Goal: Information Seeking & Learning: Check status

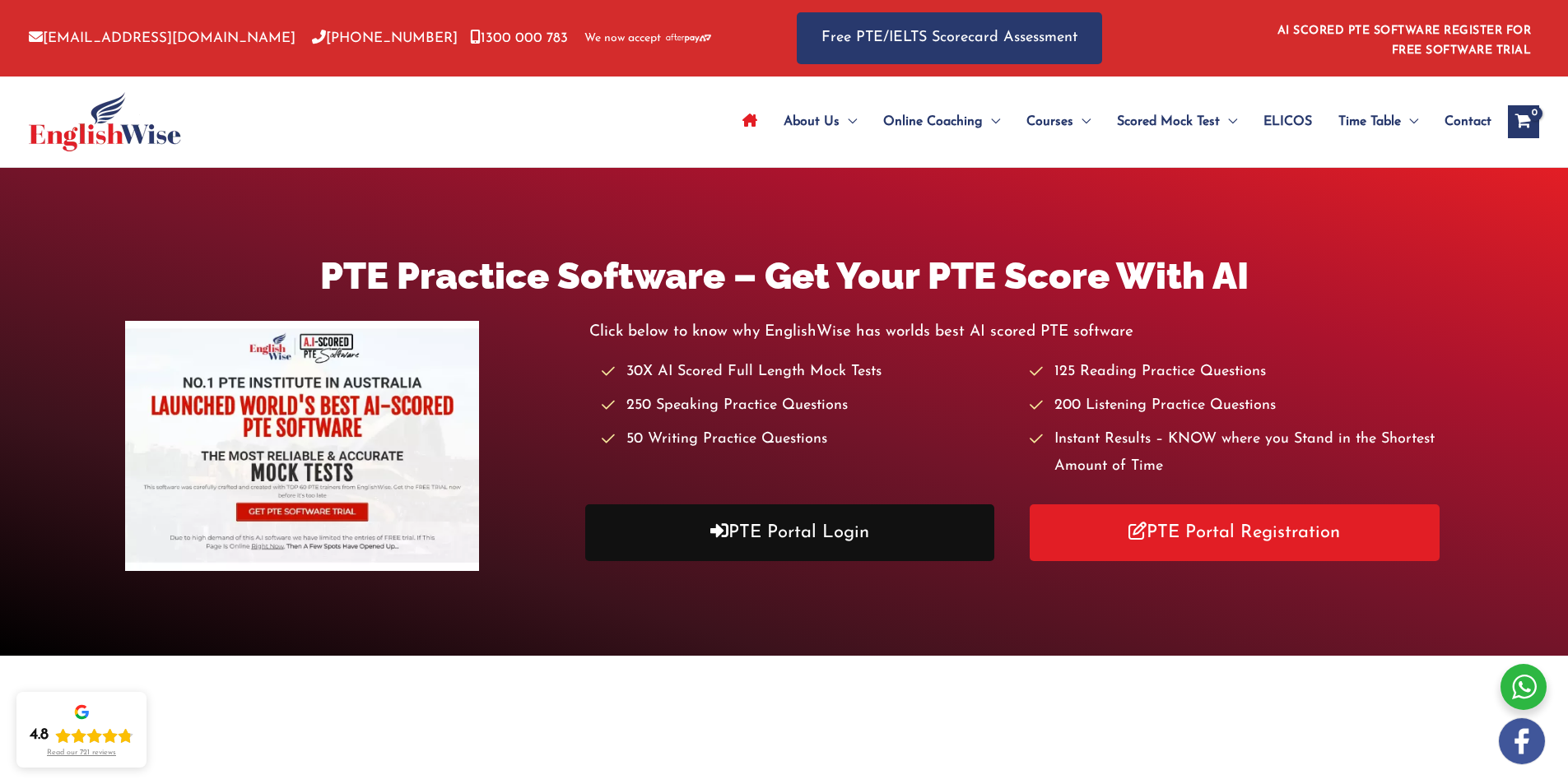
click at [902, 531] on link "PTE Portal Login" at bounding box center [790, 533] width 410 height 57
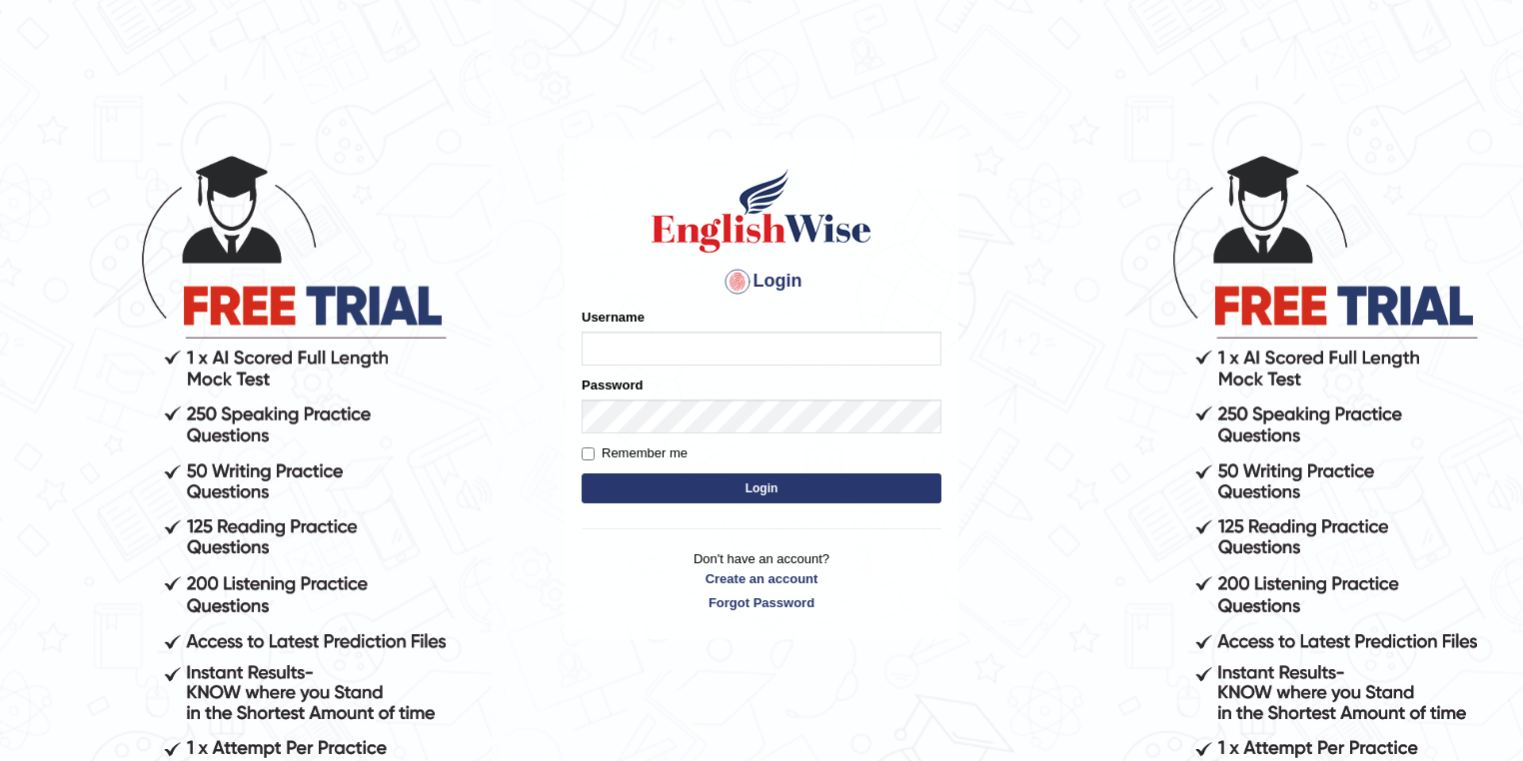
type input "kunalprasad"
click at [670, 334] on input "kunalprasad" at bounding box center [762, 349] width 360 height 34
click at [771, 484] on button "Login" at bounding box center [762, 489] width 360 height 30
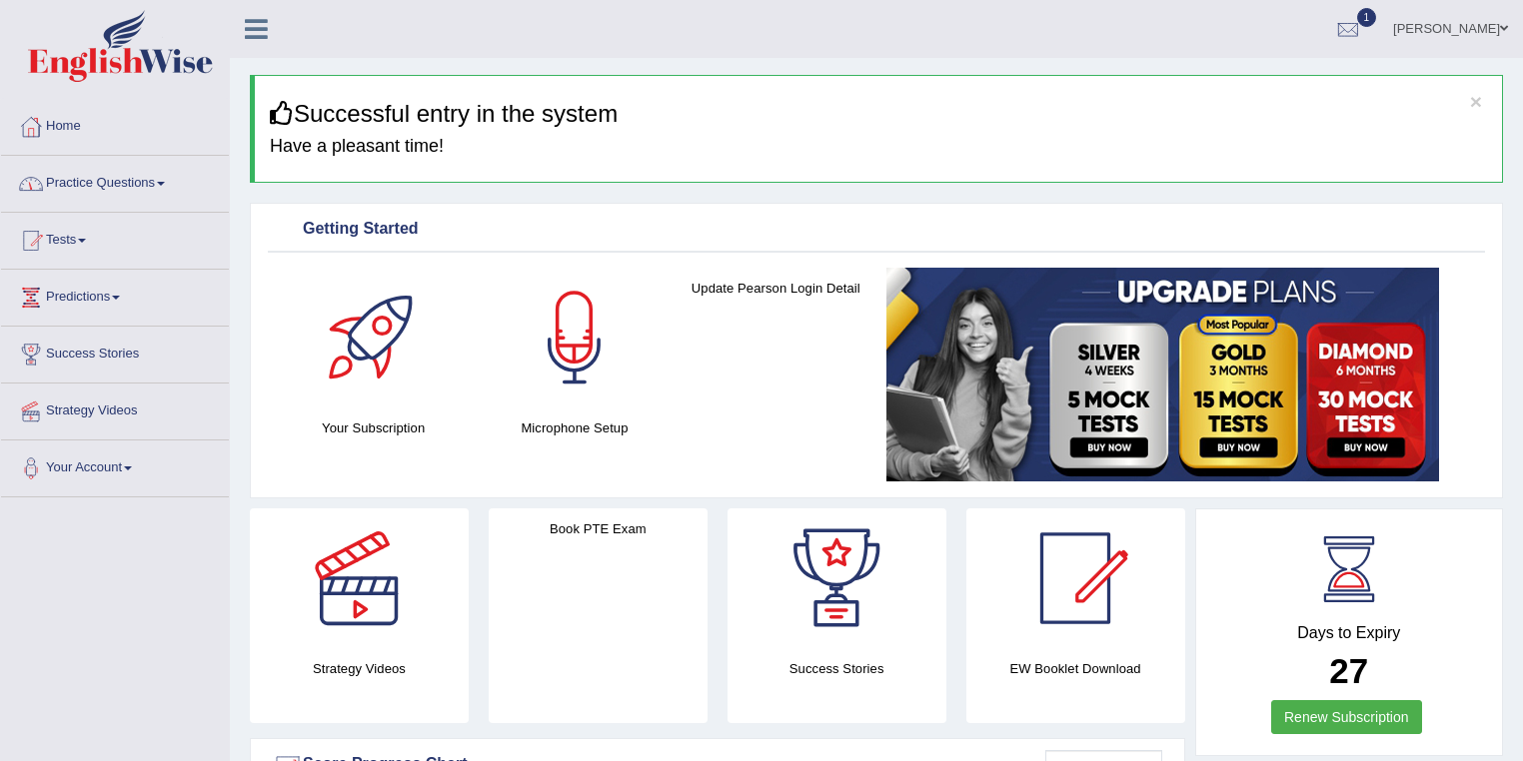
click at [119, 198] on link "Practice Questions" at bounding box center [115, 181] width 228 height 50
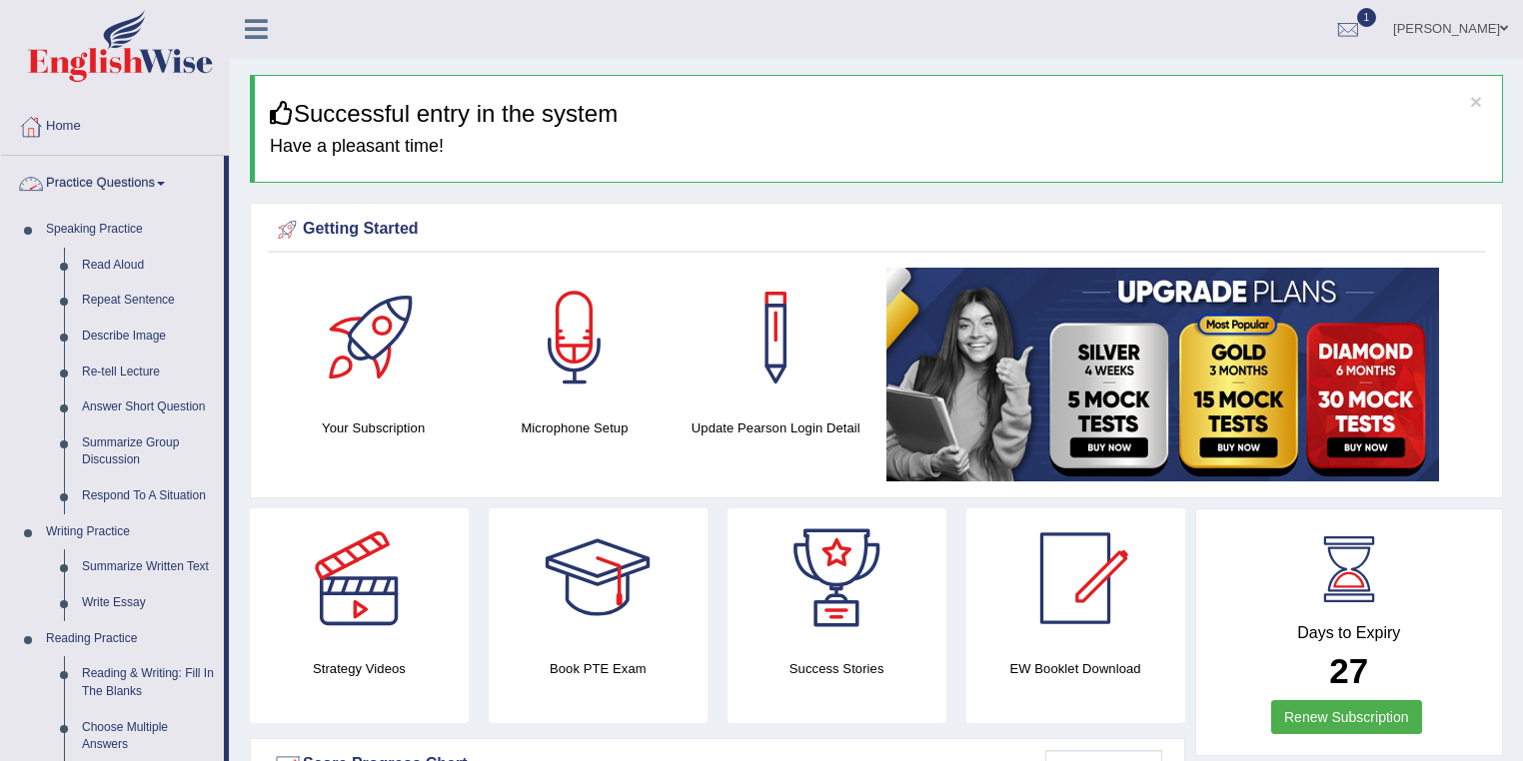
click at [123, 192] on link "Practice Questions" at bounding box center [112, 181] width 223 height 50
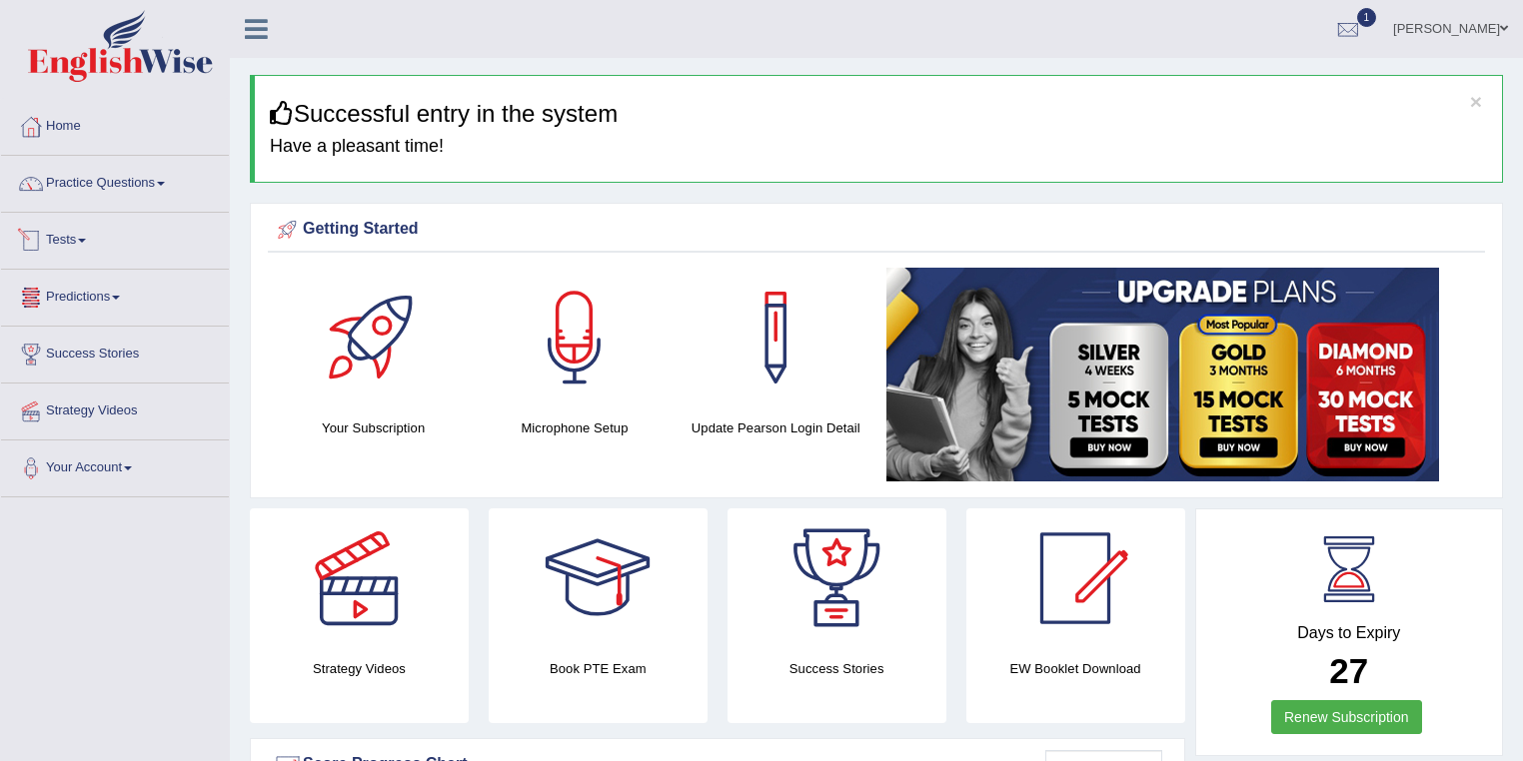
click at [85, 248] on link "Tests" at bounding box center [115, 238] width 228 height 50
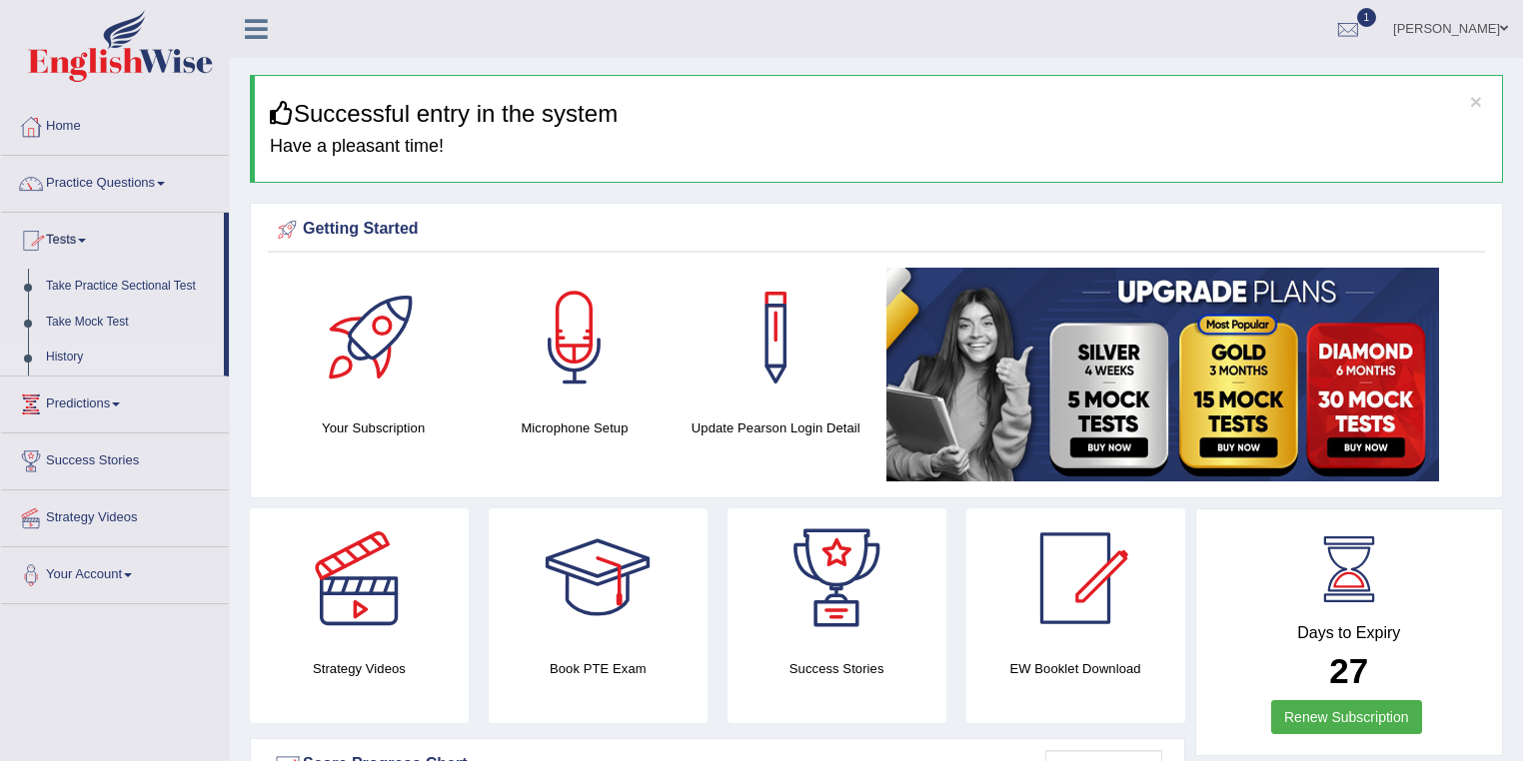
click at [82, 353] on link "History" at bounding box center [130, 358] width 187 height 36
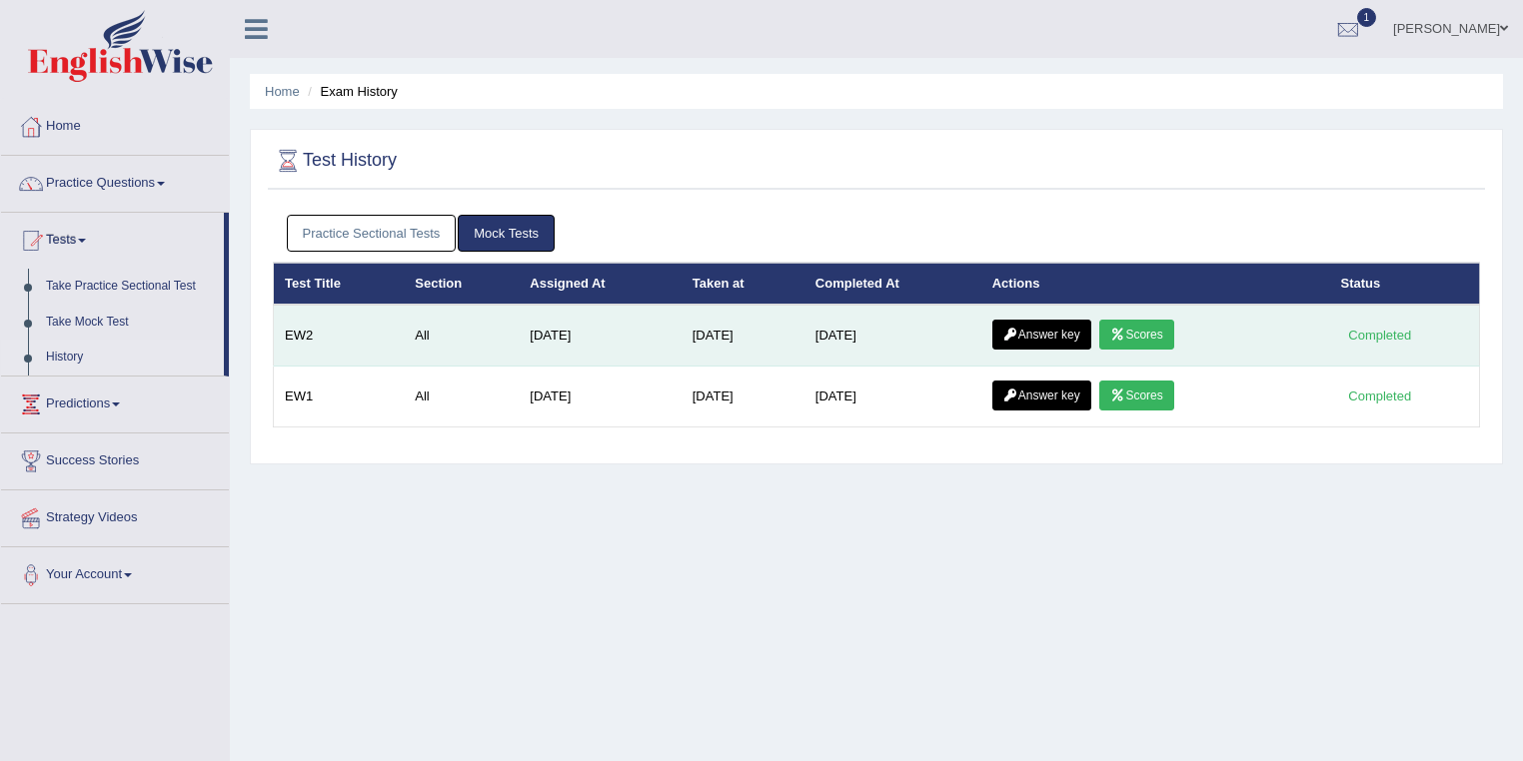
click at [1150, 334] on link "Scores" at bounding box center [1136, 335] width 74 height 30
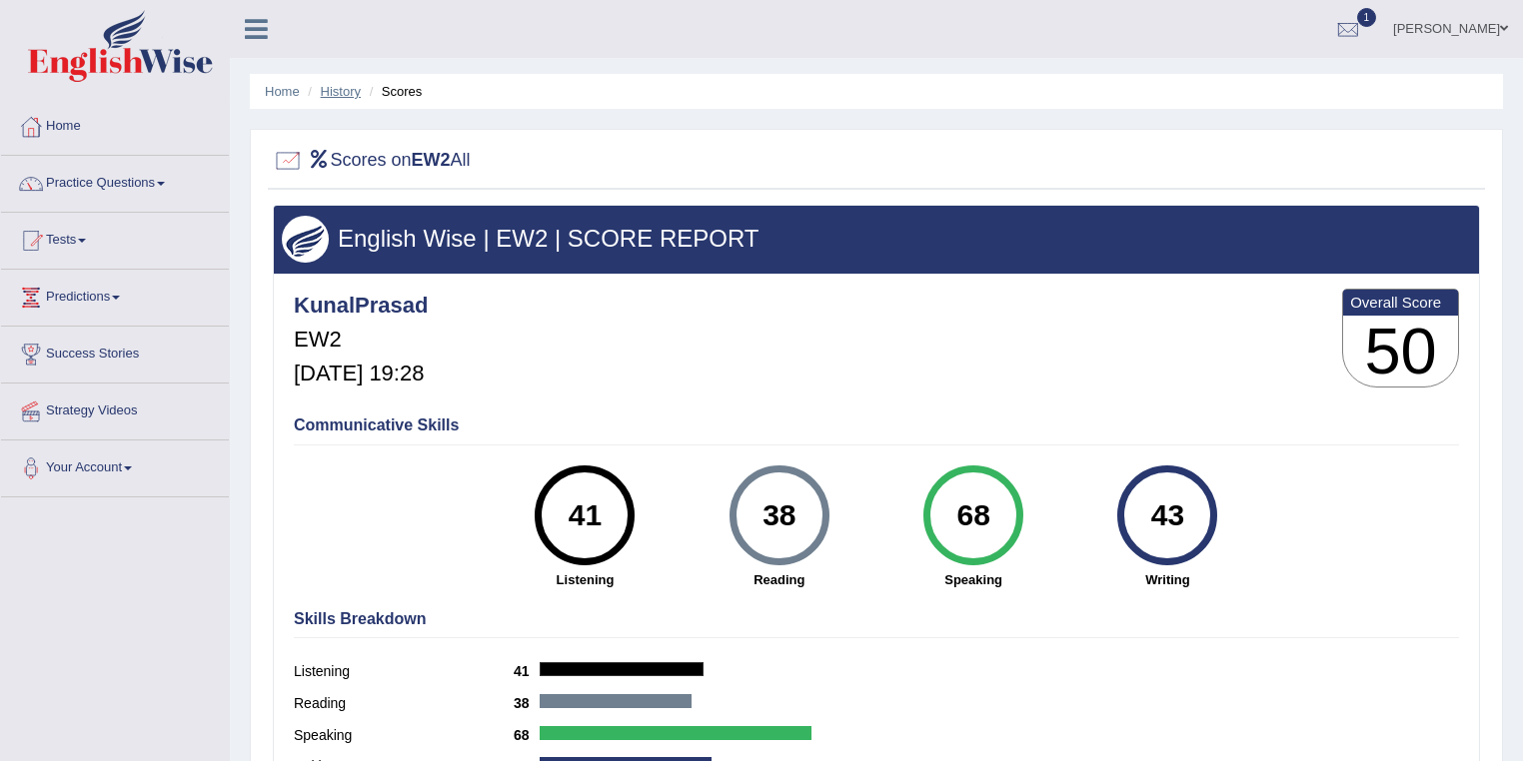
click at [336, 96] on link "History" at bounding box center [341, 91] width 40 height 15
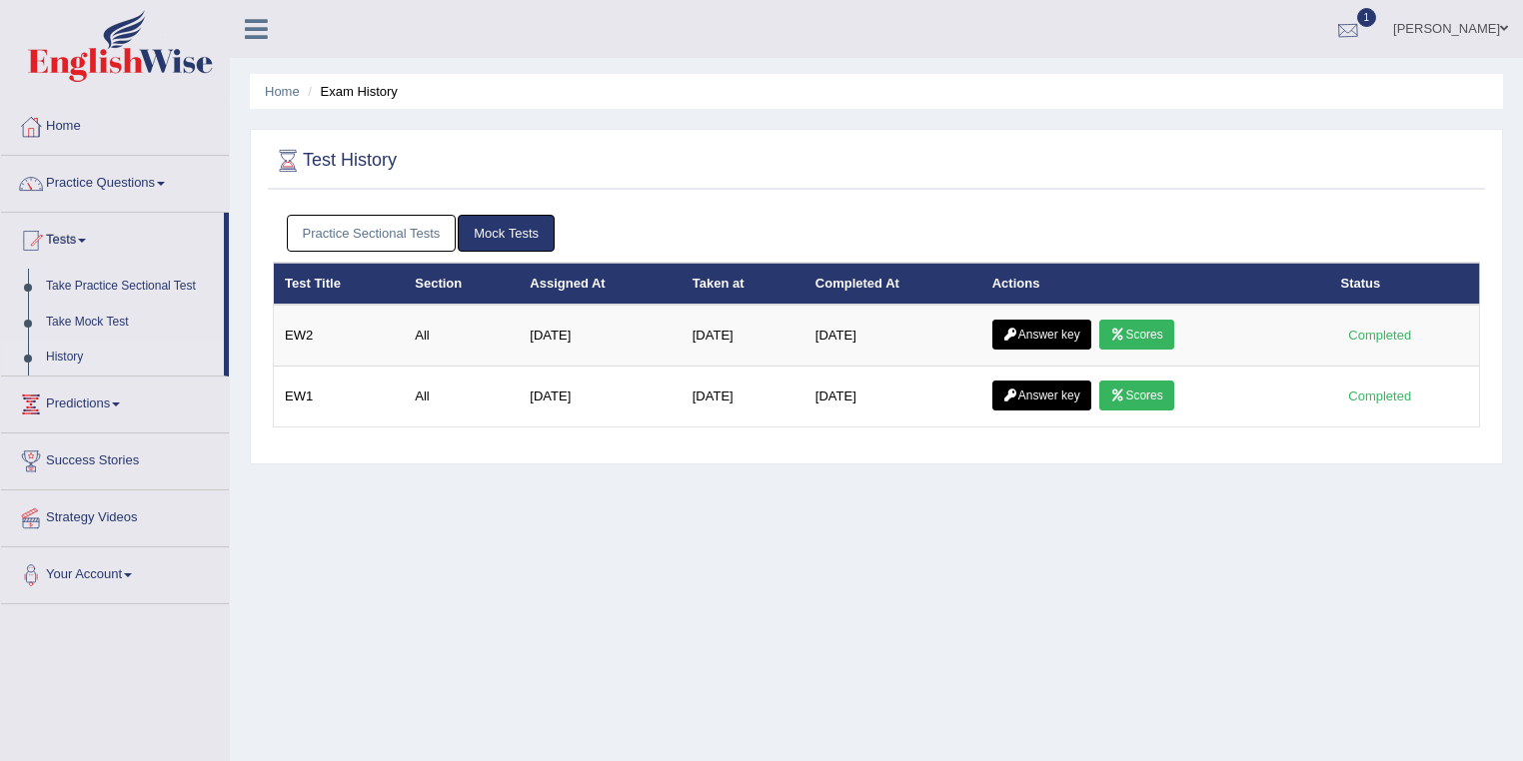
click at [1474, 29] on link "Kunal Prasad" at bounding box center [1450, 26] width 145 height 52
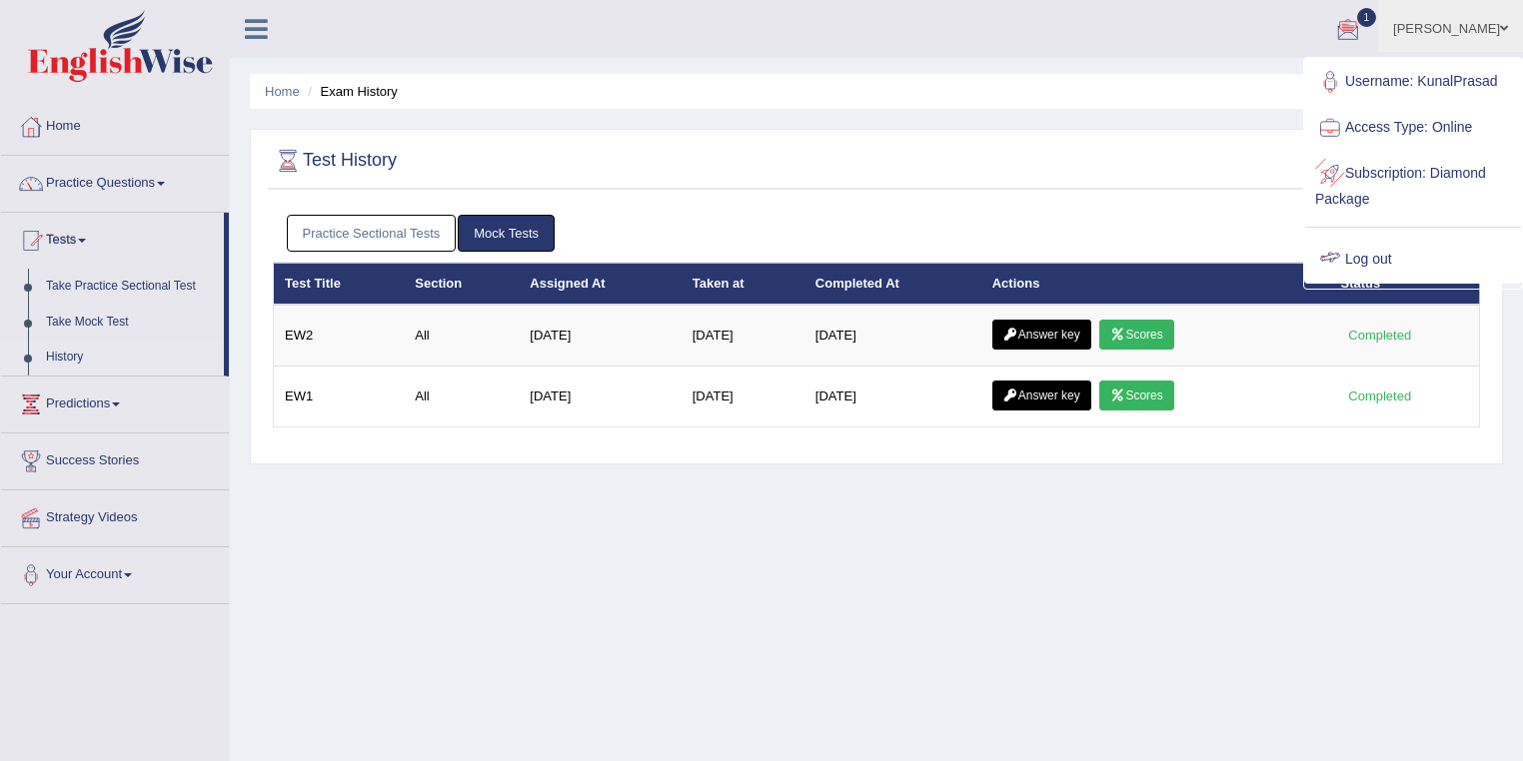
click at [1391, 232] on ul "Username: KunalPrasad Access Type: Online Subscription: Diamond Package Log out" at bounding box center [1413, 171] width 216 height 224
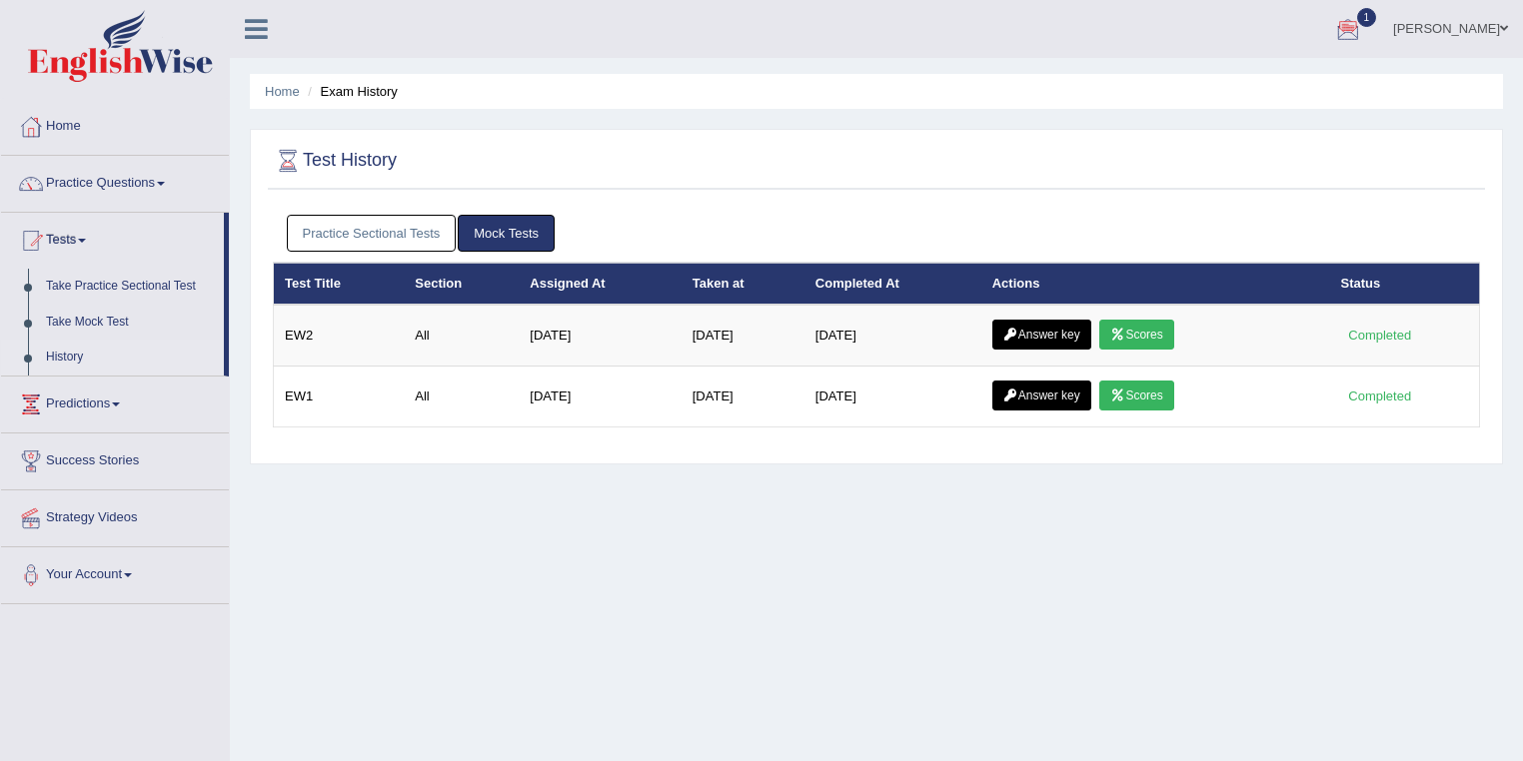
click at [1484, 28] on link "Kunal Prasad" at bounding box center [1450, 26] width 145 height 52
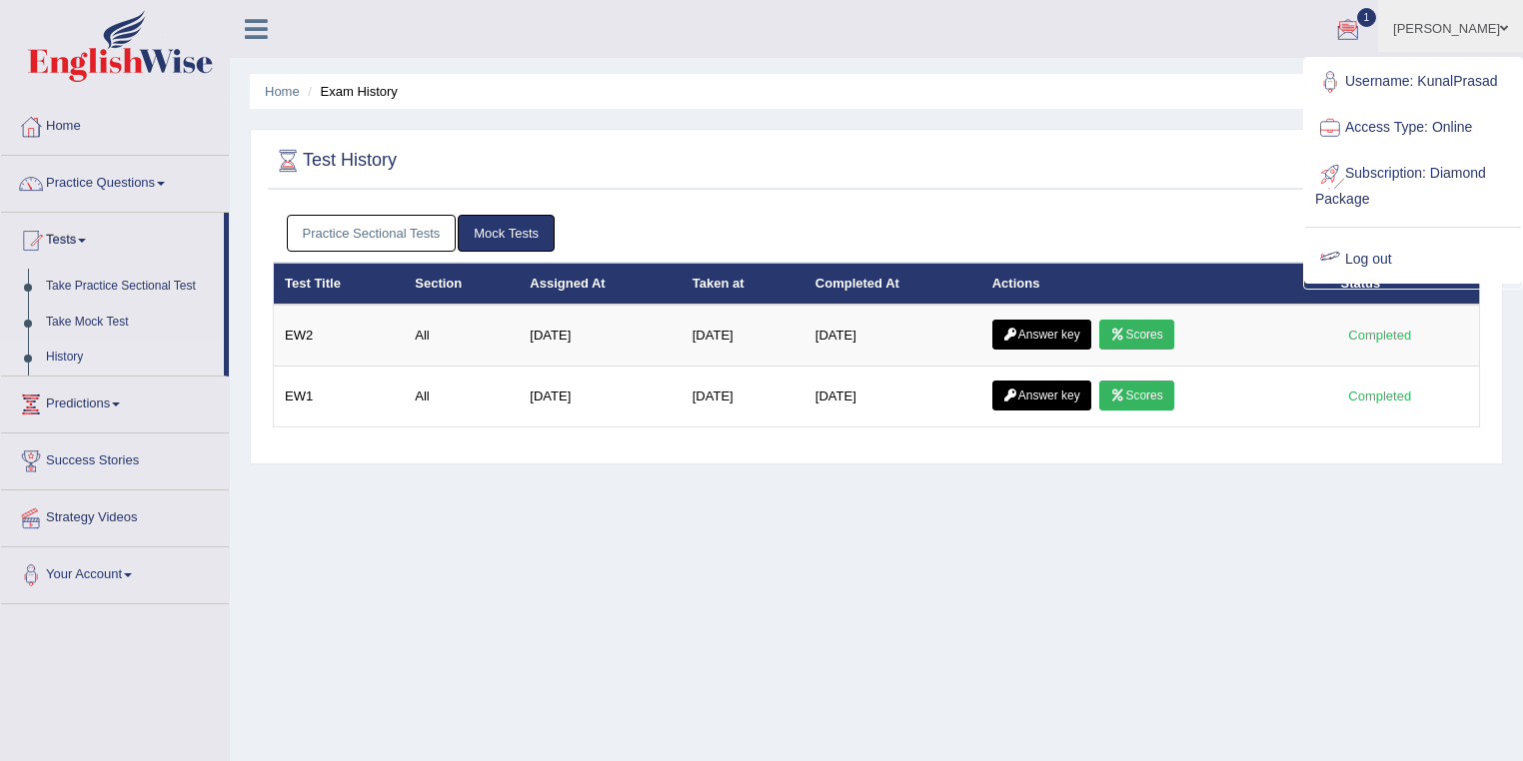
click at [1381, 248] on link "Log out" at bounding box center [1413, 260] width 216 height 46
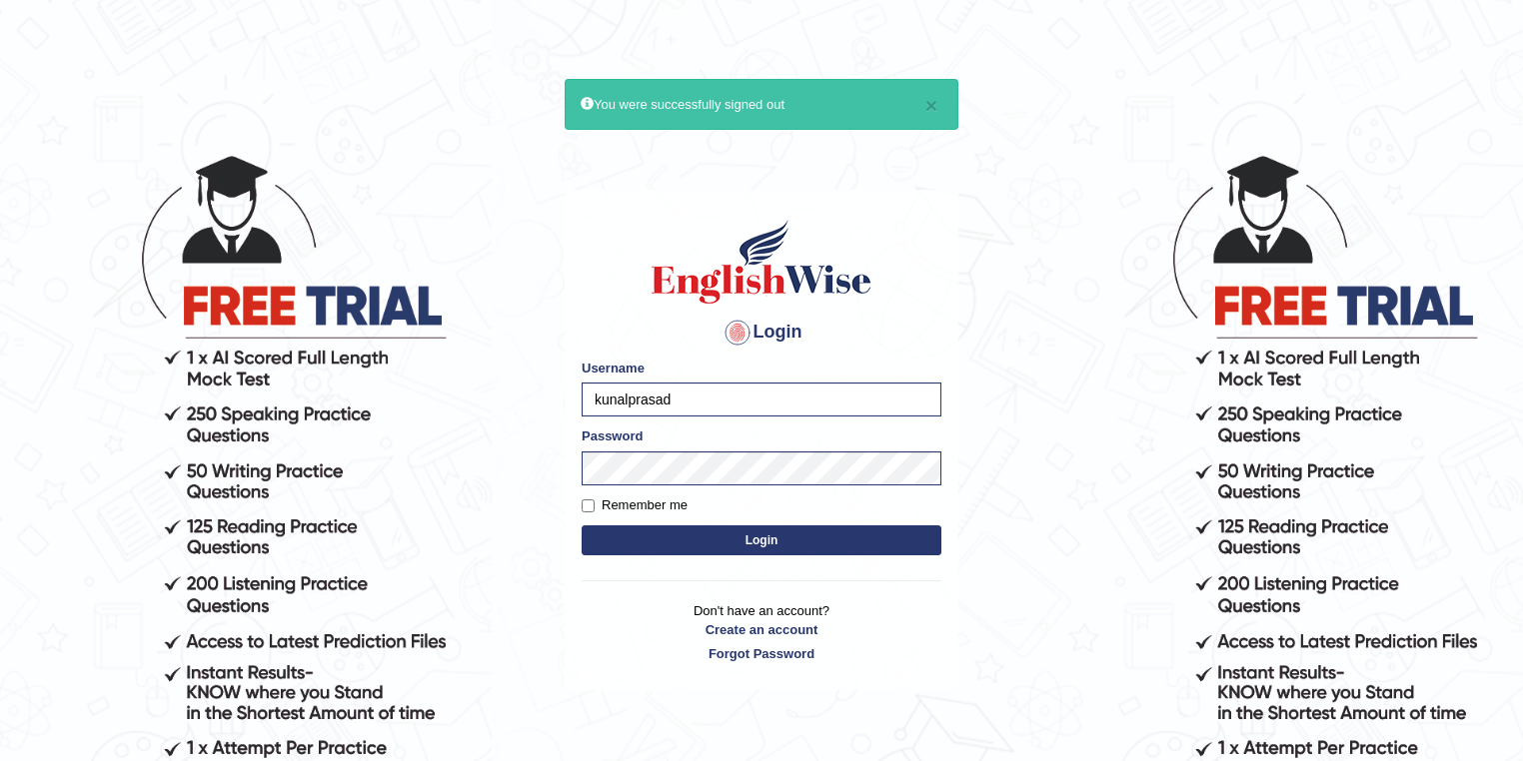
drag, startPoint x: 575, startPoint y: 400, endPoint x: 565, endPoint y: 403, distance: 10.4
click at [565, 403] on div "Login Please fix the following errors: Username kunalprasad Password Remember m…" at bounding box center [762, 440] width 394 height 501
type input "maitree_parramatta"
click at [771, 550] on button "Login" at bounding box center [762, 541] width 360 height 30
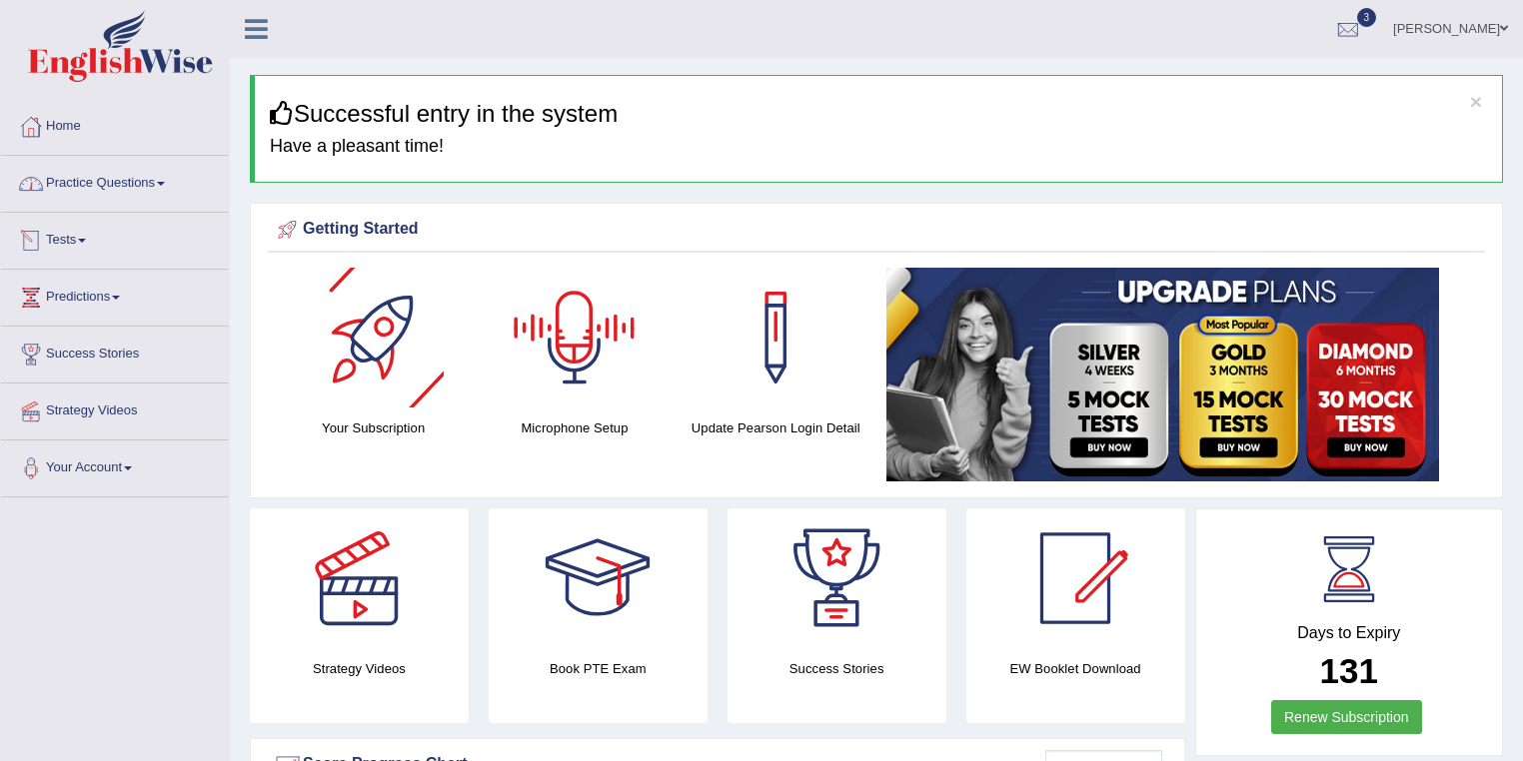
click at [156, 187] on link "Practice Questions" at bounding box center [115, 181] width 228 height 50
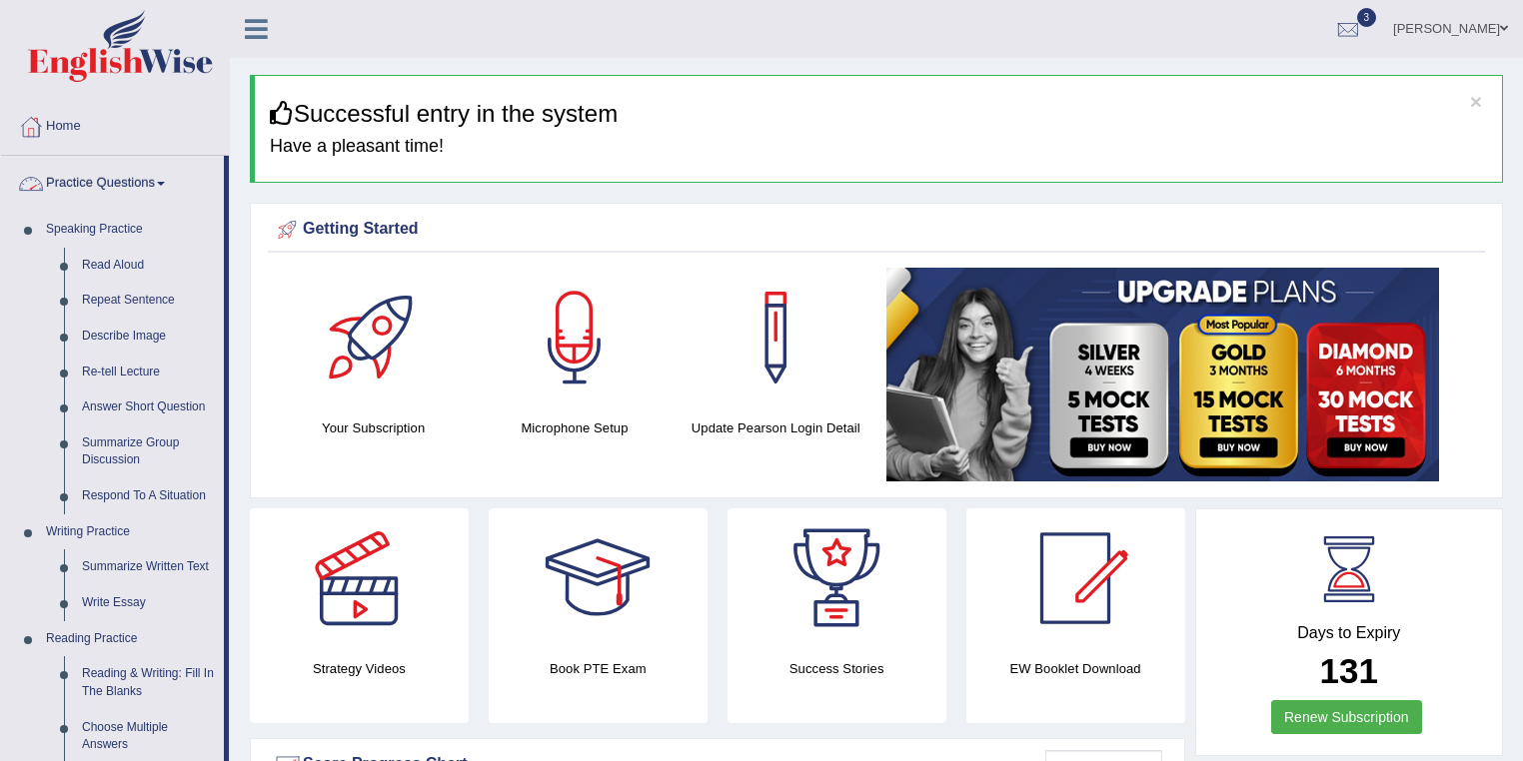
click at [156, 187] on link "Practice Questions" at bounding box center [112, 181] width 223 height 50
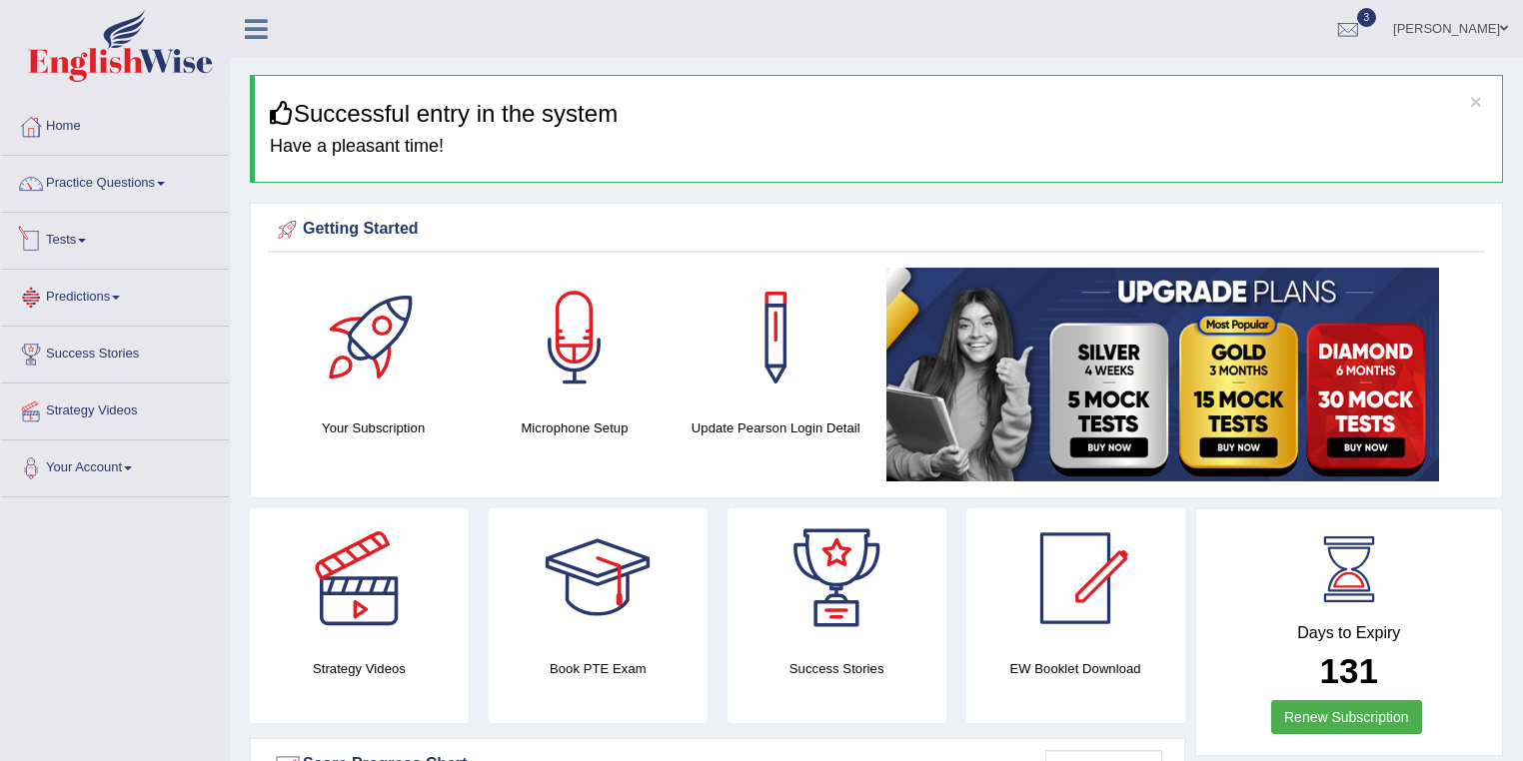
click at [113, 298] on link "Predictions" at bounding box center [115, 295] width 228 height 50
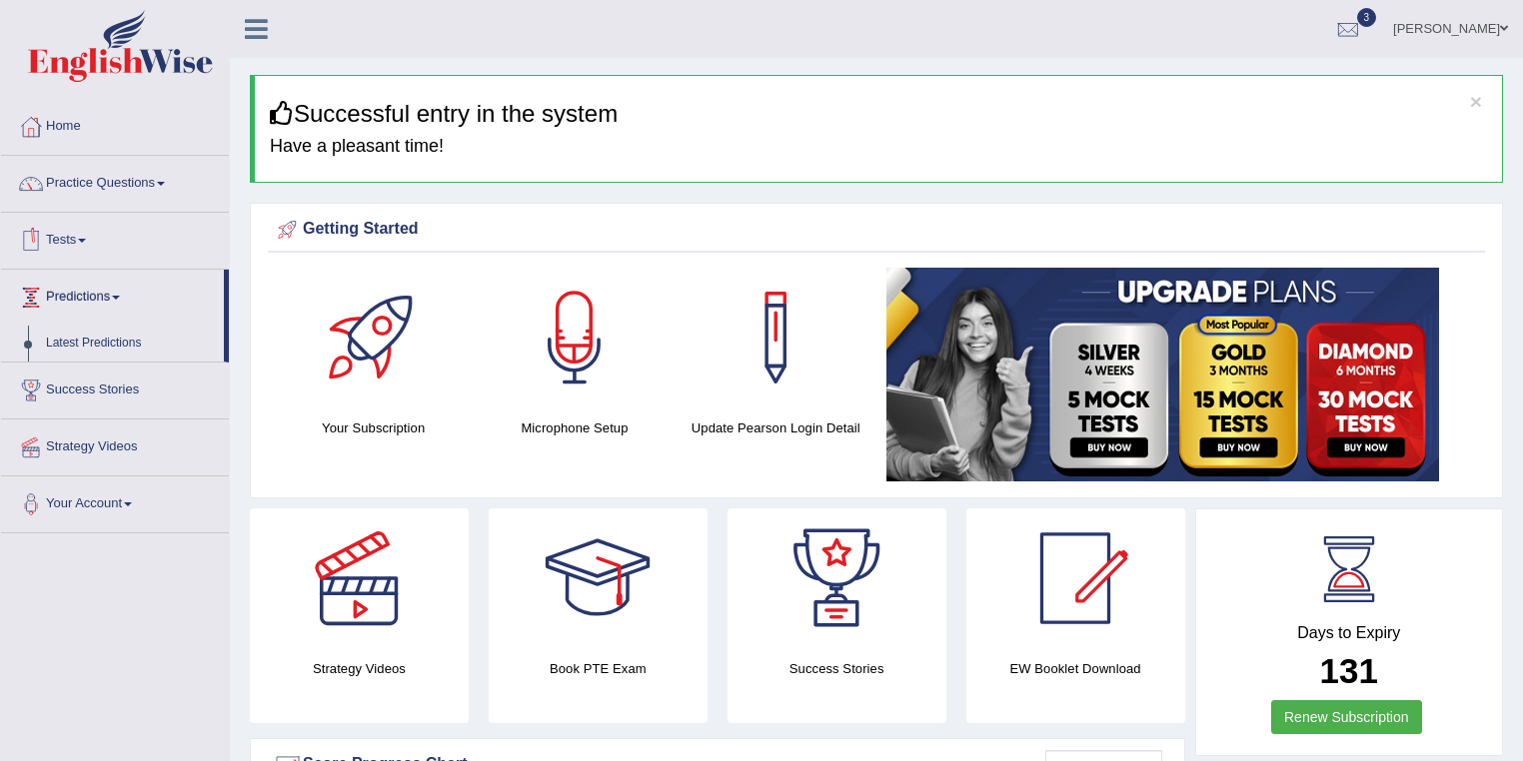
click at [113, 298] on link "Predictions" at bounding box center [112, 295] width 223 height 50
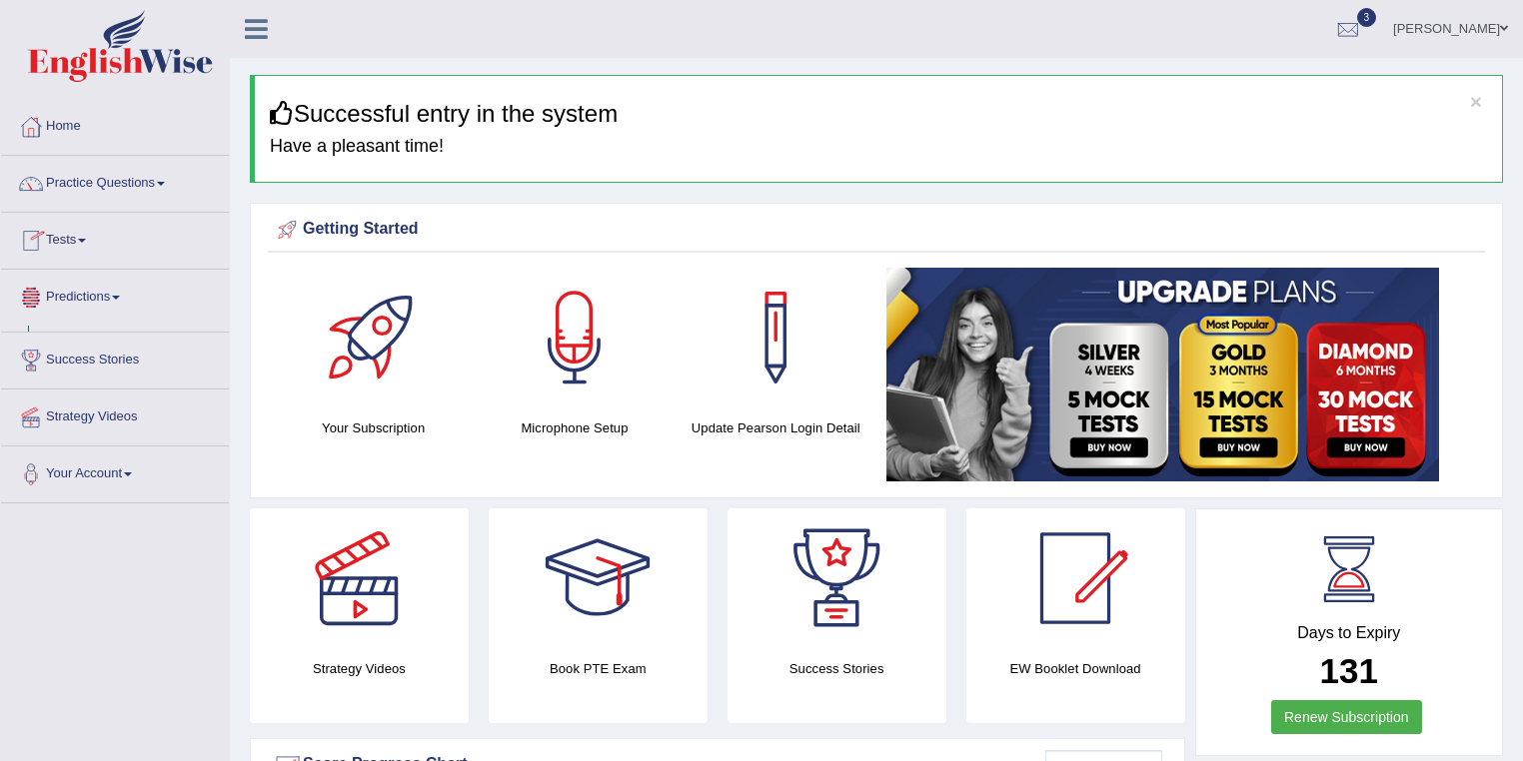
click at [79, 249] on link "Tests" at bounding box center [115, 238] width 228 height 50
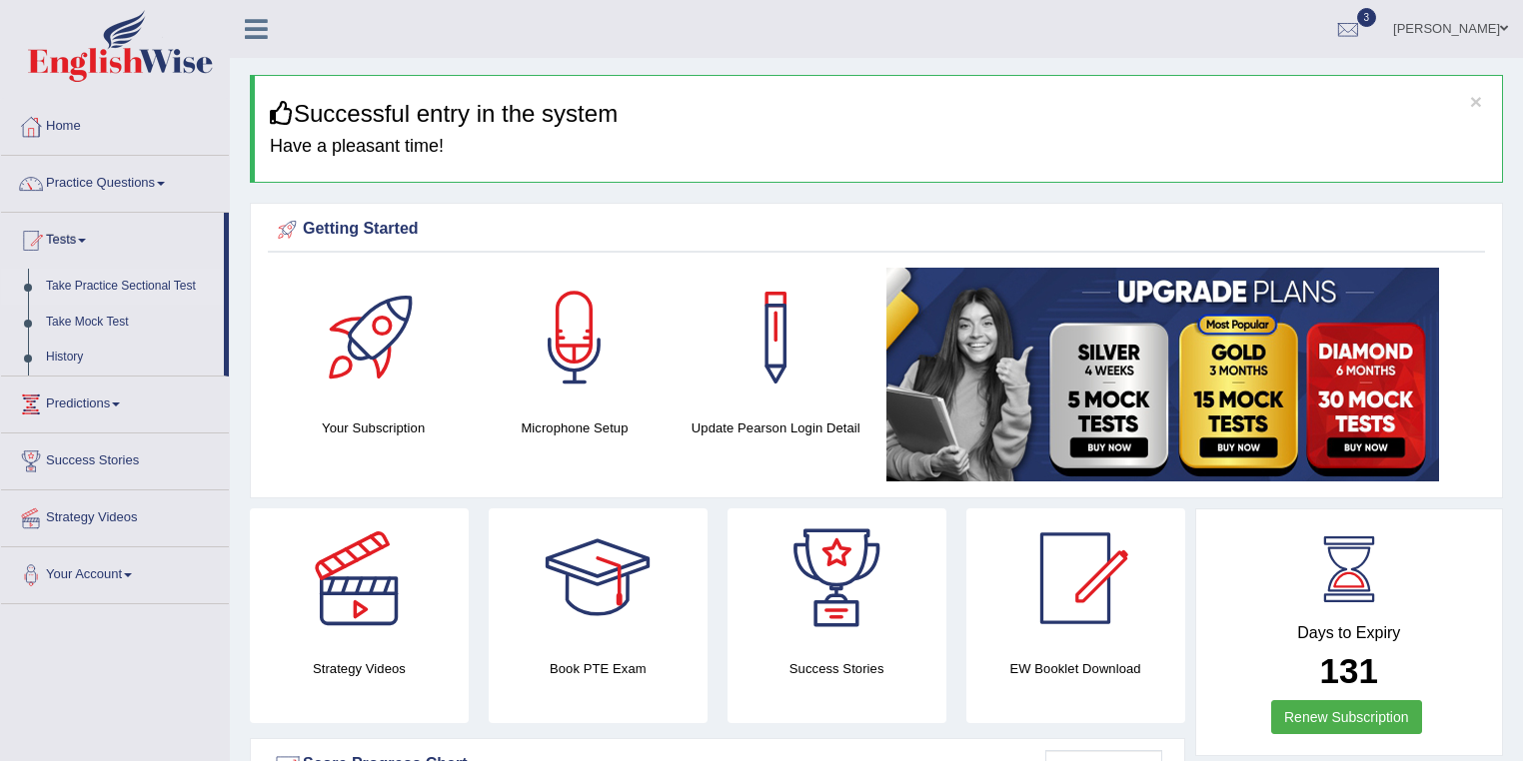
click at [138, 285] on link "Take Practice Sectional Test" at bounding box center [130, 287] width 187 height 36
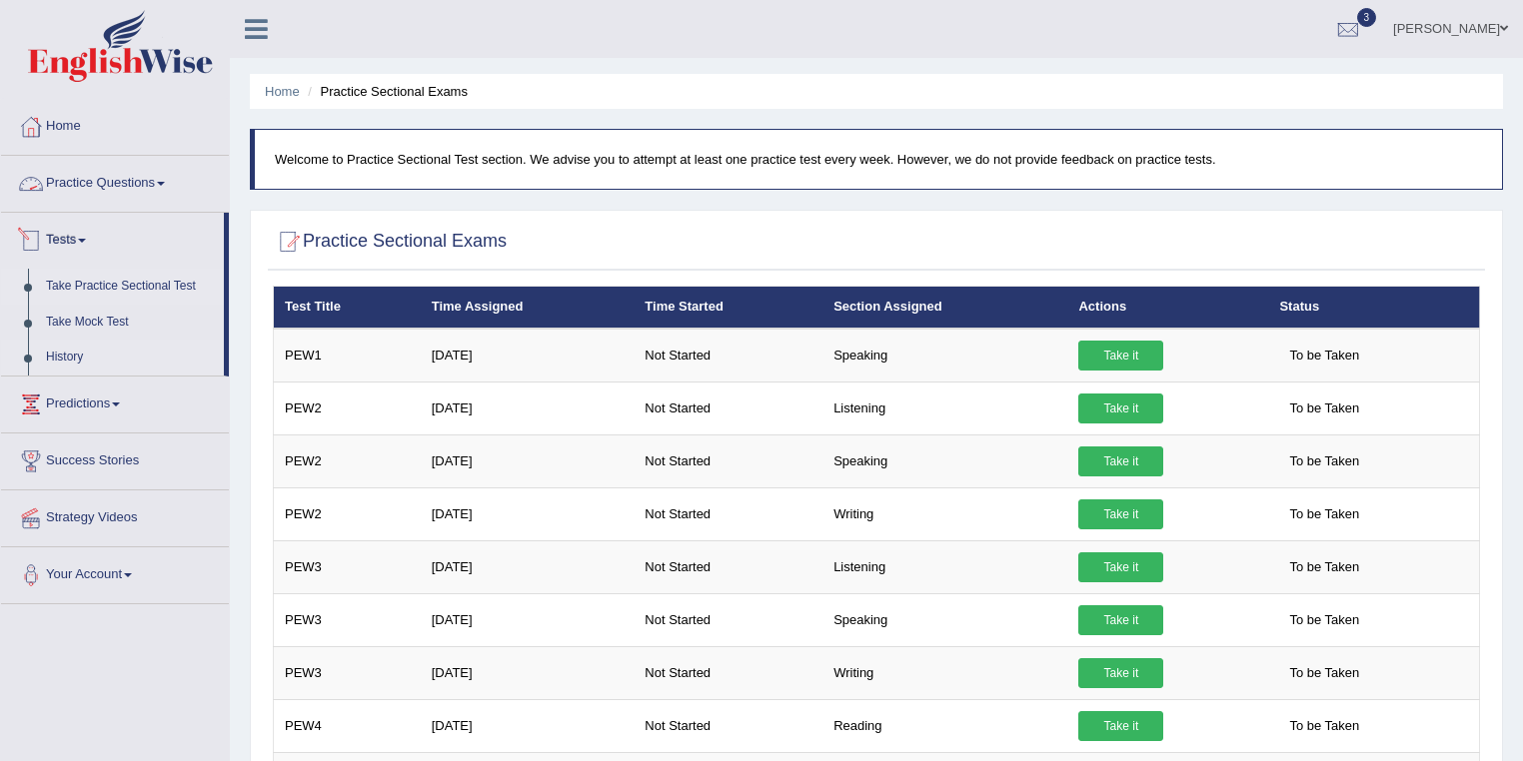
click at [76, 366] on link "History" at bounding box center [130, 358] width 187 height 36
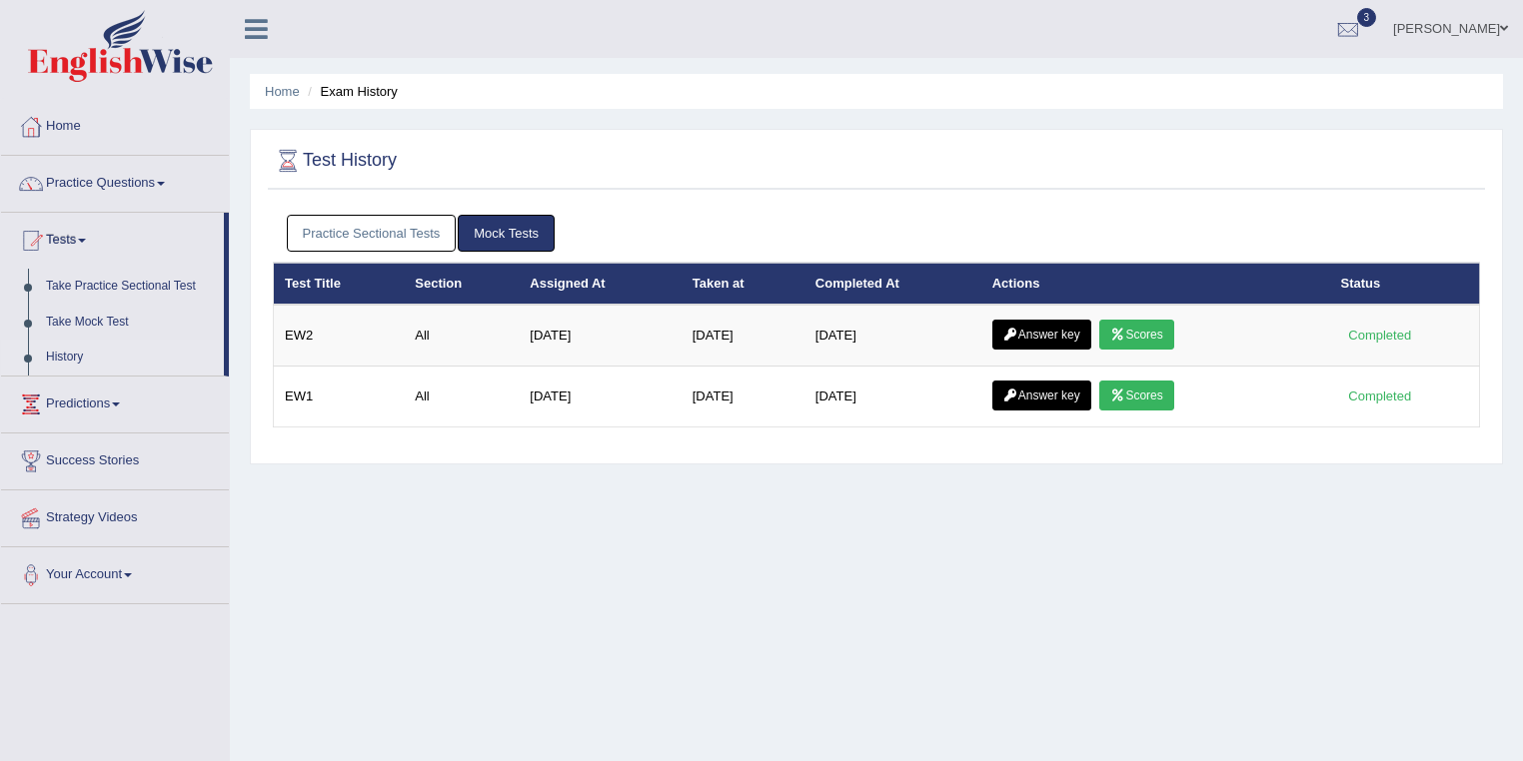
click at [401, 240] on link "Practice Sectional Tests" at bounding box center [372, 233] width 170 height 37
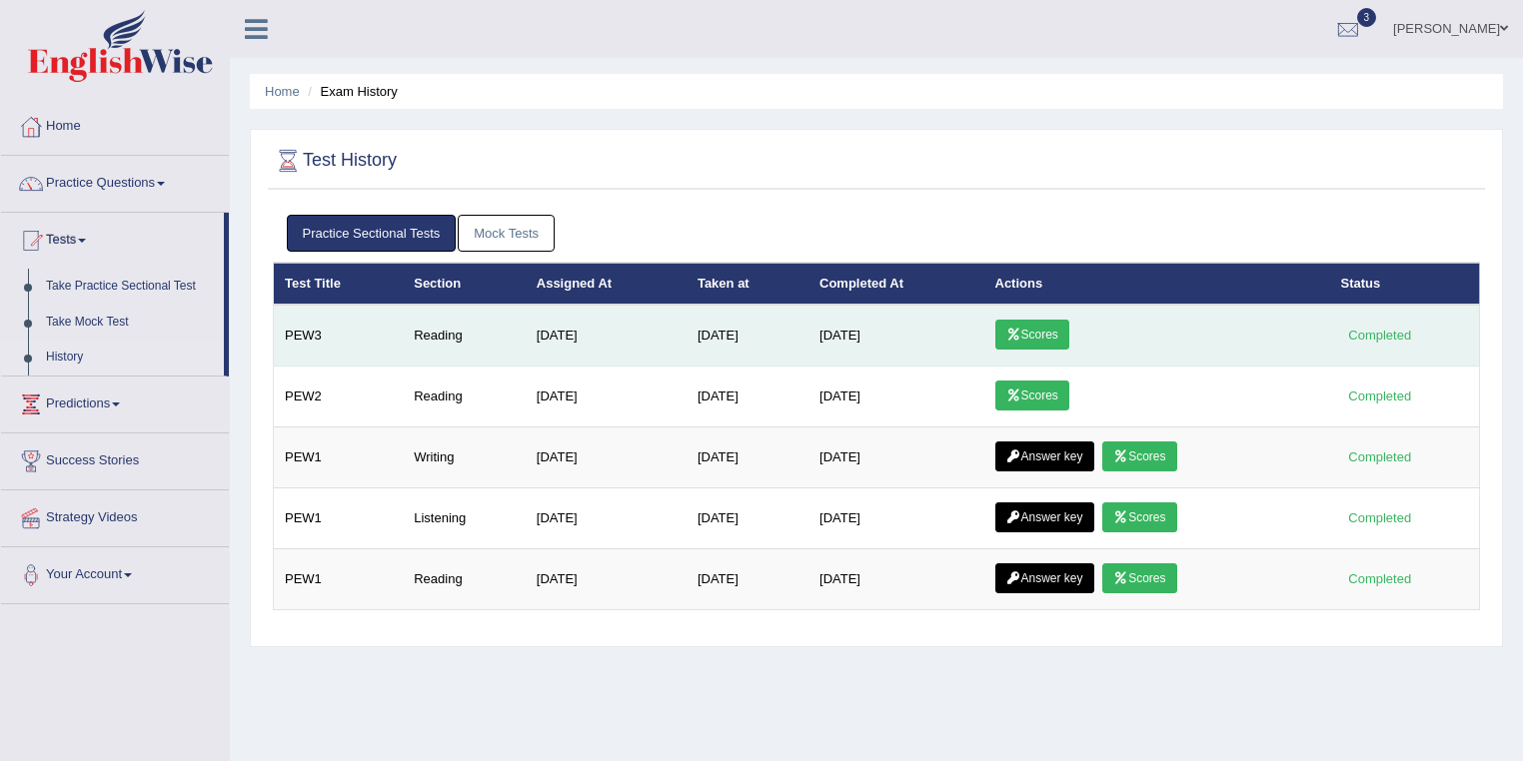
click at [1047, 334] on link "Scores" at bounding box center [1032, 335] width 74 height 30
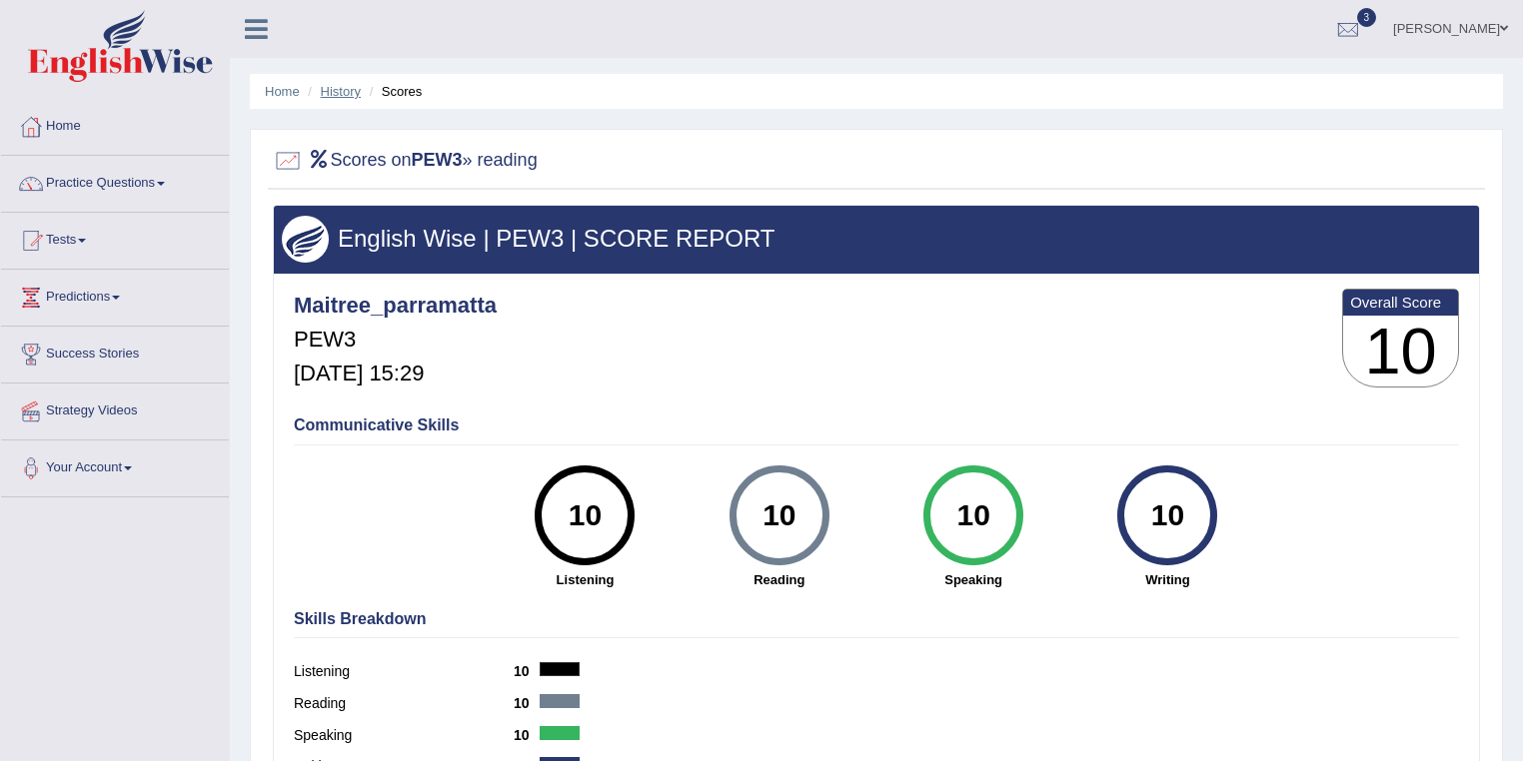
click at [343, 88] on link "History" at bounding box center [341, 91] width 40 height 15
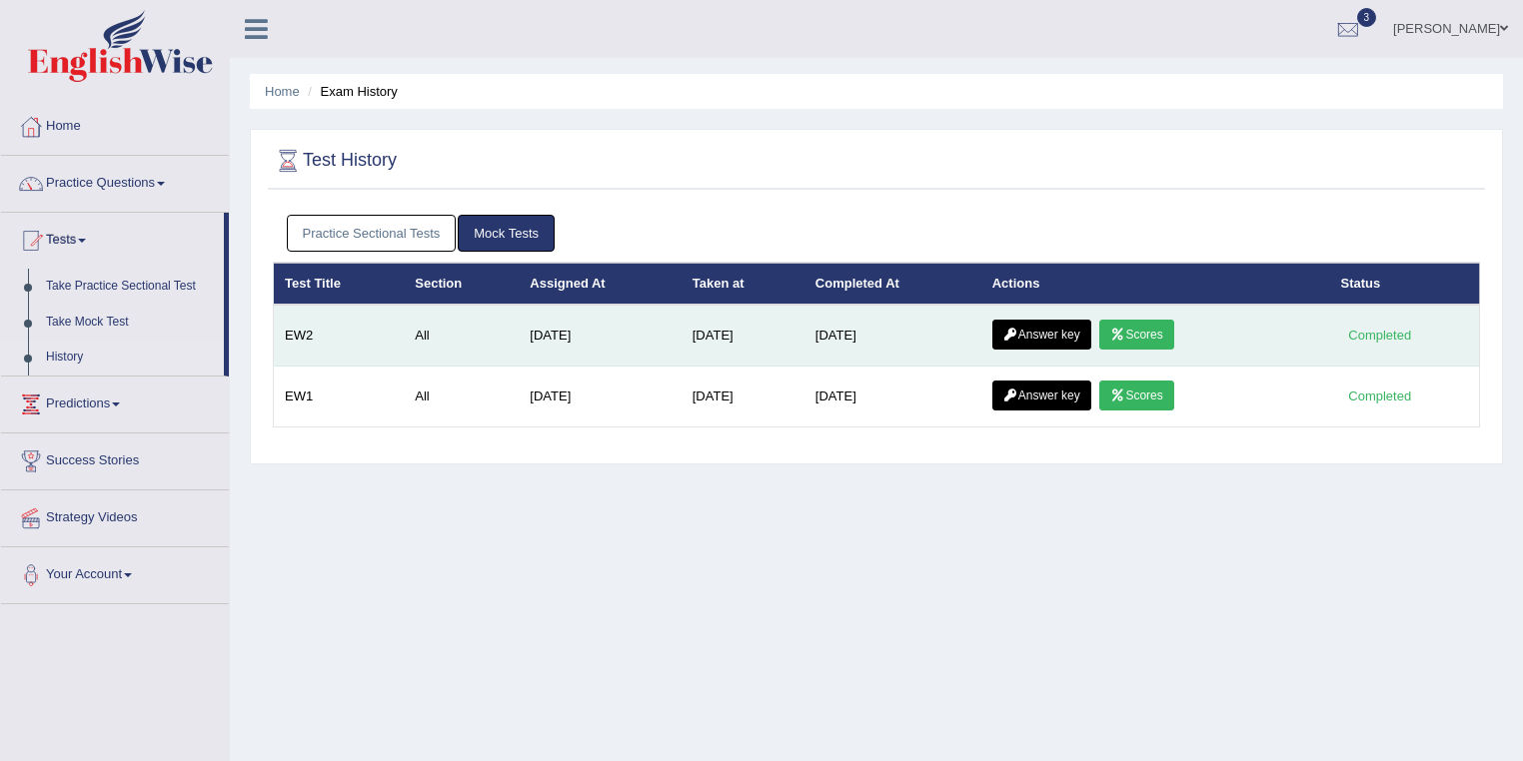
click at [1059, 335] on link "Answer key" at bounding box center [1041, 335] width 99 height 30
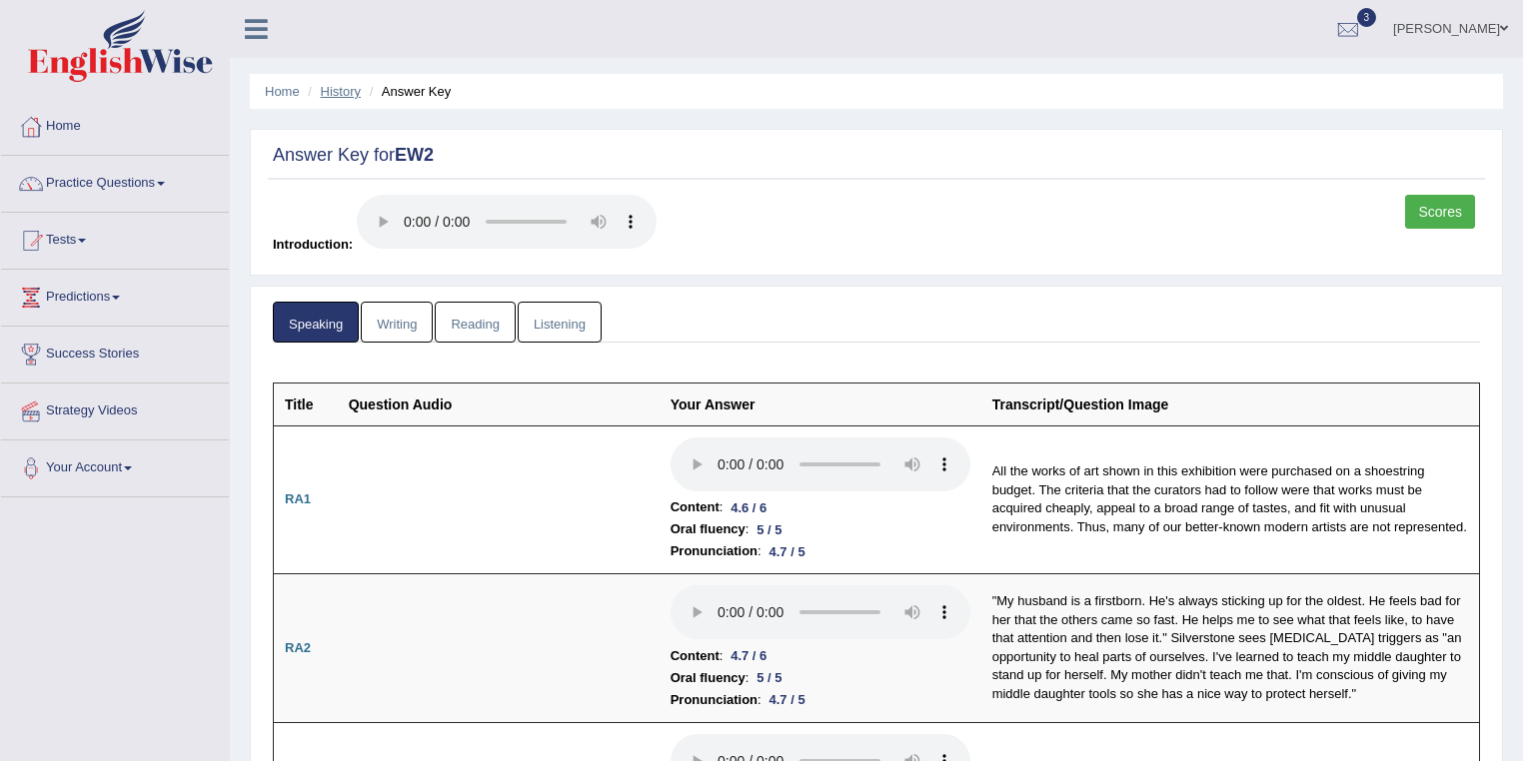
click at [326, 86] on link "History" at bounding box center [341, 91] width 40 height 15
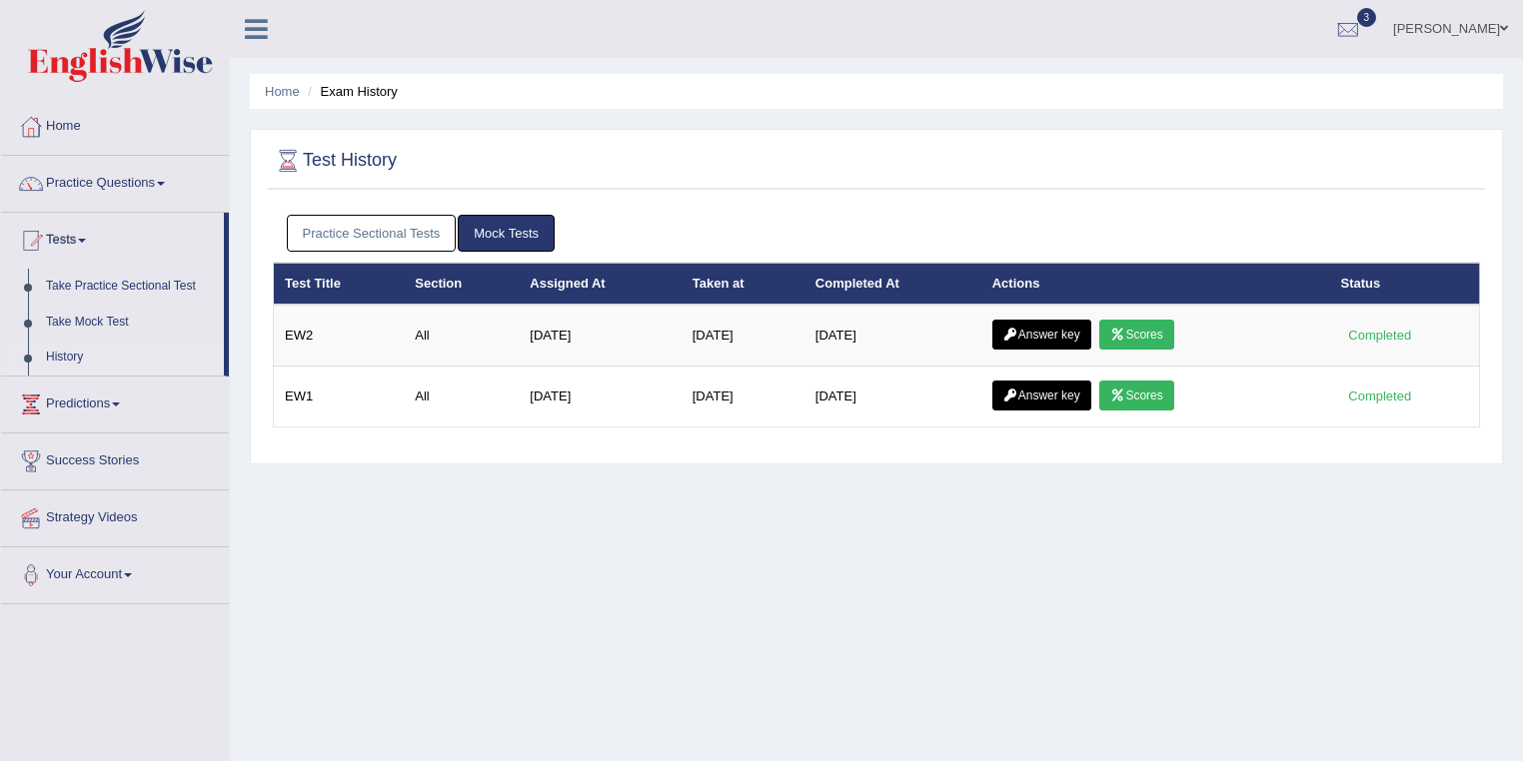
click at [387, 223] on link "Practice Sectional Tests" at bounding box center [372, 233] width 170 height 37
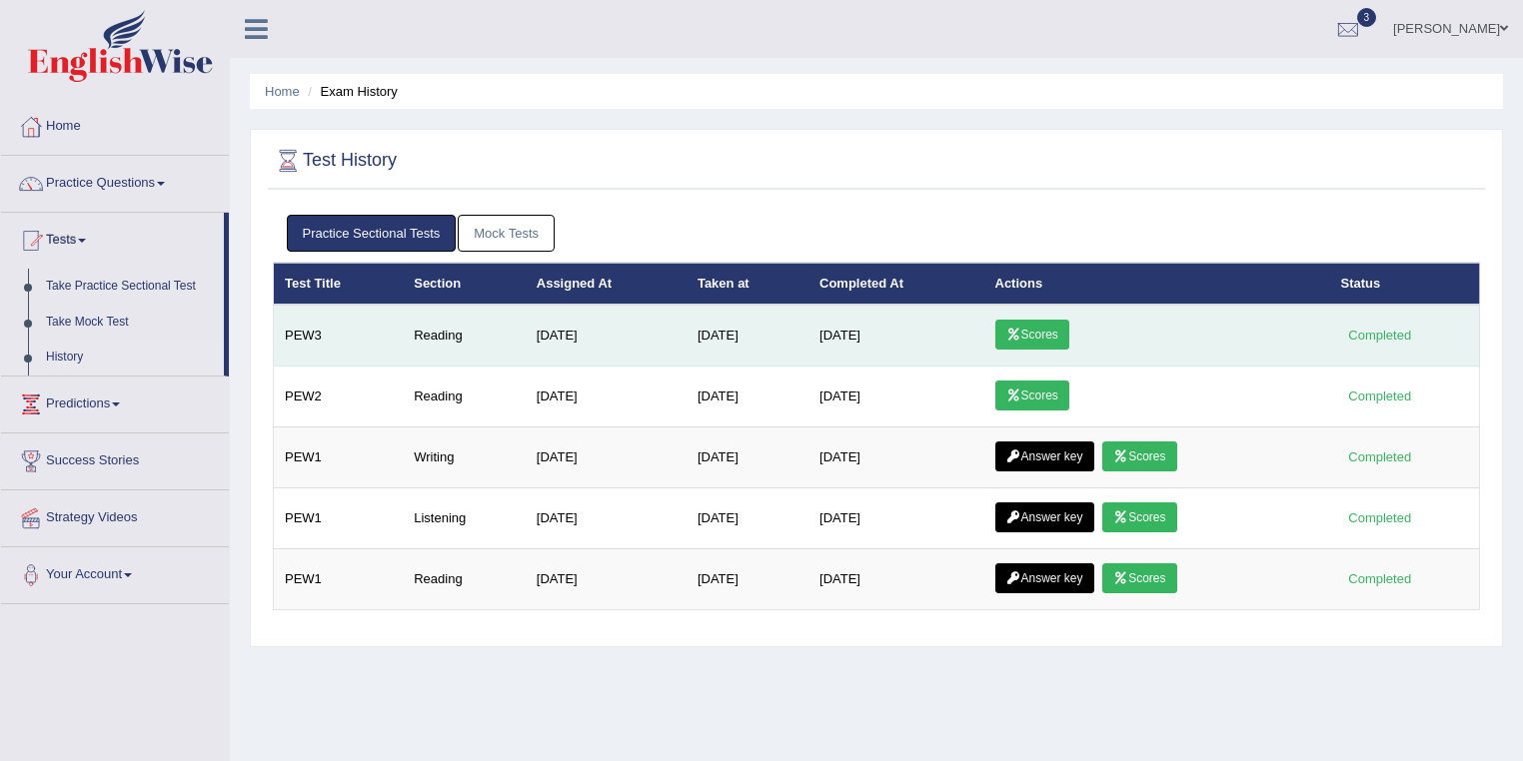
click at [1386, 337] on div "Completed" at bounding box center [1380, 335] width 78 height 21
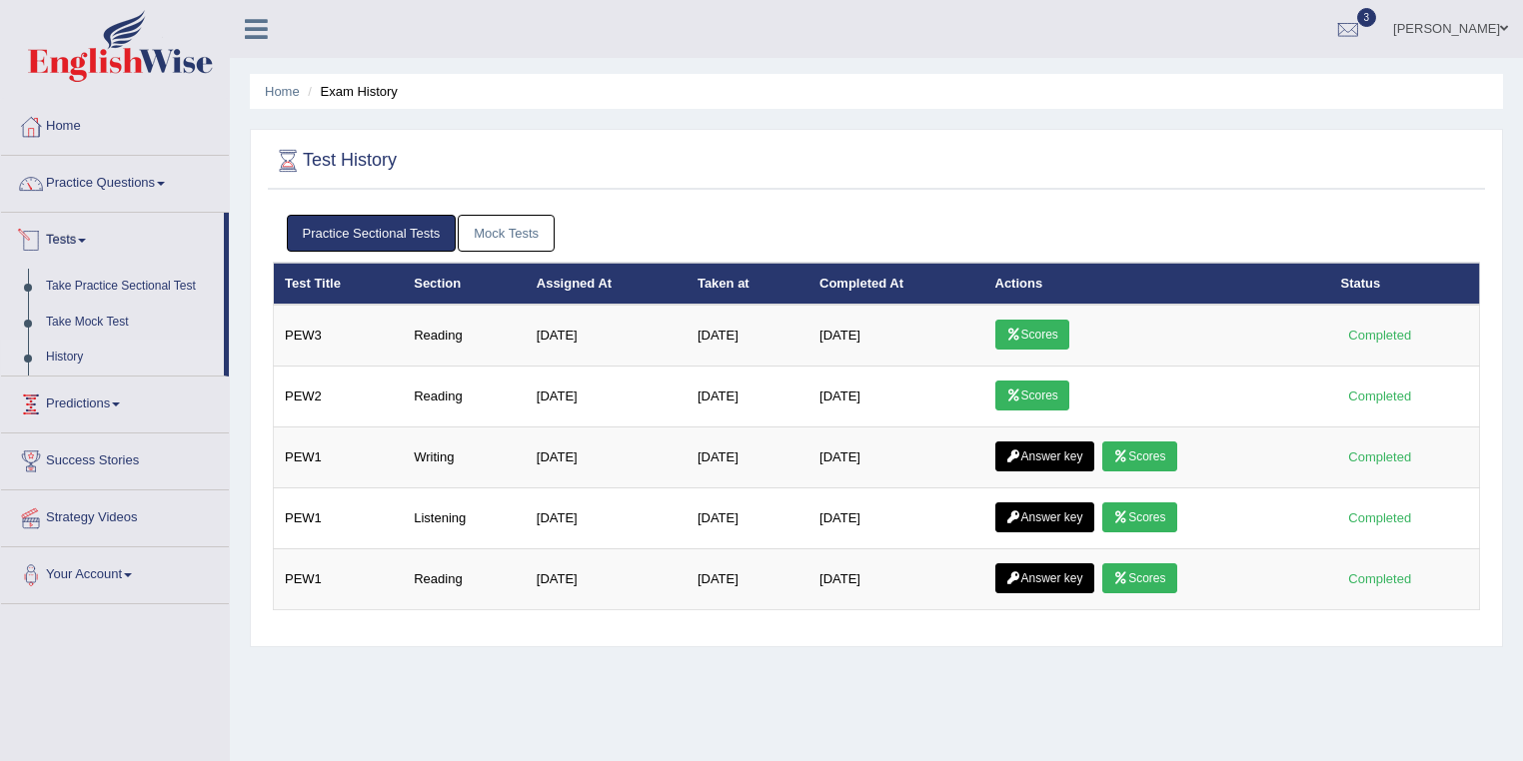
click at [78, 362] on link "History" at bounding box center [130, 358] width 187 height 36
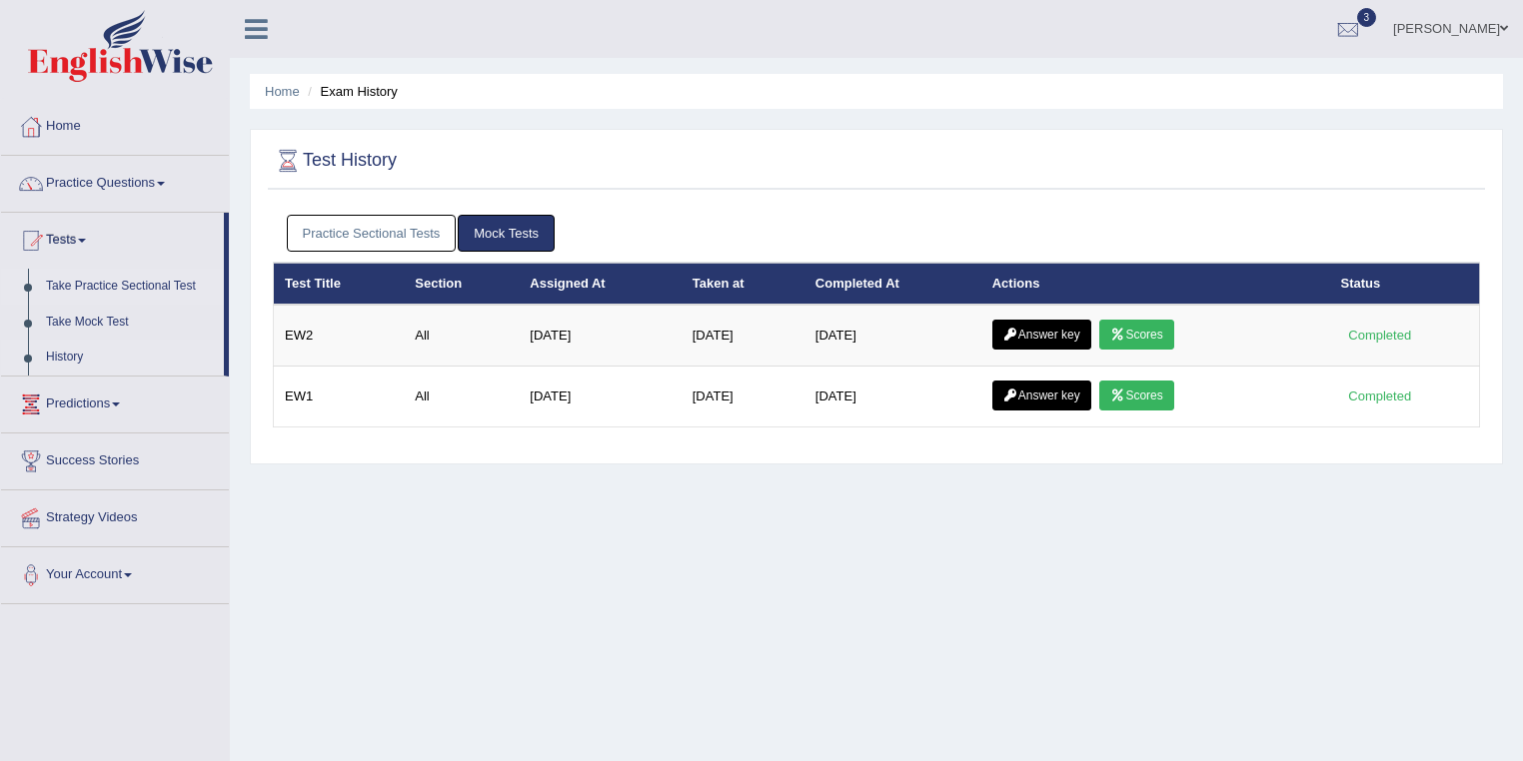
click at [127, 280] on link "Take Practice Sectional Test" at bounding box center [130, 287] width 187 height 36
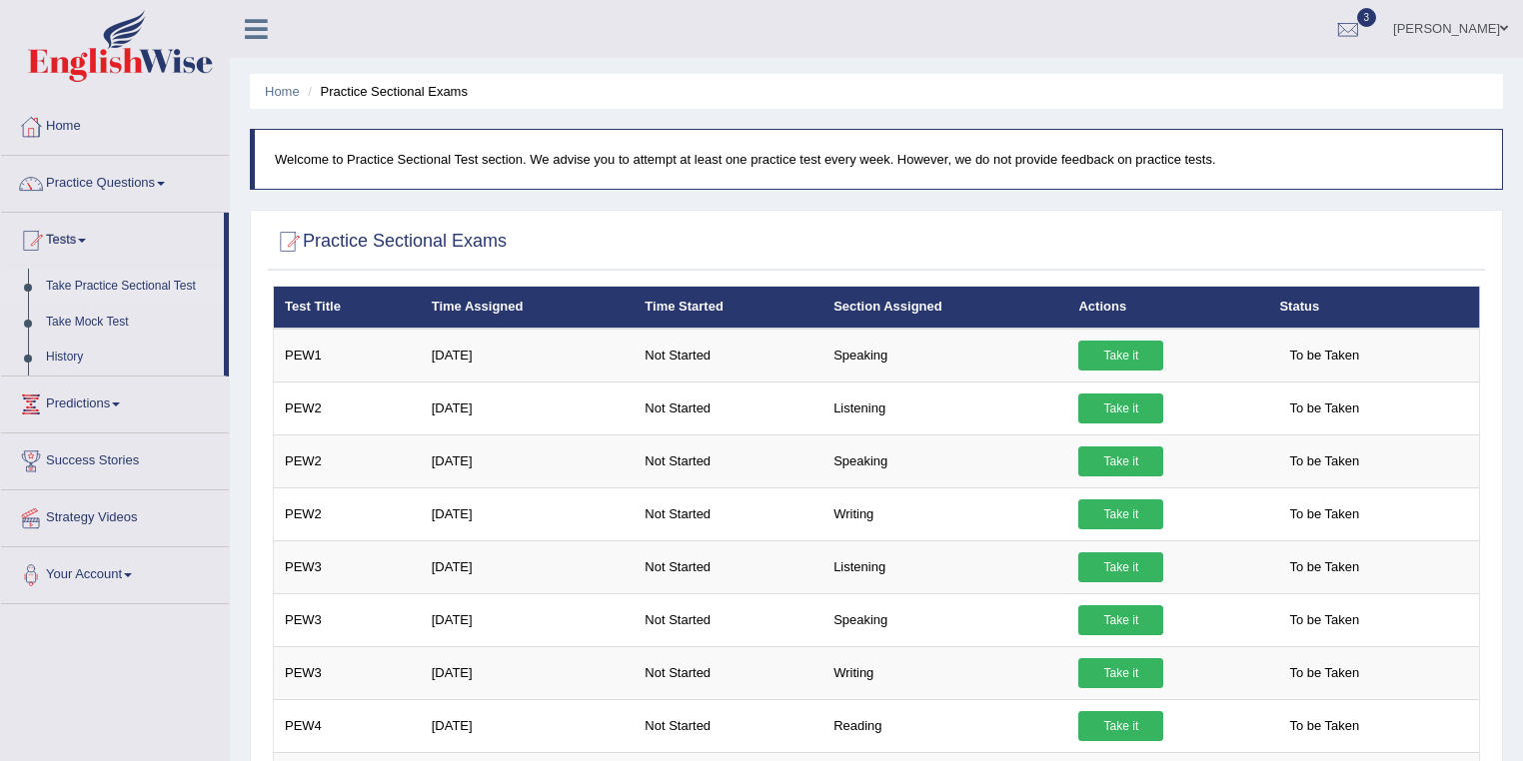
click at [1481, 28] on link "[PERSON_NAME]" at bounding box center [1450, 26] width 145 height 52
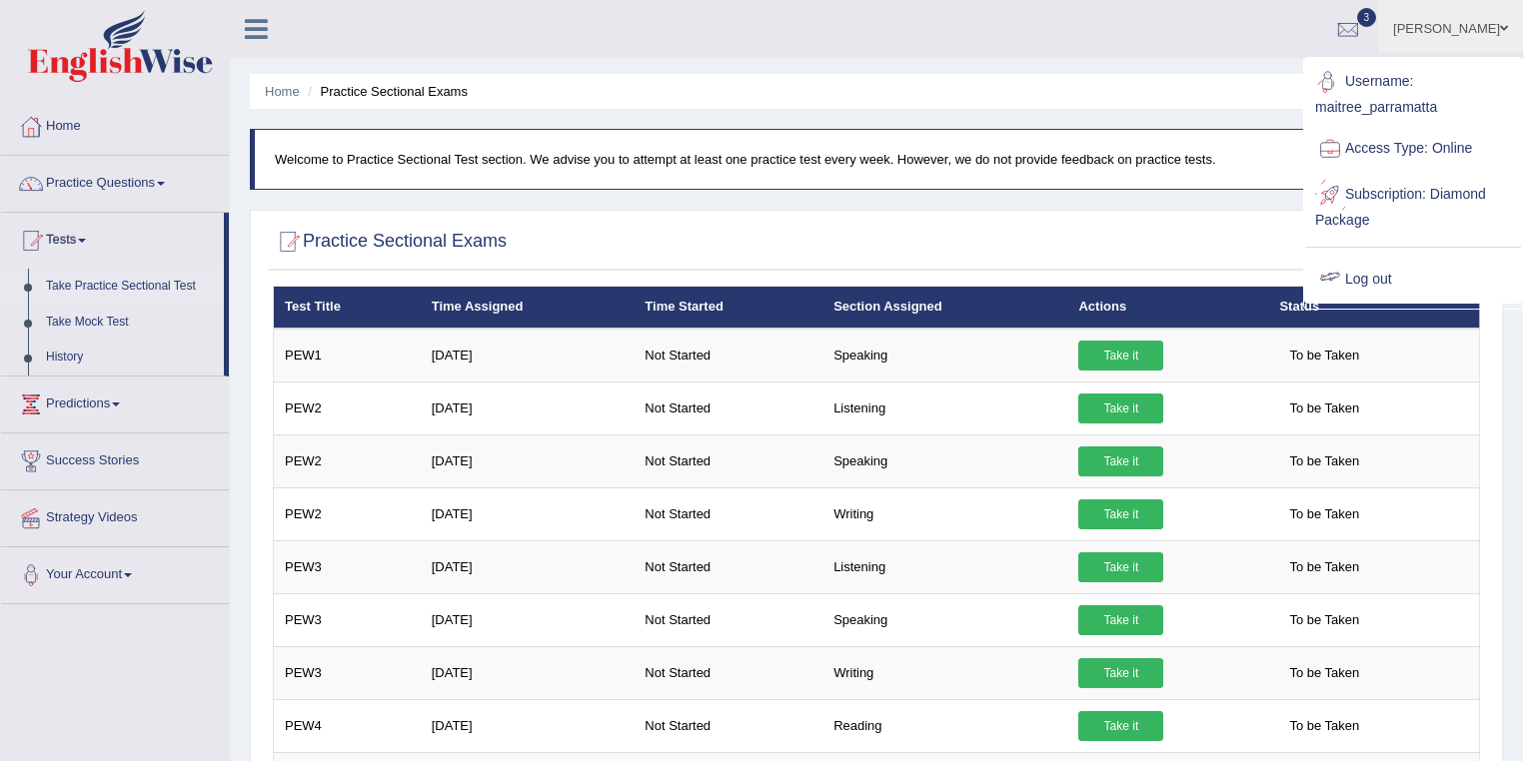
click at [1387, 265] on link "Log out" at bounding box center [1413, 280] width 216 height 46
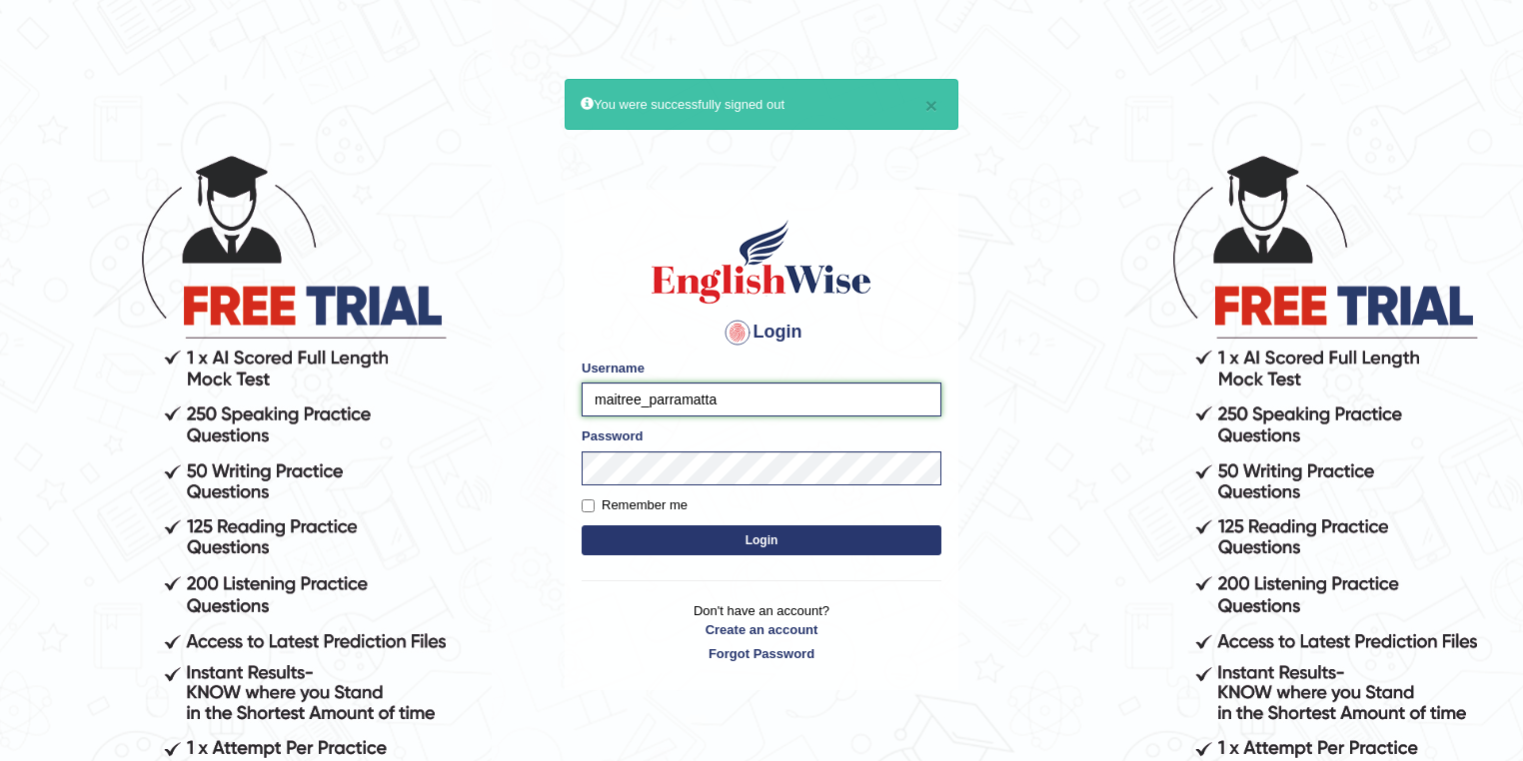
drag, startPoint x: 639, startPoint y: 403, endPoint x: 573, endPoint y: 396, distance: 66.3
click at [573, 396] on div "Login Please fix the following errors: Username maitree_parramatta Password Rem…" at bounding box center [762, 440] width 394 height 501
type input "puja_parramatta"
click at [496, 204] on body "× You were successfully signed out Login Please fix the following errors: Usern…" at bounding box center [761, 456] width 1523 height 761
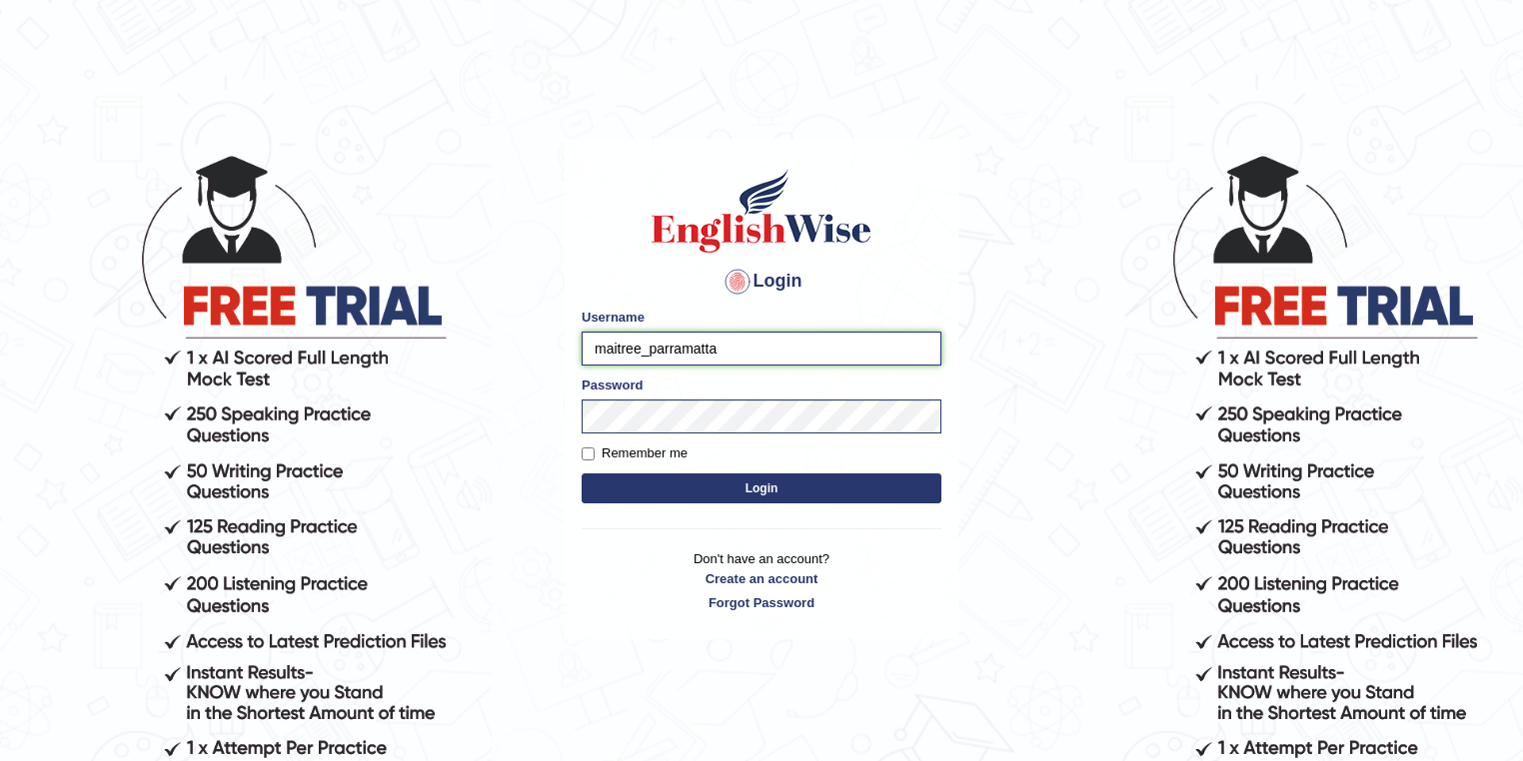
drag, startPoint x: 634, startPoint y: 348, endPoint x: 584, endPoint y: 352, distance: 50.1
click at [584, 352] on input "maitree_parramatta" at bounding box center [762, 349] width 360 height 34
type input "_parramatta"
drag, startPoint x: 640, startPoint y: 347, endPoint x: 552, endPoint y: 341, distance: 88.1
click at [552, 341] on body "Login Please fix the following errors: Username maitree_parramatta Password Rem…" at bounding box center [761, 456] width 1523 height 761
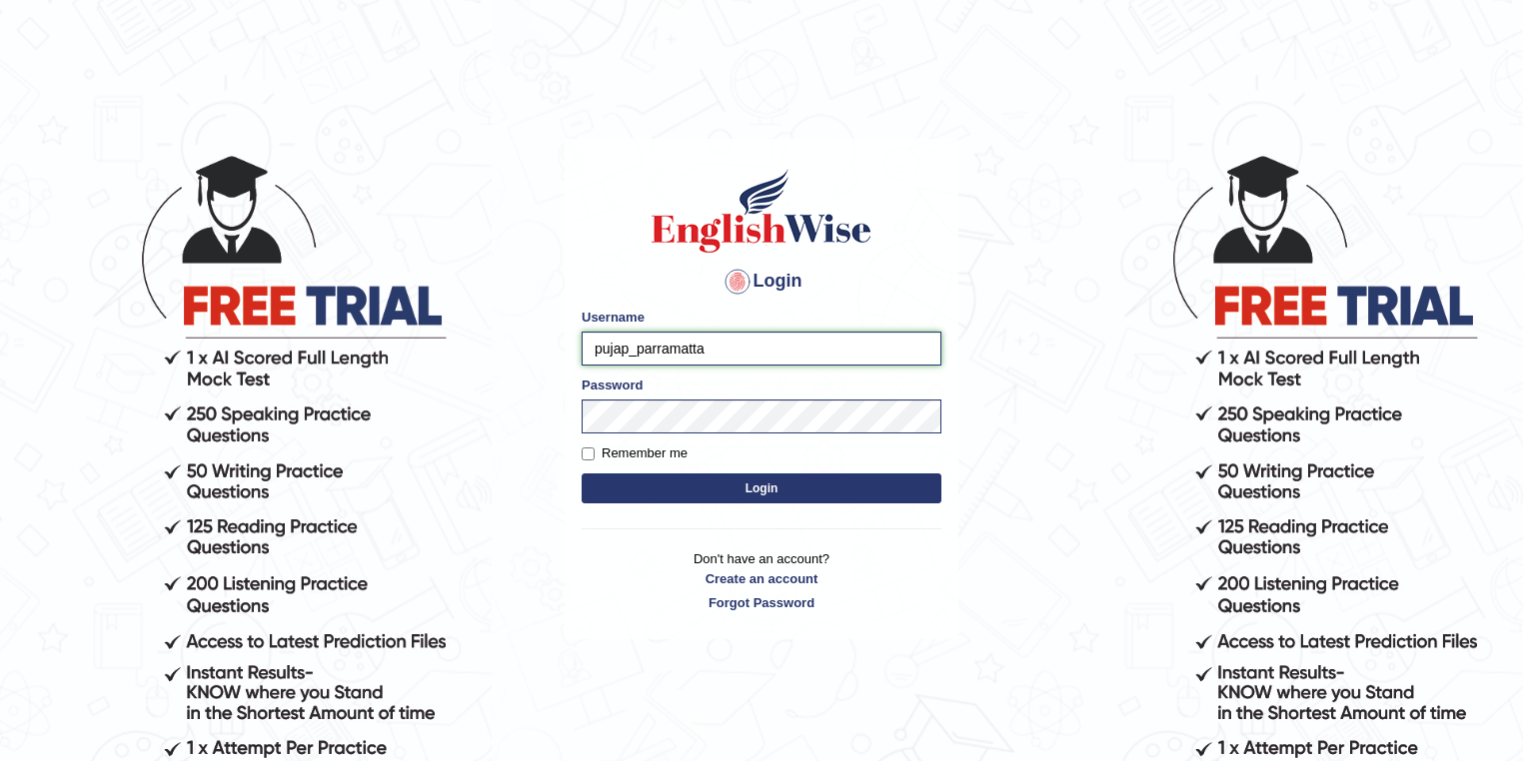
type input "pujap_parramatta"
click at [774, 487] on button "Login" at bounding box center [762, 489] width 360 height 30
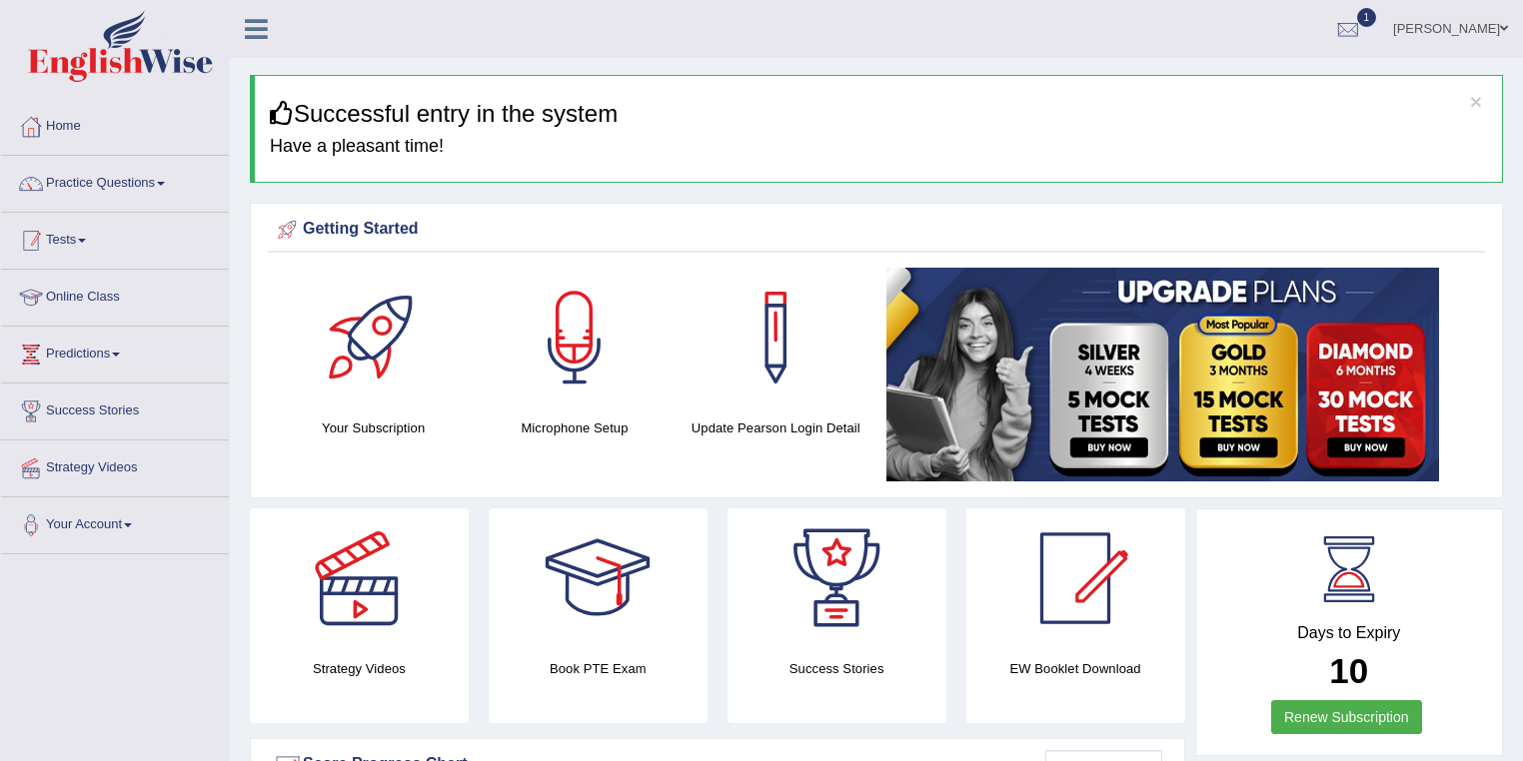
click at [106, 239] on link "Tests" at bounding box center [115, 238] width 228 height 50
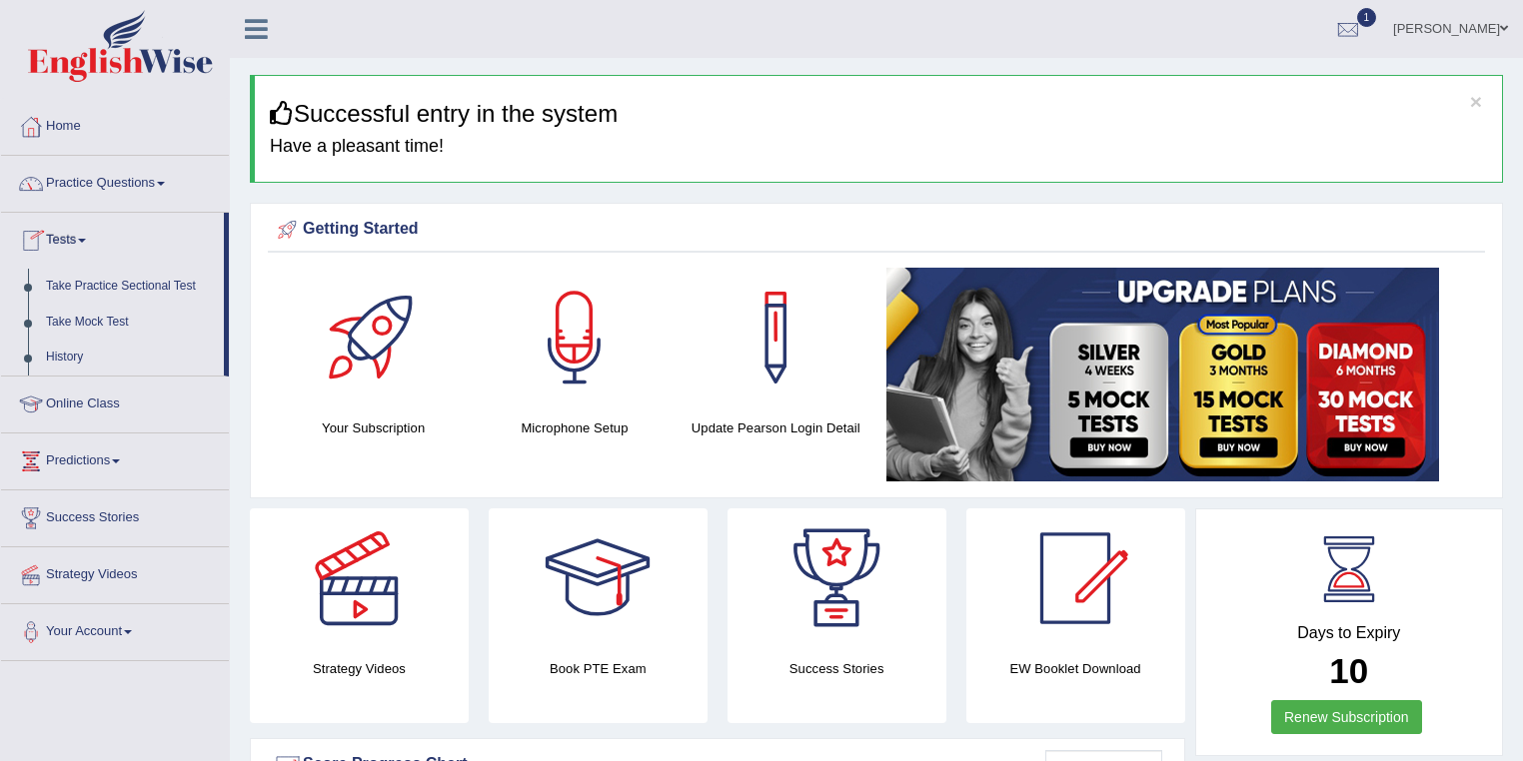
click at [102, 196] on link "Practice Questions" at bounding box center [115, 181] width 228 height 50
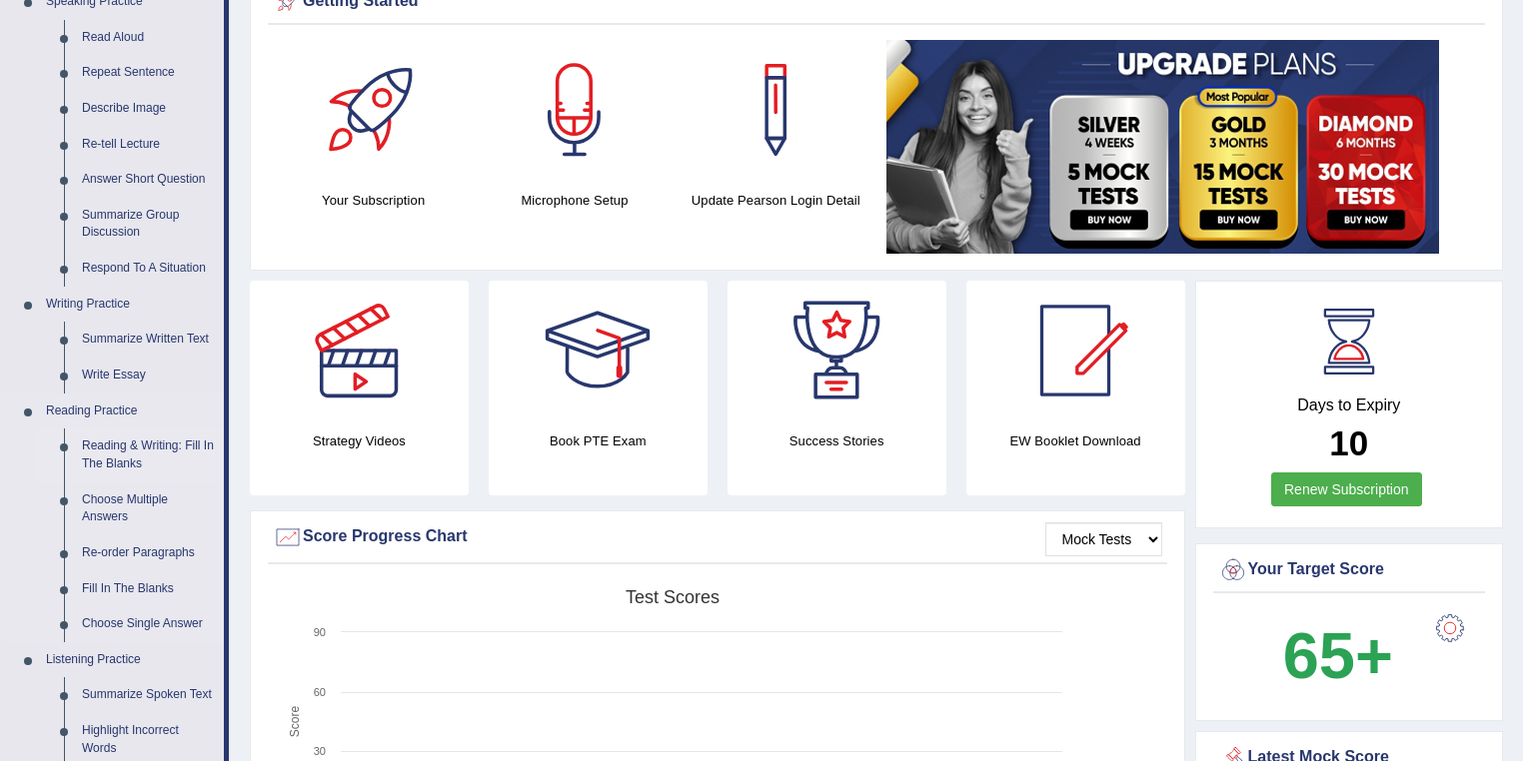
scroll to position [320, 0]
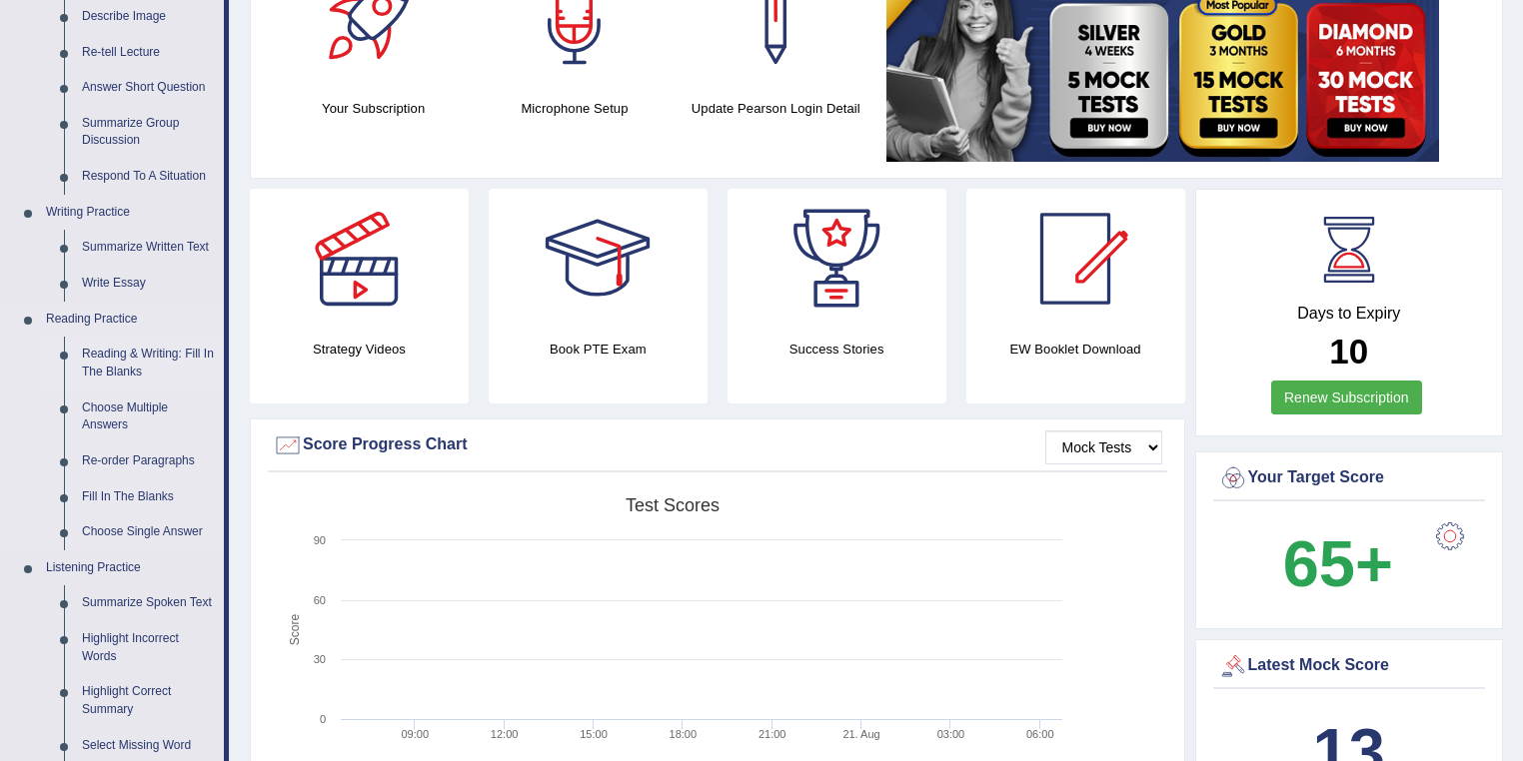
click at [134, 354] on link "Reading & Writing: Fill In The Blanks" at bounding box center [148, 363] width 151 height 53
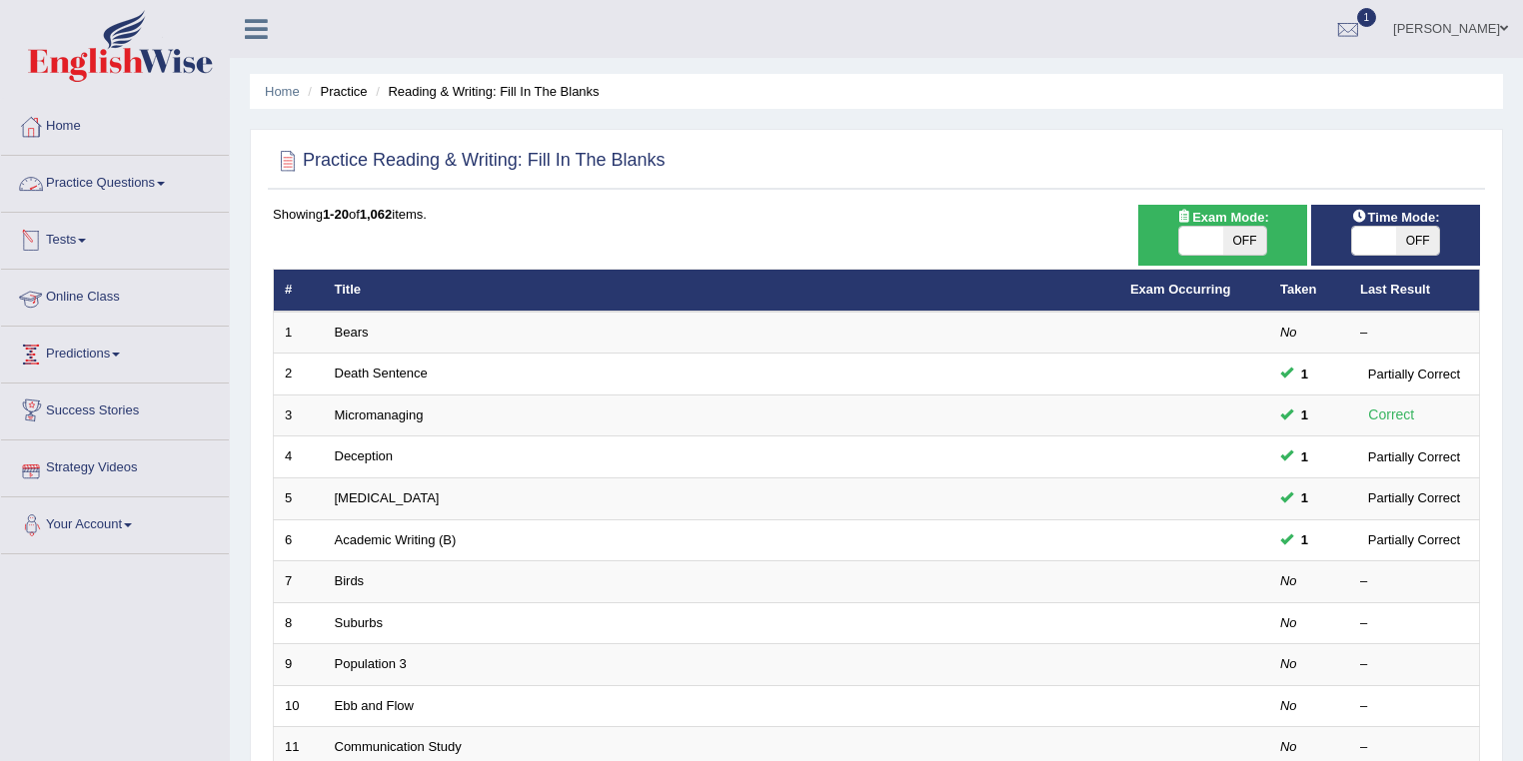
click at [115, 186] on link "Practice Questions" at bounding box center [115, 181] width 228 height 50
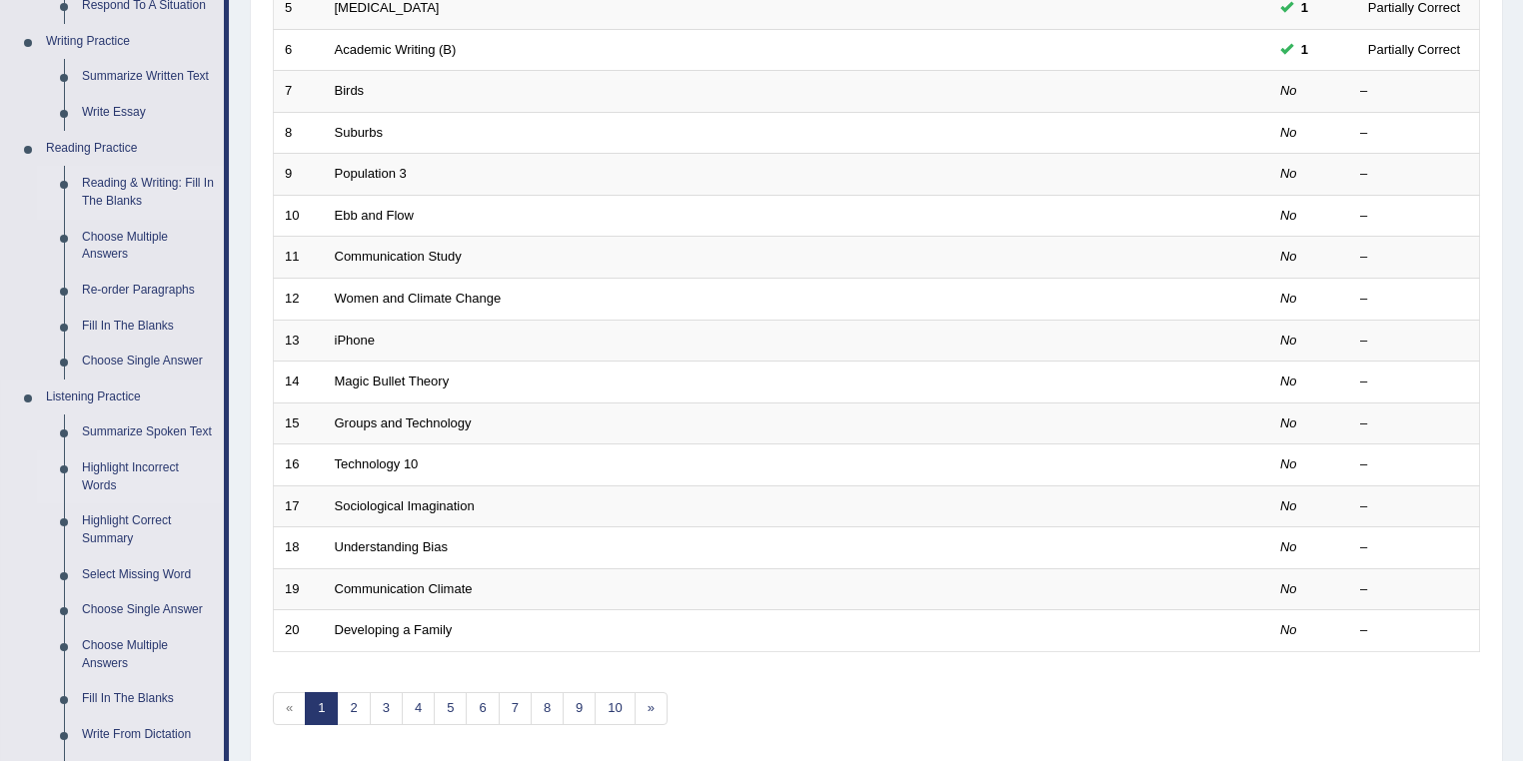
scroll to position [533, 0]
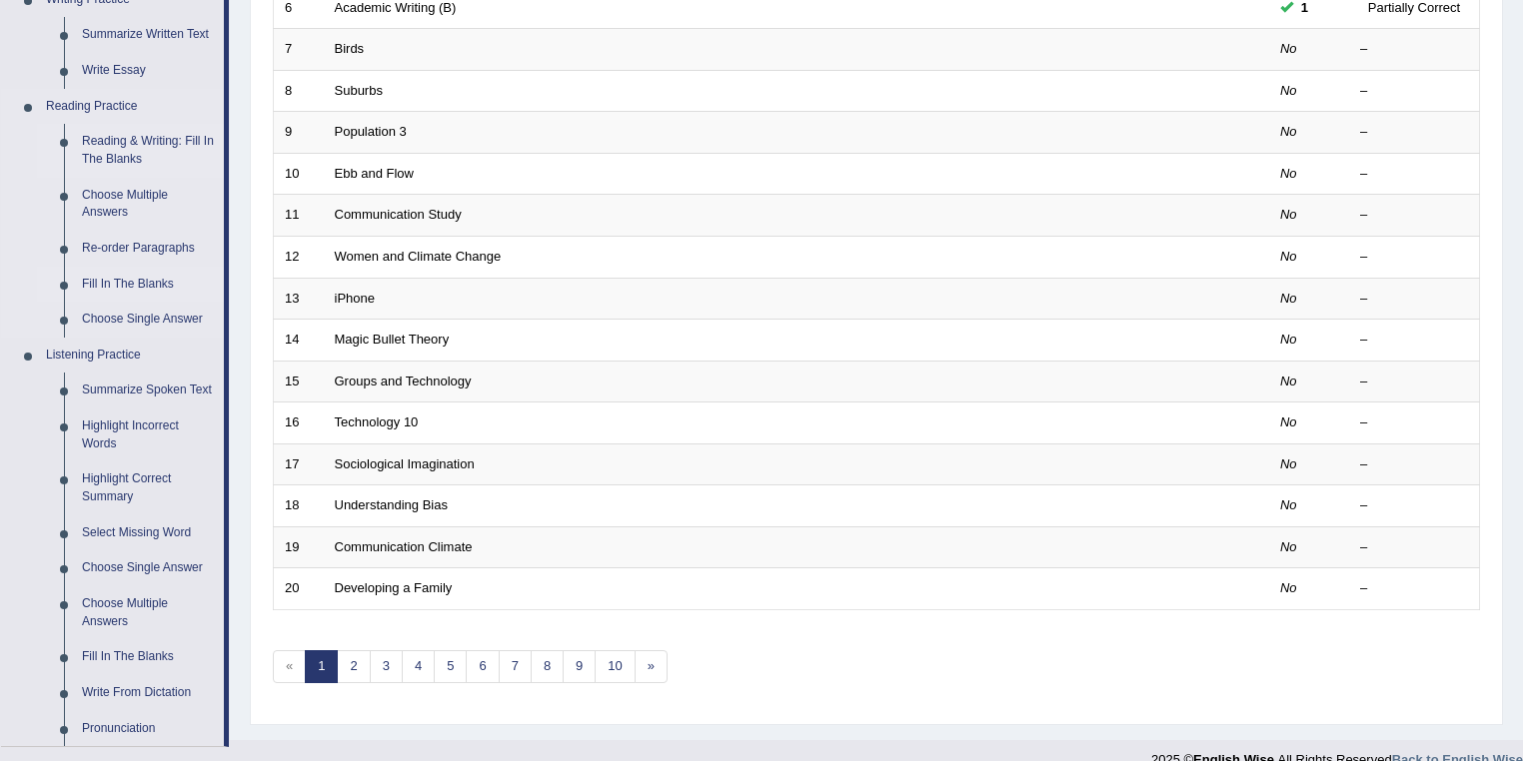
click at [140, 274] on link "Fill In The Blanks" at bounding box center [148, 285] width 151 height 36
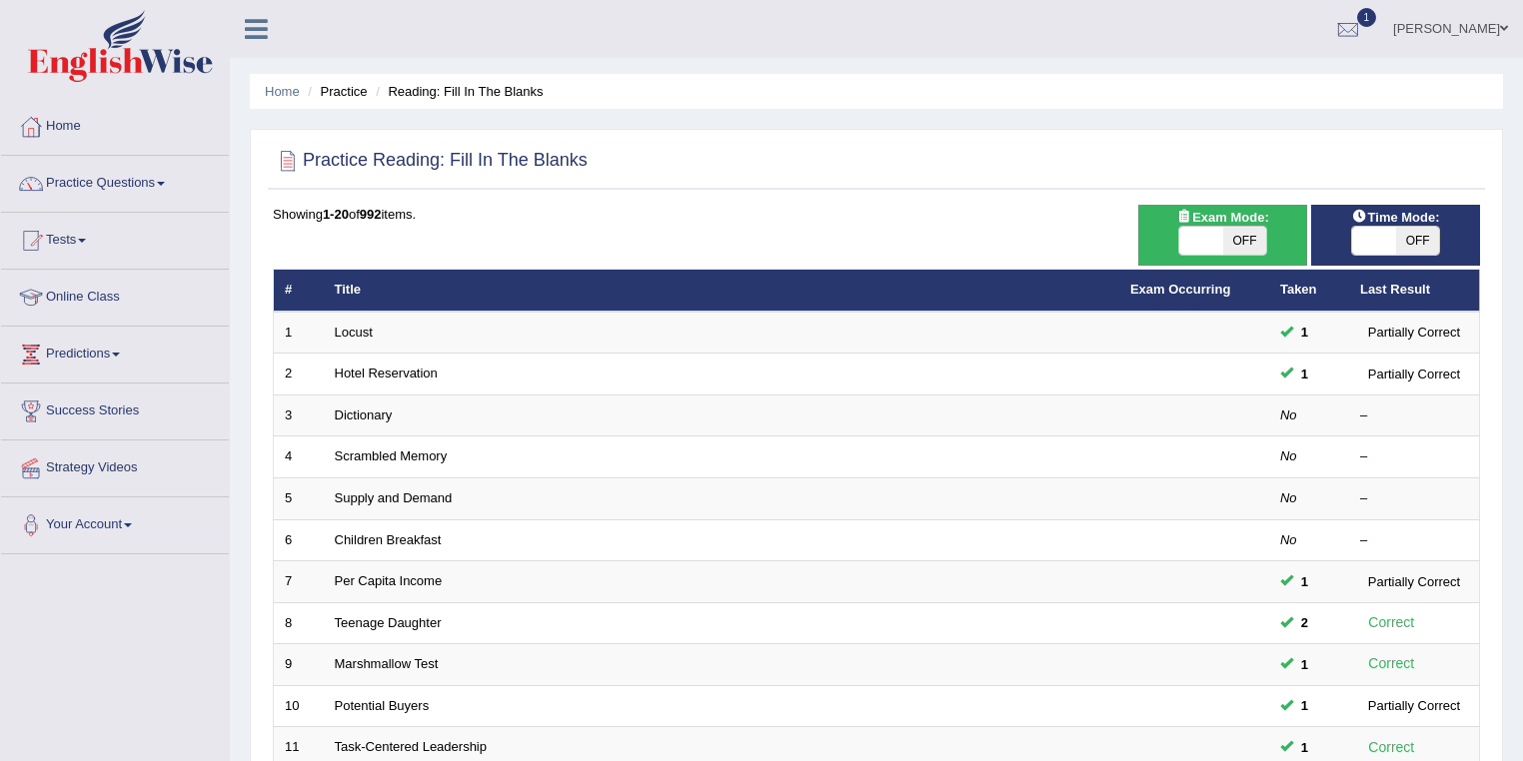
click at [1250, 240] on span "OFF" at bounding box center [1245, 241] width 44 height 28
checkbox input "true"
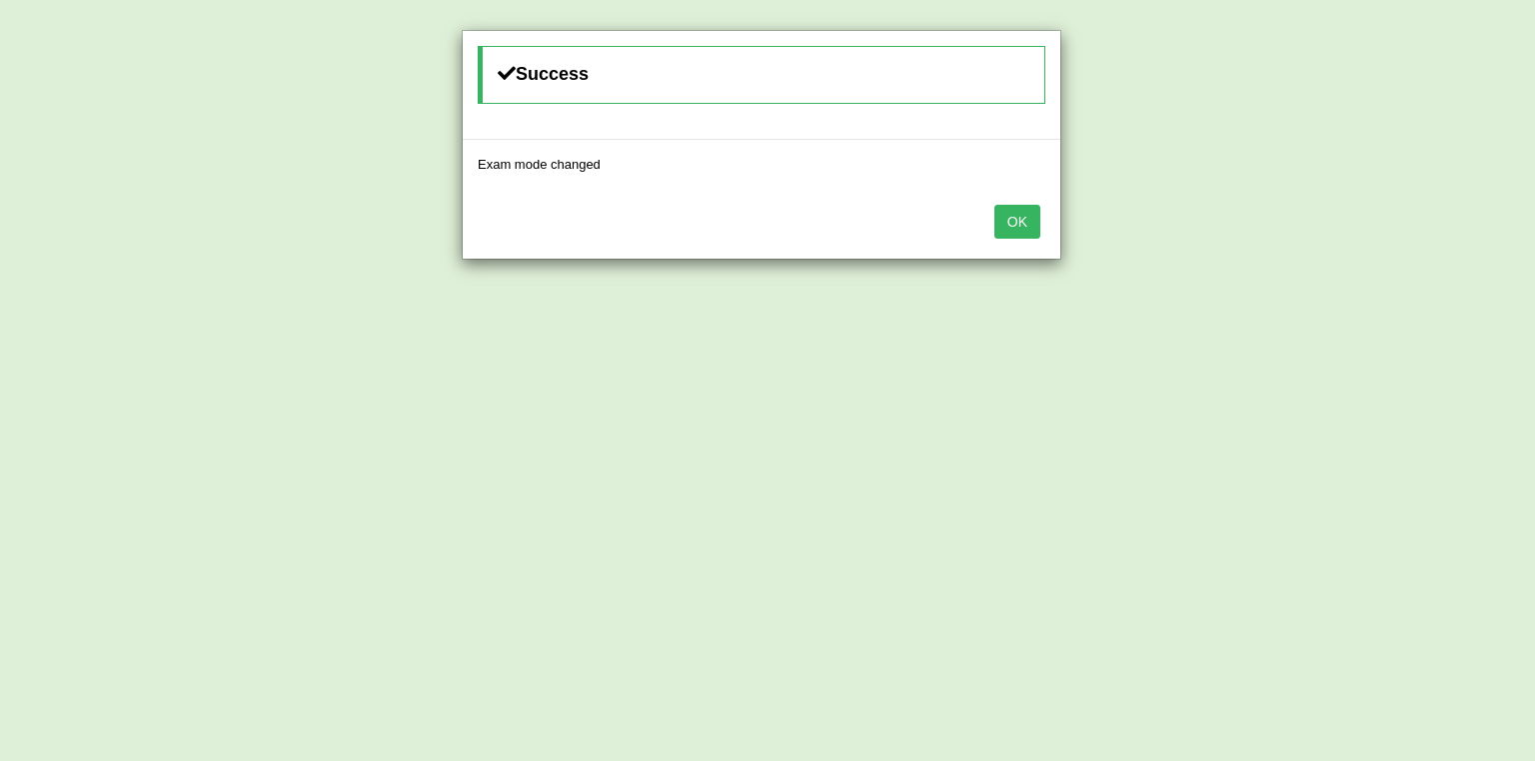
click at [1006, 228] on button "OK" at bounding box center [1017, 222] width 46 height 34
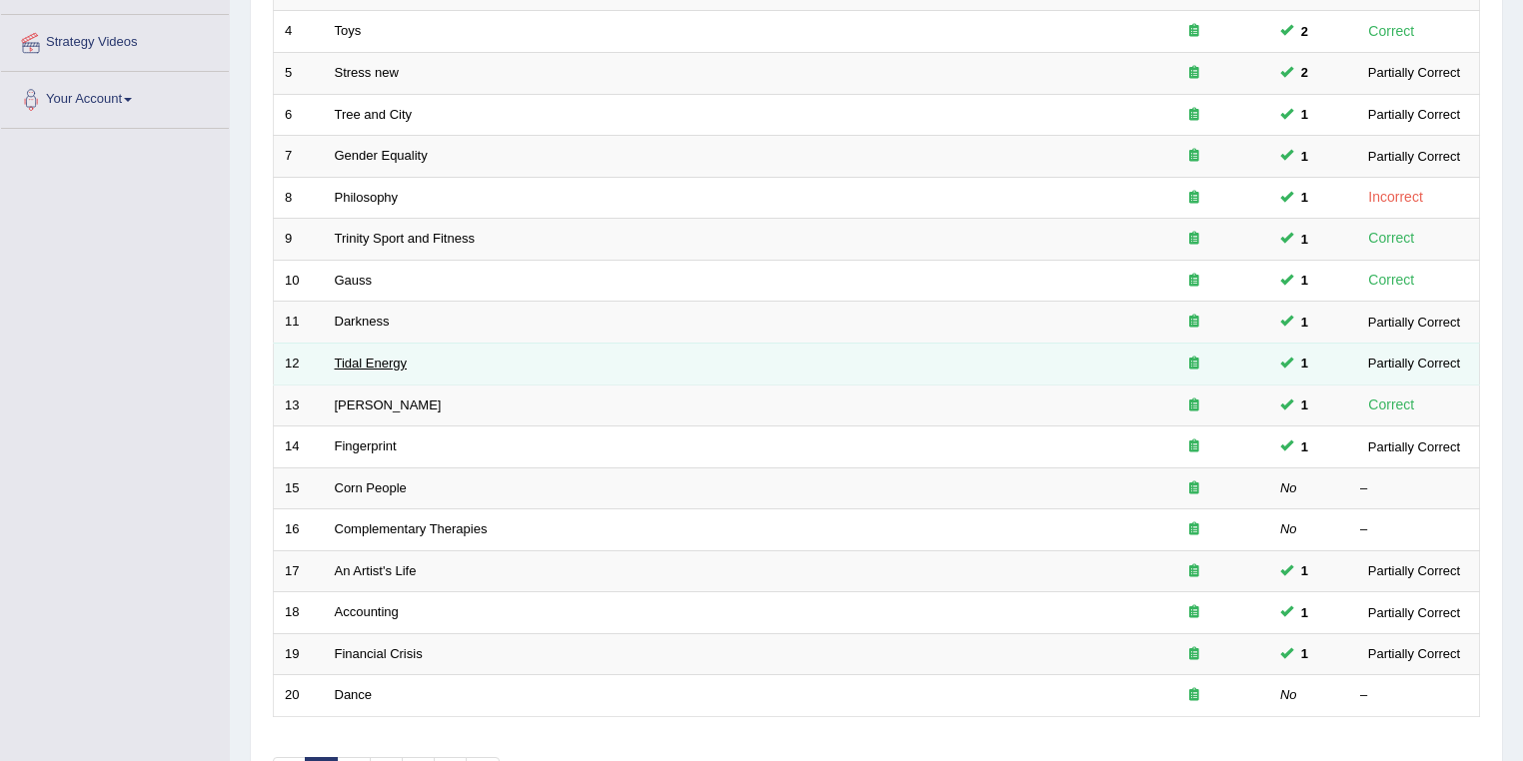
click at [386, 361] on link "Tidal Energy" at bounding box center [371, 363] width 73 height 15
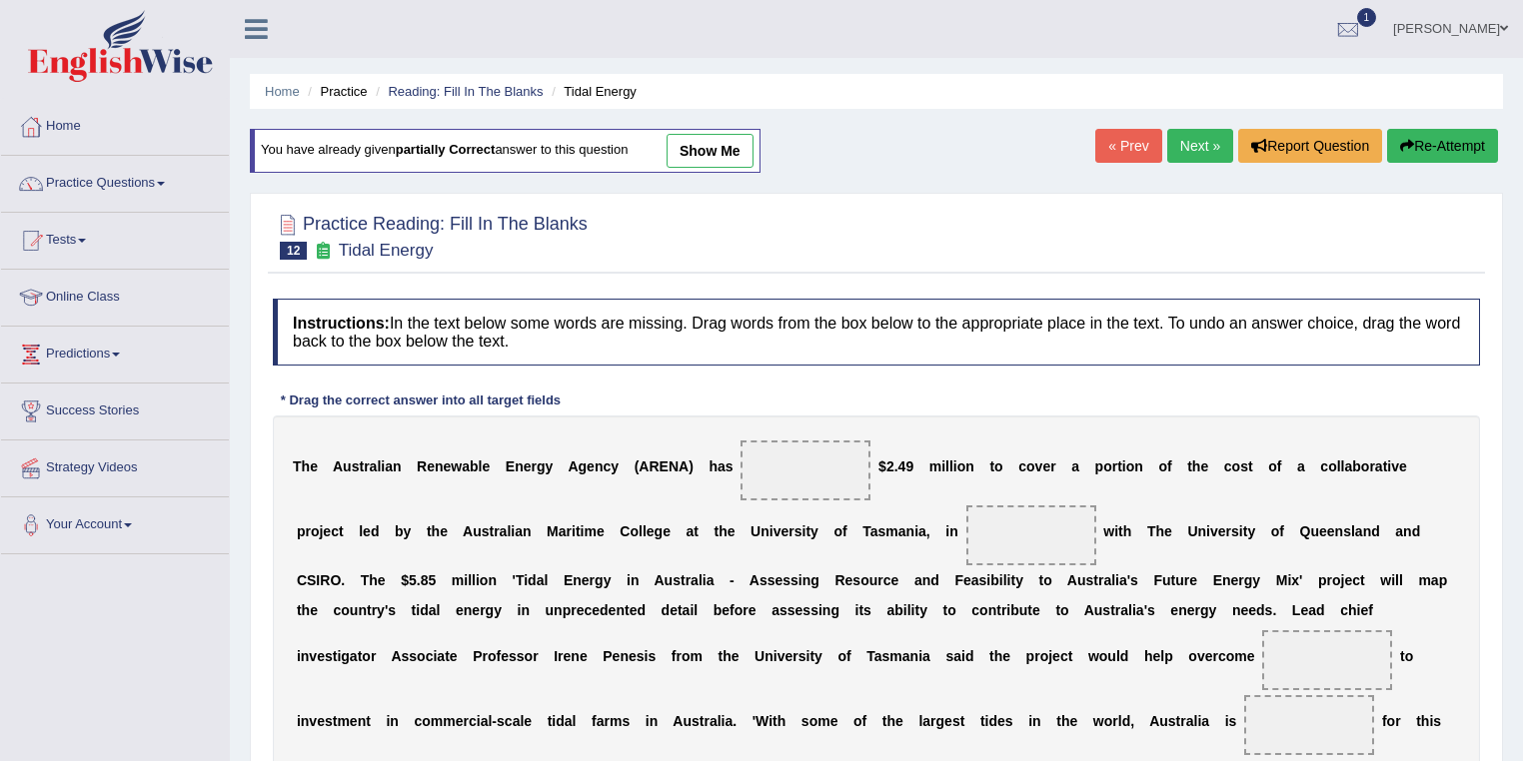
click at [705, 152] on link "show me" at bounding box center [710, 151] width 87 height 34
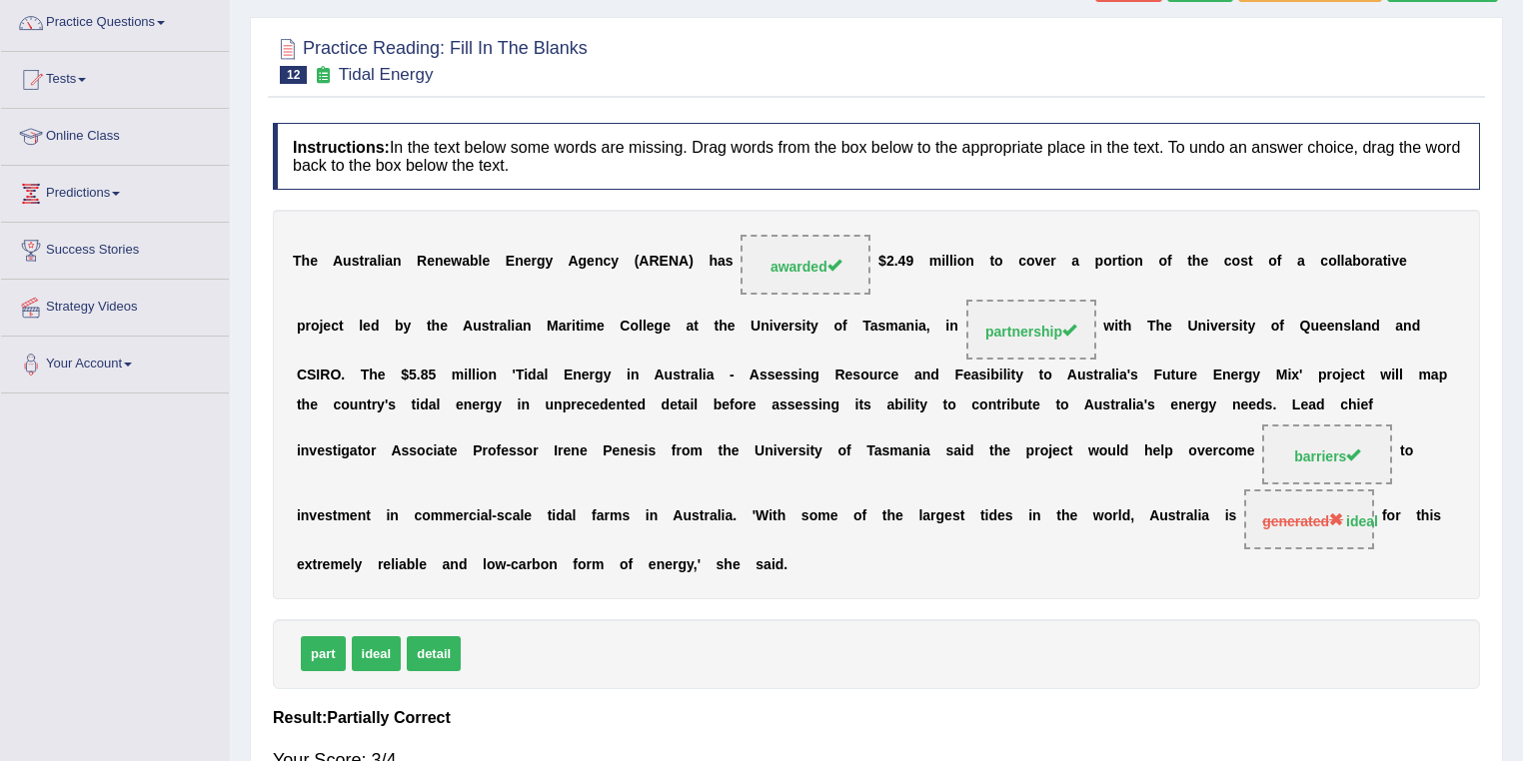
scroll to position [74, 0]
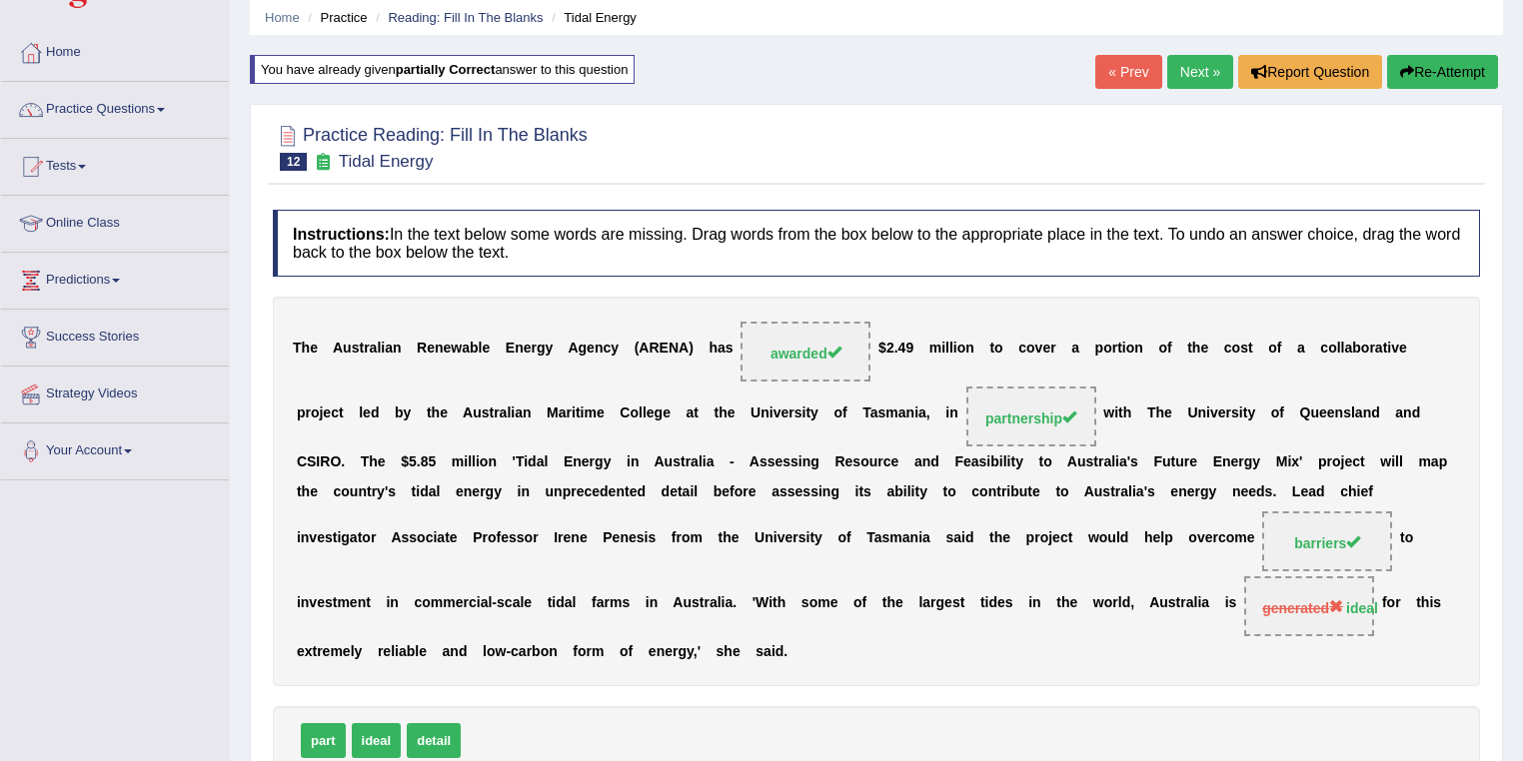
click at [1184, 76] on link "Next »" at bounding box center [1200, 72] width 66 height 34
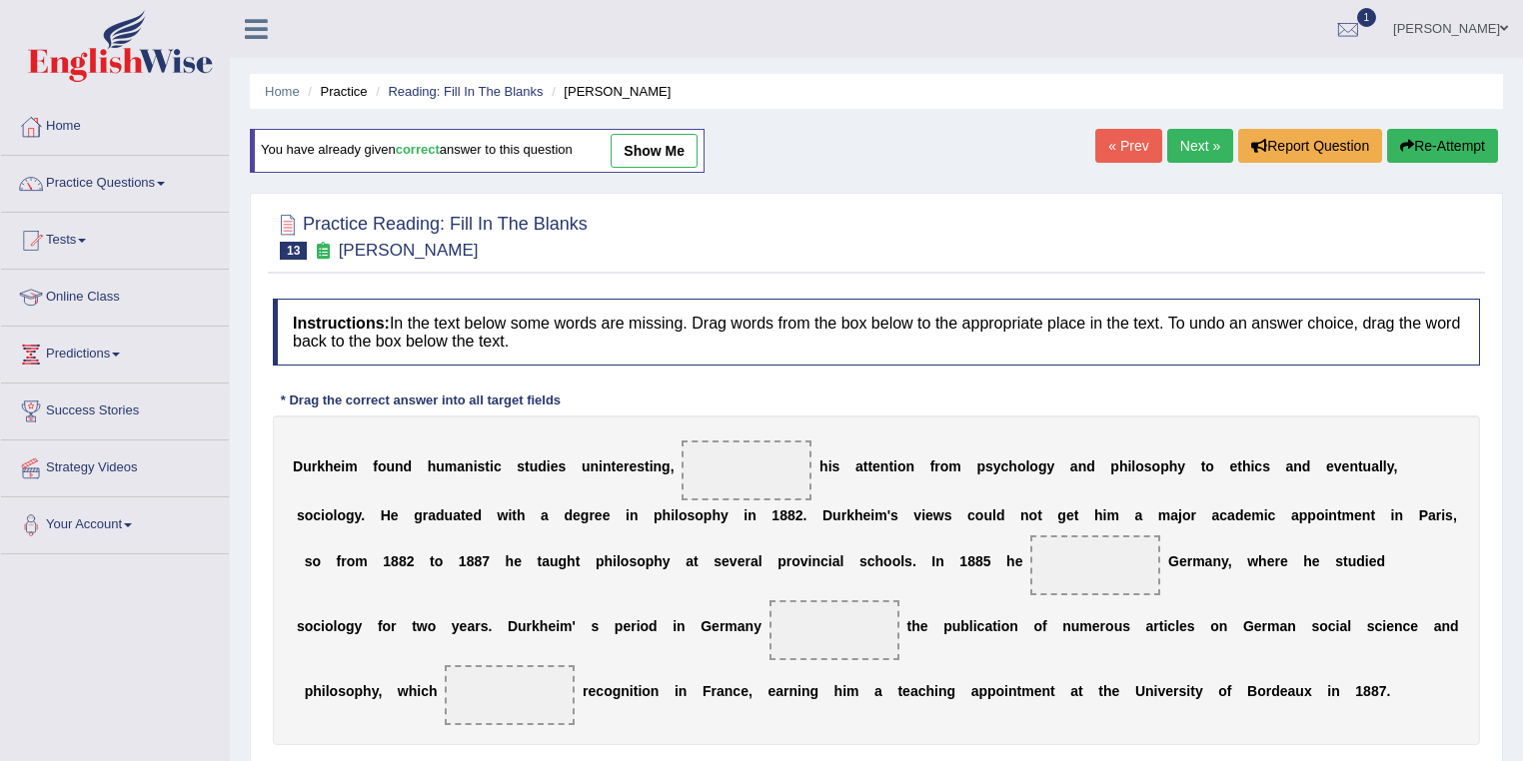
click at [662, 146] on link "show me" at bounding box center [654, 151] width 87 height 34
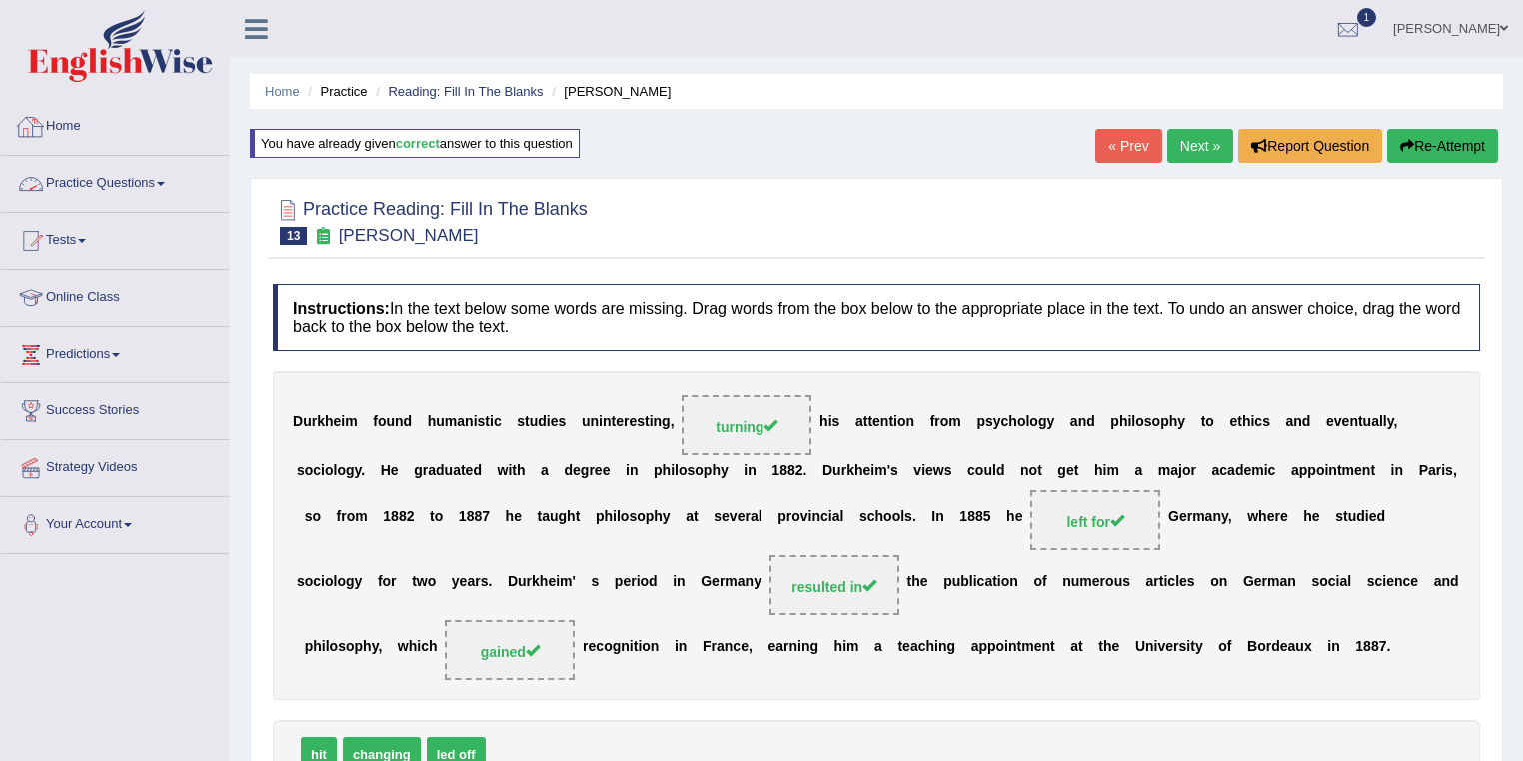
click at [65, 128] on link "Home" at bounding box center [115, 124] width 228 height 50
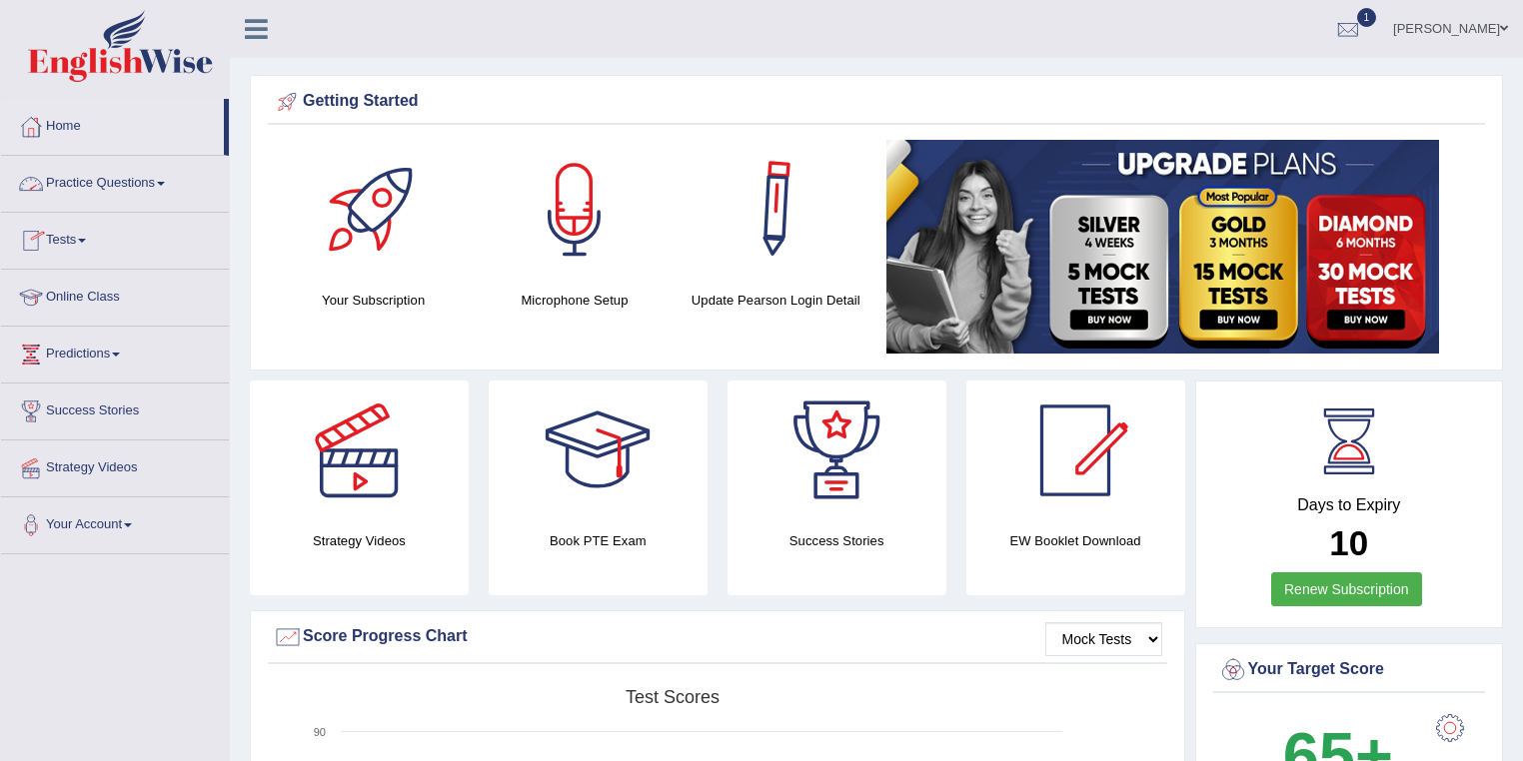
click at [1459, 32] on link "Puja Poudel Adhikari" at bounding box center [1450, 26] width 145 height 52
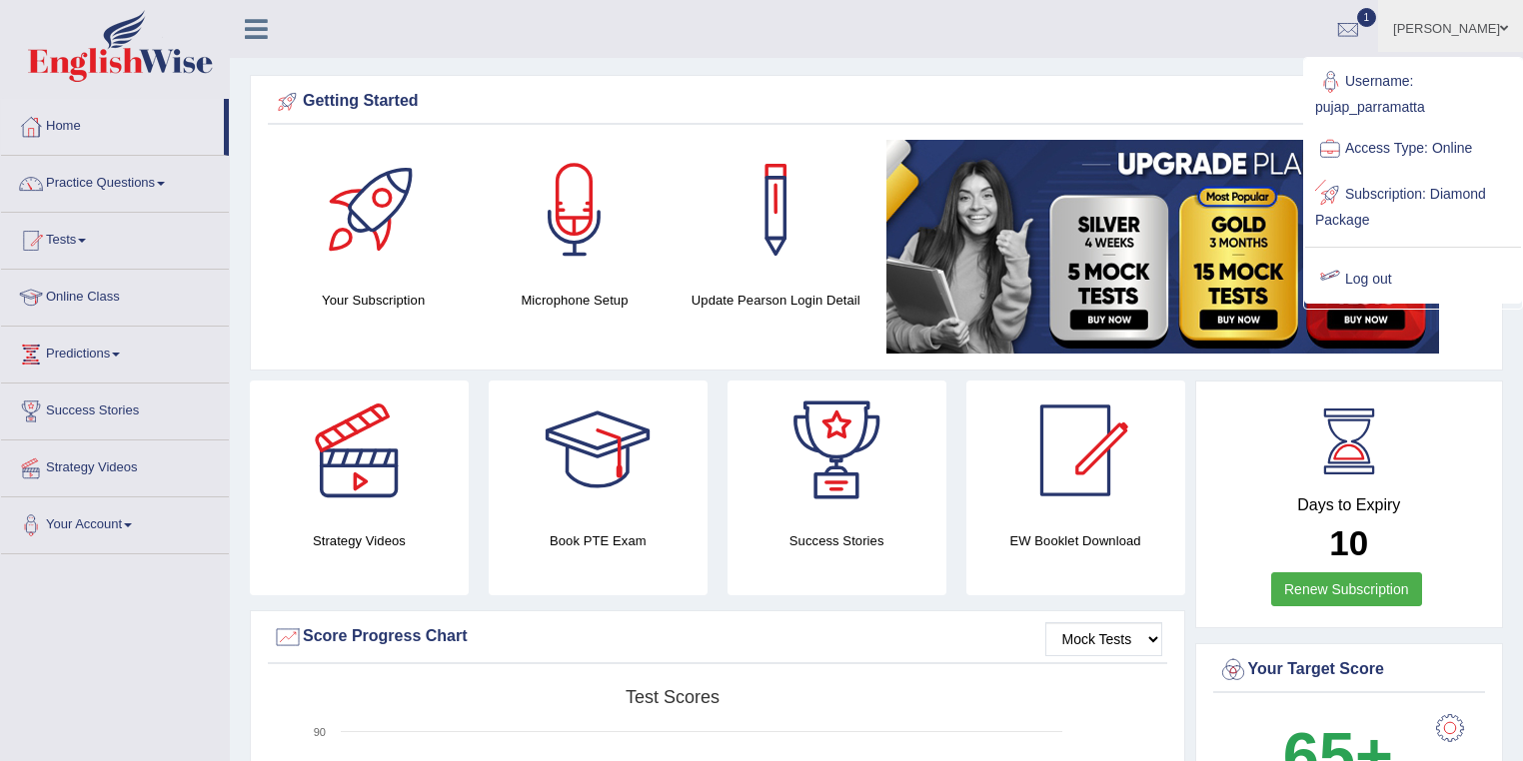
click at [1382, 274] on link "Log out" at bounding box center [1413, 280] width 216 height 46
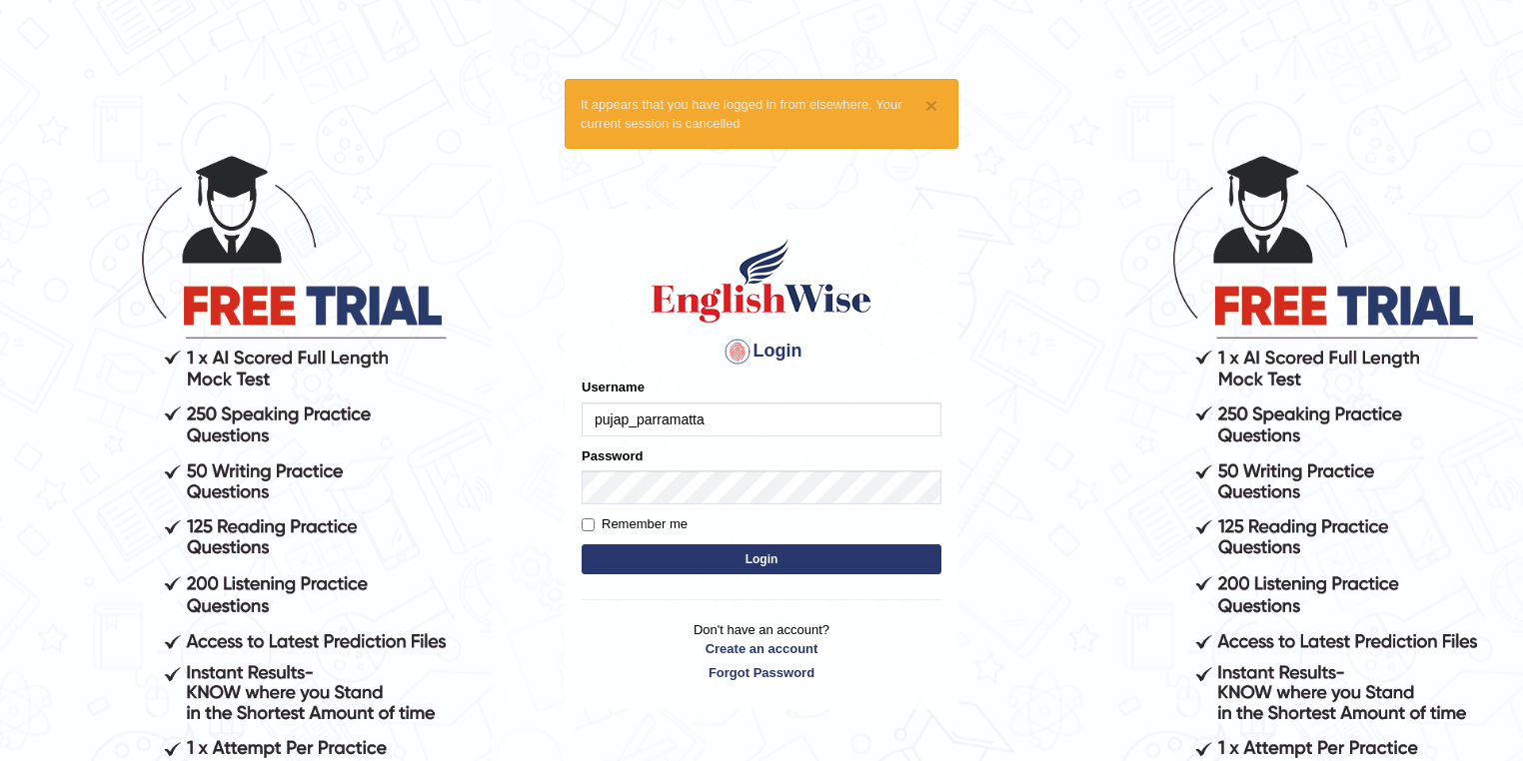
drag, startPoint x: 706, startPoint y: 416, endPoint x: 544, endPoint y: 417, distance: 162.9
click at [544, 417] on body "× It appears that you have logged in from elsewhere. Your current session is ca…" at bounding box center [761, 456] width 1523 height 761
type input "kunalprasad"
click at [703, 554] on button "Login" at bounding box center [762, 560] width 360 height 30
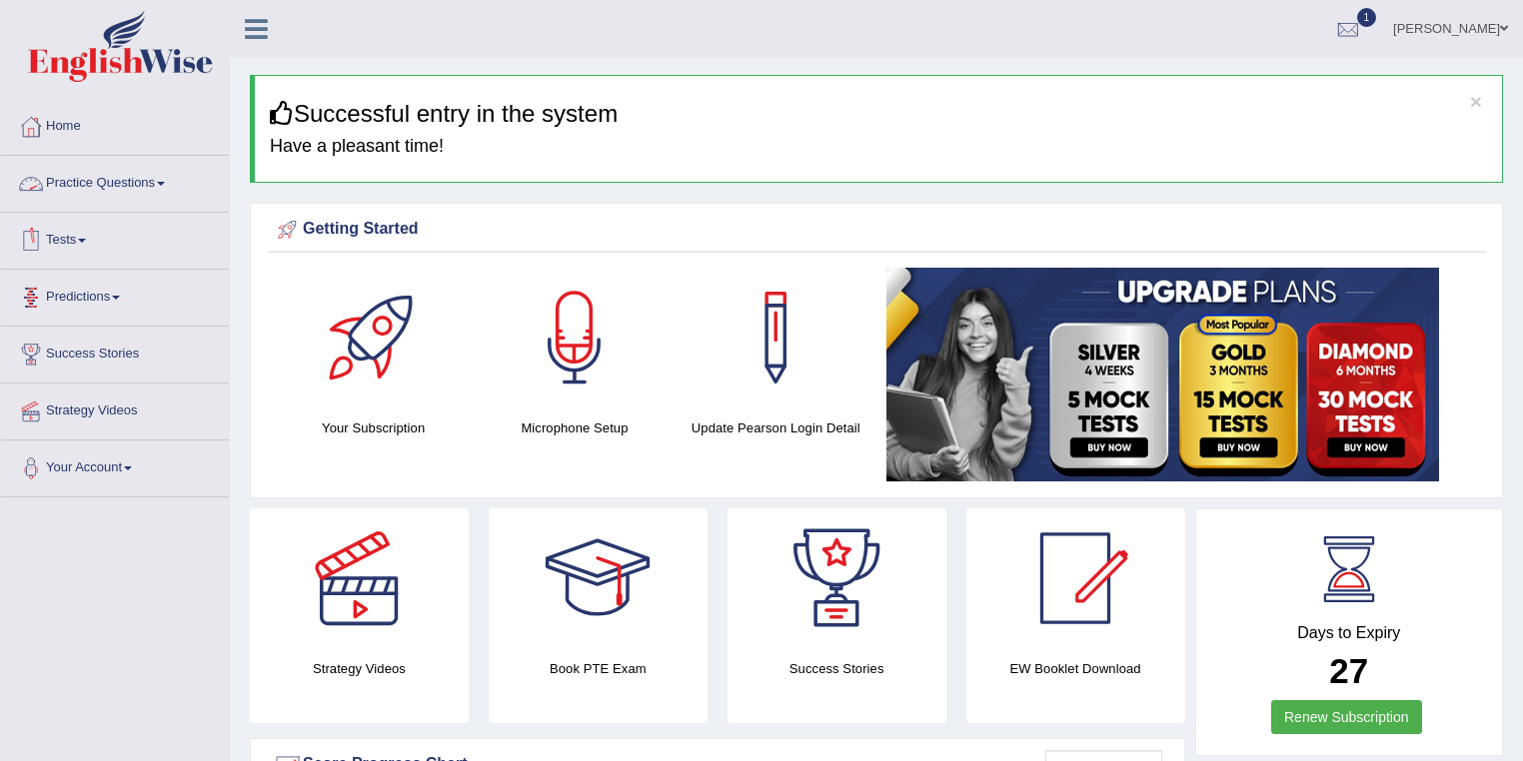
click at [93, 234] on link "Tests" at bounding box center [115, 238] width 228 height 50
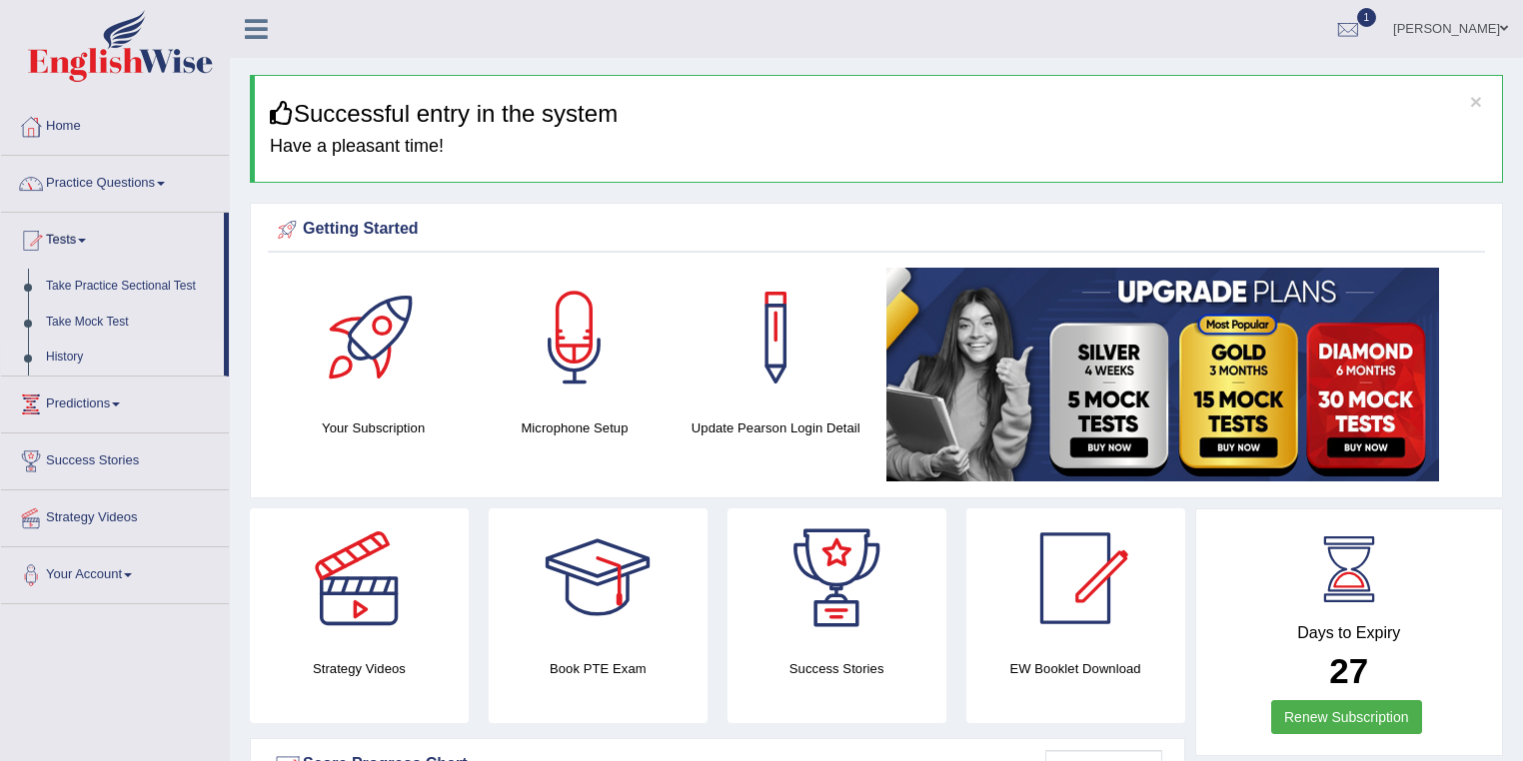
click at [79, 352] on link "History" at bounding box center [130, 358] width 187 height 36
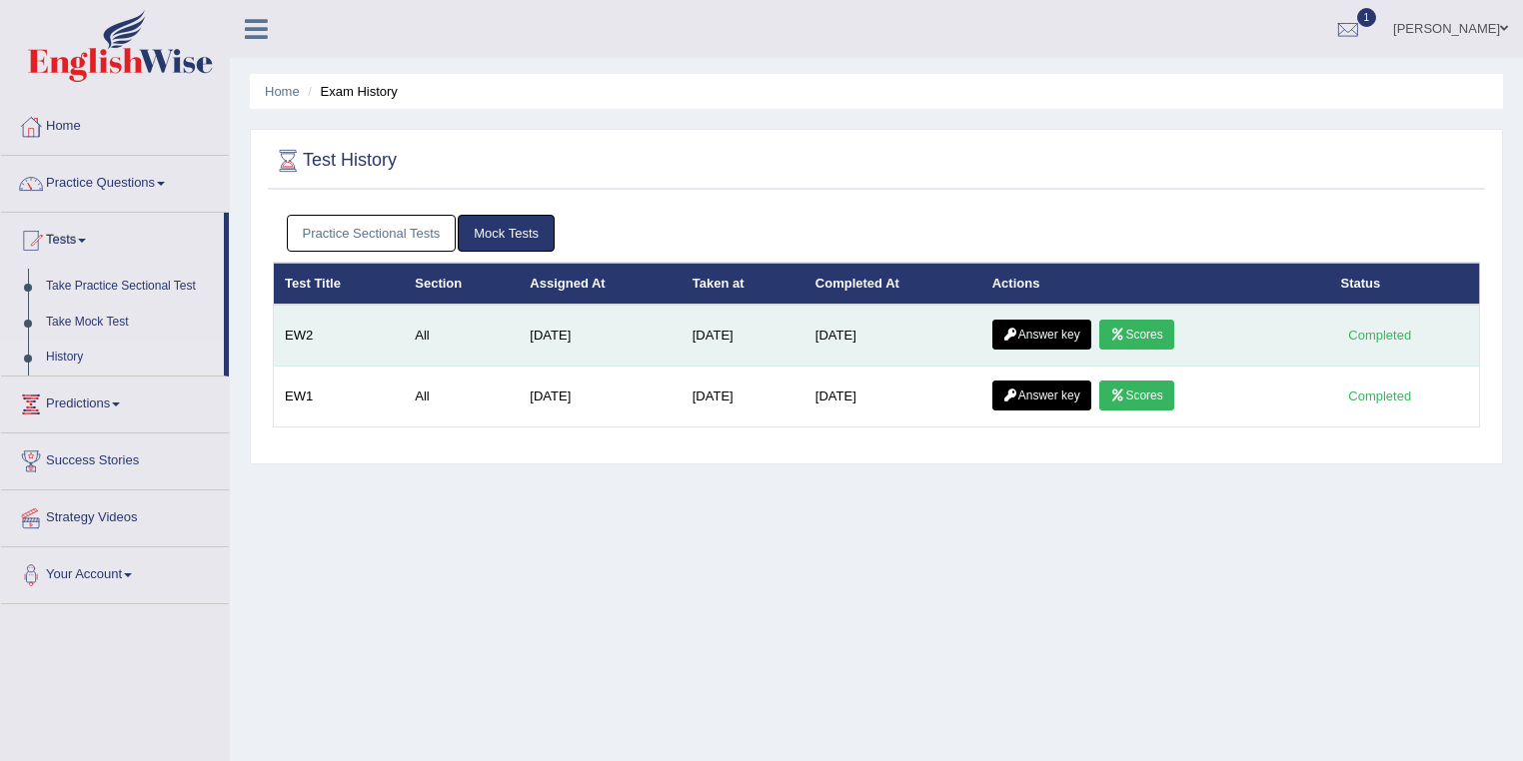
click at [1125, 338] on icon at bounding box center [1117, 335] width 15 height 12
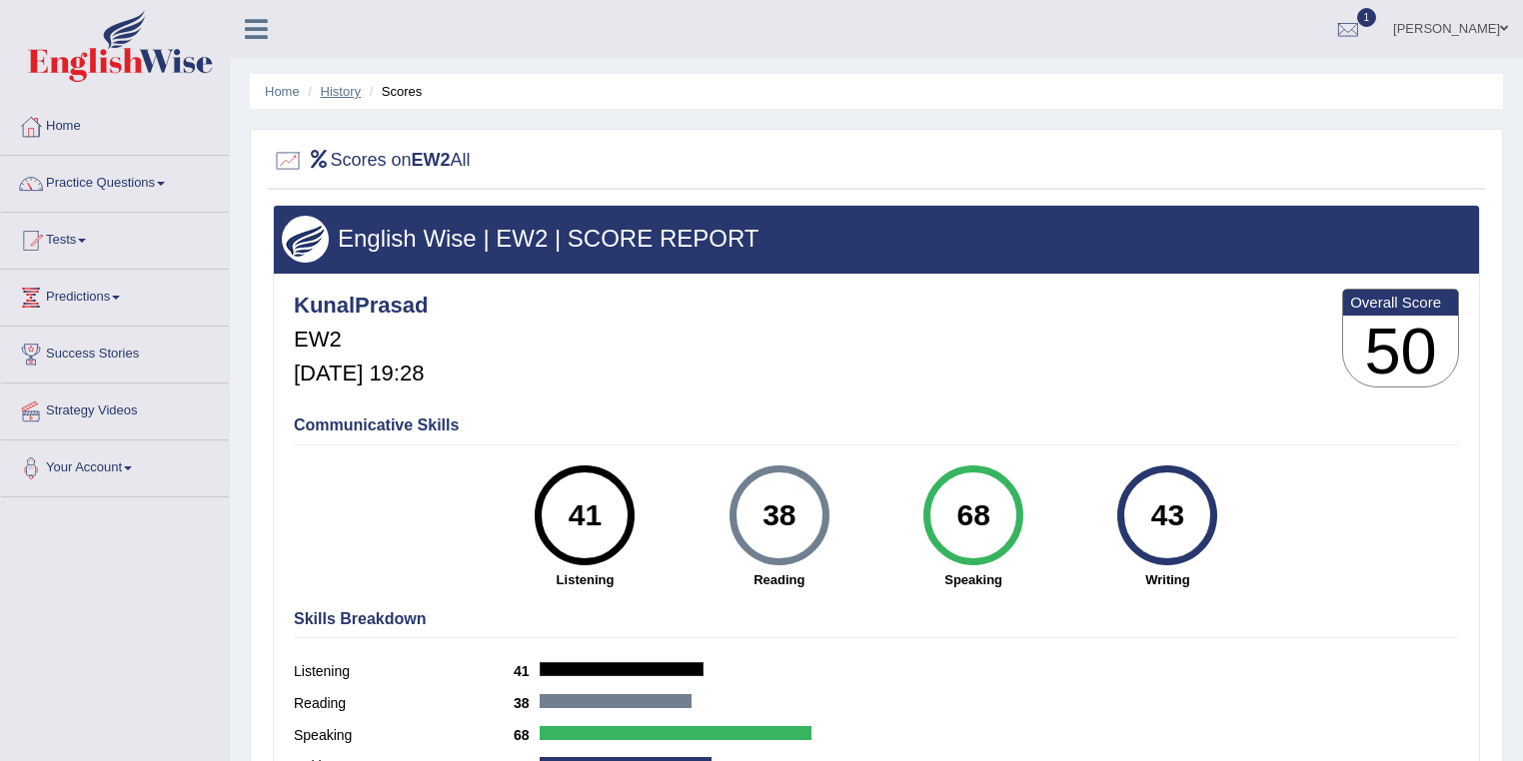
click at [340, 92] on link "History" at bounding box center [341, 91] width 40 height 15
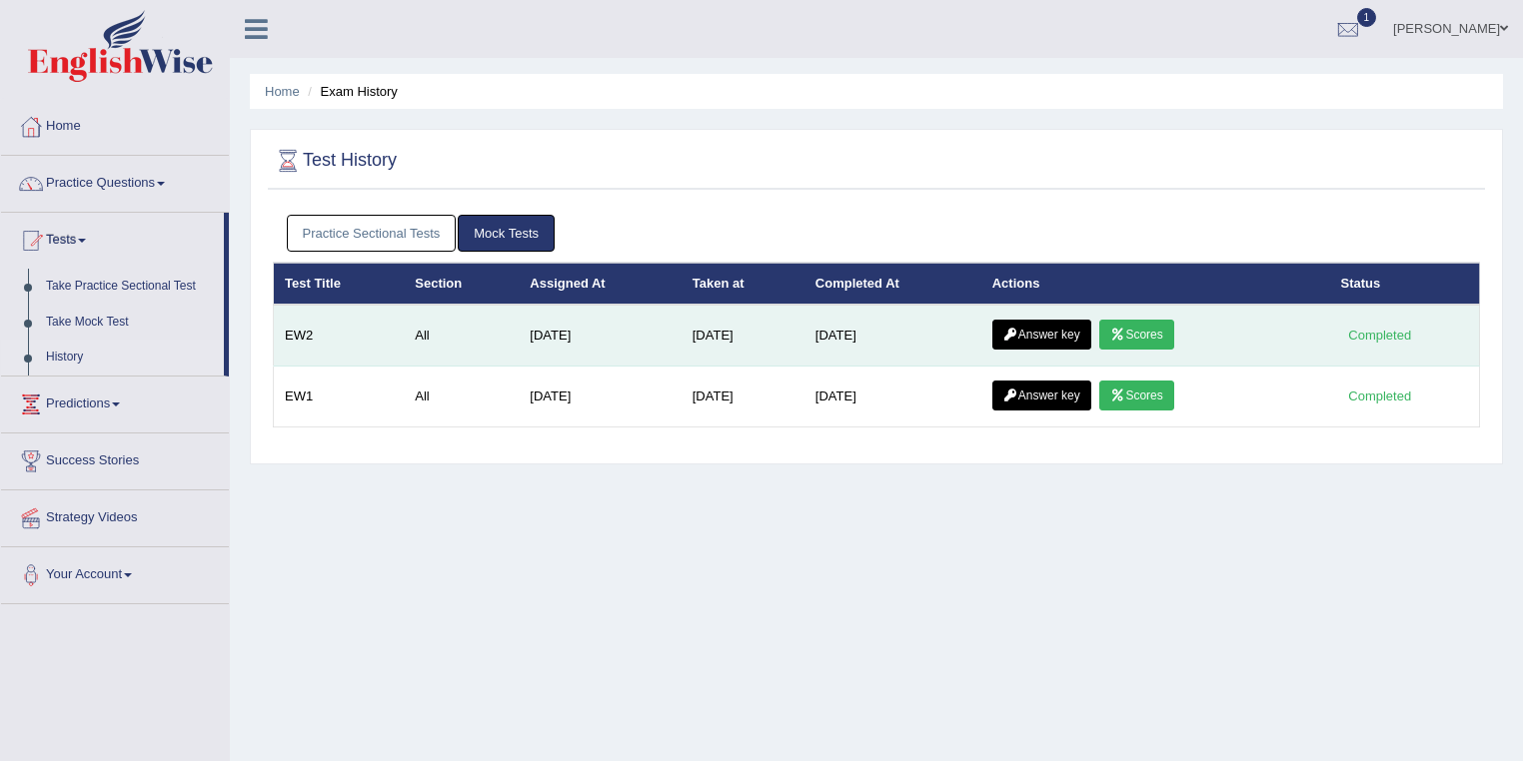
click at [1037, 336] on link "Answer key" at bounding box center [1041, 335] width 99 height 30
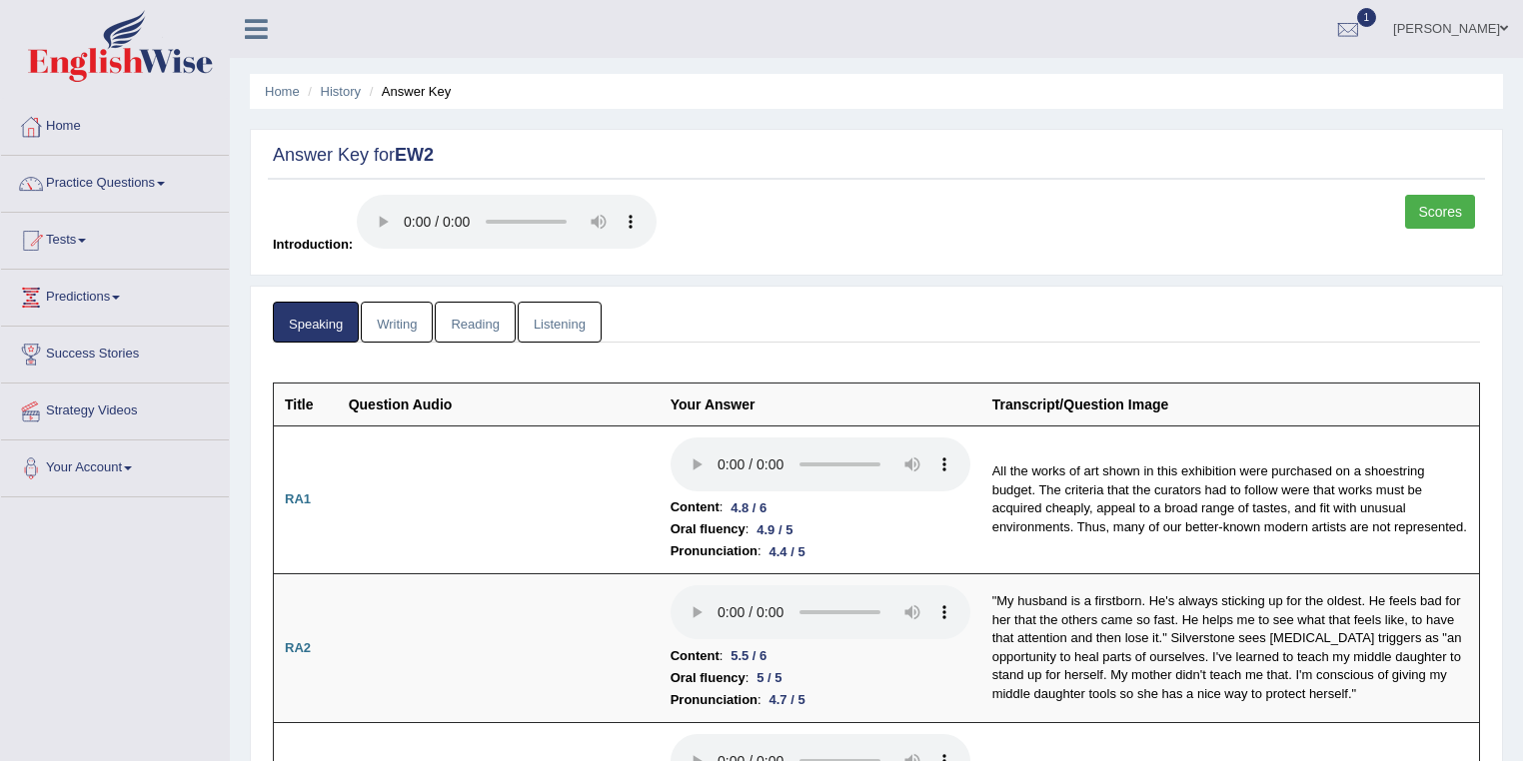
click at [572, 316] on link "Listening" at bounding box center [560, 322] width 84 height 41
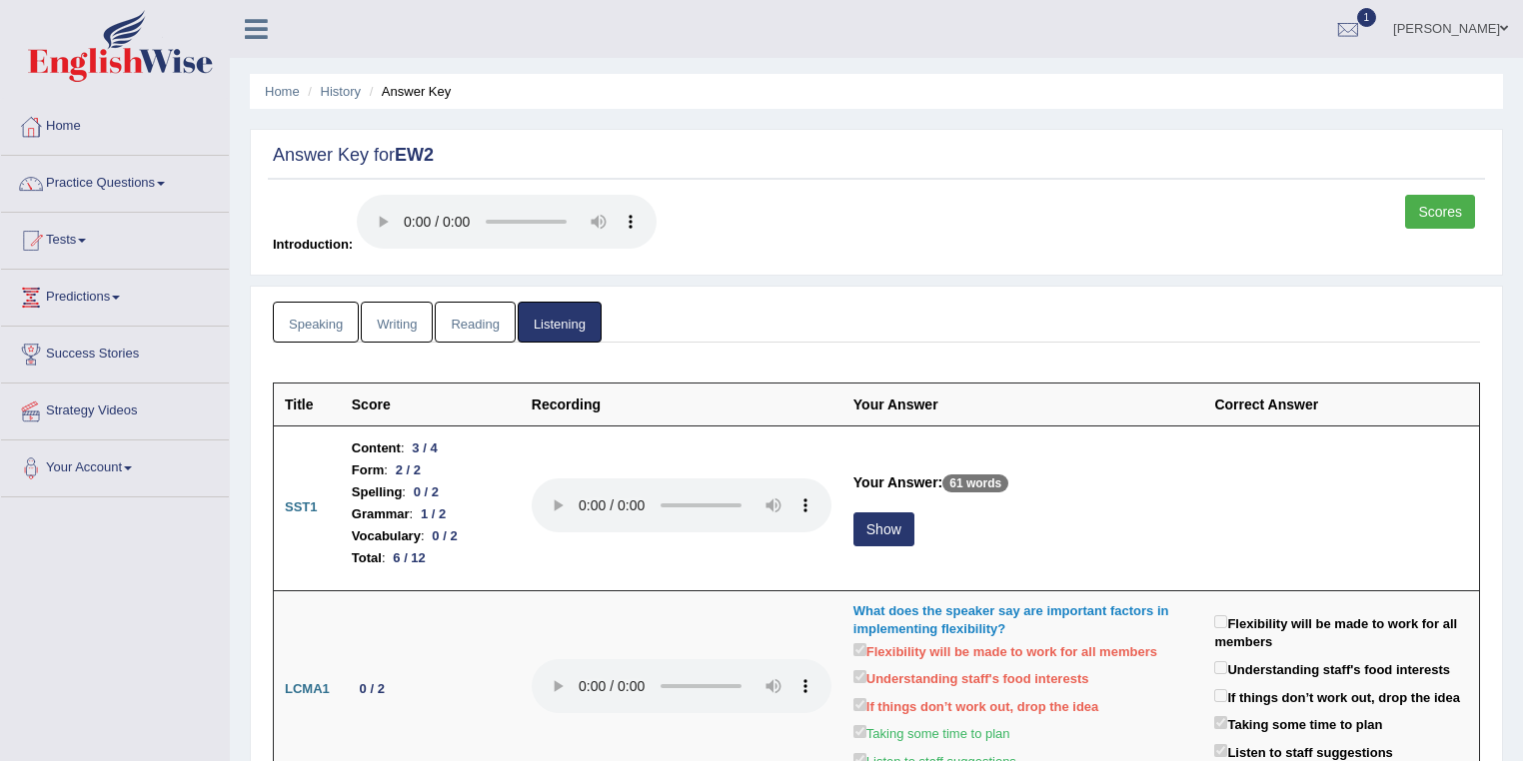
click at [397, 317] on link "Writing" at bounding box center [397, 322] width 72 height 41
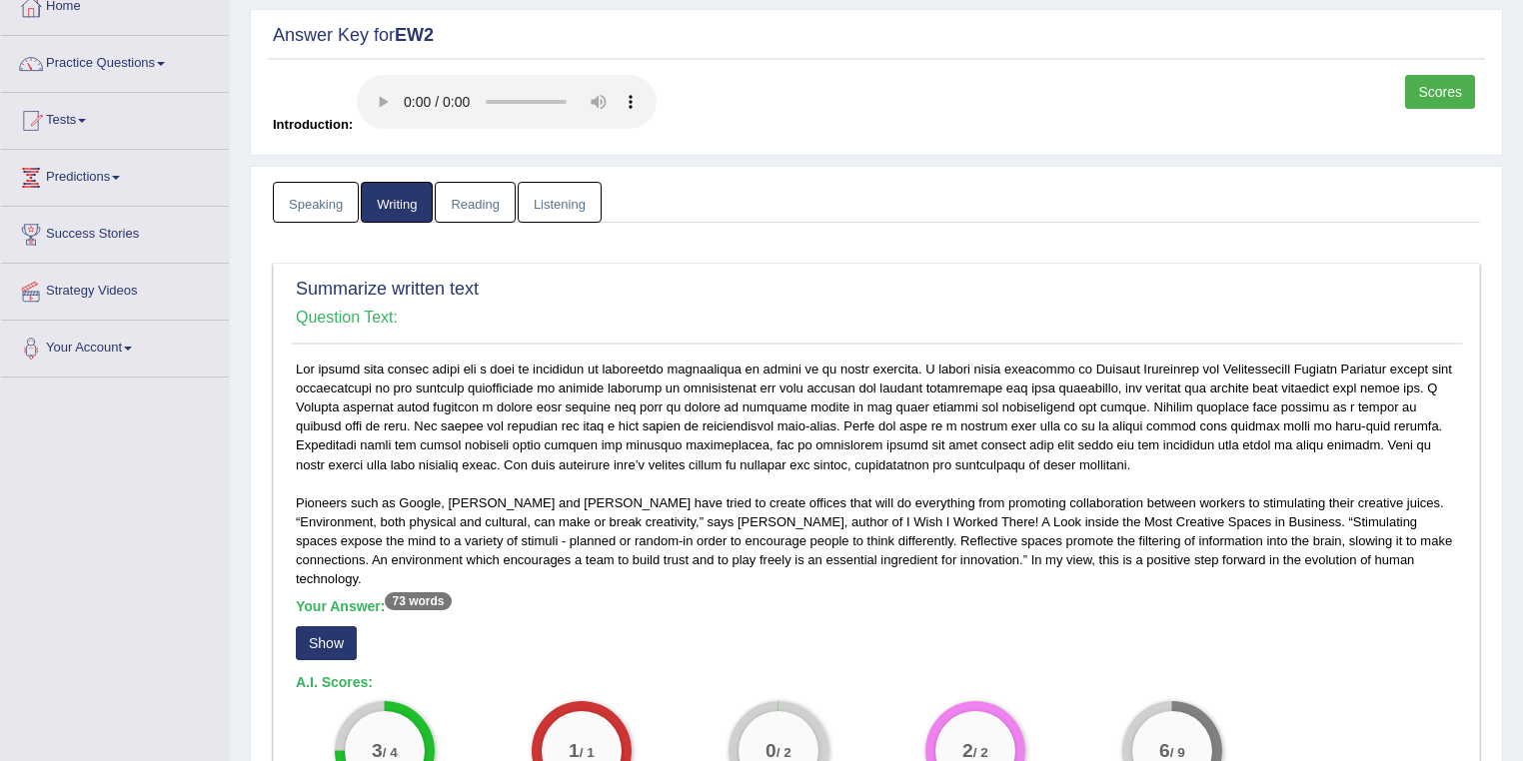
scroll to position [533, 0]
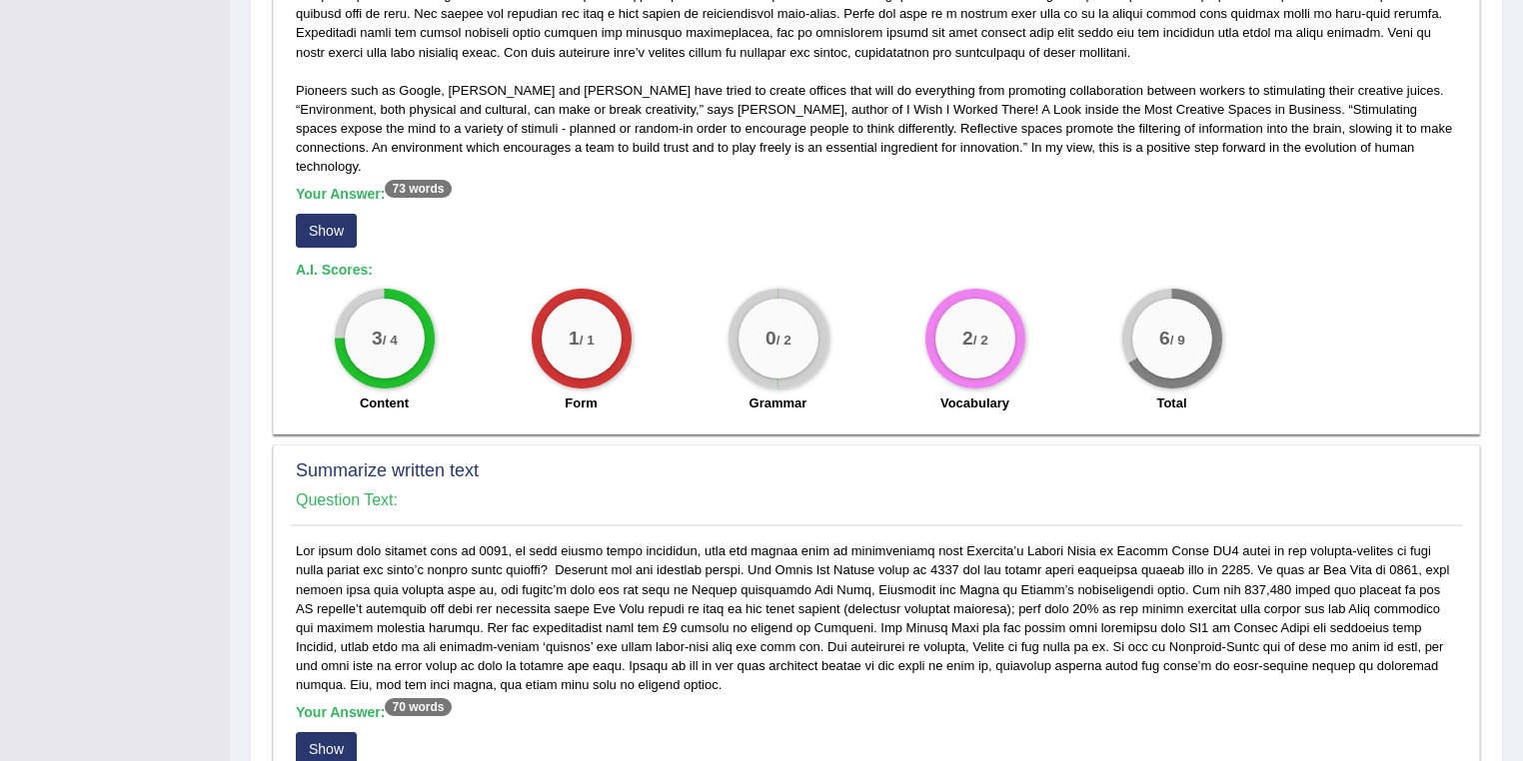
click at [336, 214] on button "Show" at bounding box center [326, 231] width 61 height 34
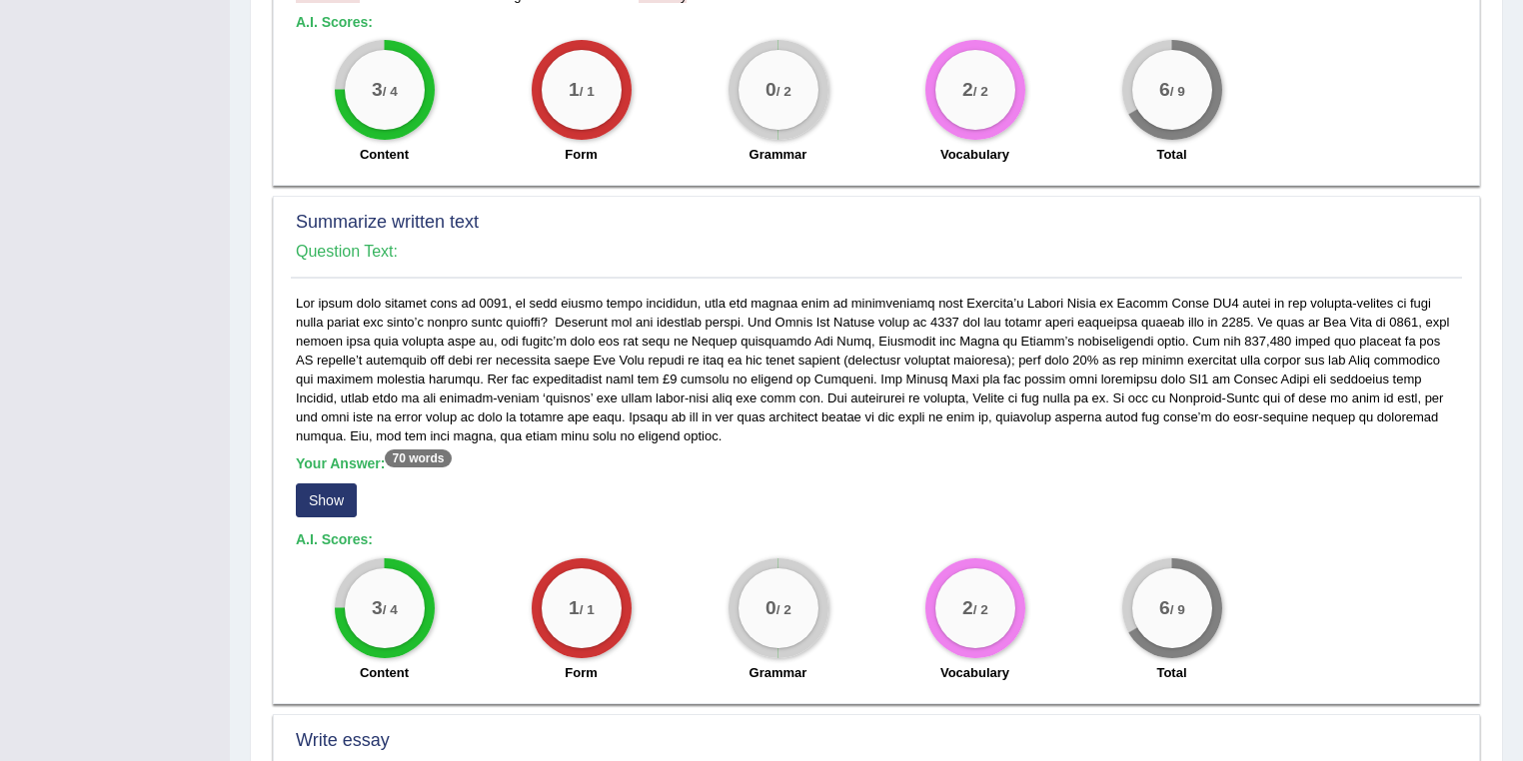
scroll to position [852, 0]
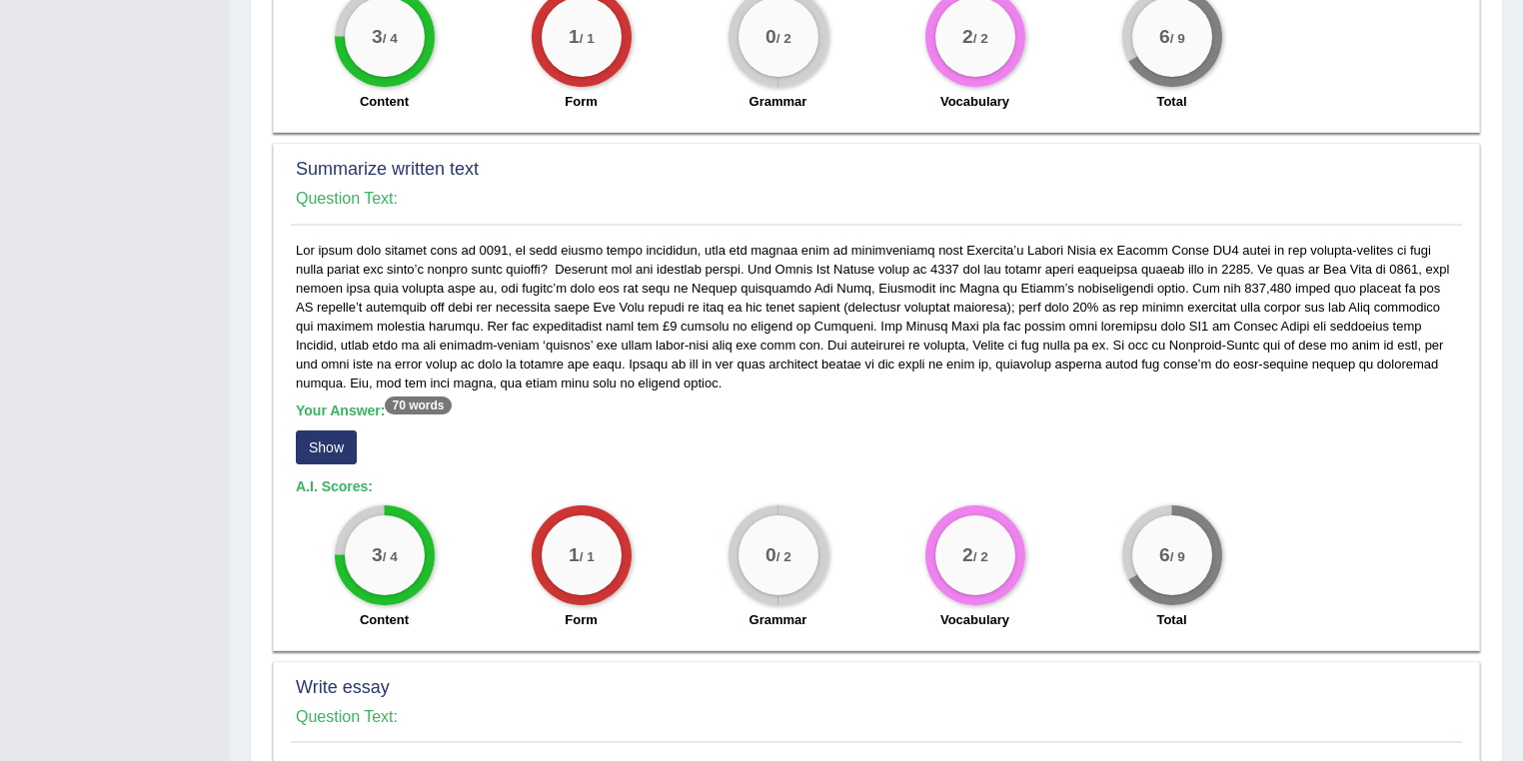
click at [324, 431] on button "Show" at bounding box center [326, 448] width 61 height 34
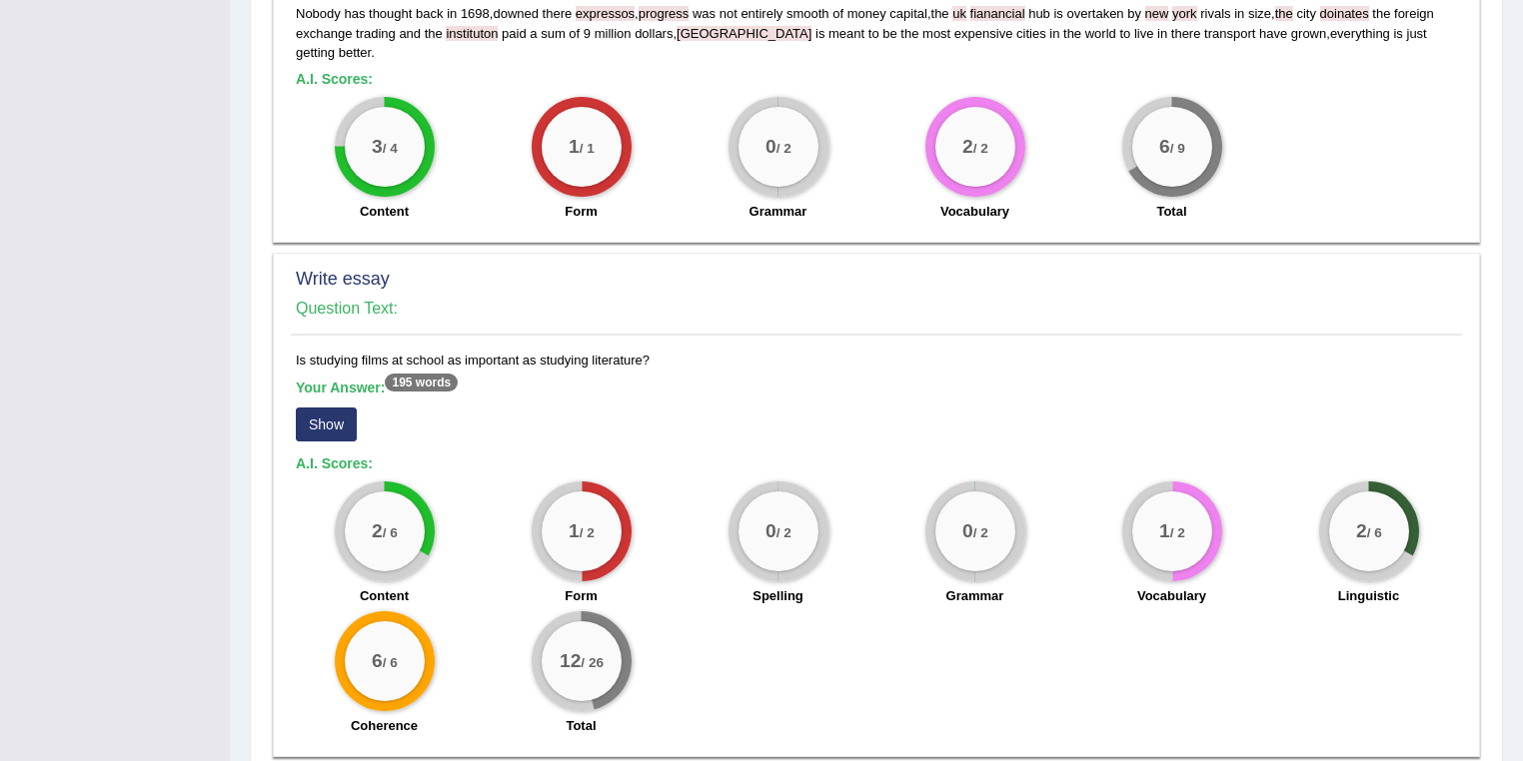
click at [354, 408] on button "Show" at bounding box center [326, 425] width 61 height 34
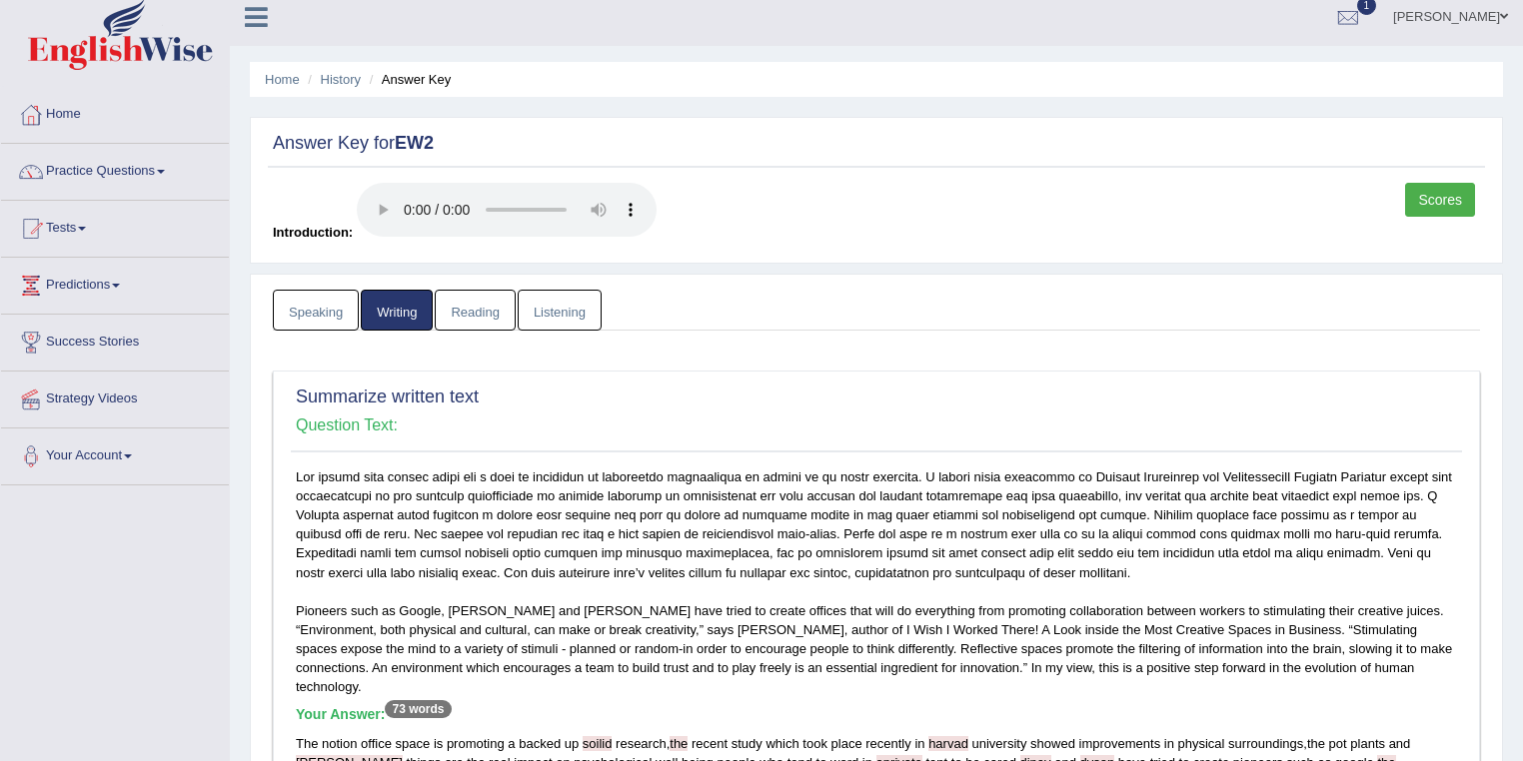
scroll to position [0, 0]
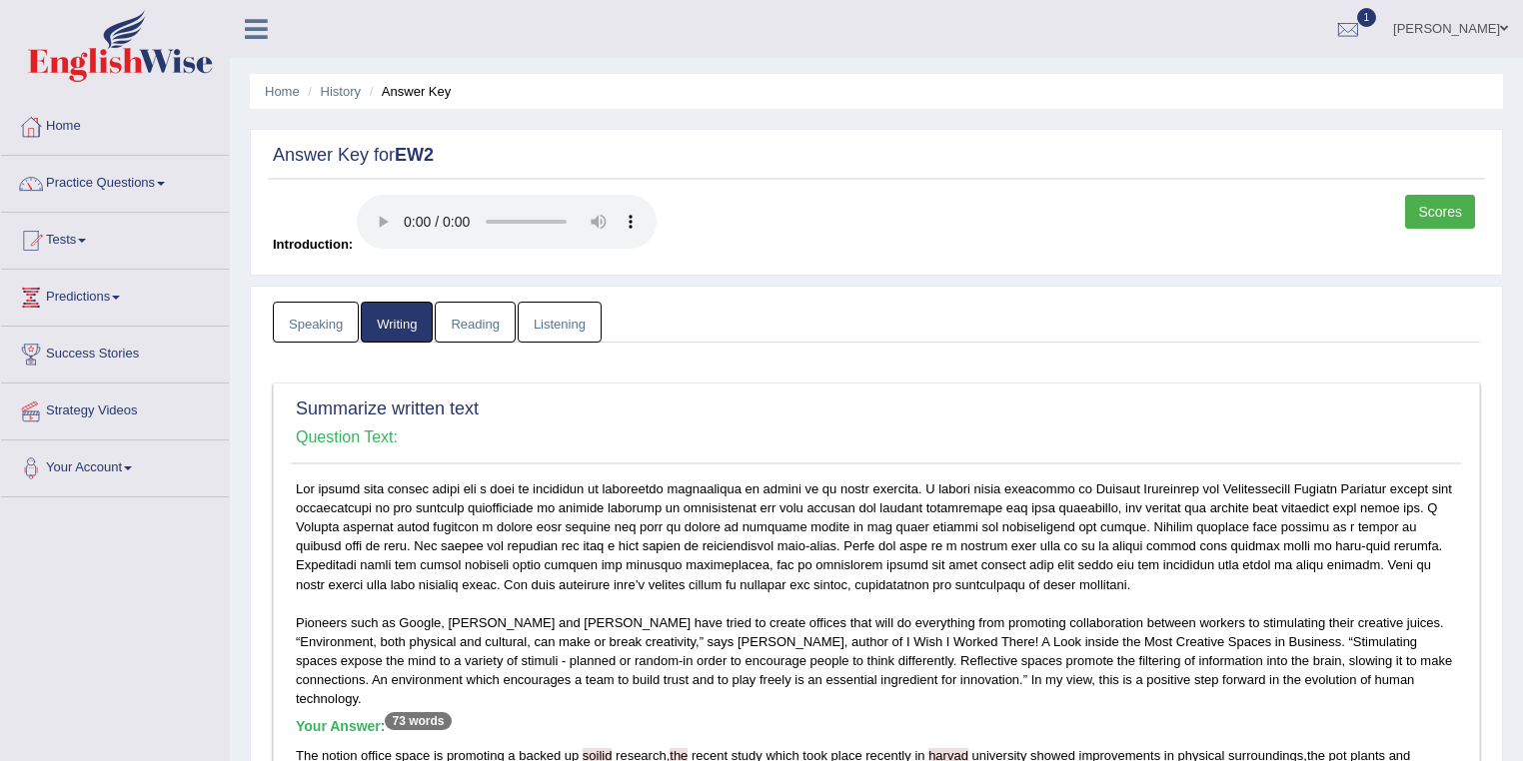
click at [550, 320] on link "Listening" at bounding box center [560, 322] width 84 height 41
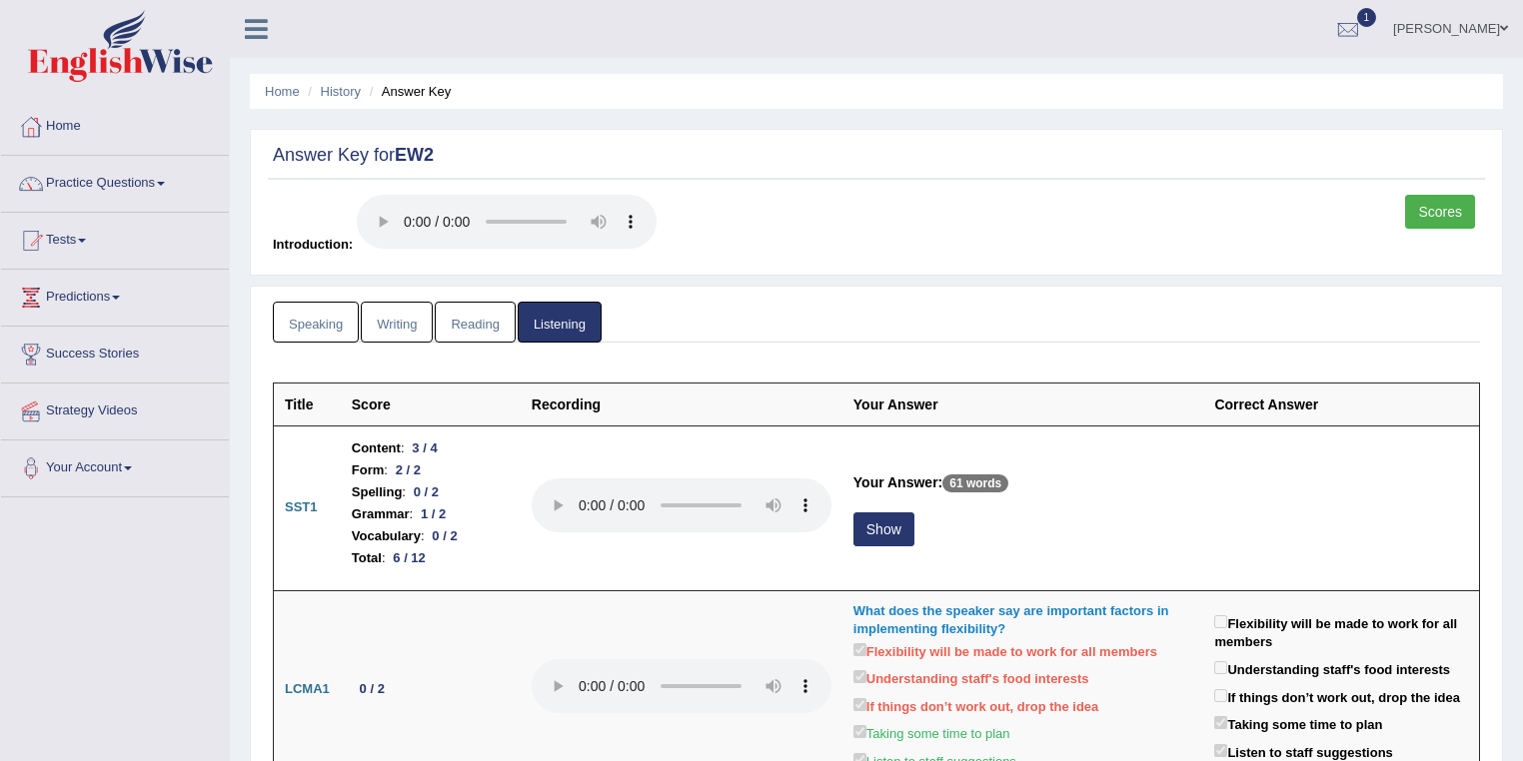
click at [399, 327] on link "Writing" at bounding box center [397, 322] width 72 height 41
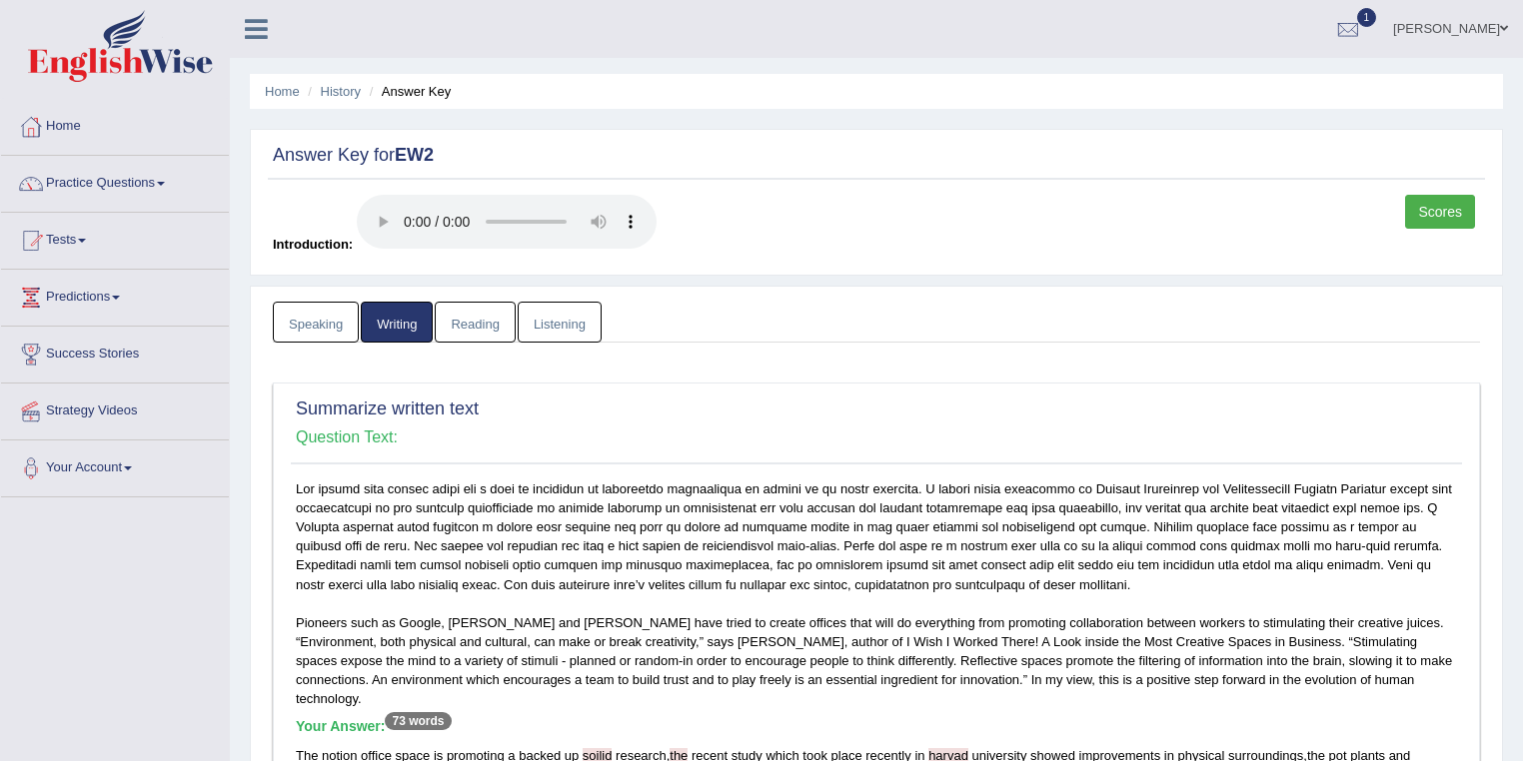
click at [492, 320] on link "Reading" at bounding box center [475, 322] width 80 height 41
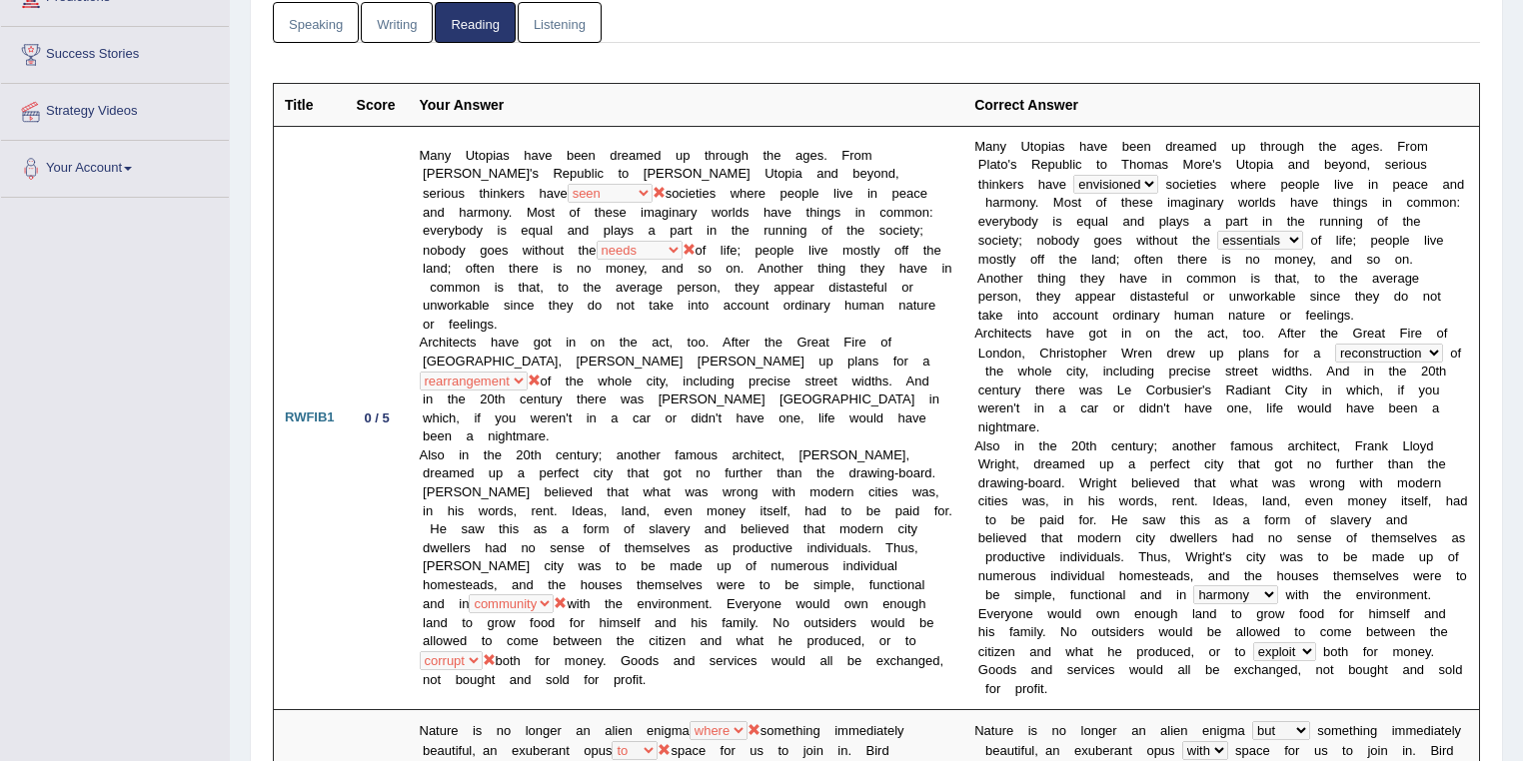
scroll to position [106, 0]
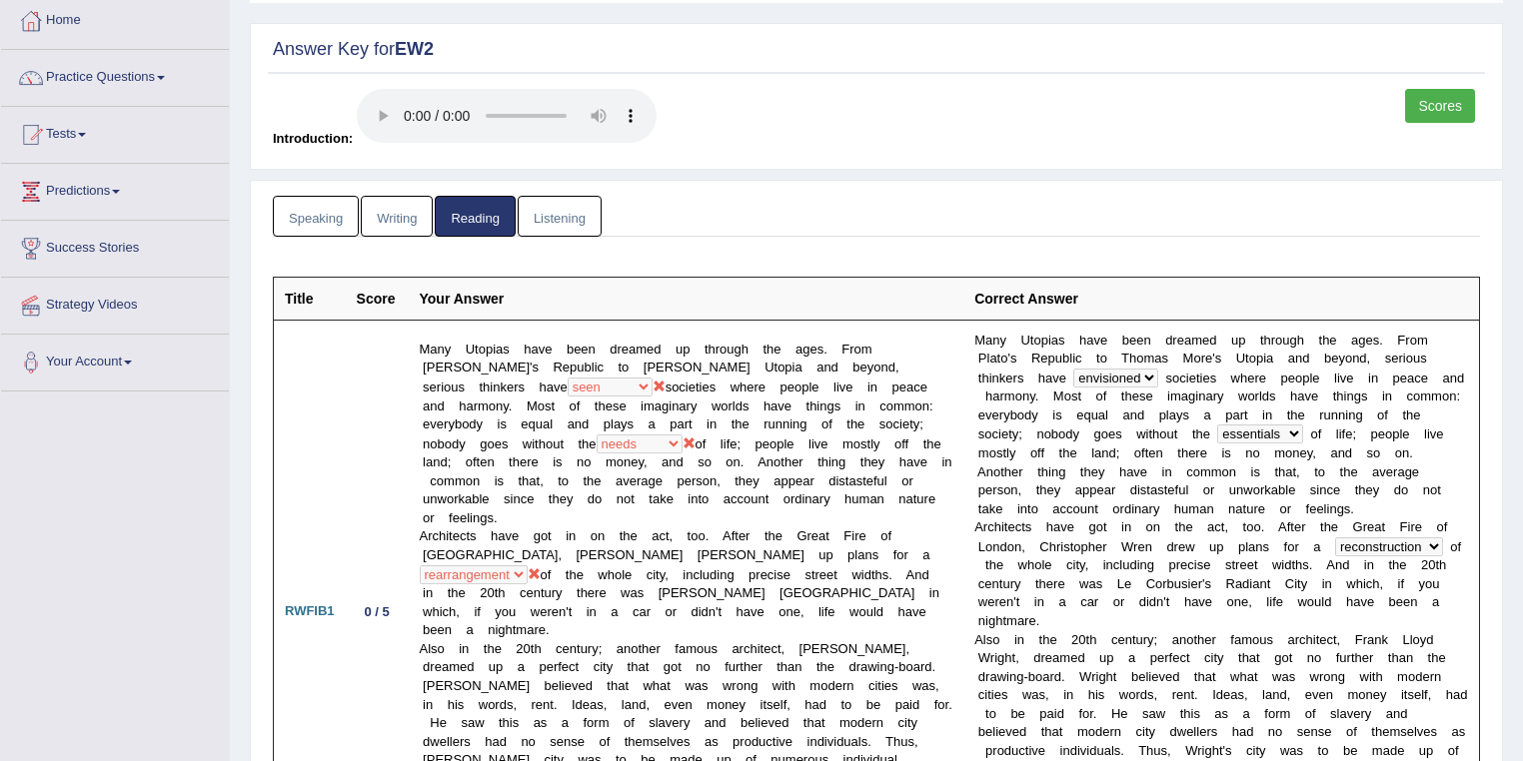
click at [578, 220] on link "Listening" at bounding box center [560, 216] width 84 height 41
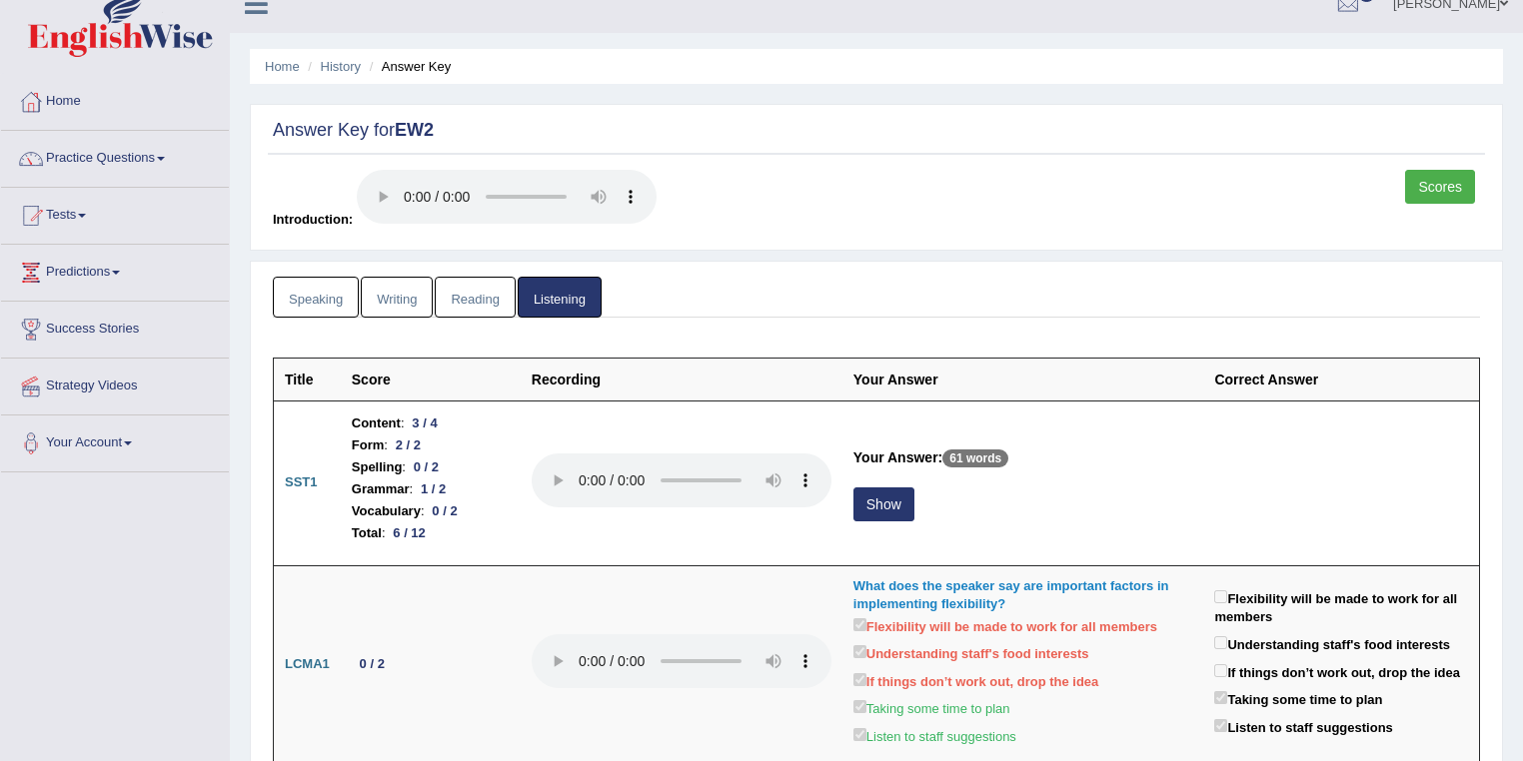
scroll to position [0, 0]
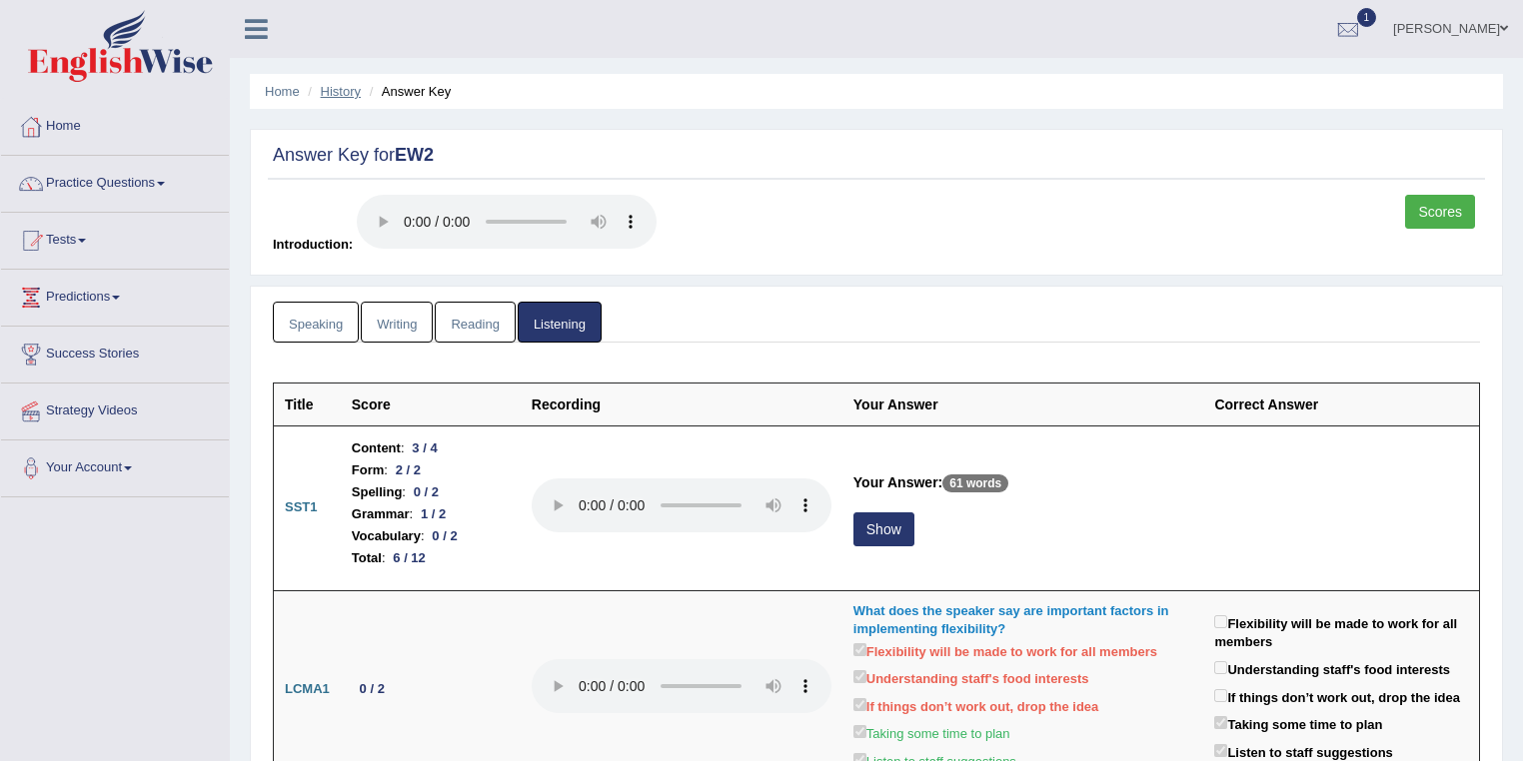
click at [338, 92] on link "History" at bounding box center [341, 91] width 40 height 15
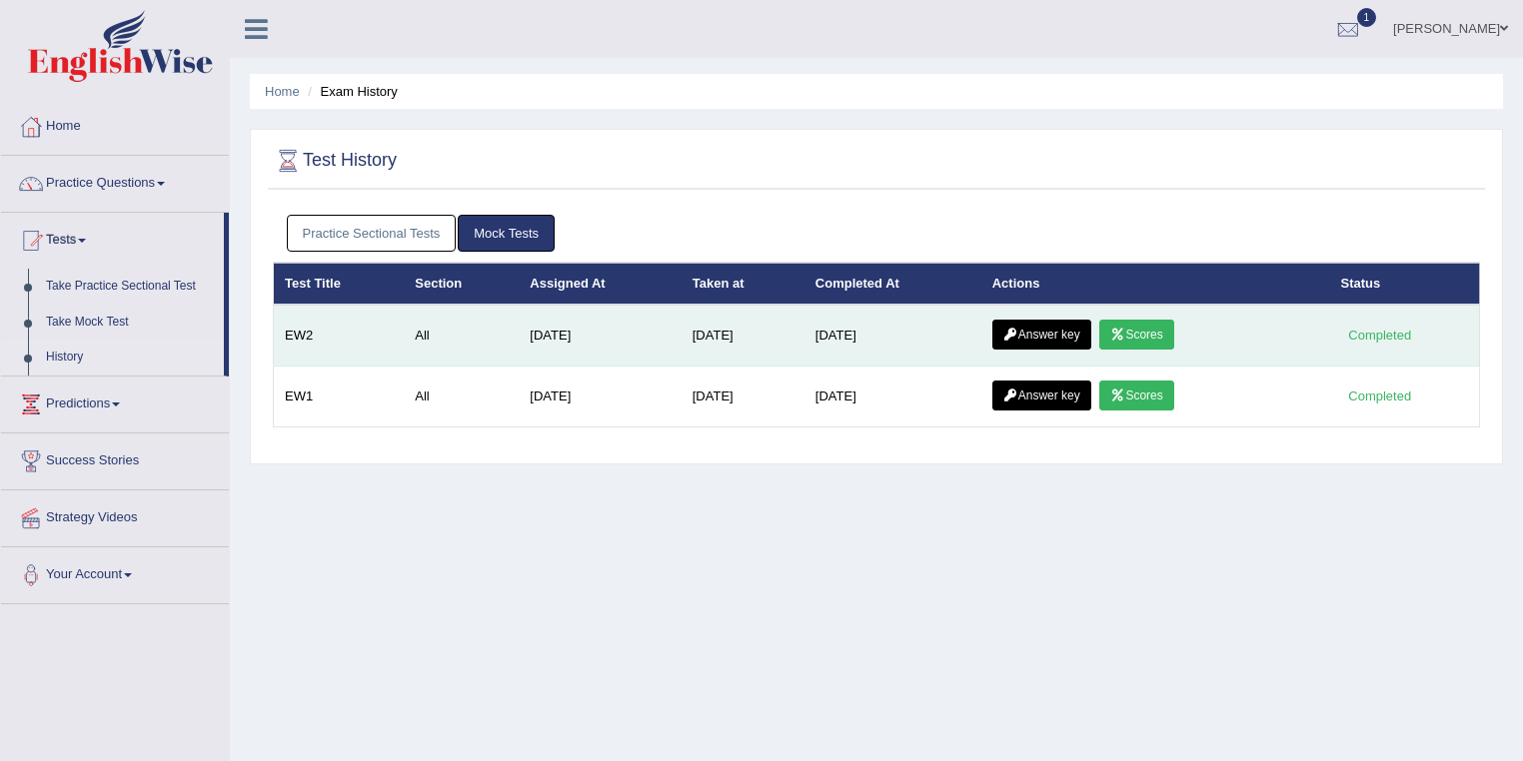
click at [1078, 333] on link "Answer key" at bounding box center [1041, 335] width 99 height 30
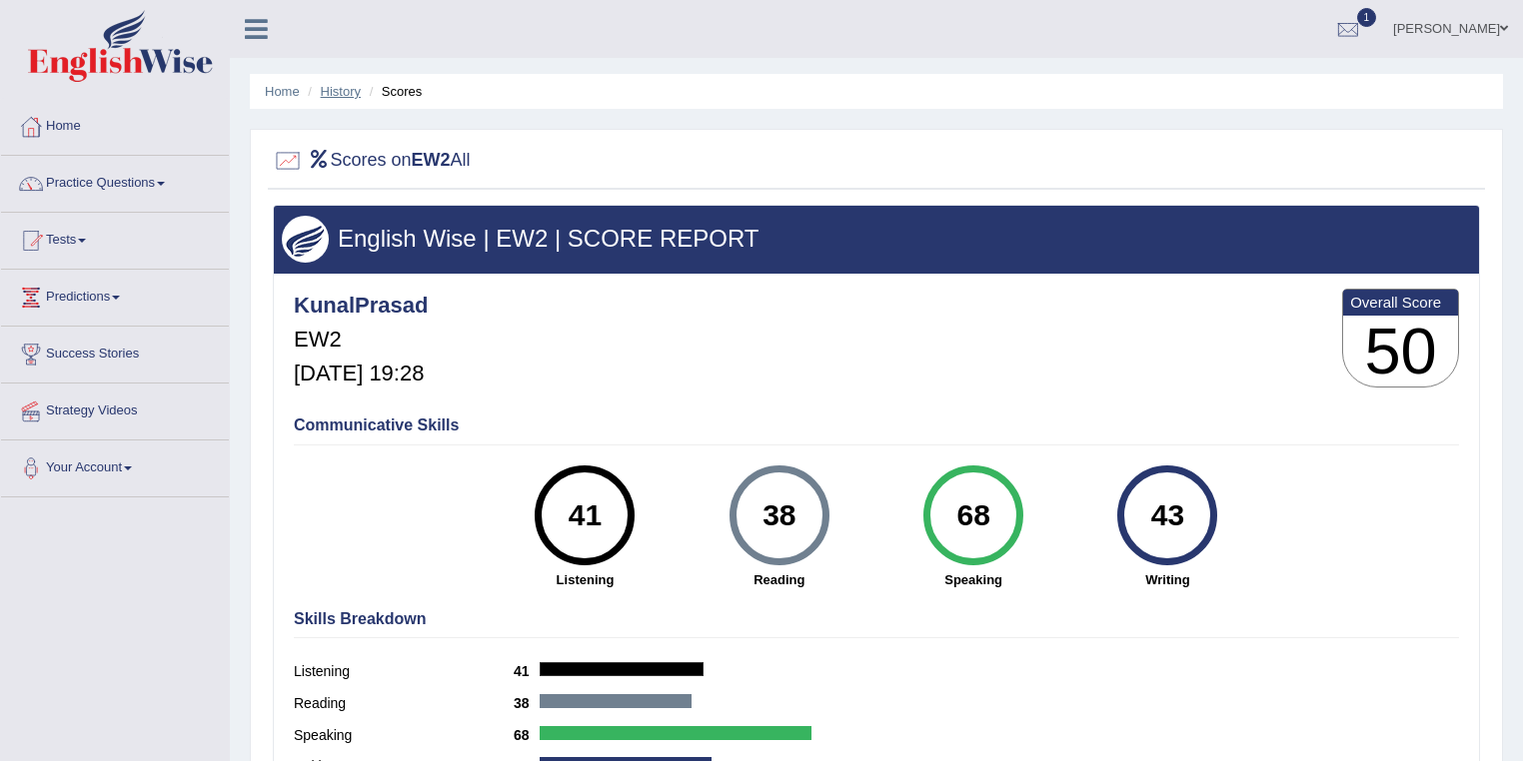
click at [347, 88] on link "History" at bounding box center [341, 91] width 40 height 15
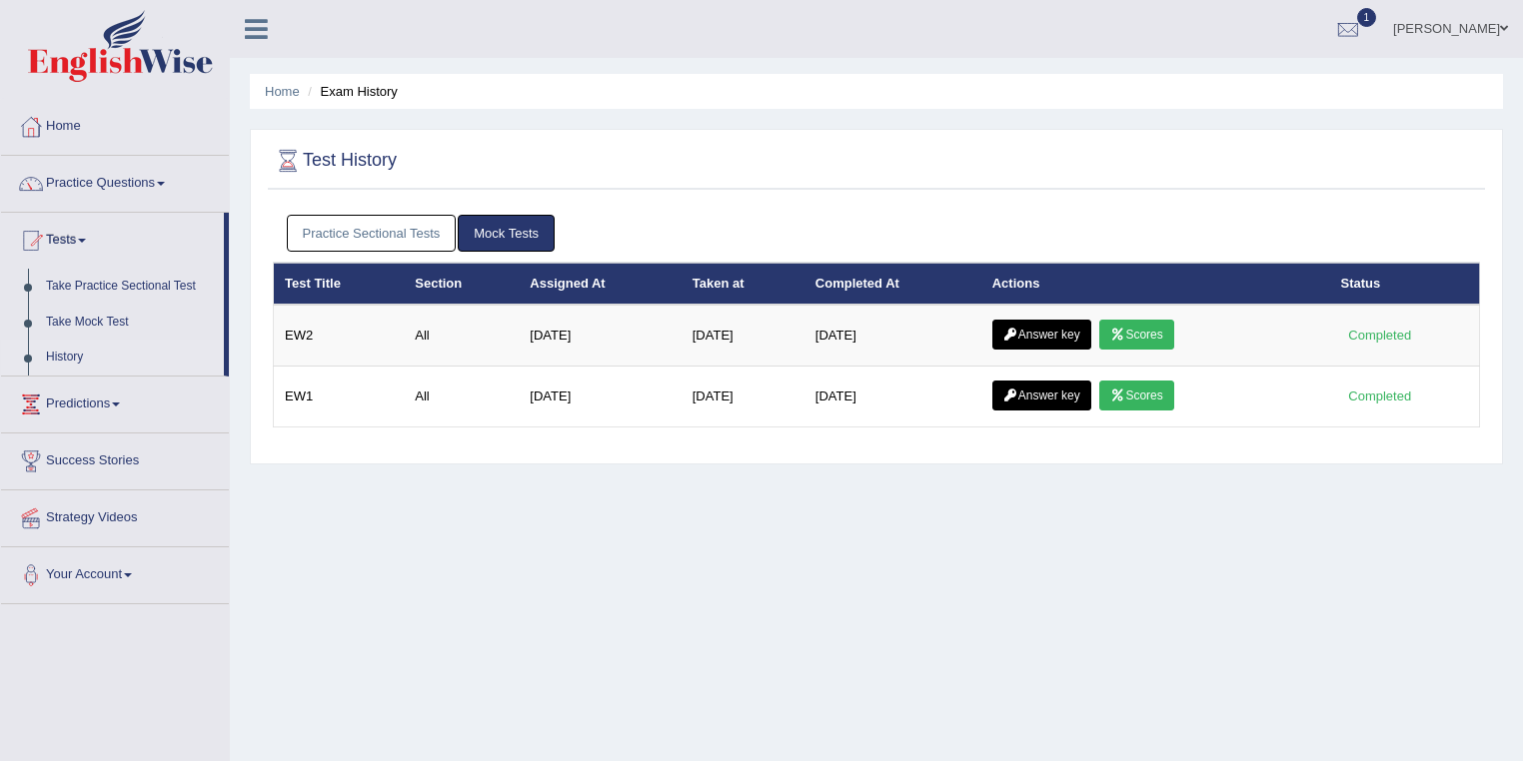
click at [1069, 332] on link "Answer key" at bounding box center [1041, 335] width 99 height 30
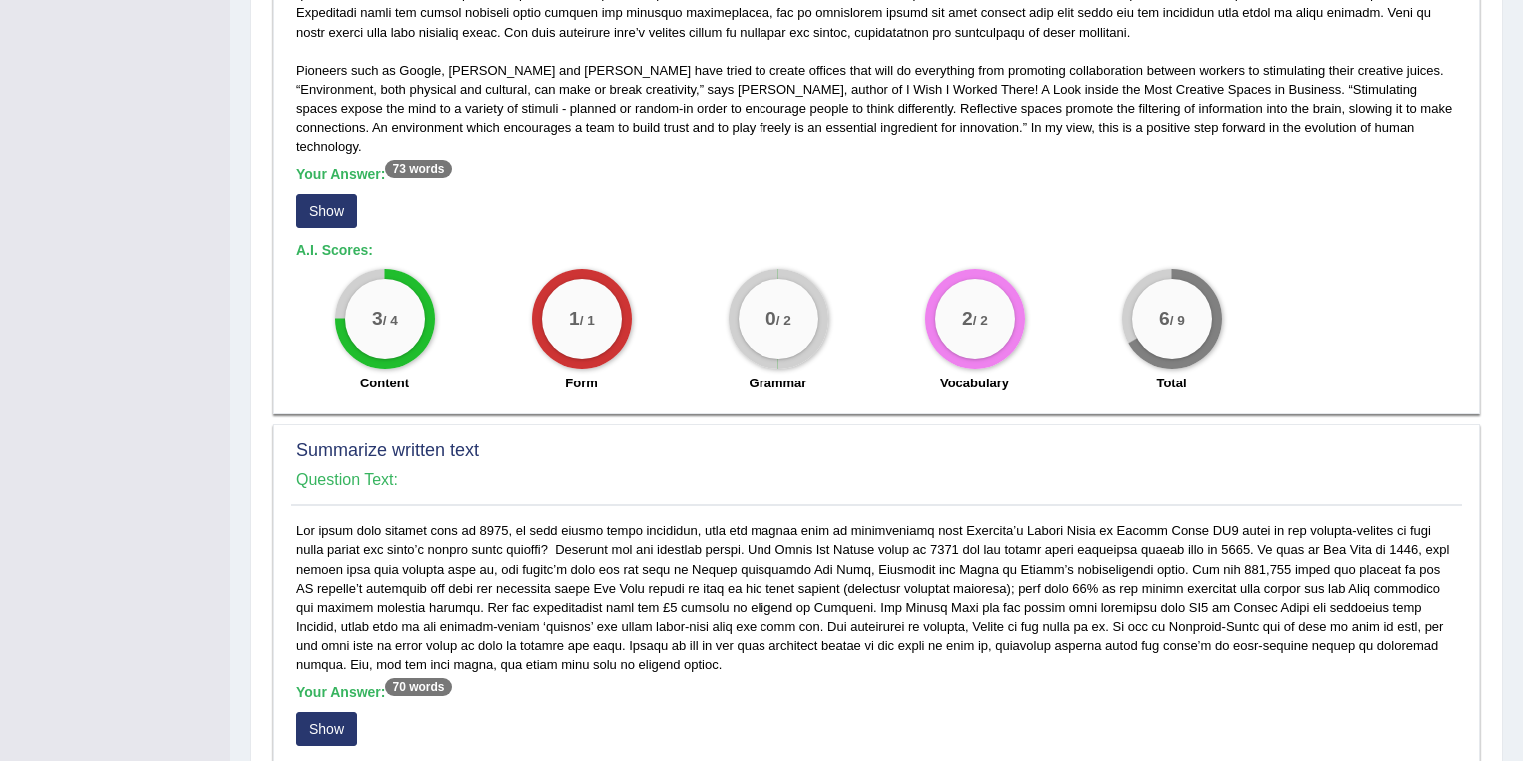
scroll to position [959, 0]
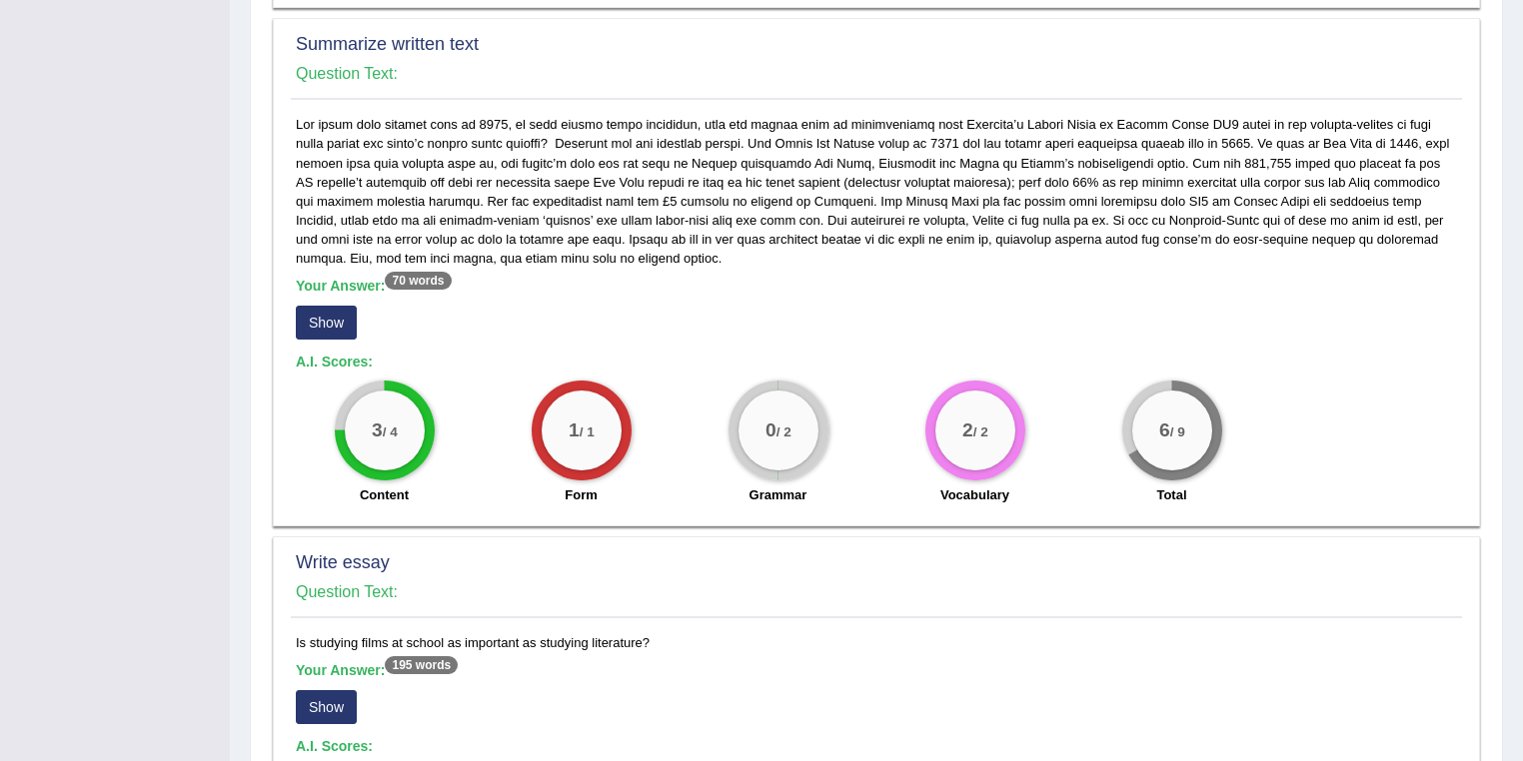
drag, startPoint x: 368, startPoint y: 404, endPoint x: 421, endPoint y: 405, distance: 53.0
click at [421, 405] on div "3 / 4" at bounding box center [385, 431] width 80 height 80
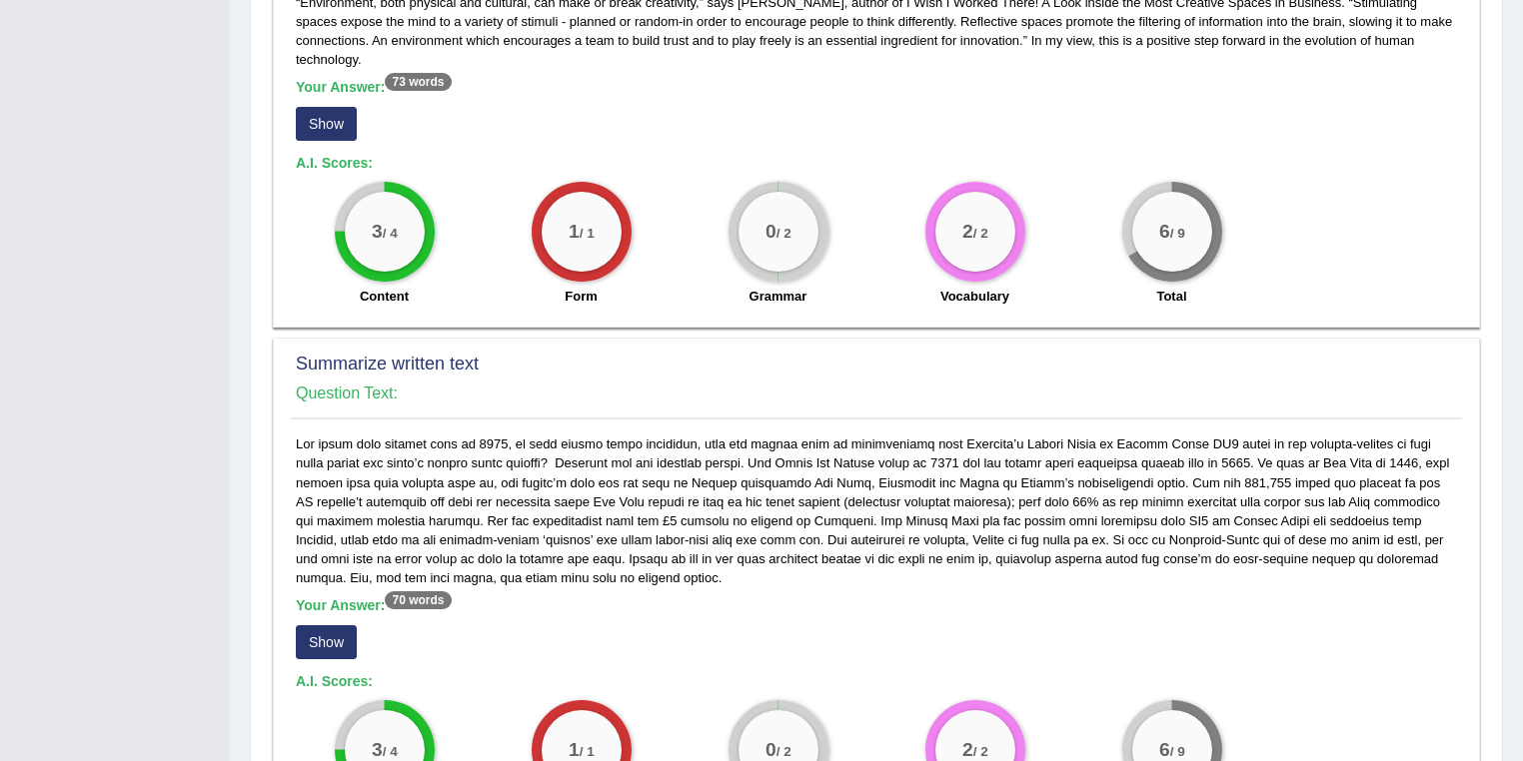
scroll to position [533, 0]
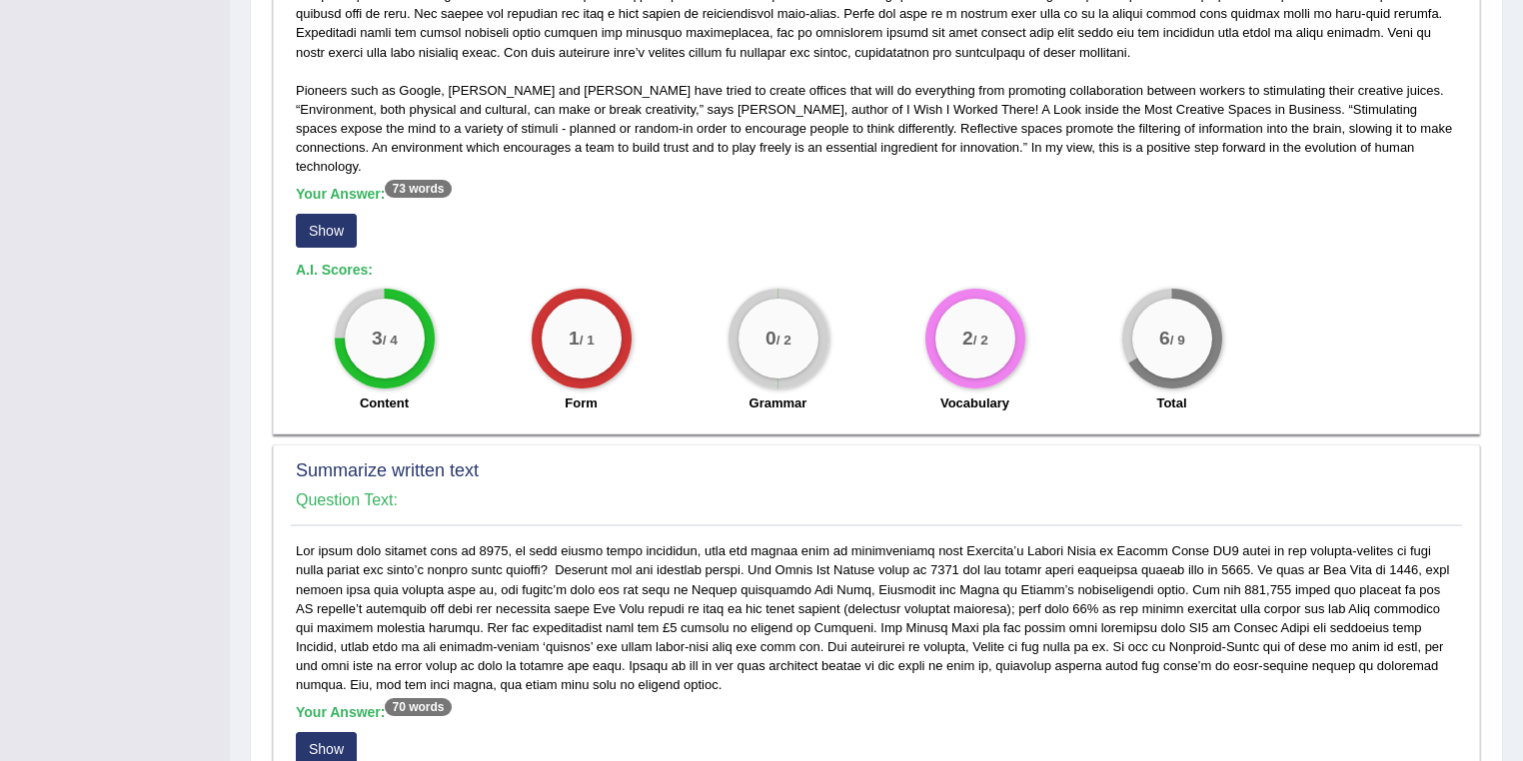
drag, startPoint x: 361, startPoint y: 316, endPoint x: 419, endPoint y: 316, distance: 58.0
click at [419, 316] on div "3 / 4" at bounding box center [385, 339] width 80 height 80
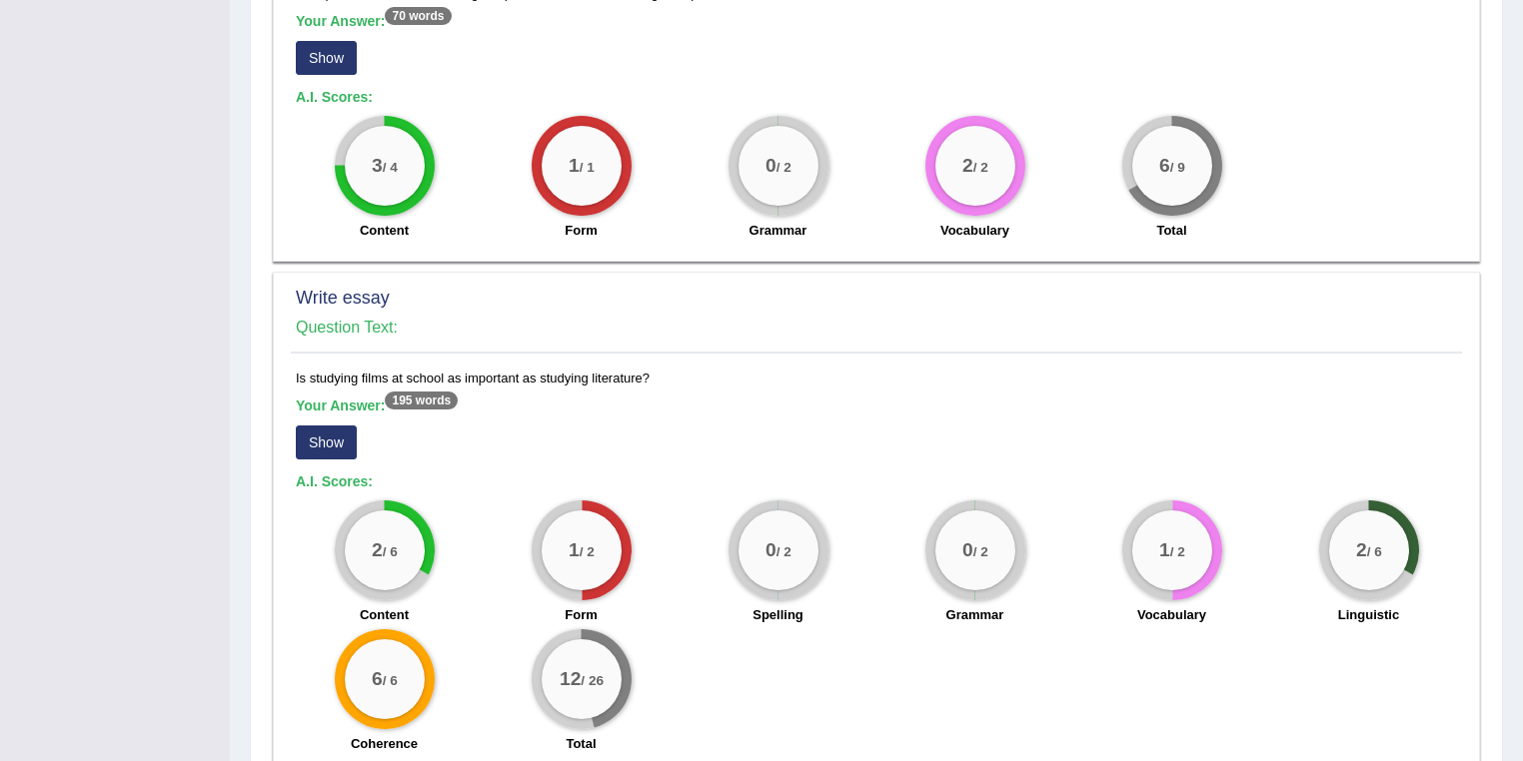
scroll to position [1307, 0]
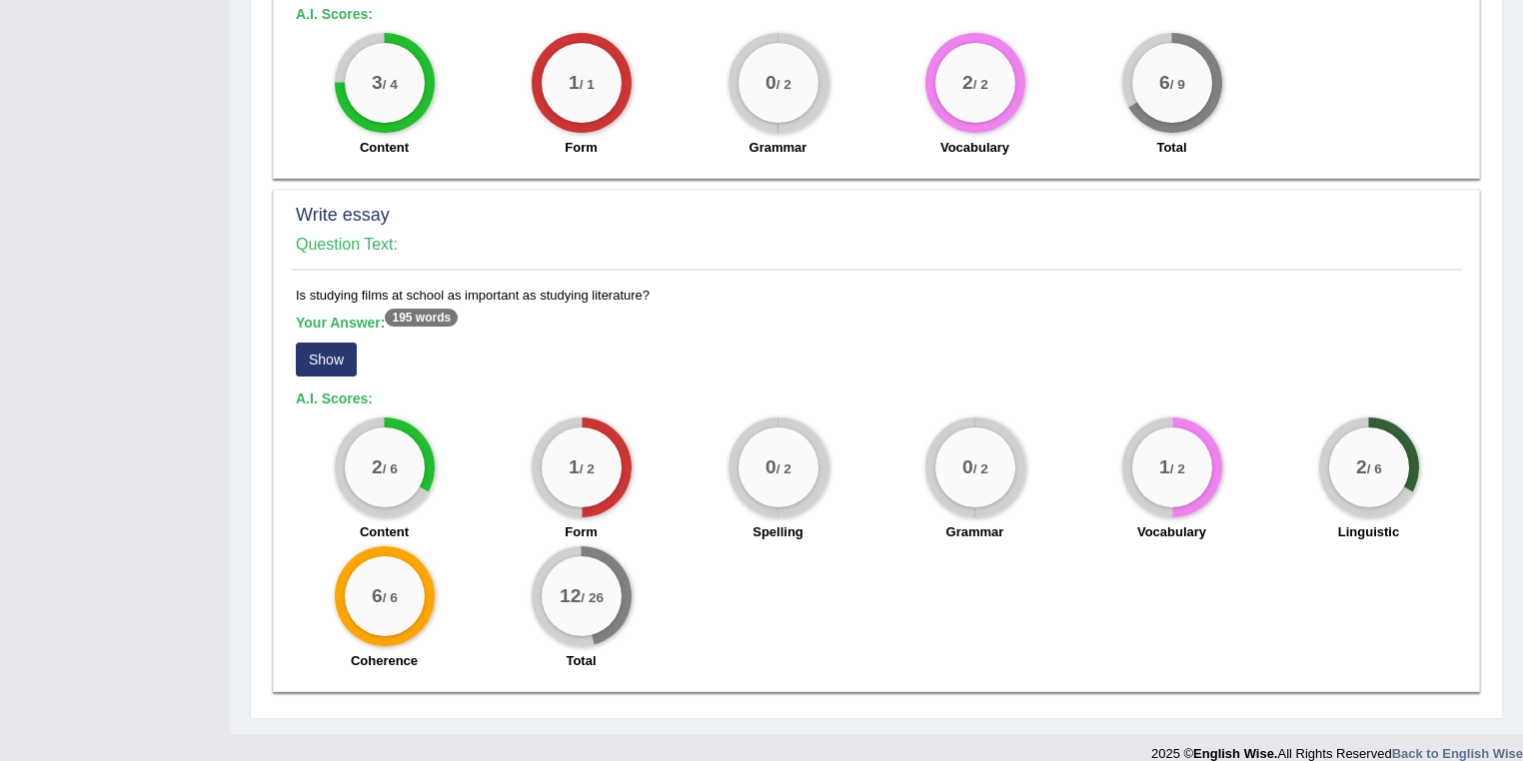
drag, startPoint x: 559, startPoint y: 572, endPoint x: 613, endPoint y: 576, distance: 54.1
click at [613, 576] on div "12 / 26" at bounding box center [582, 597] width 80 height 80
click at [373, 456] on big "2" at bounding box center [377, 467] width 11 height 22
drag, startPoint x: 366, startPoint y: 439, endPoint x: 418, endPoint y: 440, distance: 52.0
click at [418, 440] on div "2 / 6" at bounding box center [385, 468] width 80 height 80
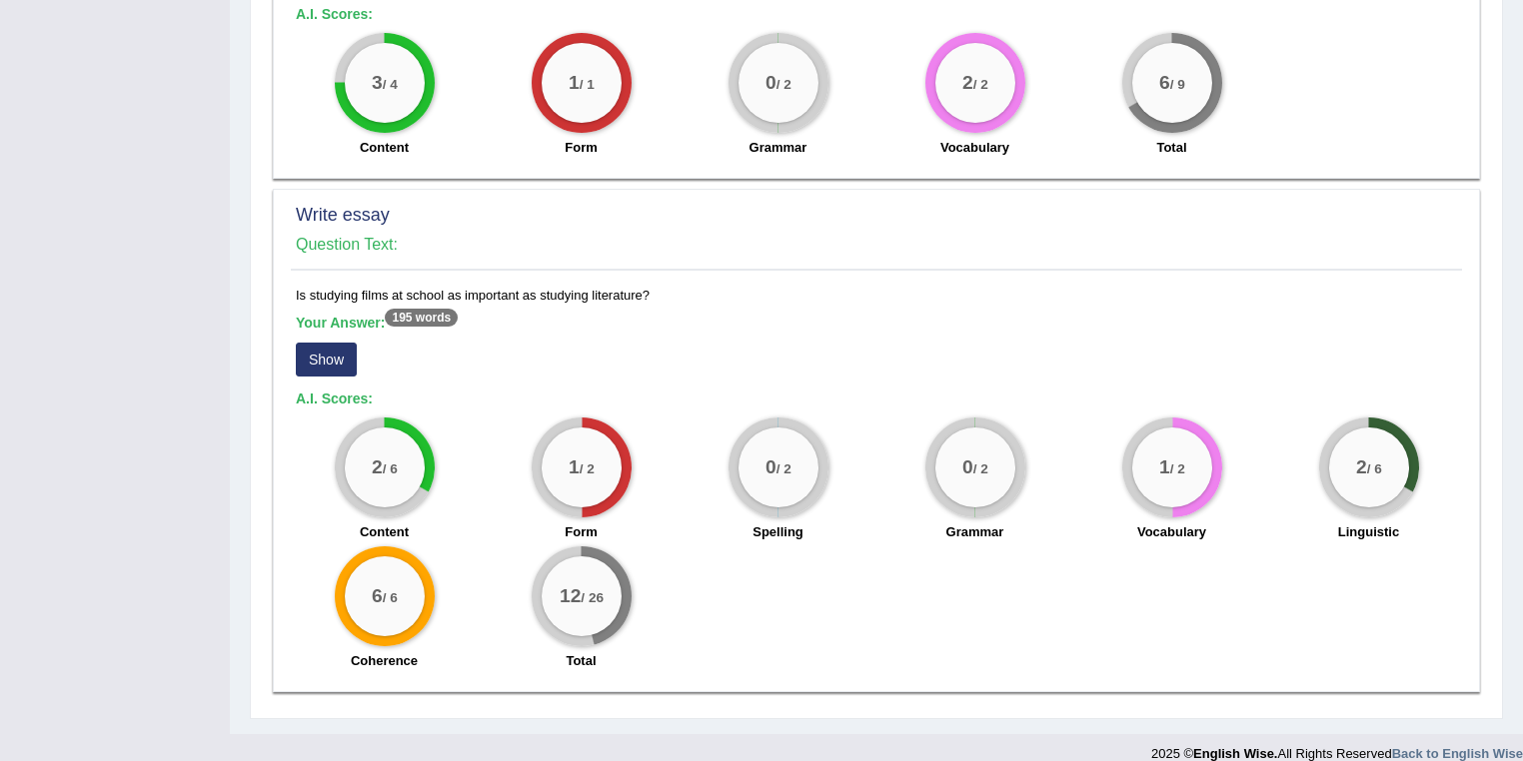
click at [334, 343] on button "Show" at bounding box center [326, 360] width 61 height 34
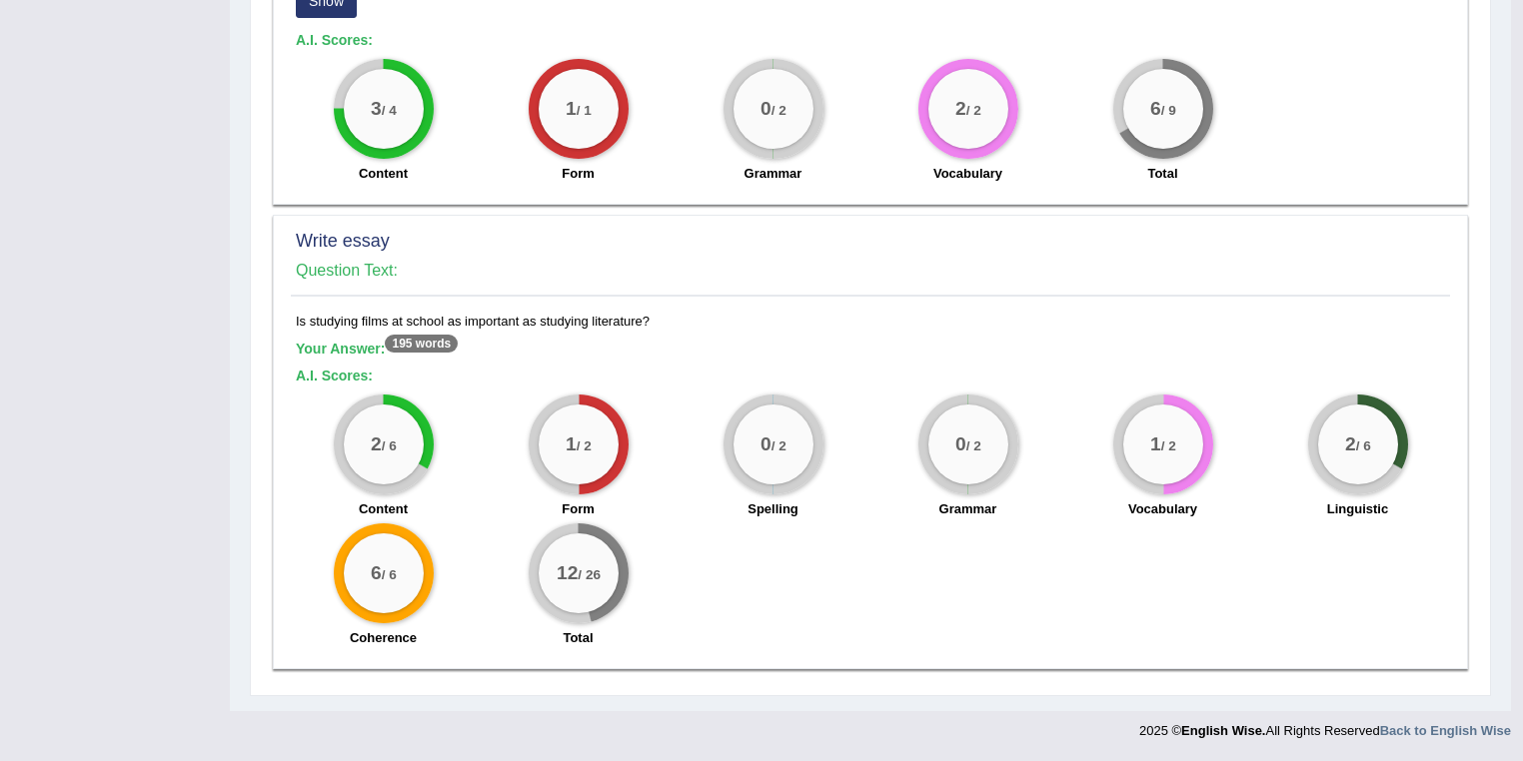
scroll to position [1259, 0]
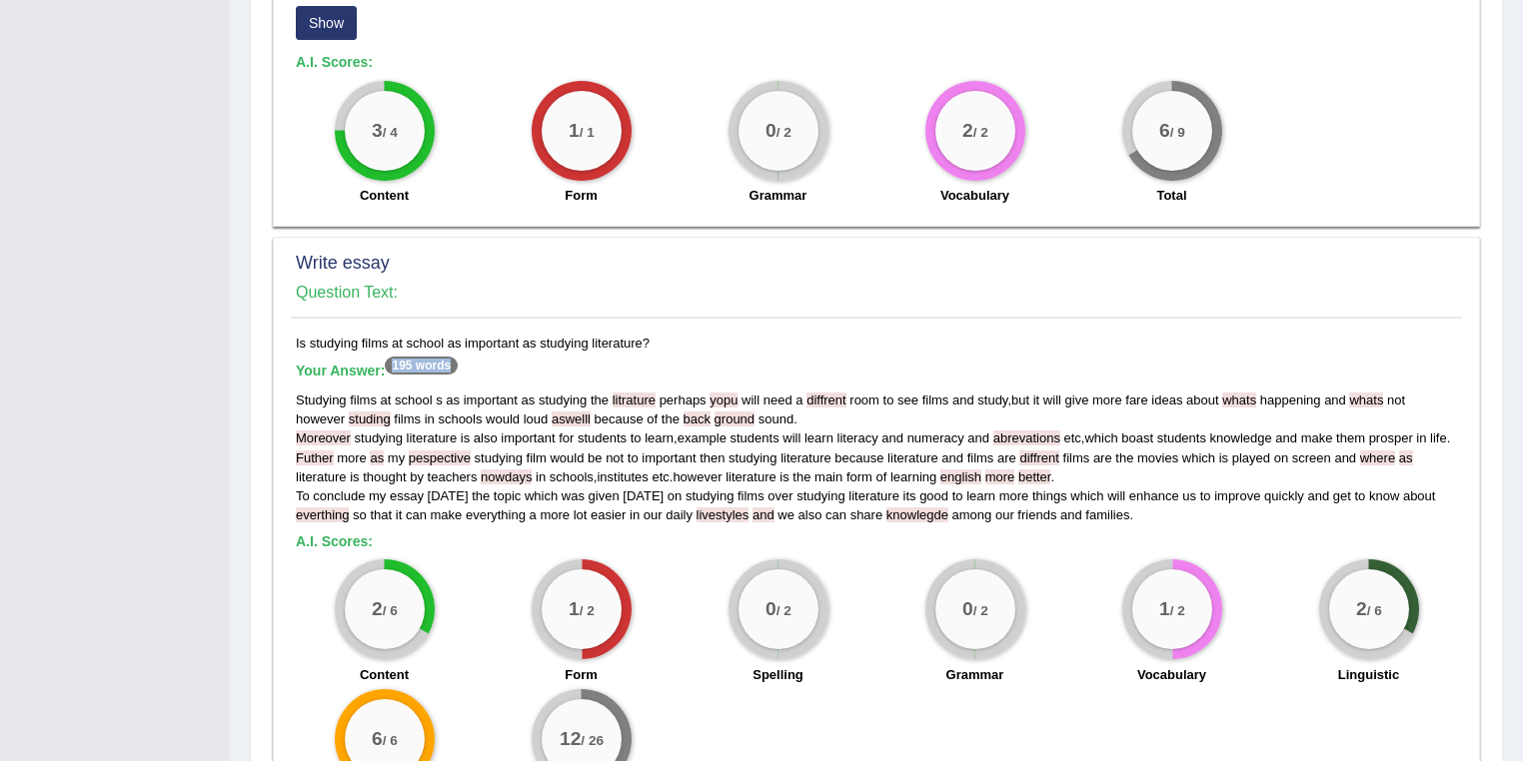
drag, startPoint x: 394, startPoint y: 342, endPoint x: 464, endPoint y: 342, distance: 69.9
click at [464, 363] on h5 "Your Answer: 195 words" at bounding box center [876, 372] width 1161 height 18
drag, startPoint x: 569, startPoint y: 589, endPoint x: 612, endPoint y: 593, distance: 43.2
click at [612, 593] on div "1 / 2" at bounding box center [582, 610] width 80 height 80
drag, startPoint x: 400, startPoint y: 339, endPoint x: 464, endPoint y: 341, distance: 64.0
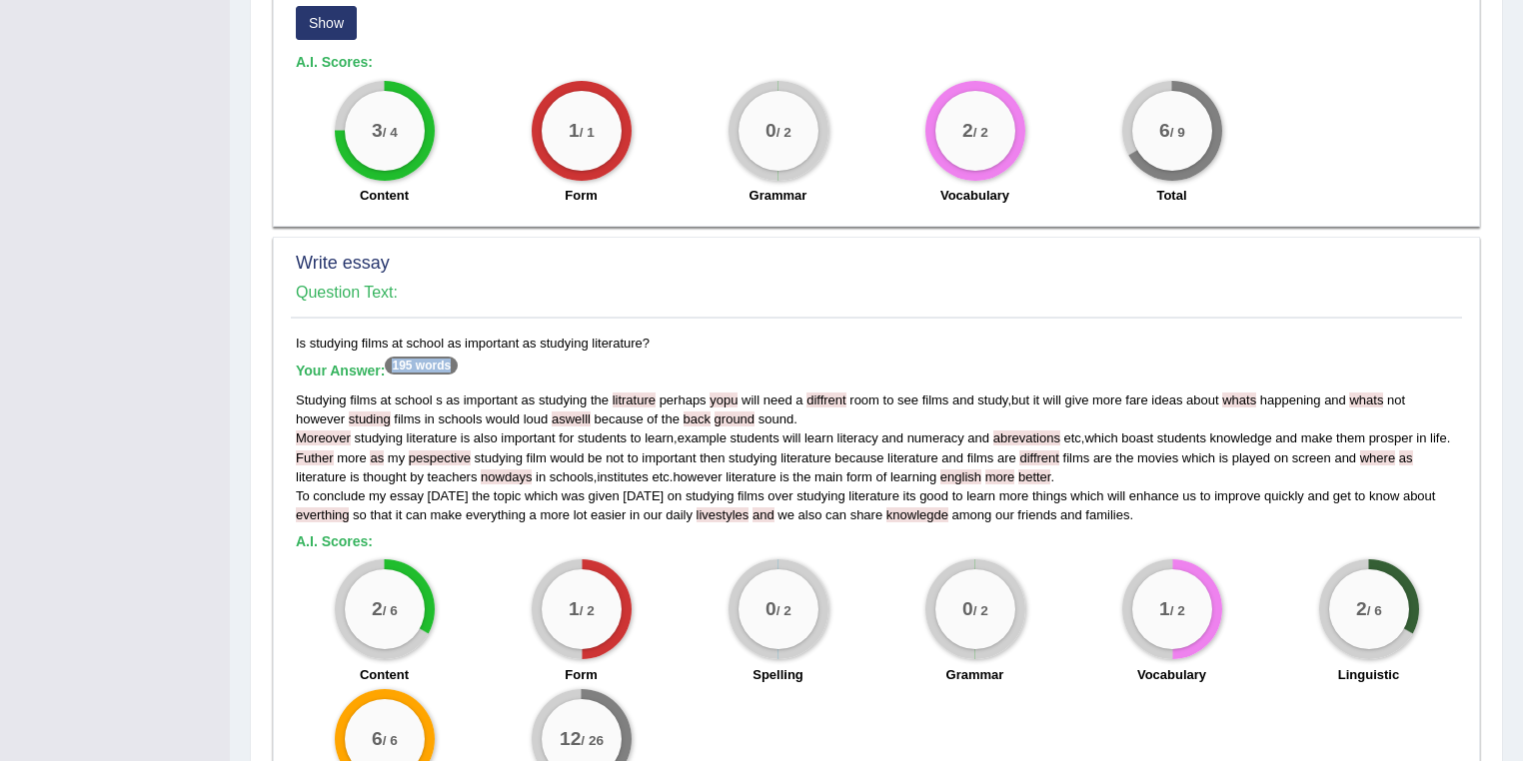
click at [464, 363] on h5 "Your Answer: 195 words" at bounding box center [876, 372] width 1161 height 18
click at [625, 464] on div "Studying films at school s as important as studying the litrature perhaps yopu …" at bounding box center [876, 458] width 1161 height 134
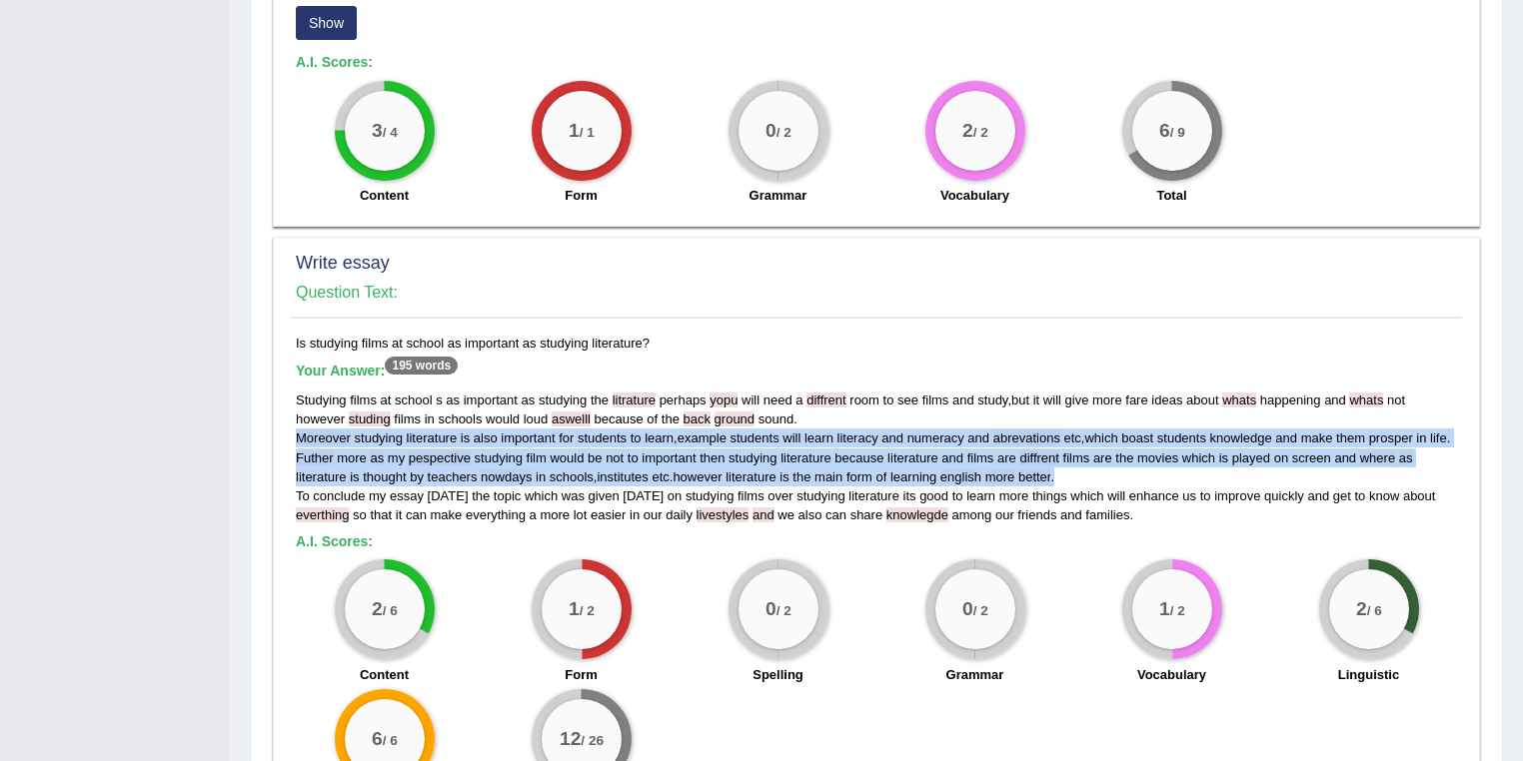
drag, startPoint x: 390, startPoint y: 415, endPoint x: 1106, endPoint y: 446, distance: 717.1
click at [1106, 446] on div "Studying films at school s as important as studying the litrature perhaps yopu …" at bounding box center [876, 458] width 1161 height 134
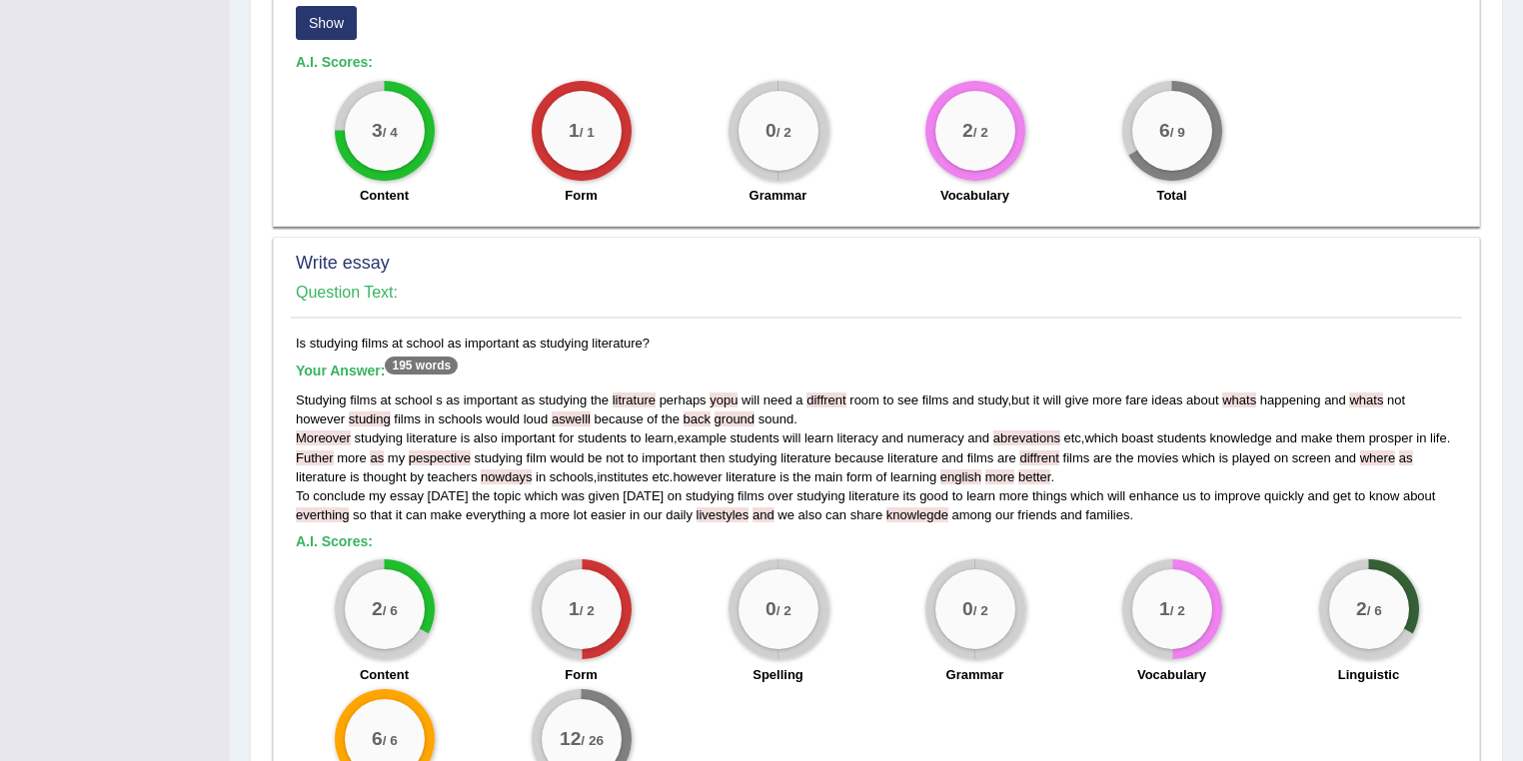
click at [614, 412] on span "because" at bounding box center [619, 419] width 49 height 15
click at [499, 489] on span "topic" at bounding box center [507, 496] width 27 height 15
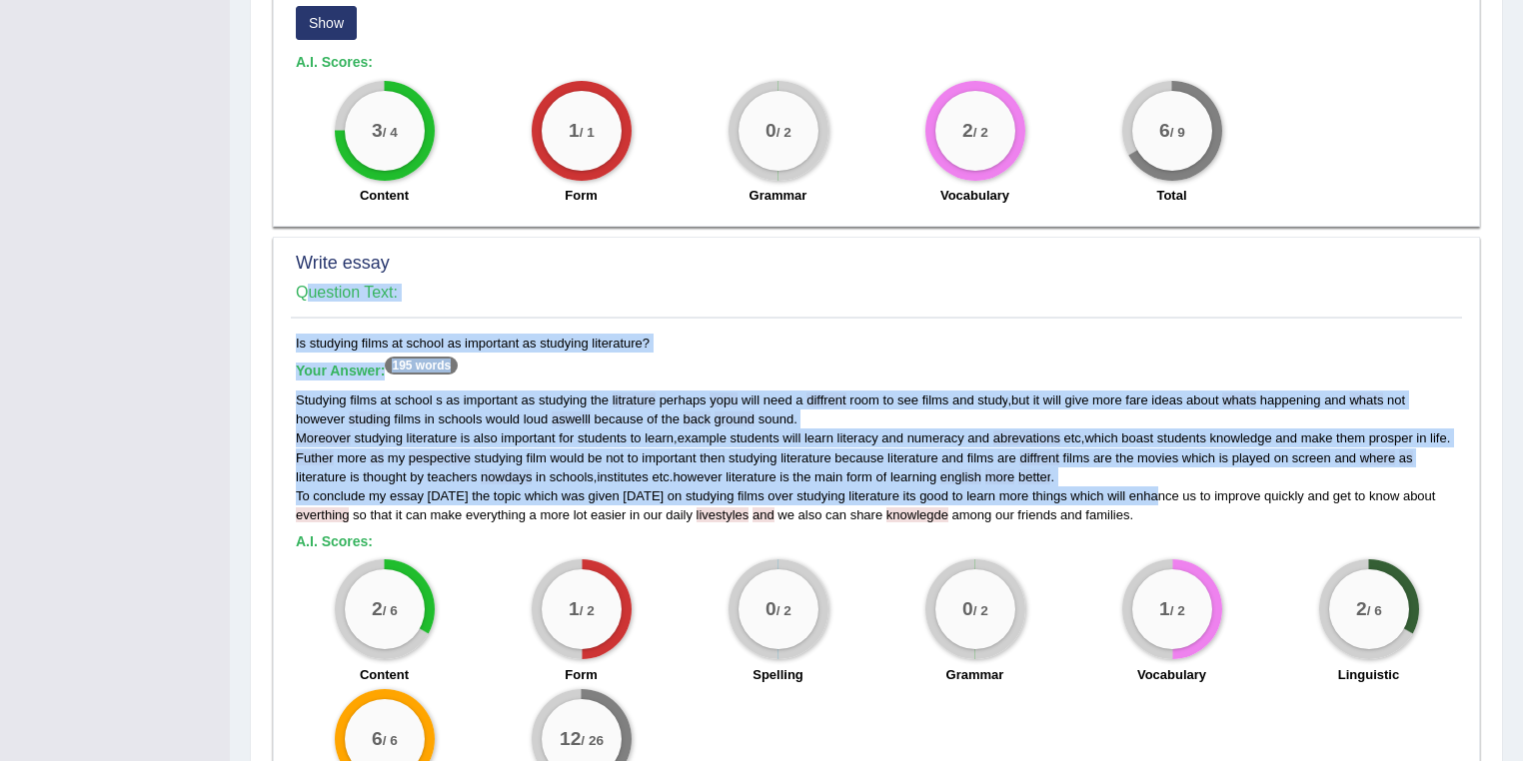
drag, startPoint x: 284, startPoint y: 415, endPoint x: 1139, endPoint y: 472, distance: 857.3
click at [1139, 472] on div "Write essay Question Text: Is studying films at school as important as studying…" at bounding box center [876, 536] width 1207 height 599
click at [890, 442] on div "Studying films at school s as important as studying the litrature perhaps yopu …" at bounding box center [876, 458] width 1161 height 134
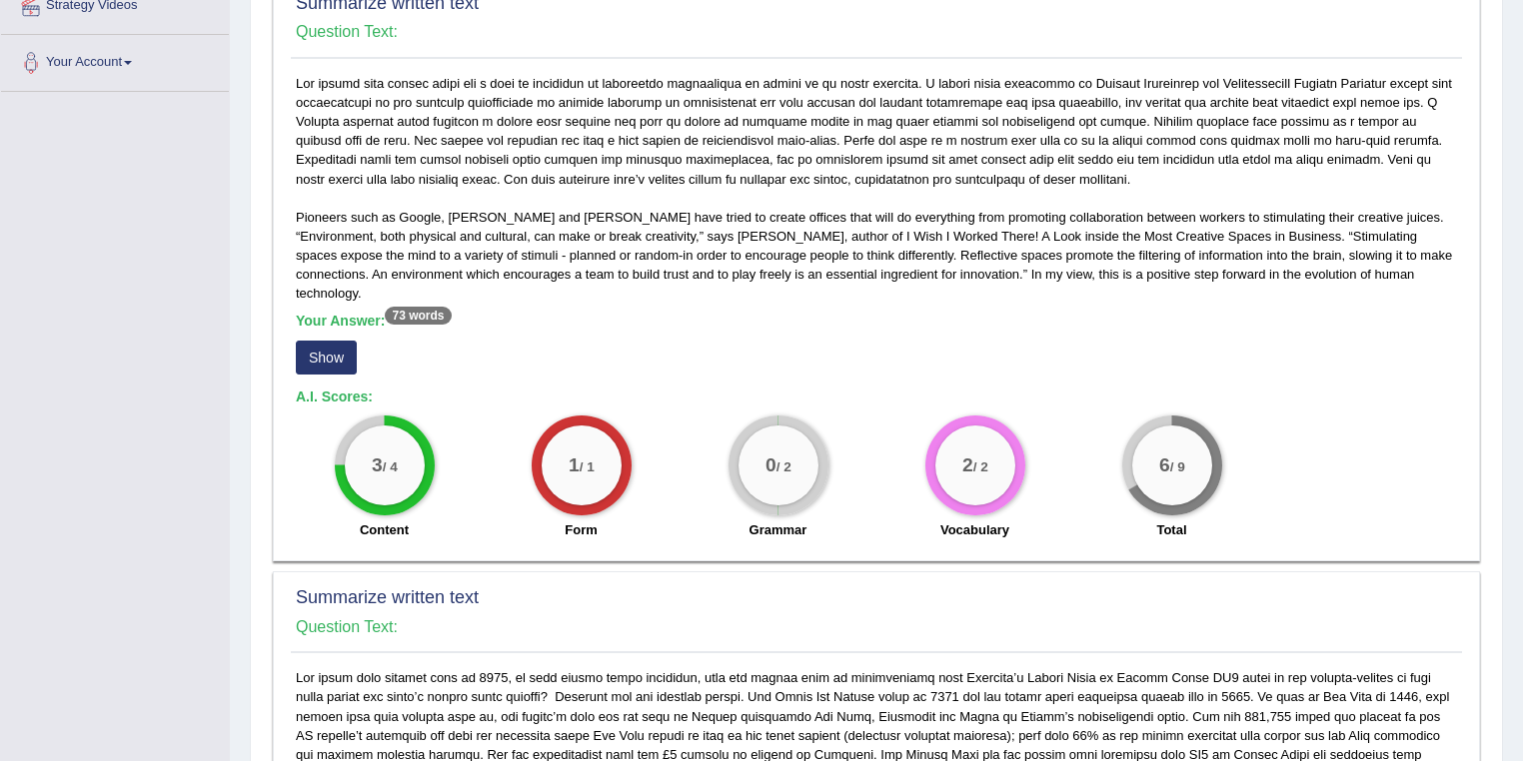
scroll to position [0, 0]
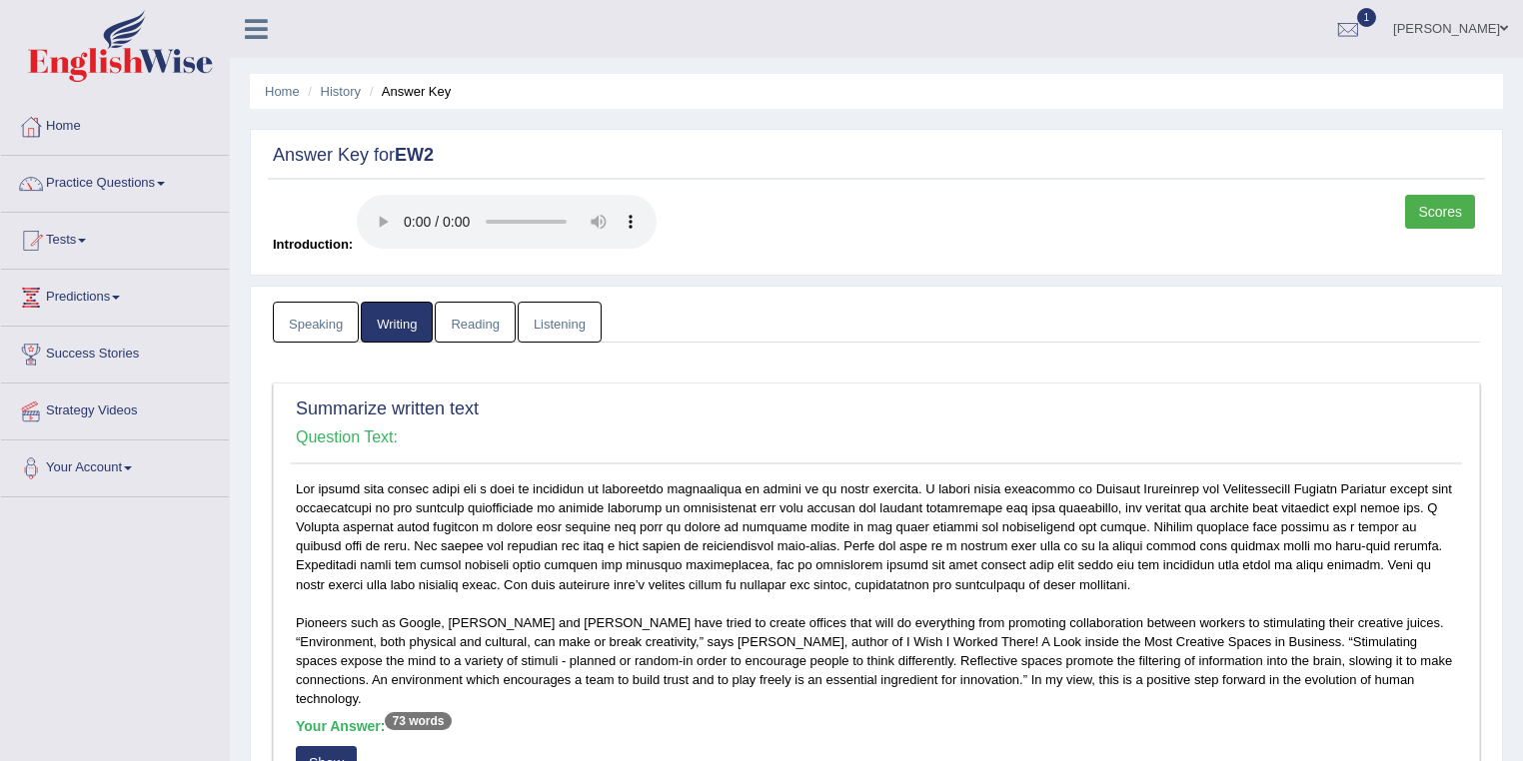
click at [491, 317] on link "Reading" at bounding box center [475, 322] width 80 height 41
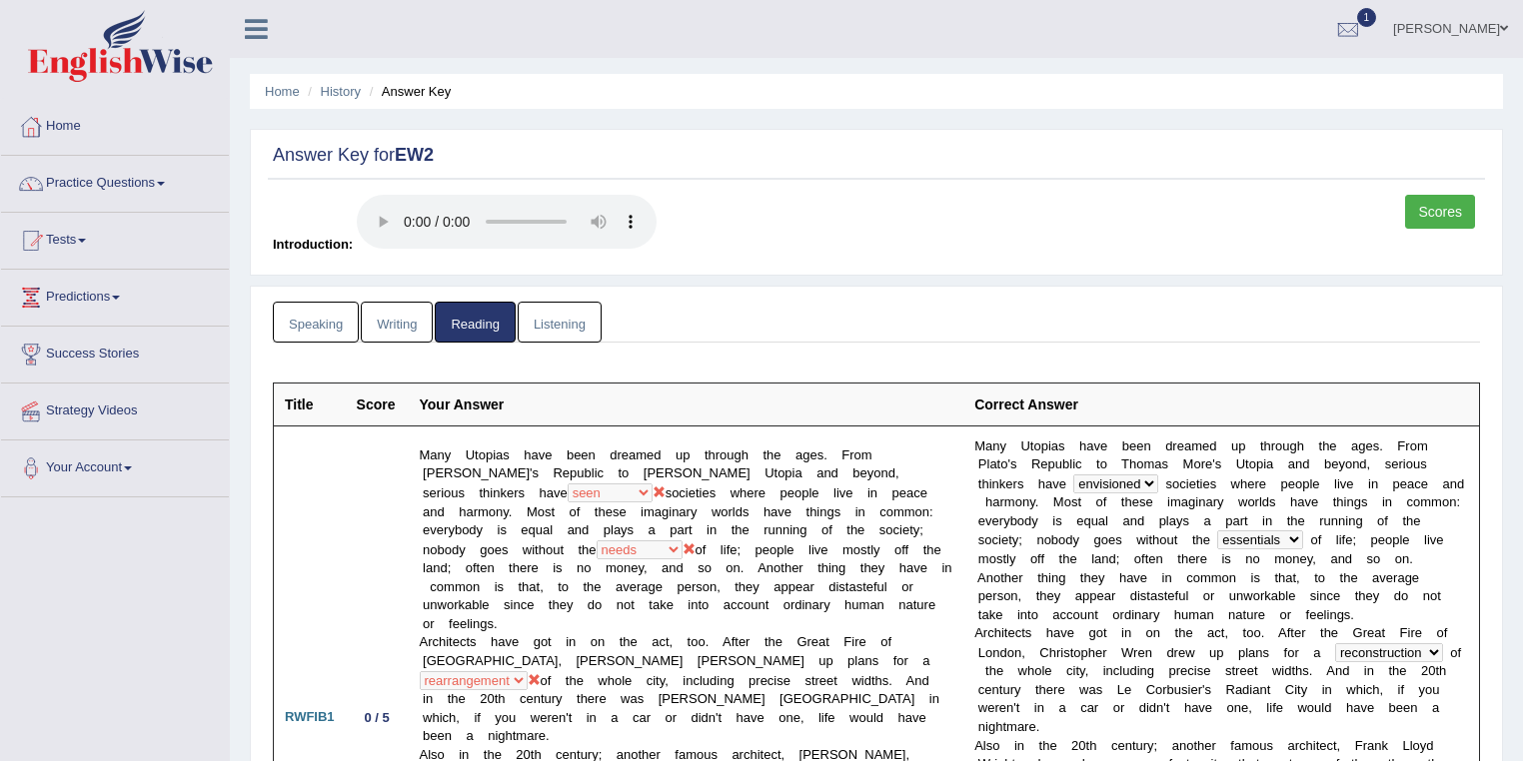
click at [389, 316] on link "Writing" at bounding box center [397, 322] width 72 height 41
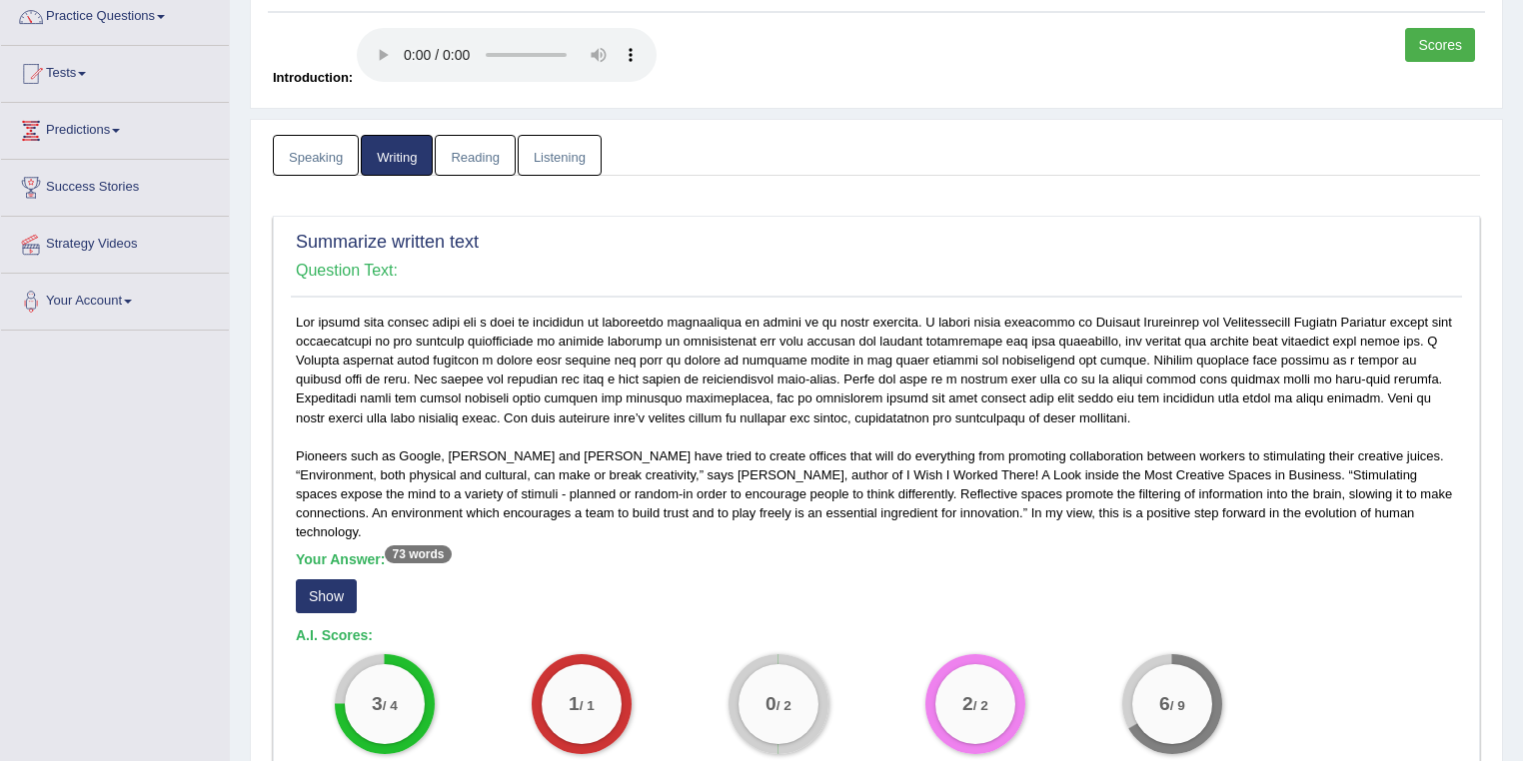
scroll to position [320, 0]
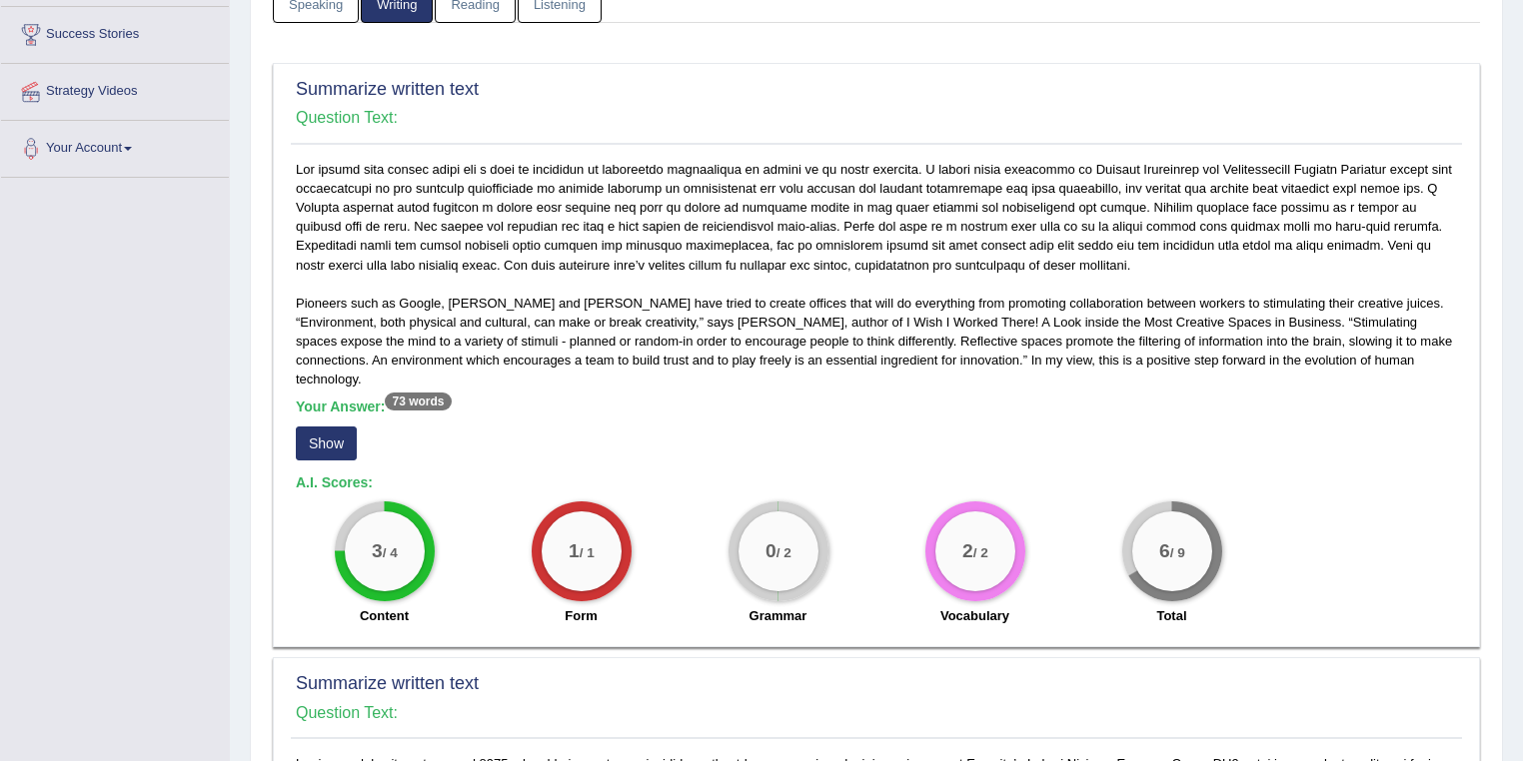
click at [329, 431] on button "Show" at bounding box center [326, 444] width 61 height 34
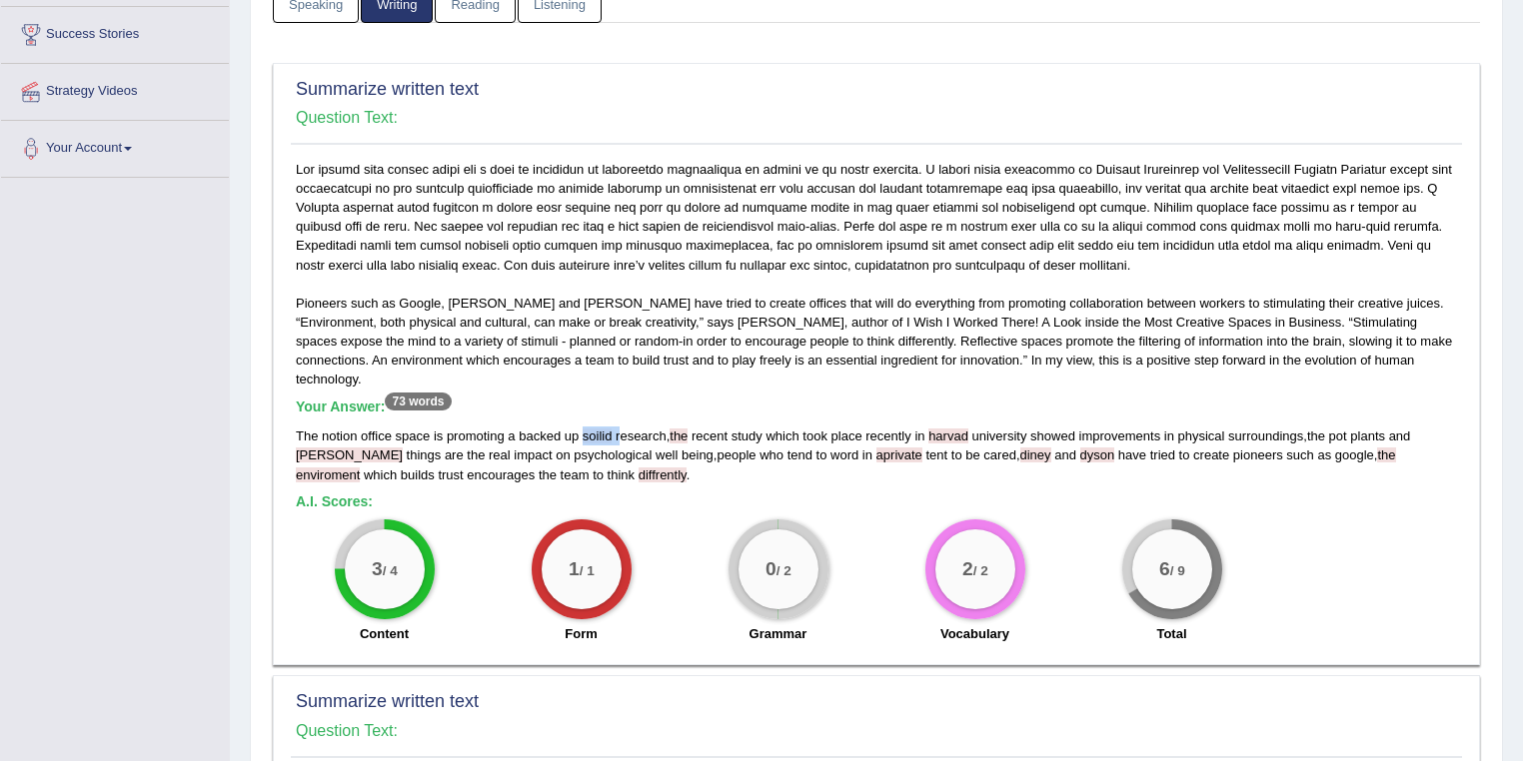
drag, startPoint x: 580, startPoint y: 417, endPoint x: 618, endPoint y: 416, distance: 38.0
click at [618, 427] on div "The notion office space is promoting a backed up soilid research , the recent s…" at bounding box center [876, 455] width 1161 height 57
drag, startPoint x: 670, startPoint y: 416, endPoint x: 681, endPoint y: 414, distance: 11.2
click at [681, 429] on span "the" at bounding box center [679, 436] width 18 height 15
drag, startPoint x: 924, startPoint y: 413, endPoint x: 975, endPoint y: 413, distance: 51.0
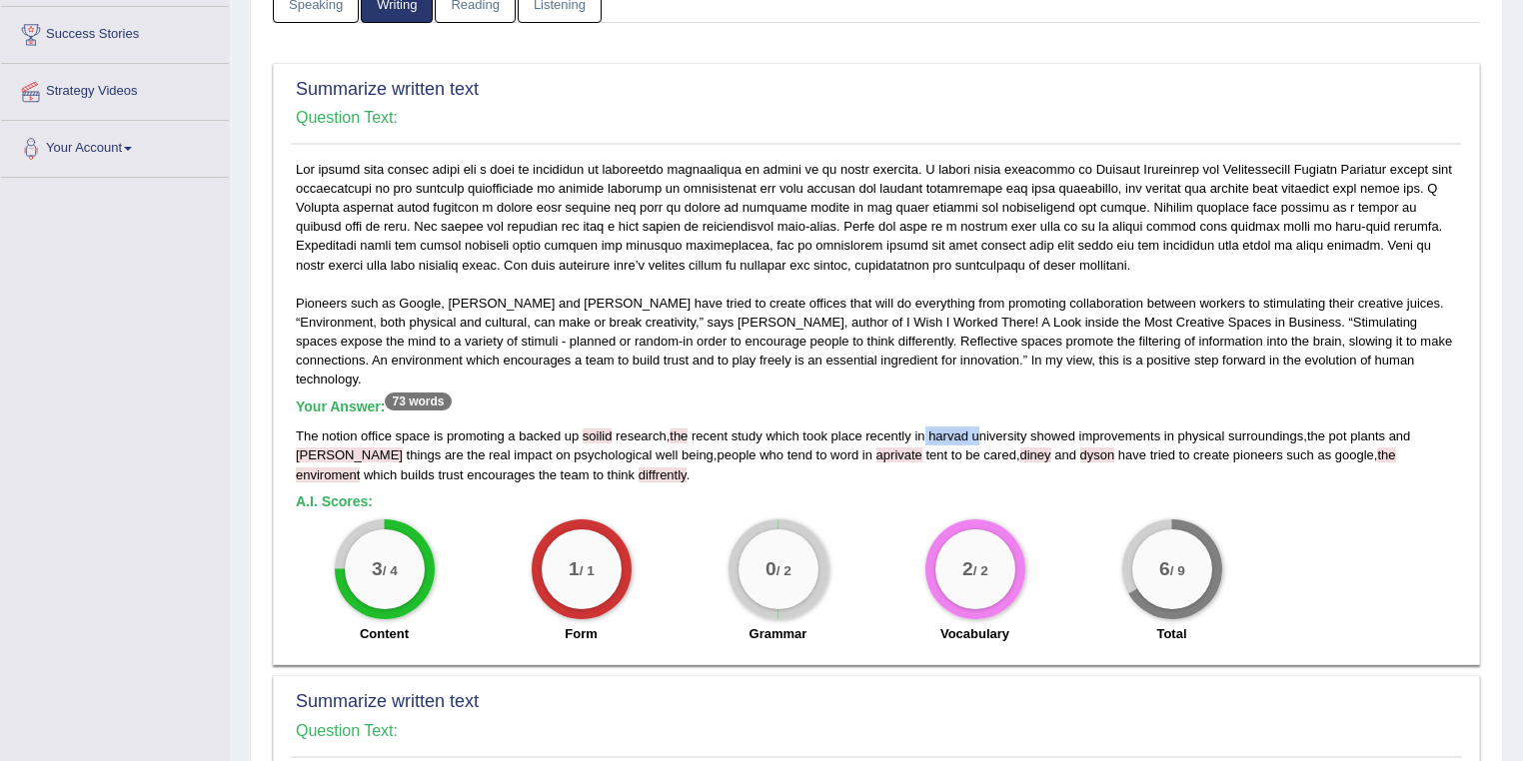
click at [975, 427] on div "The notion office space is promoting a backed up soilid research , the recent s…" at bounding box center [876, 455] width 1161 height 57
drag, startPoint x: 765, startPoint y: 433, endPoint x: 821, endPoint y: 434, distance: 56.0
click at [821, 434] on div "The notion office space is promoting a backed up soilid research , the recent s…" at bounding box center [876, 455] width 1161 height 57
drag, startPoint x: 911, startPoint y: 432, endPoint x: 943, endPoint y: 432, distance: 32.0
click at [943, 432] on div "The notion office space is promoting a backed up soilid research , the recent s…" at bounding box center [876, 455] width 1161 height 57
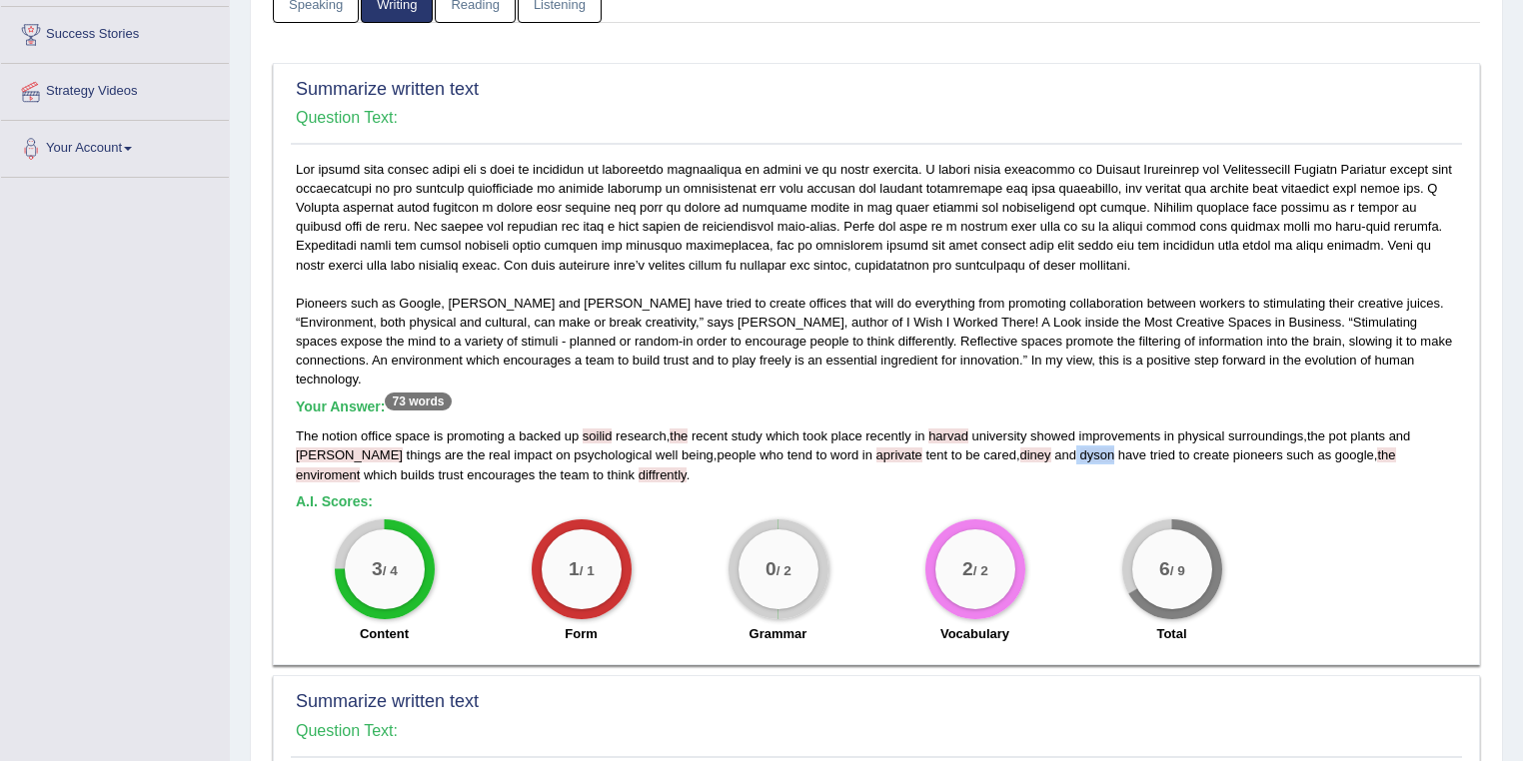
drag, startPoint x: 967, startPoint y: 434, endPoint x: 1007, endPoint y: 439, distance: 40.3
click at [1007, 439] on div "The notion office space is promoting a backed up soilid research , the recent s…" at bounding box center [876, 455] width 1161 height 57
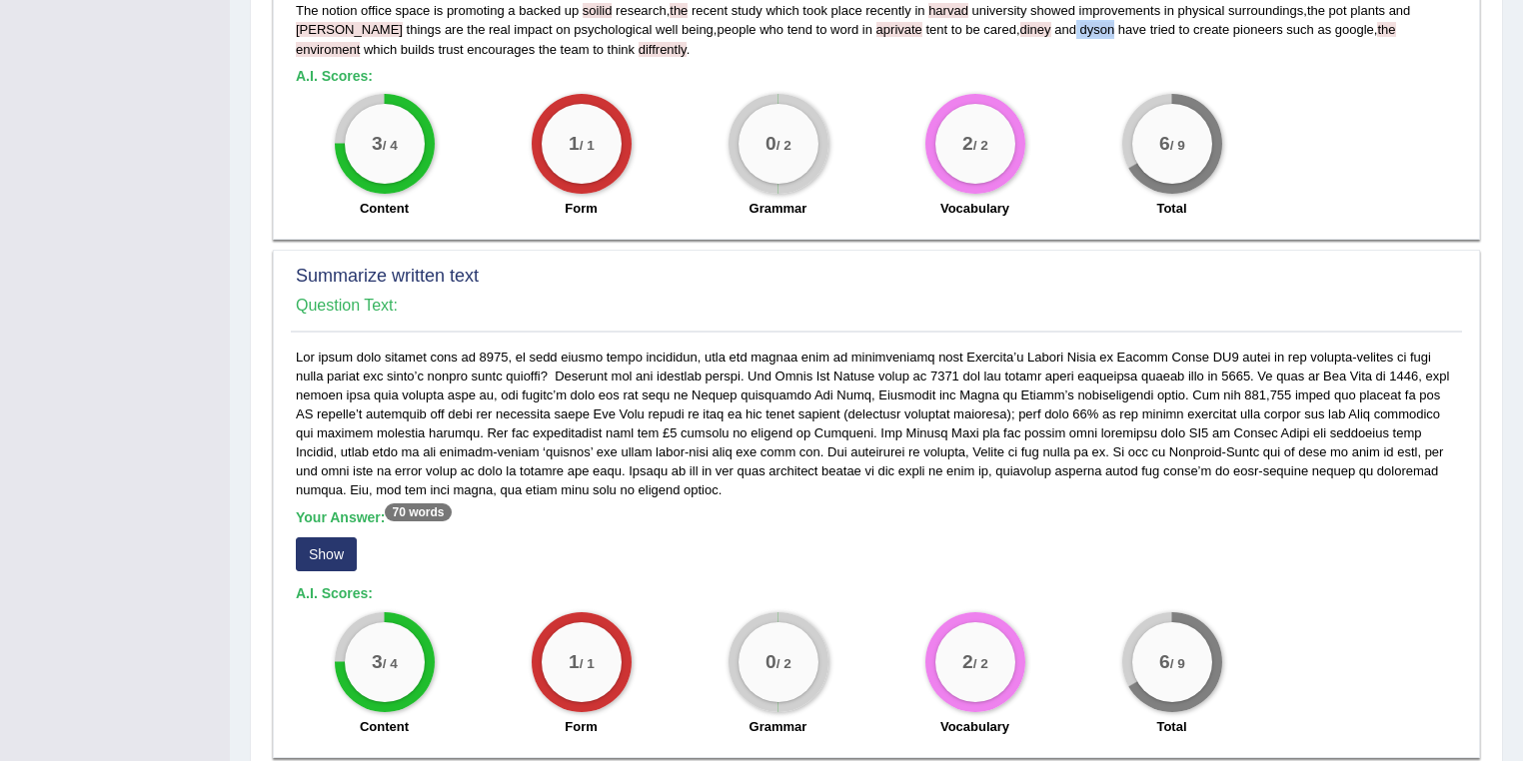
scroll to position [426, 0]
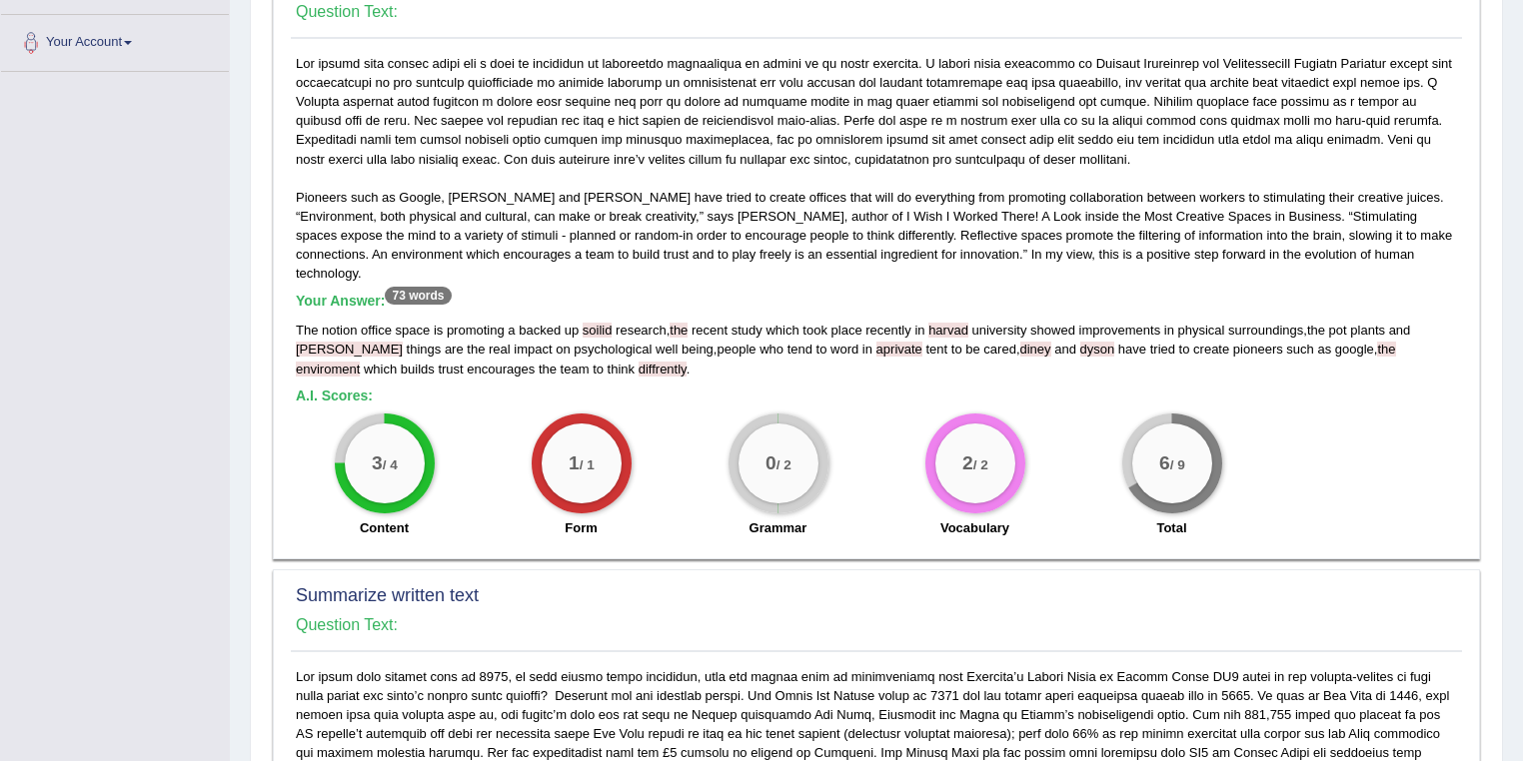
click at [859, 448] on div "0 / 2 Grammar" at bounding box center [778, 478] width 197 height 129
drag, startPoint x: 1087, startPoint y: 60, endPoint x: 1199, endPoint y: 61, distance: 111.9
click at [1199, 61] on div "Pioneers such as Google, Walt Disney and Dyson have tried to create offices tha…" at bounding box center [876, 301] width 1171 height 495
drag, startPoint x: 369, startPoint y: 79, endPoint x: 611, endPoint y: 78, distance: 241.8
click at [611, 78] on div "Pioneers such as Google, Walt Disney and Dyson have tried to create offices tha…" at bounding box center [876, 301] width 1171 height 495
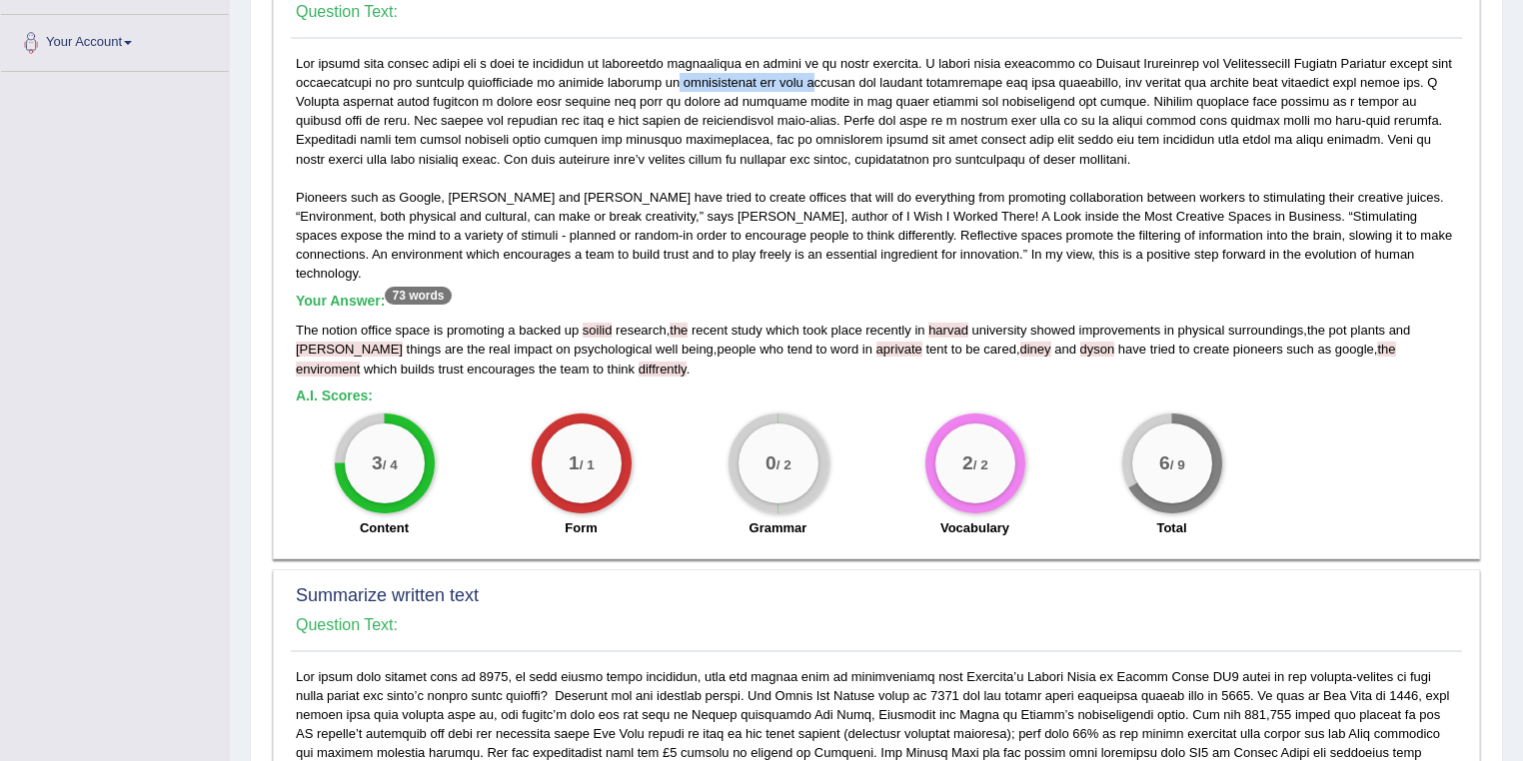
drag, startPoint x: 684, startPoint y: 81, endPoint x: 823, endPoint y: 84, distance: 139.9
click at [823, 84] on div "Pioneers such as Google, Walt Disney and Dyson have tried to create offices tha…" at bounding box center [876, 301] width 1171 height 495
drag, startPoint x: 1419, startPoint y: 308, endPoint x: 1462, endPoint y: 307, distance: 43.0
click at [1462, 307] on div "Pioneers such as Google, Walt Disney and Dyson have tried to create offices tha…" at bounding box center [876, 301] width 1171 height 495
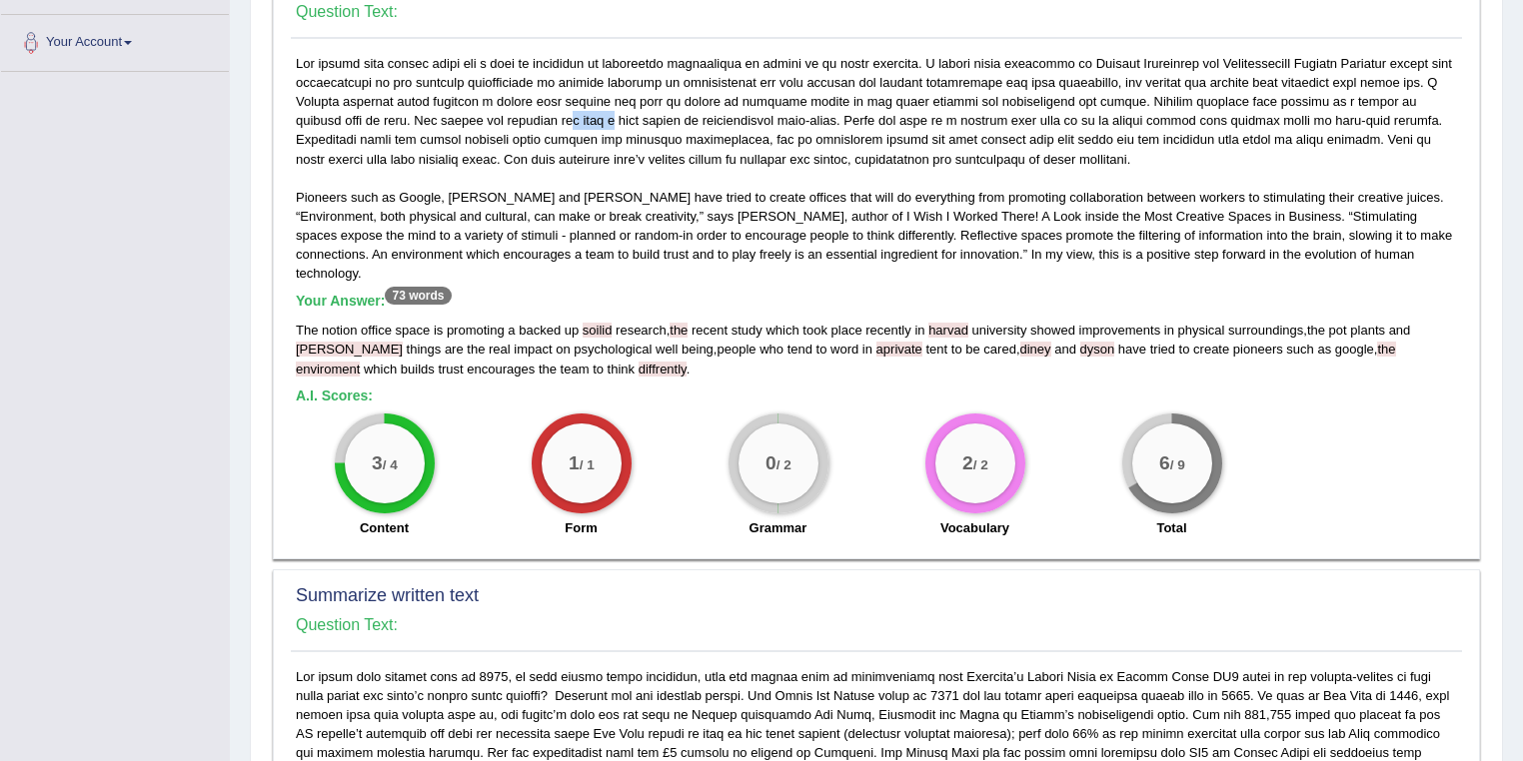
drag, startPoint x: 516, startPoint y: 113, endPoint x: 568, endPoint y: 118, distance: 52.2
click at [568, 118] on div "Pioneers such as Google, Walt Disney and Dyson have tried to create offices tha…" at bounding box center [876, 301] width 1171 height 495
drag, startPoint x: 602, startPoint y: 112, endPoint x: 627, endPoint y: 116, distance: 25.3
click at [627, 116] on div "Pioneers such as Google, Walt Disney and Dyson have tried to create offices tha…" at bounding box center [876, 301] width 1171 height 495
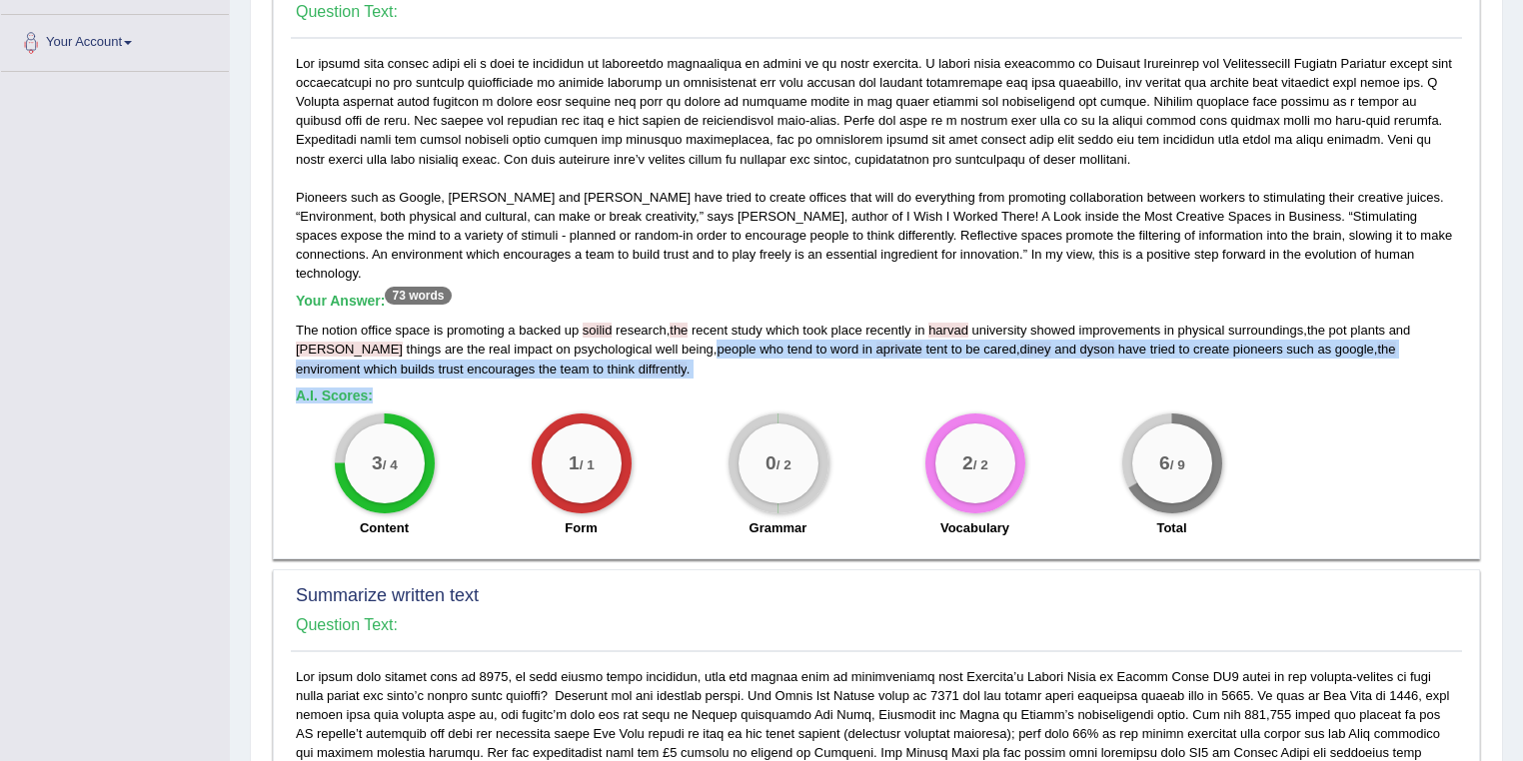
drag, startPoint x: 608, startPoint y: 326, endPoint x: 612, endPoint y: 360, distance: 34.2
click at [612, 360] on div "Pioneers such as Google, Walt Disney and Dyson have tried to create offices tha…" at bounding box center [876, 301] width 1171 height 495
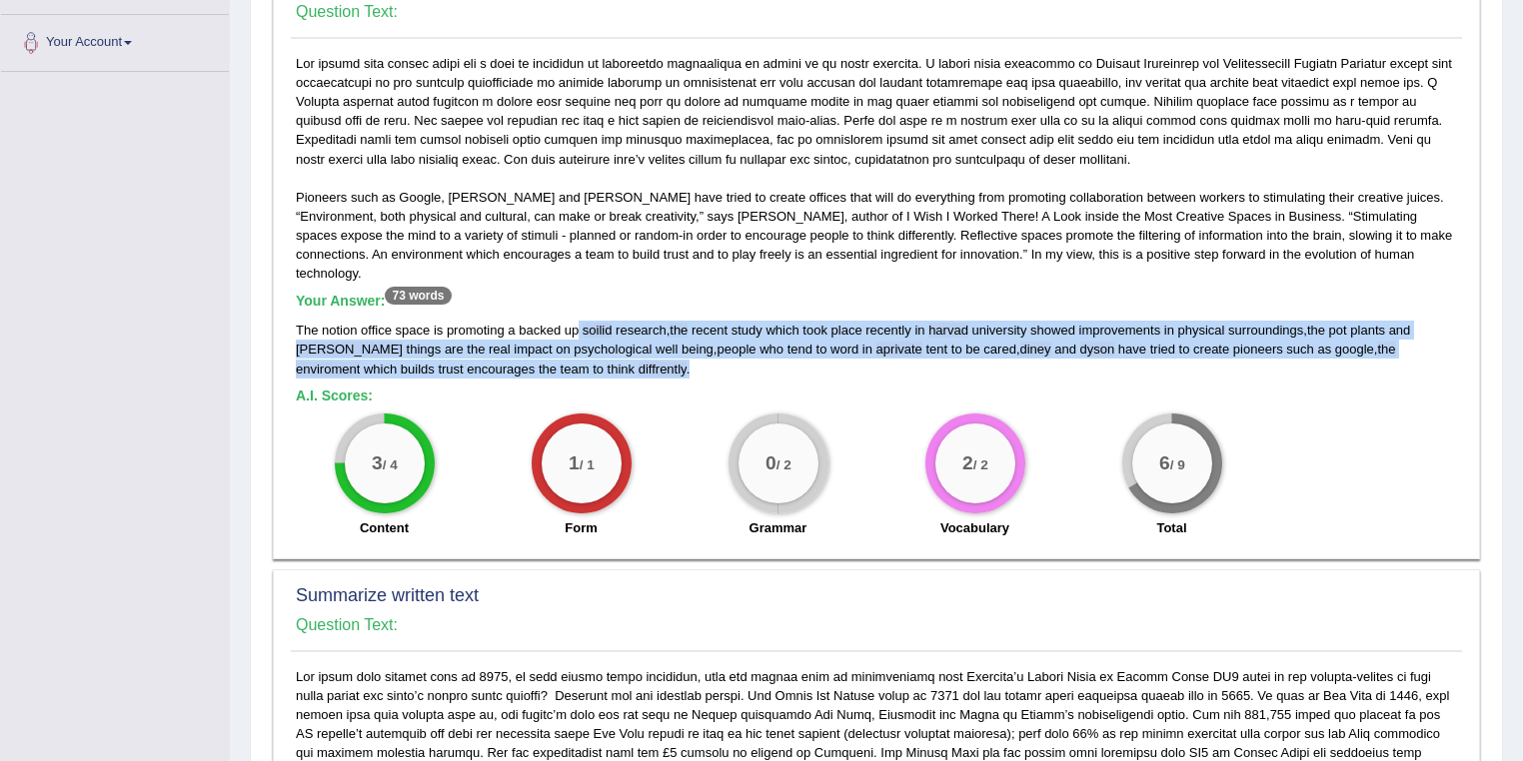
drag, startPoint x: 577, startPoint y: 307, endPoint x: 577, endPoint y: 348, distance: 41.0
click at [577, 348] on div "The notion office space is promoting a backed up soilid research , the recent s…" at bounding box center [876, 349] width 1161 height 57
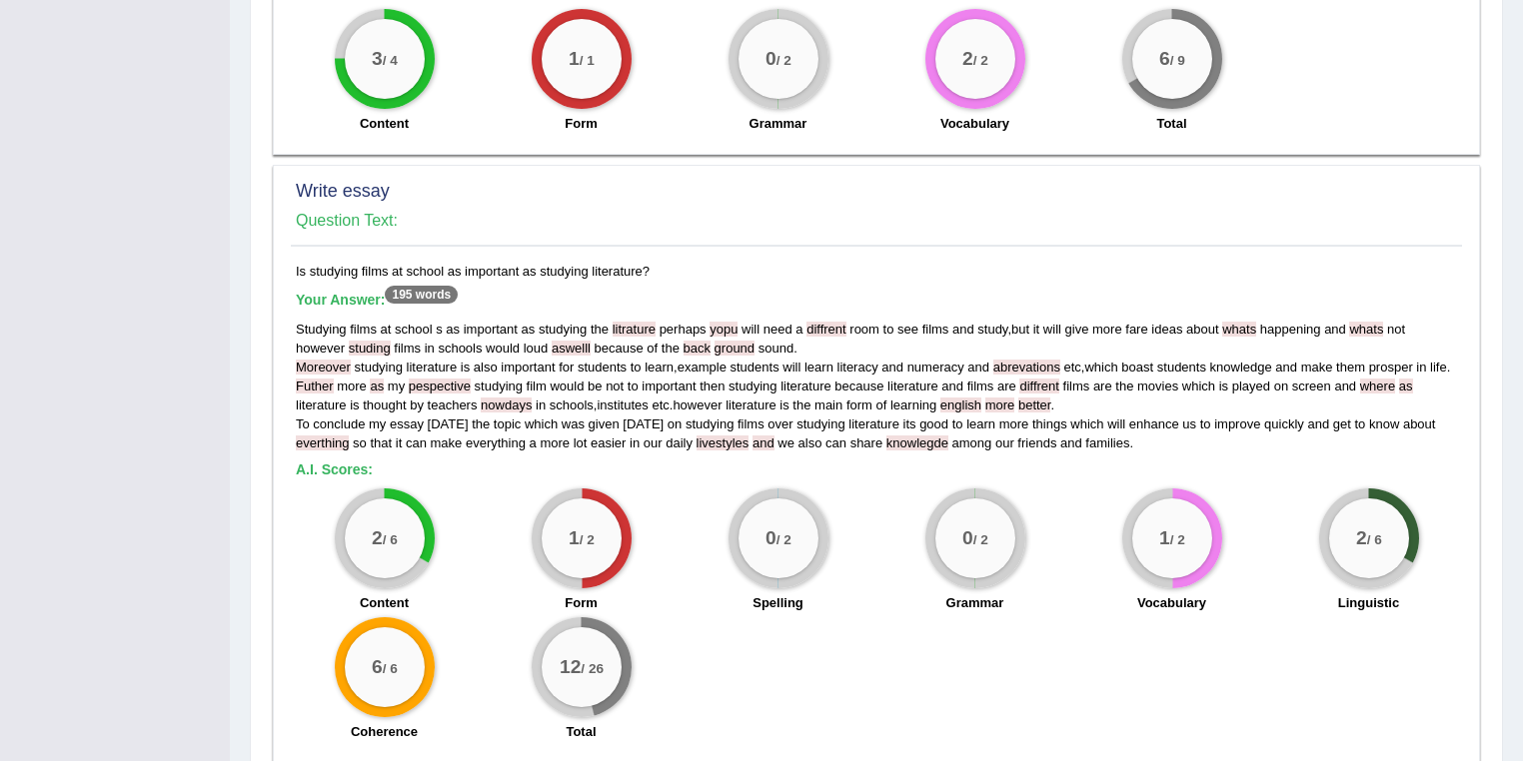
scroll to position [1385, 0]
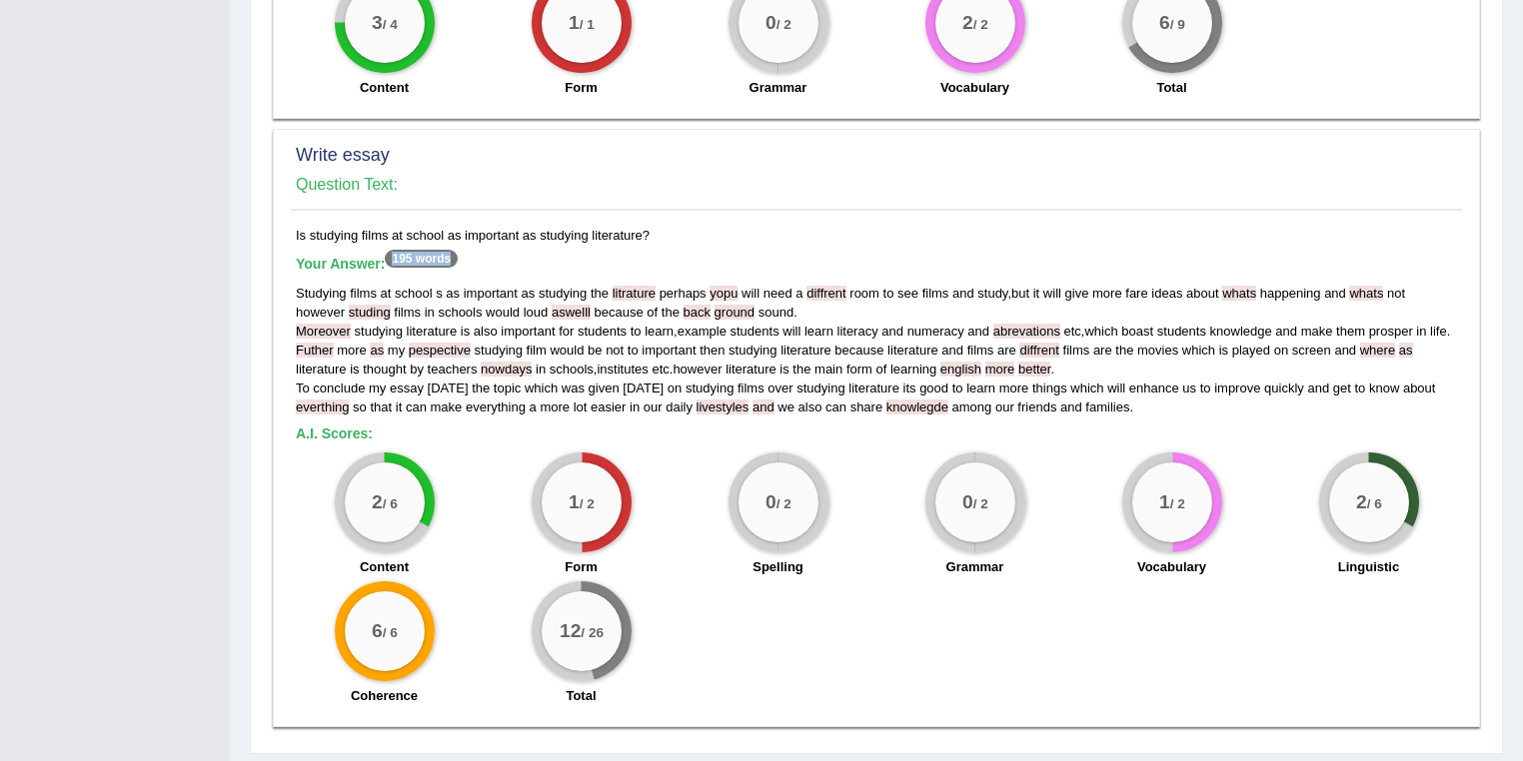
drag, startPoint x: 396, startPoint y: 236, endPoint x: 468, endPoint y: 237, distance: 72.0
click at [468, 256] on h5 "Your Answer: 195 words" at bounding box center [876, 265] width 1161 height 18
click at [476, 256] on h5 "Your Answer: 195 words" at bounding box center [876, 265] width 1161 height 18
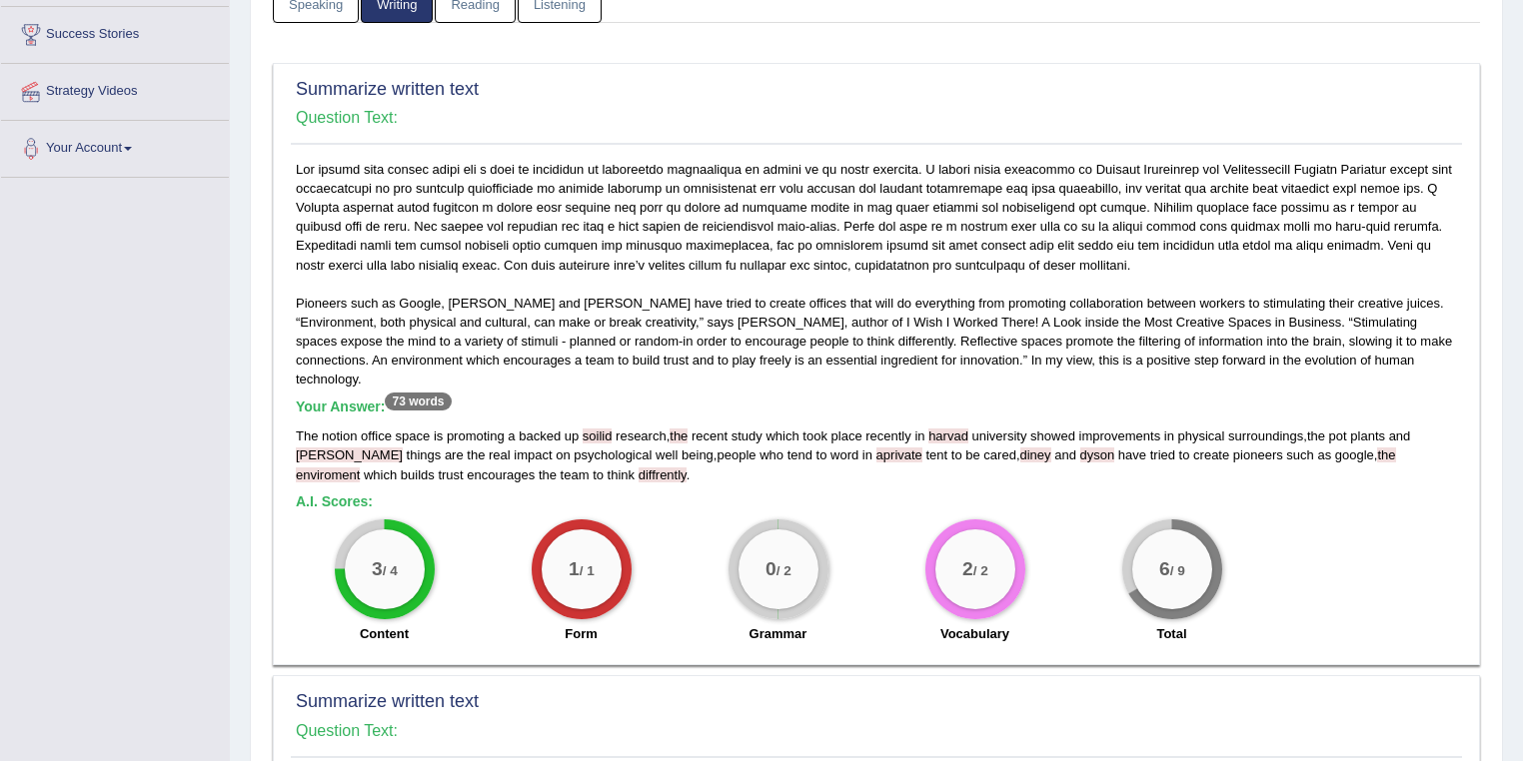
scroll to position [0, 0]
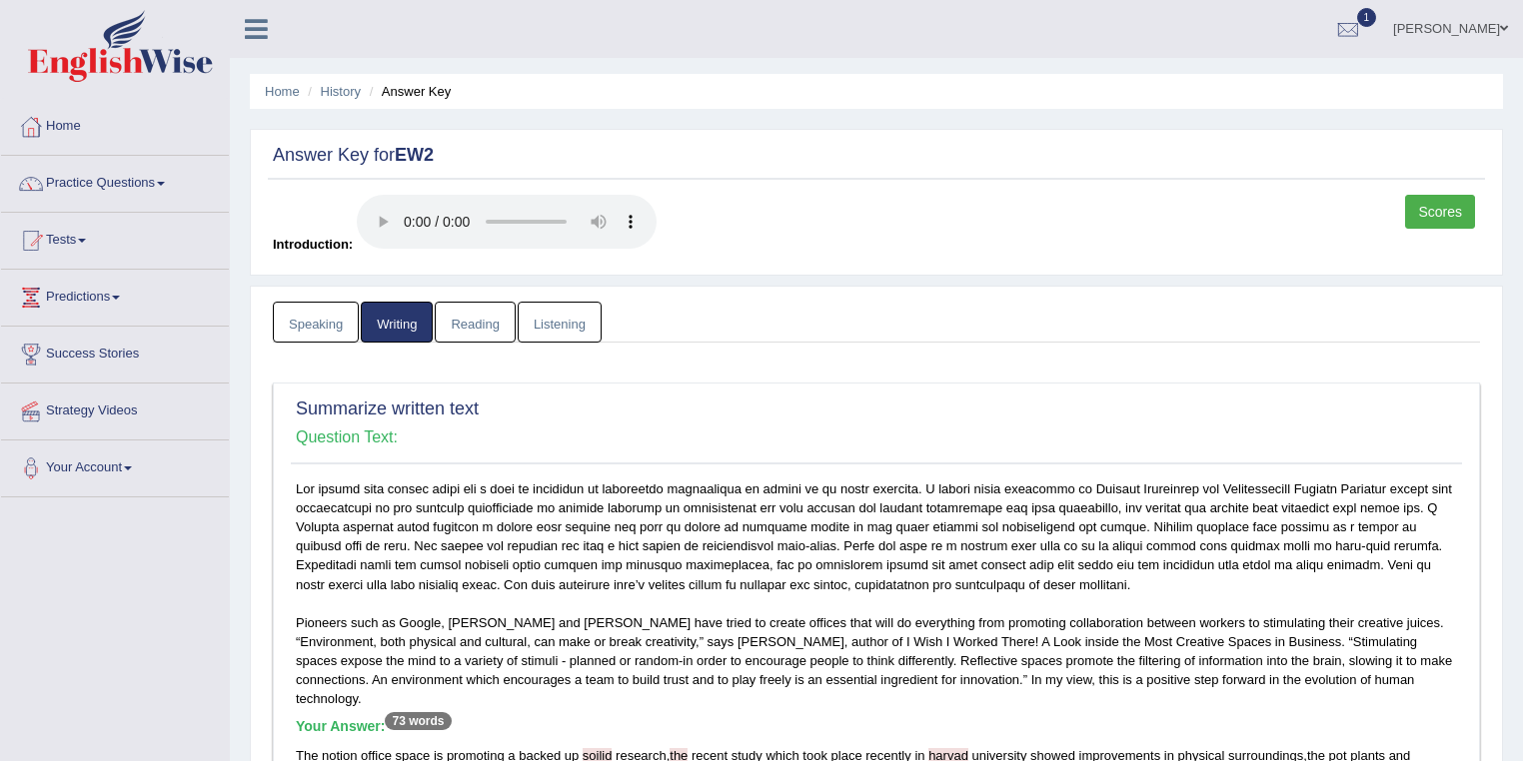
click at [500, 323] on link "Reading" at bounding box center [475, 322] width 80 height 41
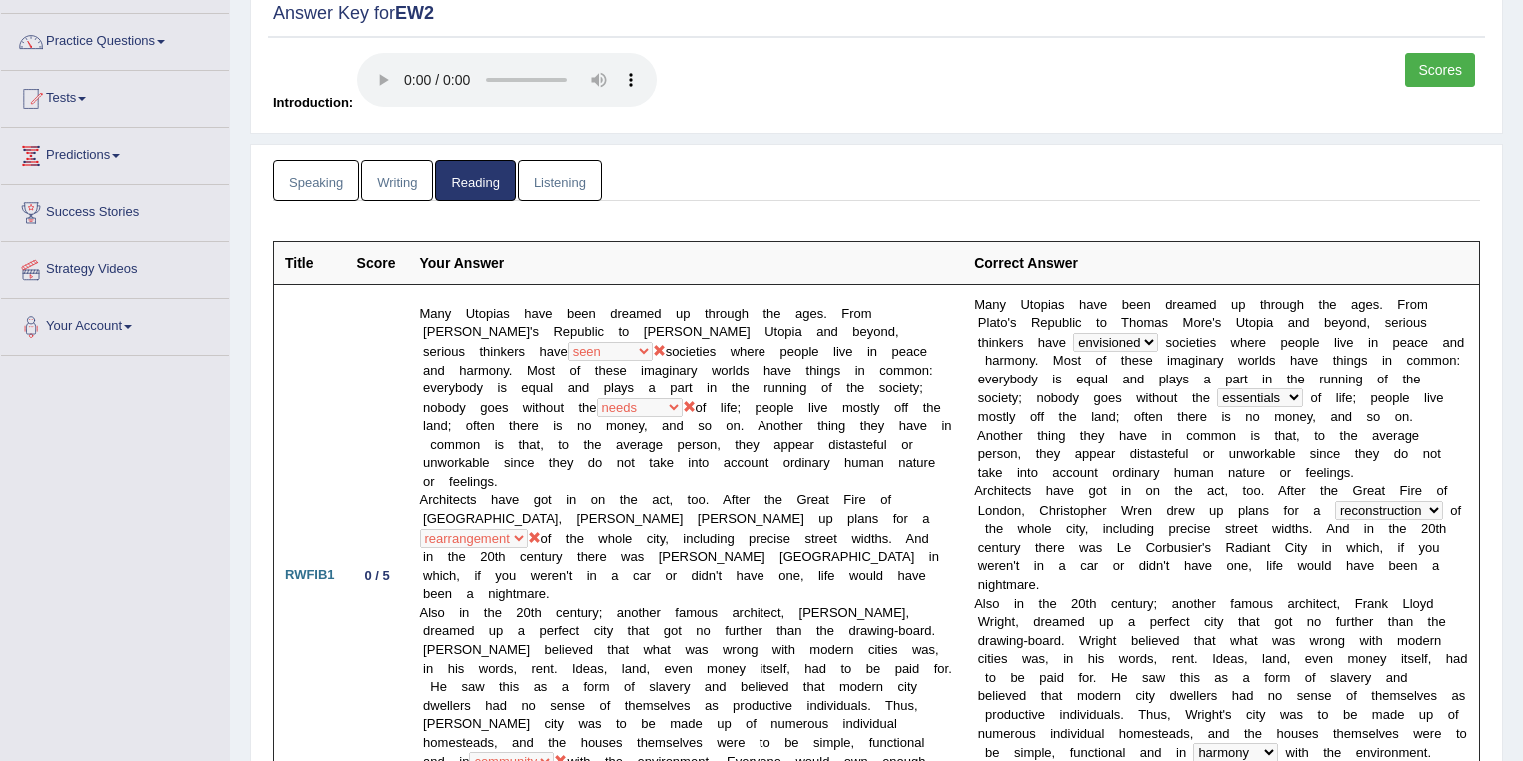
scroll to position [320, 0]
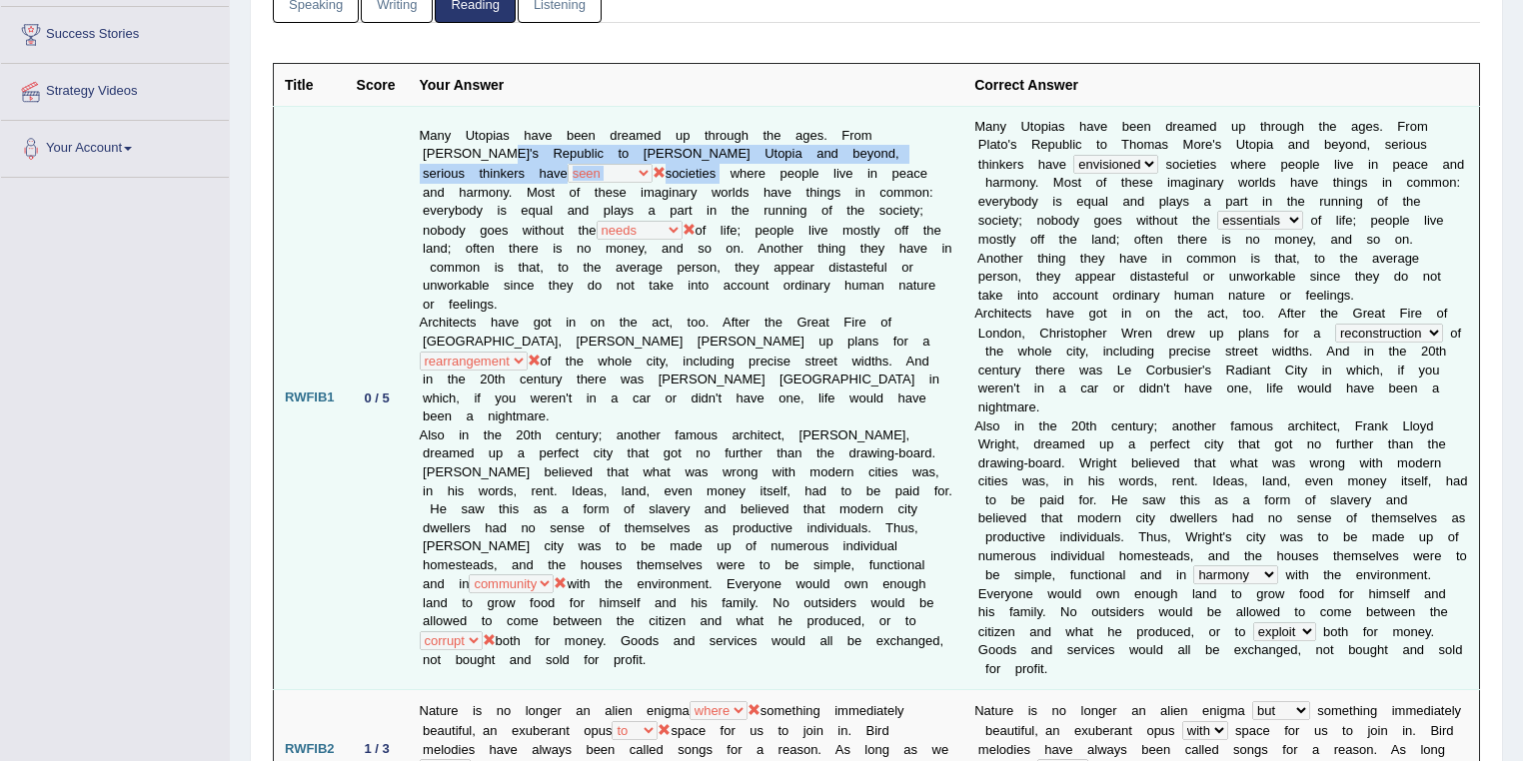
drag, startPoint x: 428, startPoint y: 141, endPoint x: 573, endPoint y: 161, distance: 146.3
click at [573, 161] on td "Many Utopias have been dreamed up through the ages. From Plato's Republic to Th…" at bounding box center [687, 398] width 556 height 585
click at [564, 160] on td "Many Utopias have been dreamed up through the ages. From Plato's Republic to Th…" at bounding box center [687, 398] width 556 height 585
drag, startPoint x: 429, startPoint y: 141, endPoint x: 540, endPoint y: 160, distance: 112.5
click at [540, 160] on td "Many Utopias have been dreamed up through the ages. From Plato's Republic to Th…" at bounding box center [687, 398] width 556 height 585
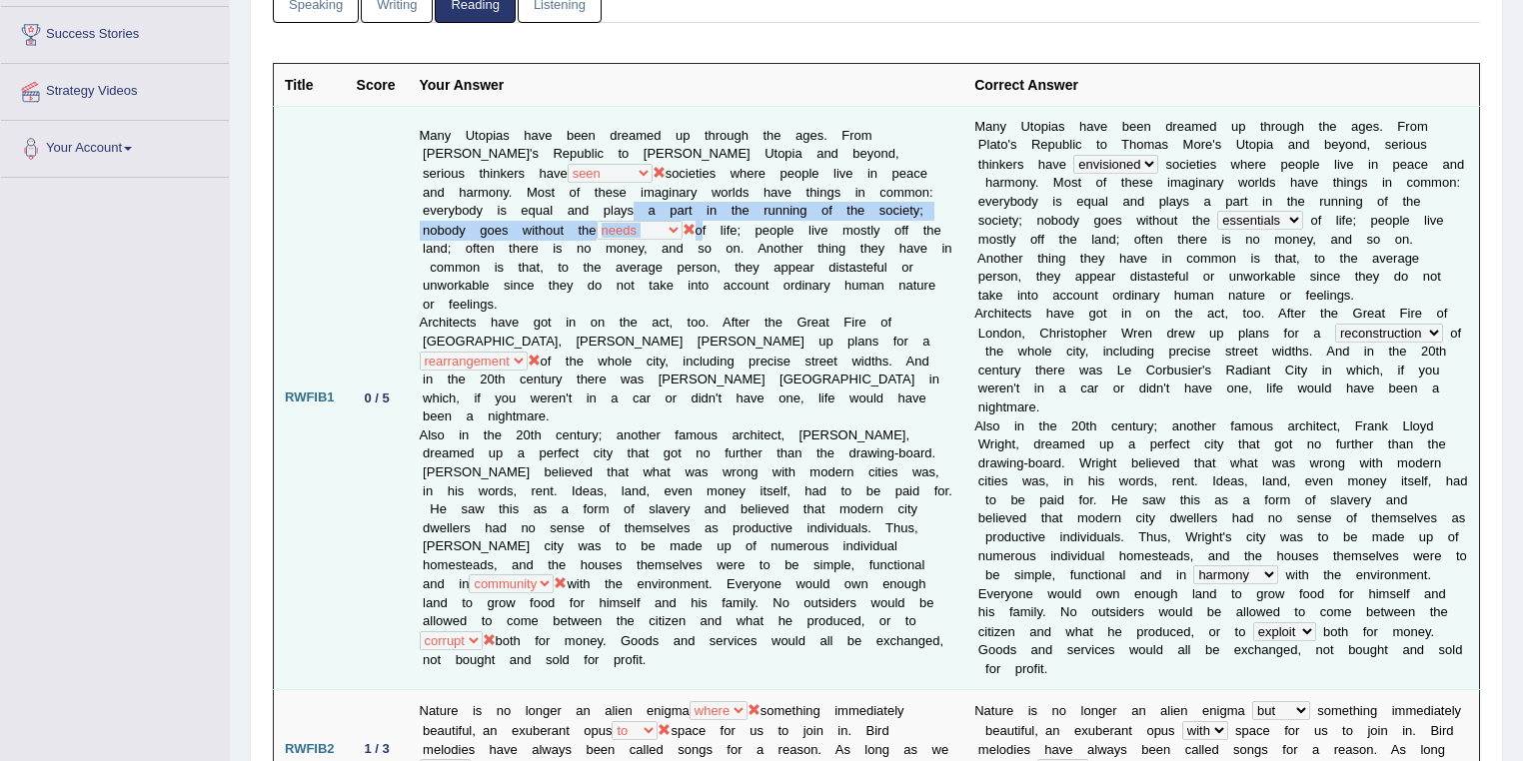
drag, startPoint x: 528, startPoint y: 197, endPoint x: 647, endPoint y: 211, distance: 119.7
click at [647, 211] on td "Many Utopias have been dreamed up through the ages. From Plato's Republic to Th…" at bounding box center [687, 398] width 556 height 585
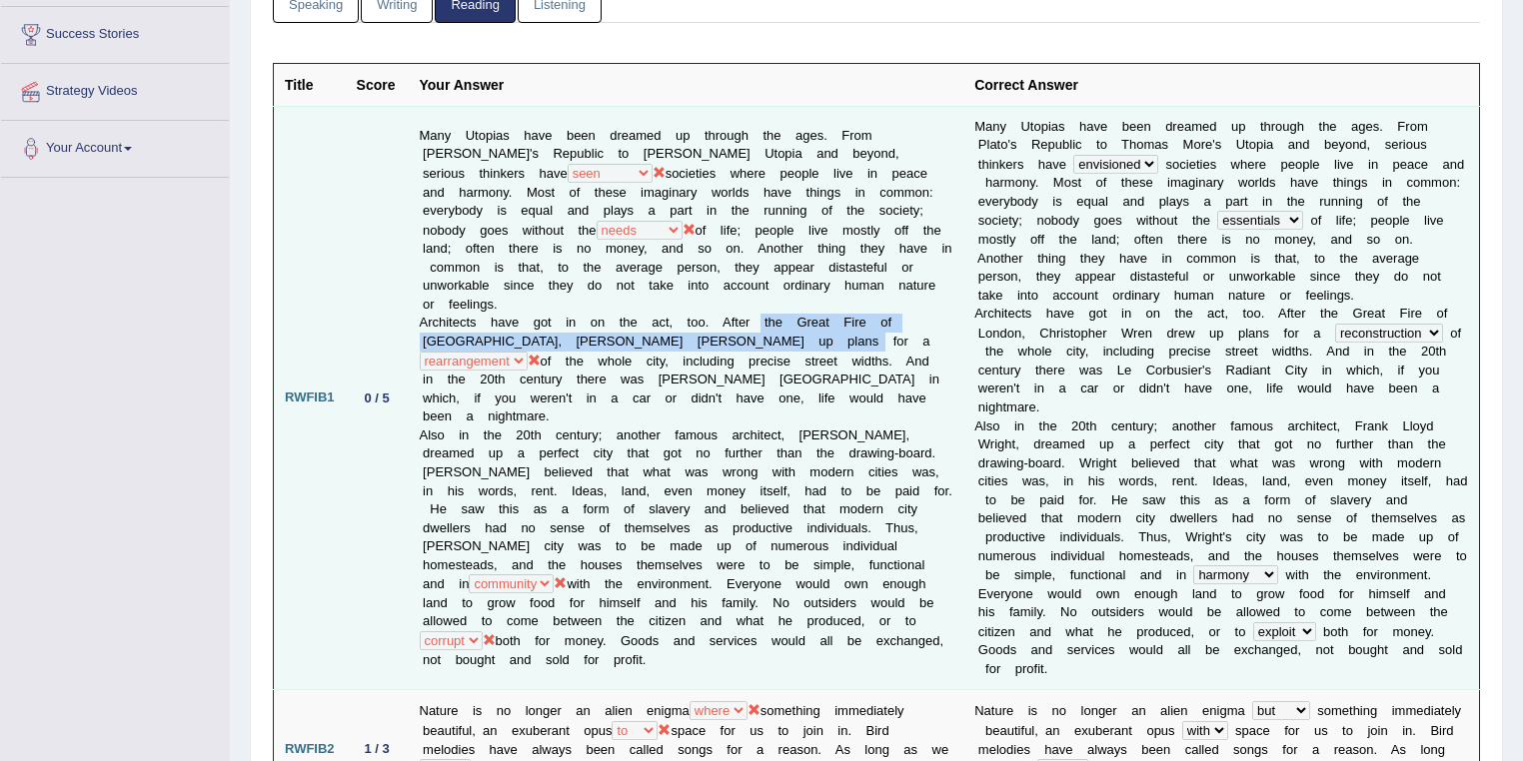
click at [875, 334] on td "Many Utopias have been dreamed up through the ages. From Plato's Republic to Th…" at bounding box center [687, 398] width 556 height 585
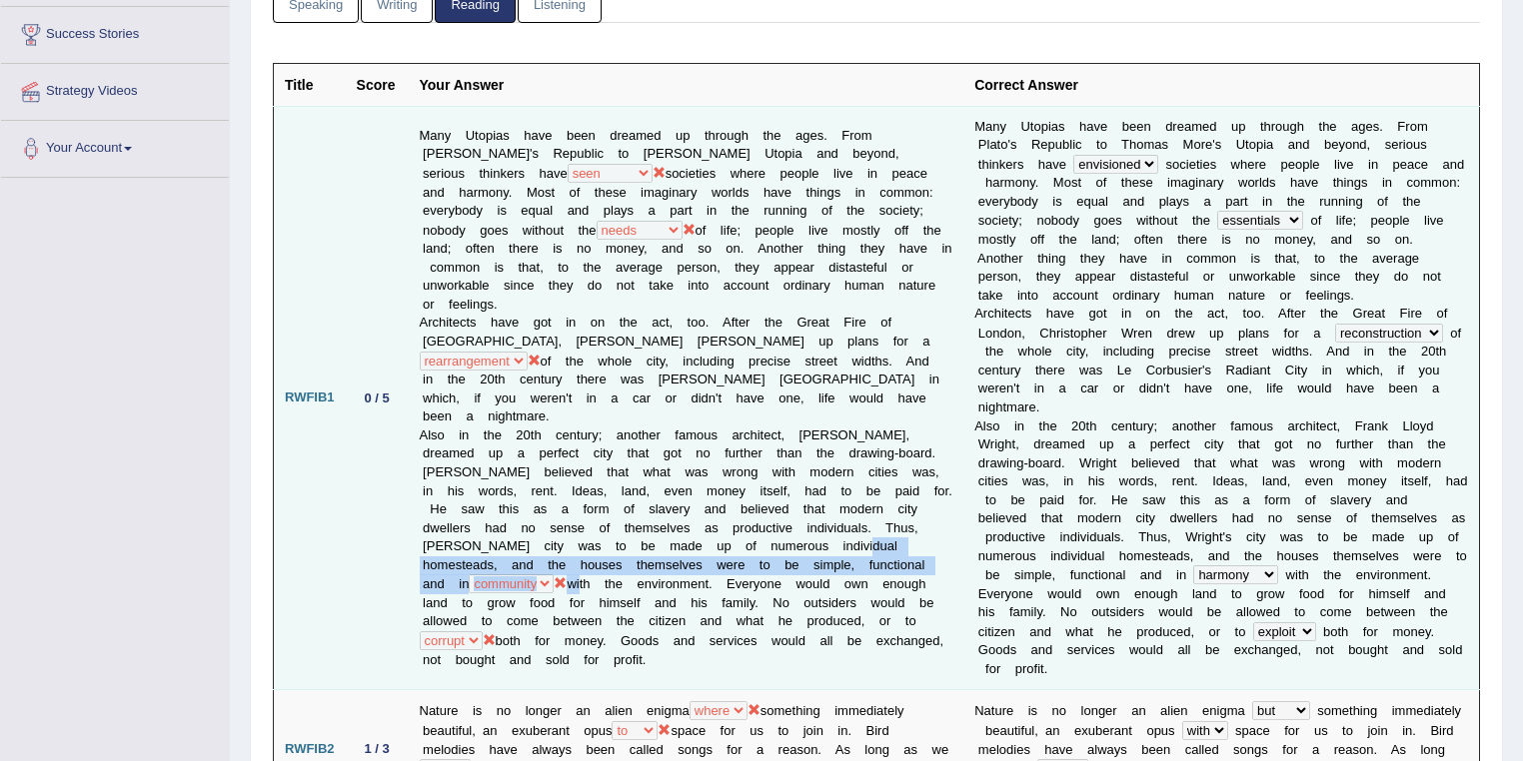
drag, startPoint x: 456, startPoint y: 552, endPoint x: 651, endPoint y: 572, distance: 195.9
click at [651, 572] on td "Many Utopias have been dreamed up through the ages. From Plato's Republic to Th…" at bounding box center [687, 398] width 556 height 585
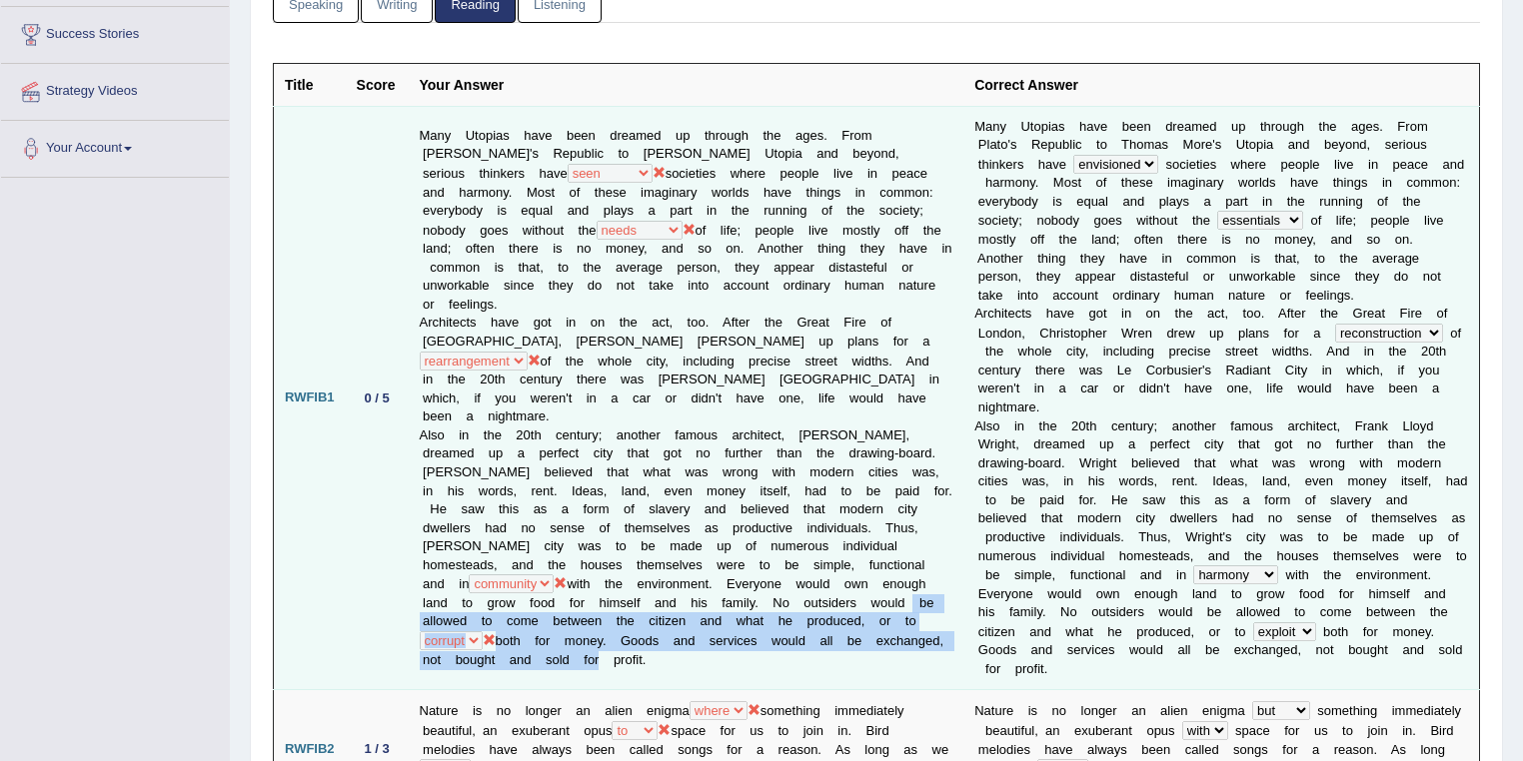
drag, startPoint x: 523, startPoint y: 612, endPoint x: 772, endPoint y: 637, distance: 251.1
click at [772, 637] on td "Many Utopias have been dreamed up through the ages. From Plato's Republic to Th…" at bounding box center [687, 398] width 556 height 585
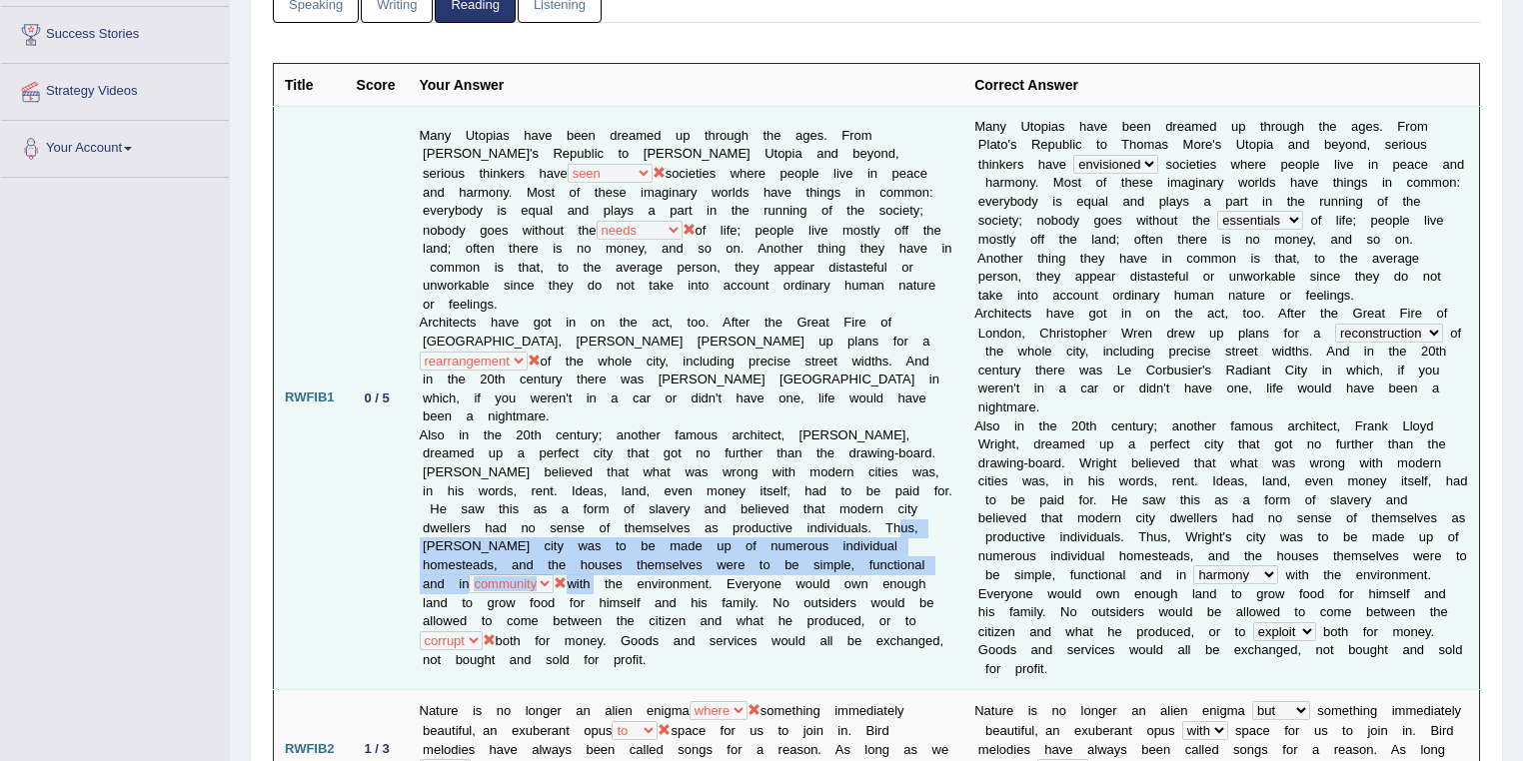
drag, startPoint x: 492, startPoint y: 530, endPoint x: 670, endPoint y: 578, distance: 184.2
click at [670, 578] on td "Many Utopias have been dreamed up through the ages. From Plato's Republic to Th…" at bounding box center [687, 398] width 556 height 585
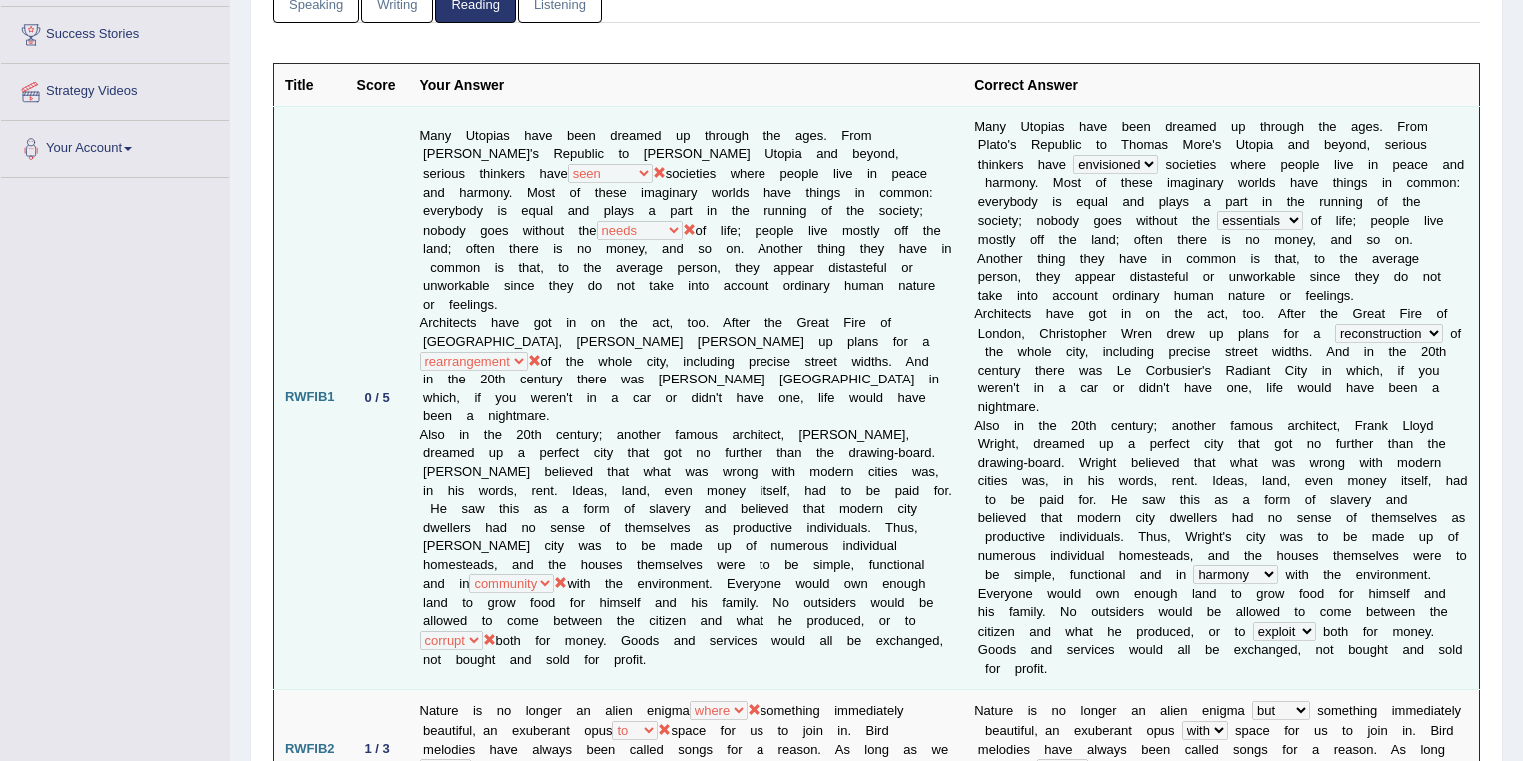
click at [608, 376] on td "Many Utopias have been dreamed up through the ages. From Plato's Republic to Th…" at bounding box center [687, 398] width 556 height 585
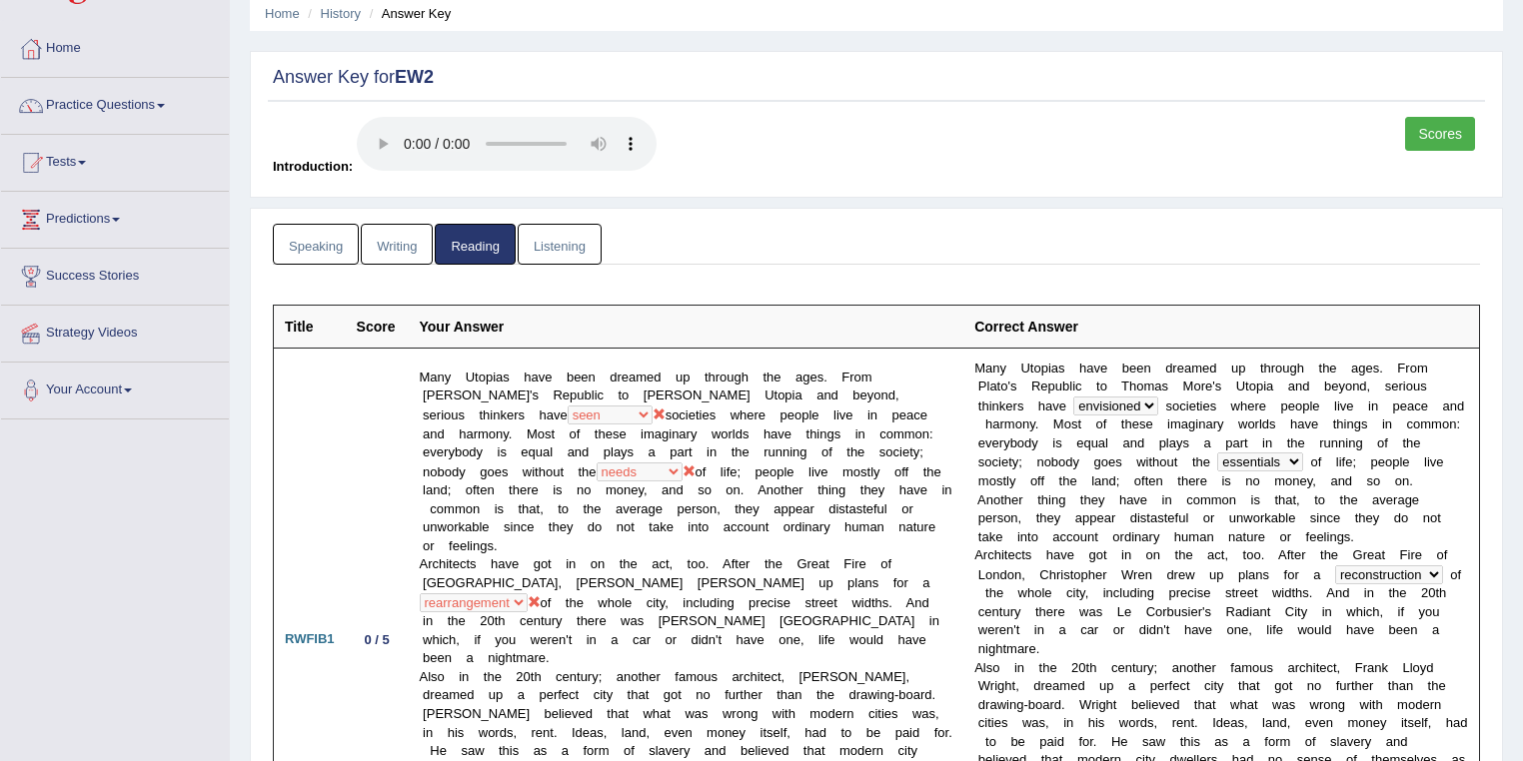
scroll to position [0, 0]
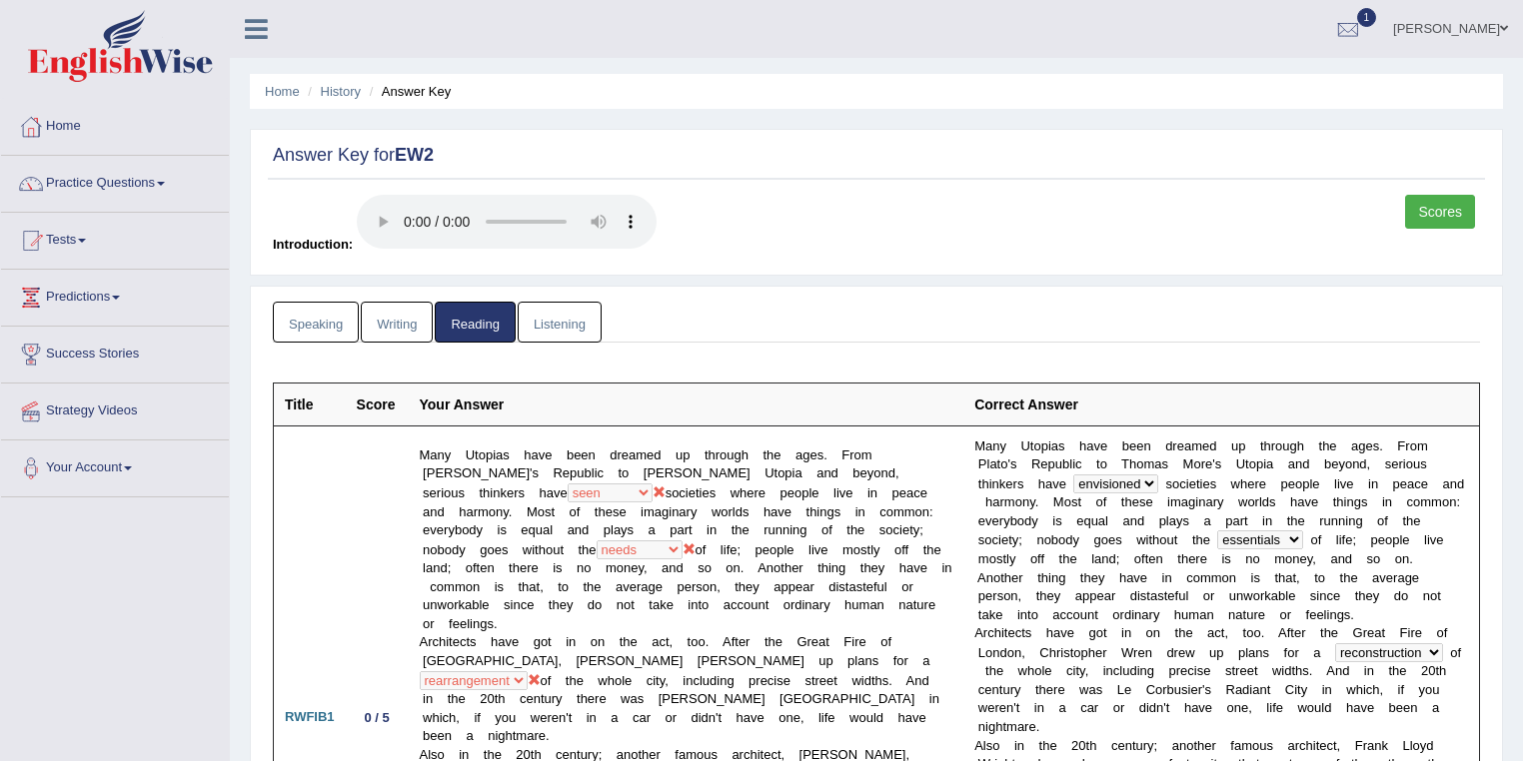
click at [559, 320] on link "Listening" at bounding box center [560, 322] width 84 height 41
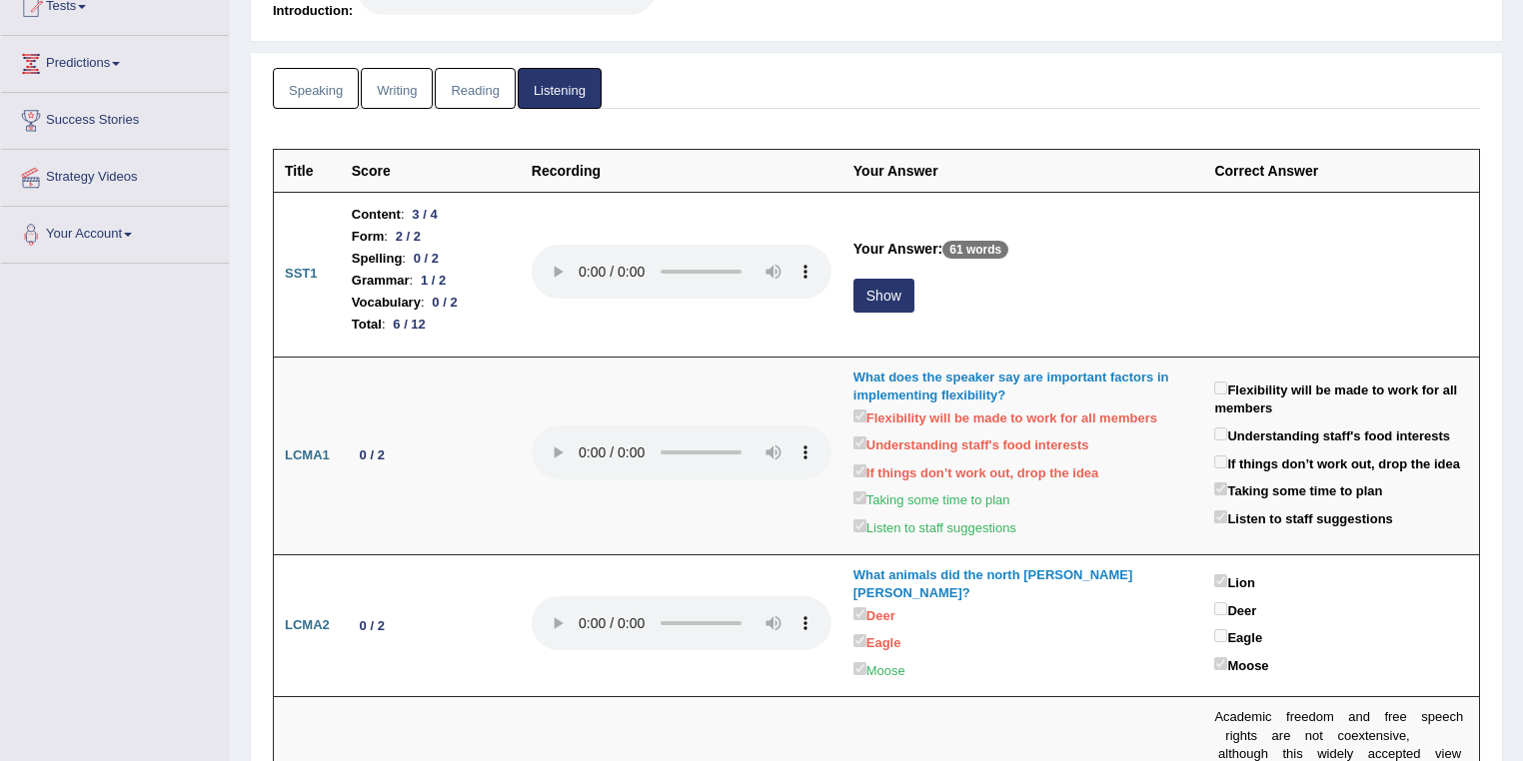
scroll to position [320, 0]
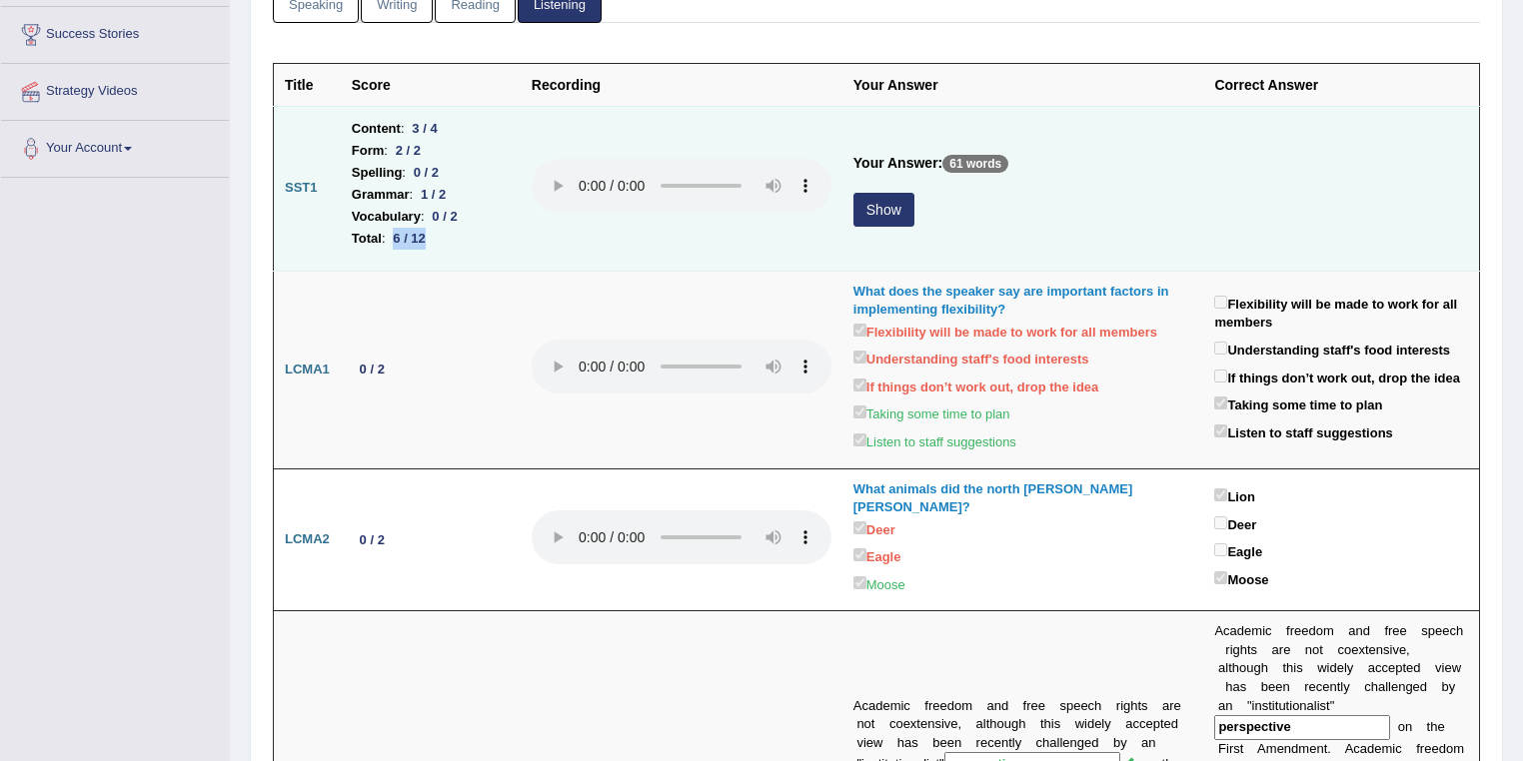
drag, startPoint x: 389, startPoint y: 236, endPoint x: 449, endPoint y: 241, distance: 60.2
click at [449, 241] on li "Total : 6 / 12" at bounding box center [431, 239] width 158 height 22
drag, startPoint x: 414, startPoint y: 124, endPoint x: 447, endPoint y: 124, distance: 33.0
click at [446, 124] on div "3 / 4" at bounding box center [425, 128] width 41 height 21
drag, startPoint x: 416, startPoint y: 164, endPoint x: 454, endPoint y: 168, distance: 38.2
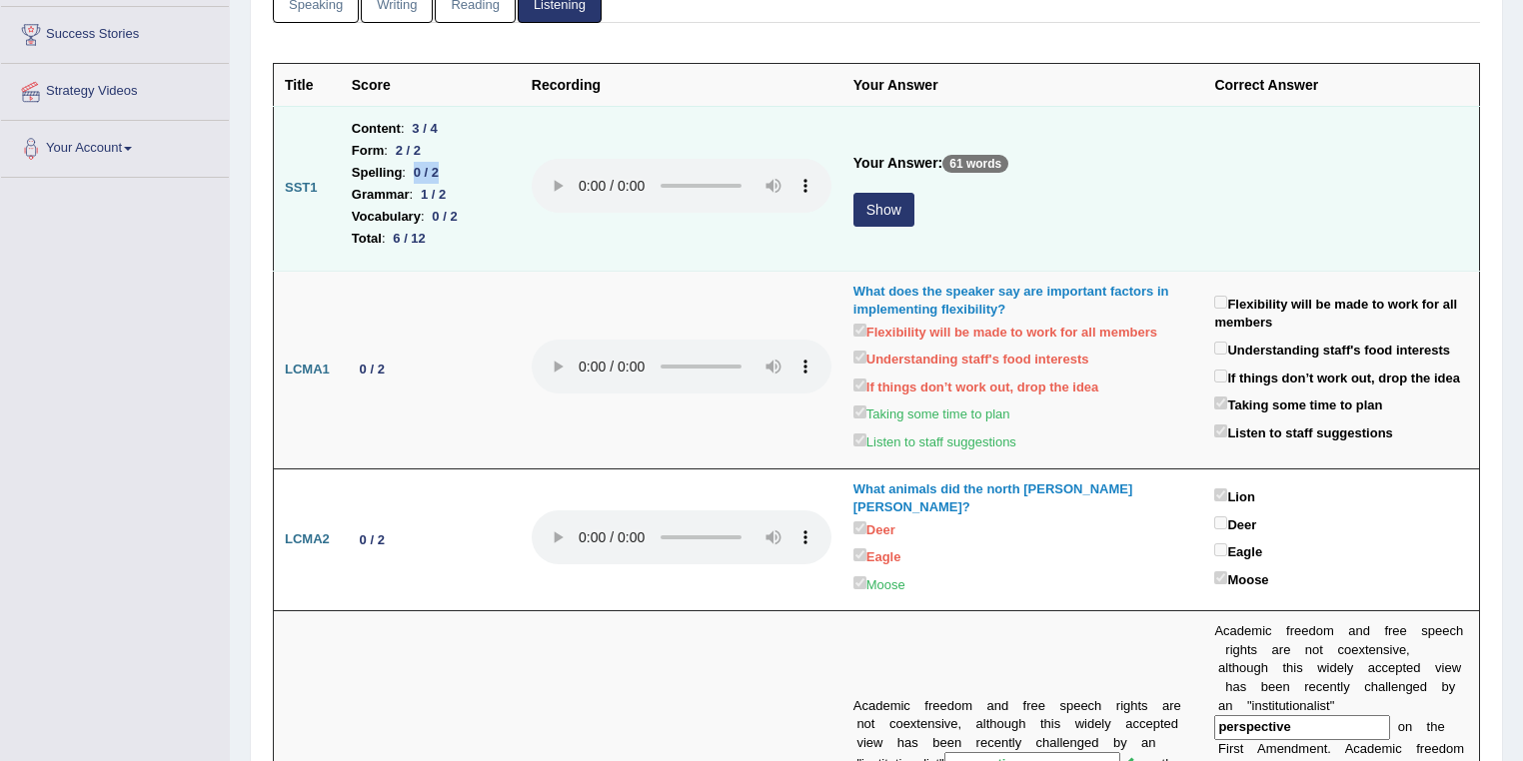
click at [454, 168] on li "Spelling : 0 / 2" at bounding box center [431, 173] width 158 height 22
drag, startPoint x: 433, startPoint y: 214, endPoint x: 735, endPoint y: 230, distance: 303.2
click at [487, 215] on li "Vocabulary : 0 / 2" at bounding box center [431, 217] width 158 height 22
click at [891, 210] on button "Show" at bounding box center [883, 210] width 61 height 34
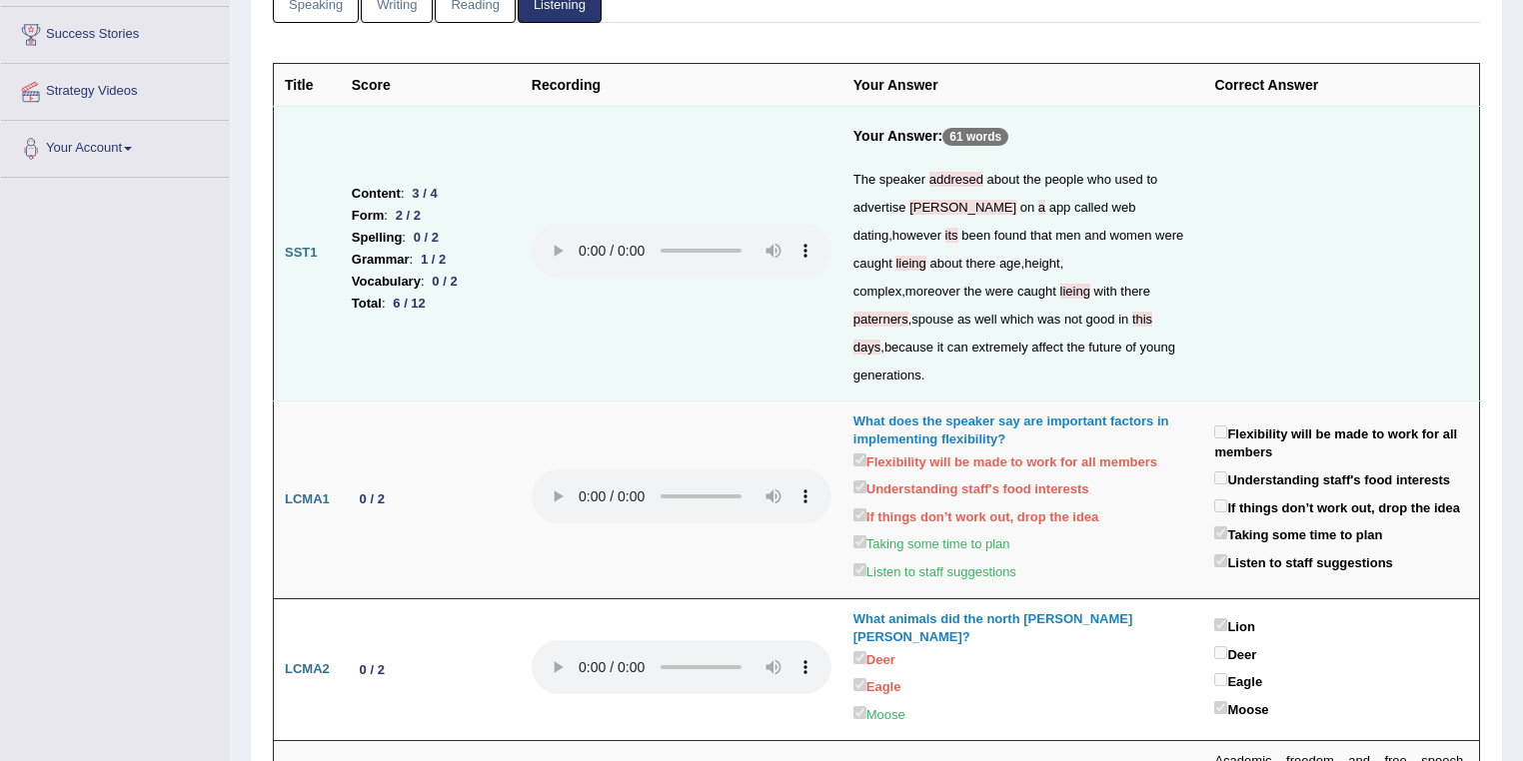
click at [965, 179] on span "addresed" at bounding box center [956, 179] width 54 height 15
click at [959, 204] on span "themshelves" at bounding box center [962, 207] width 107 height 15
click at [1038, 203] on span "a" at bounding box center [1041, 207] width 7 height 15
click at [1049, 207] on span "app" at bounding box center [1060, 207] width 22 height 15
click at [952, 230] on span "its" at bounding box center [951, 235] width 13 height 15
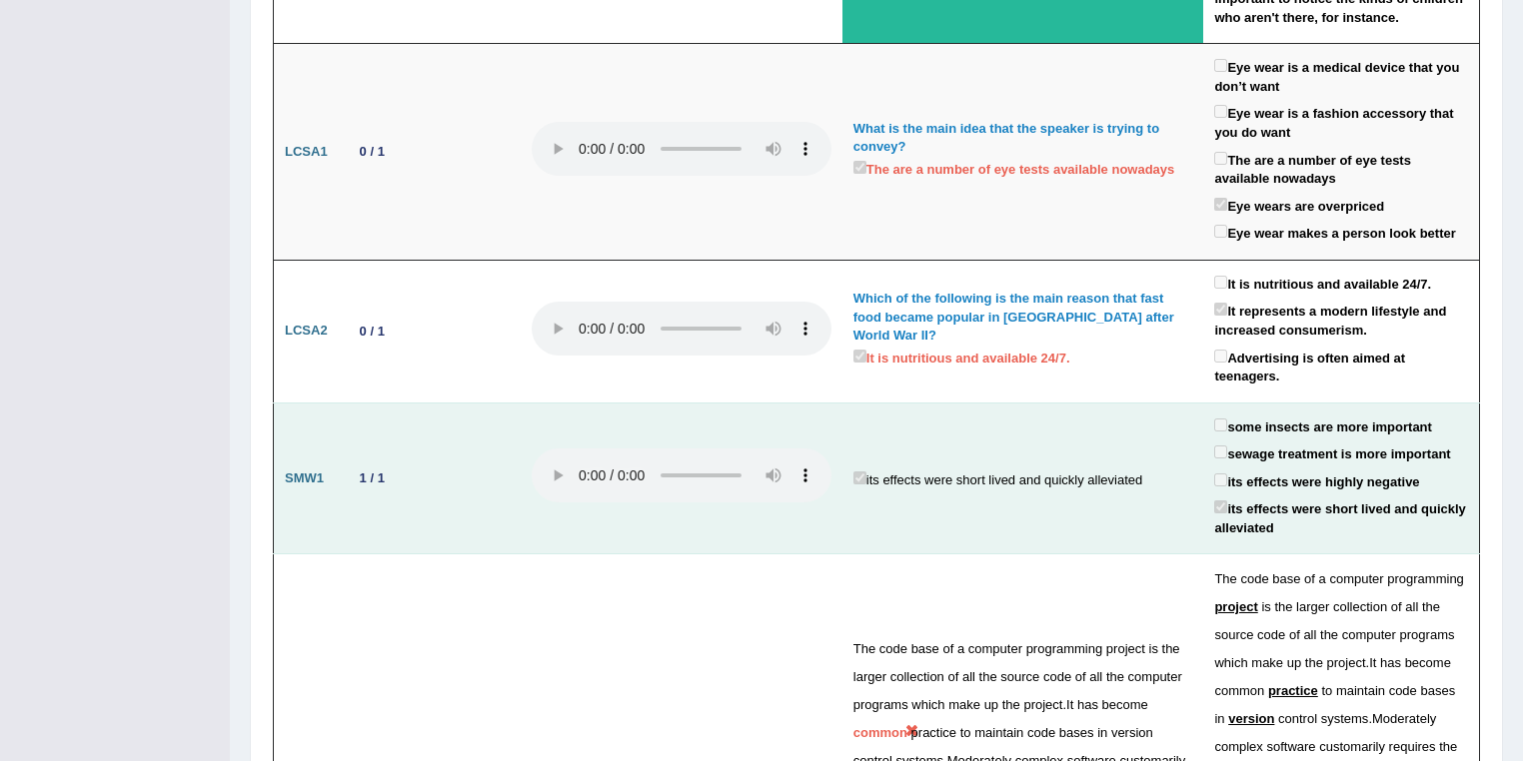
scroll to position [3623, 0]
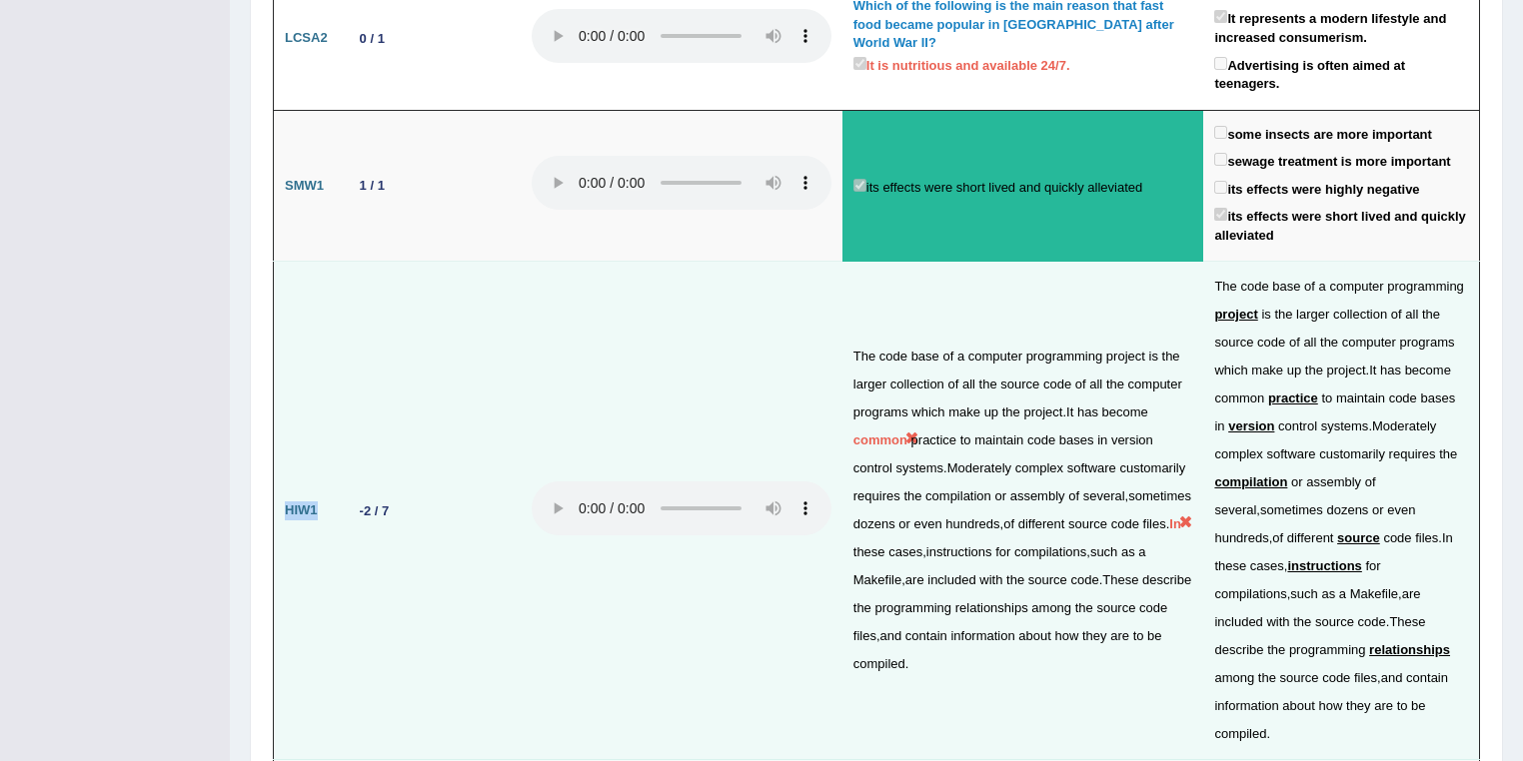
drag, startPoint x: 278, startPoint y: 148, endPoint x: 327, endPoint y: 151, distance: 49.1
click at [327, 262] on td "HIW1" at bounding box center [307, 511] width 67 height 499
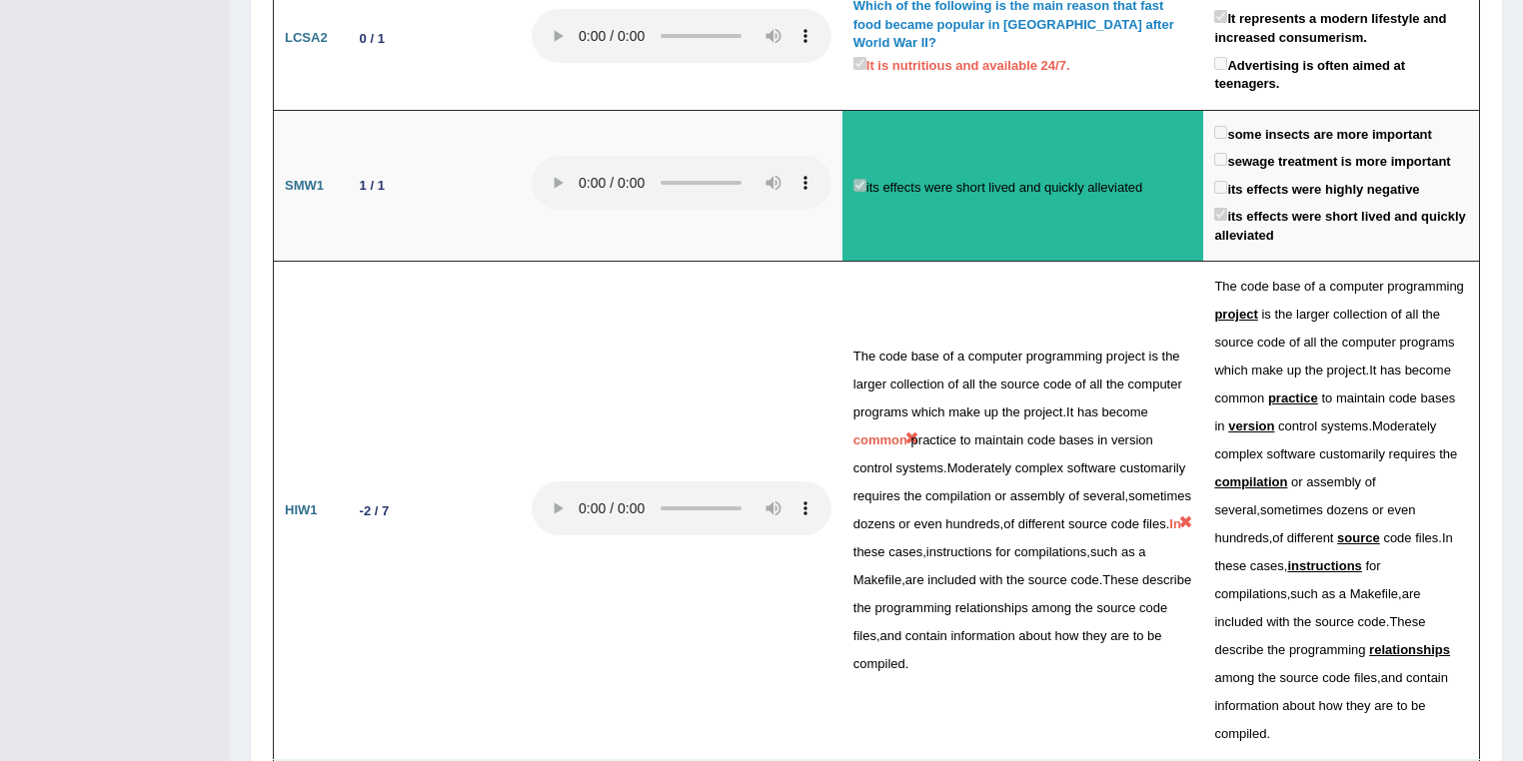
drag, startPoint x: 284, startPoint y: 570, endPoint x: 330, endPoint y: 572, distance: 46.0
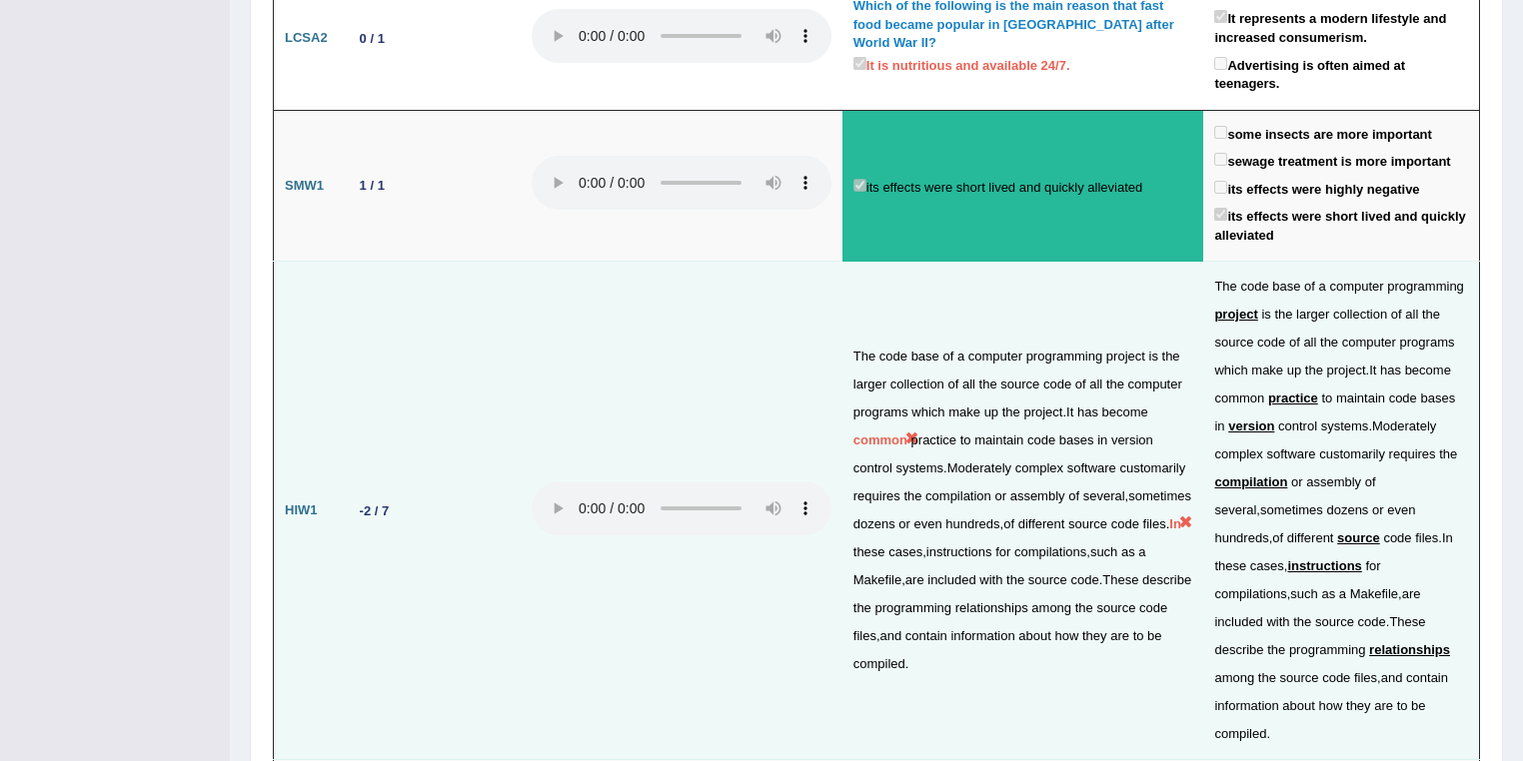
scroll to position [3411, 0]
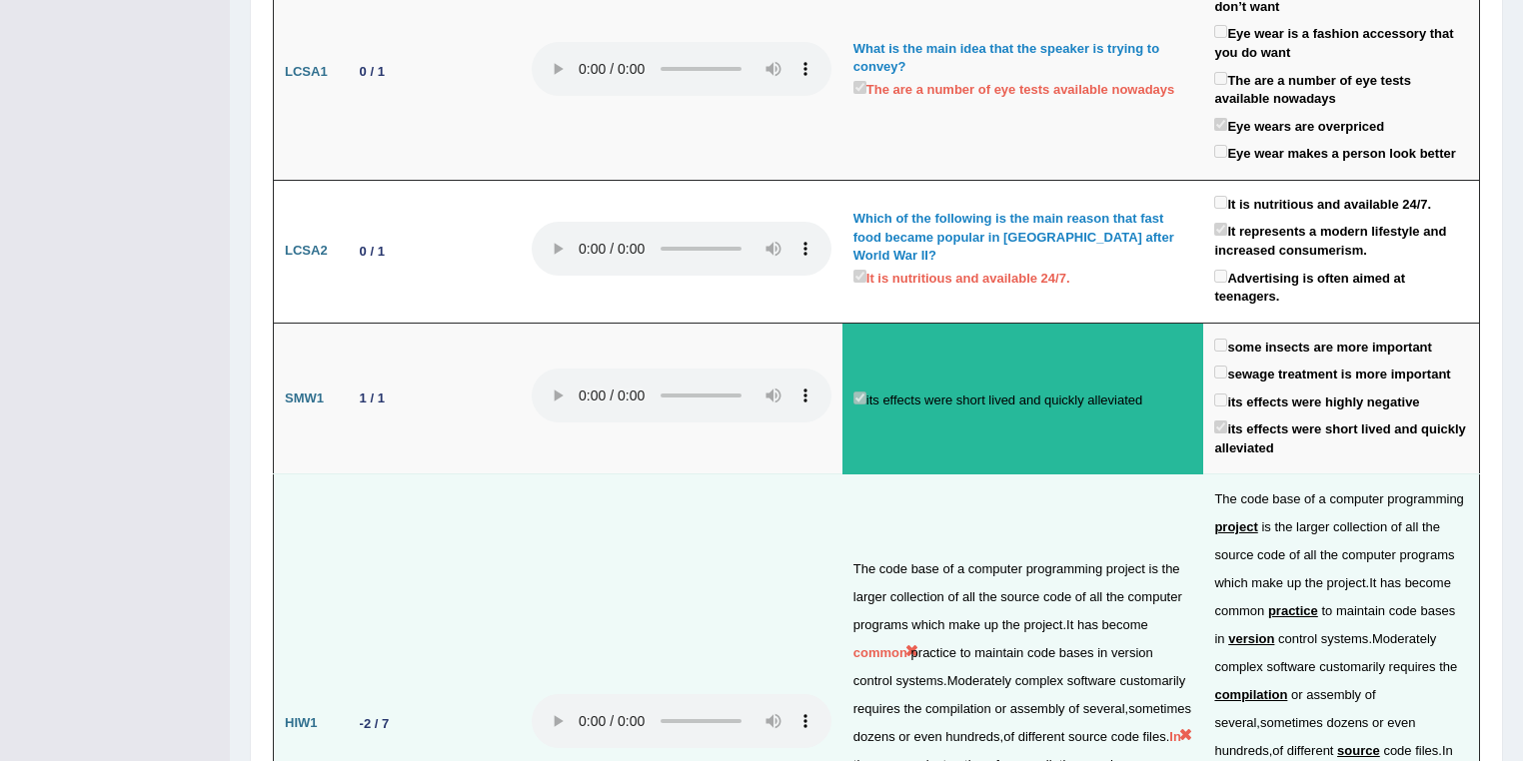
click at [799, 475] on td at bounding box center [682, 724] width 322 height 499
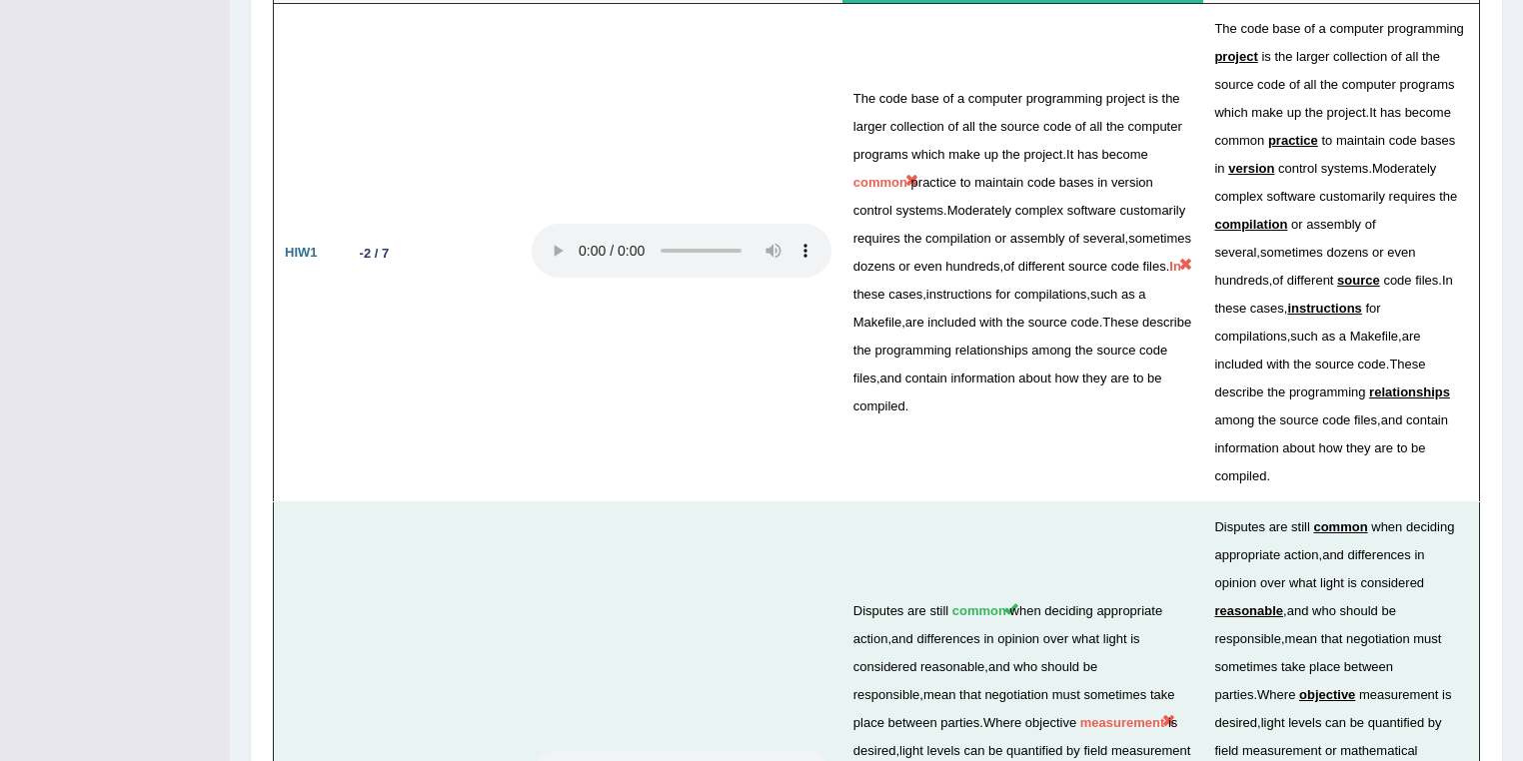
scroll to position [4009, 0]
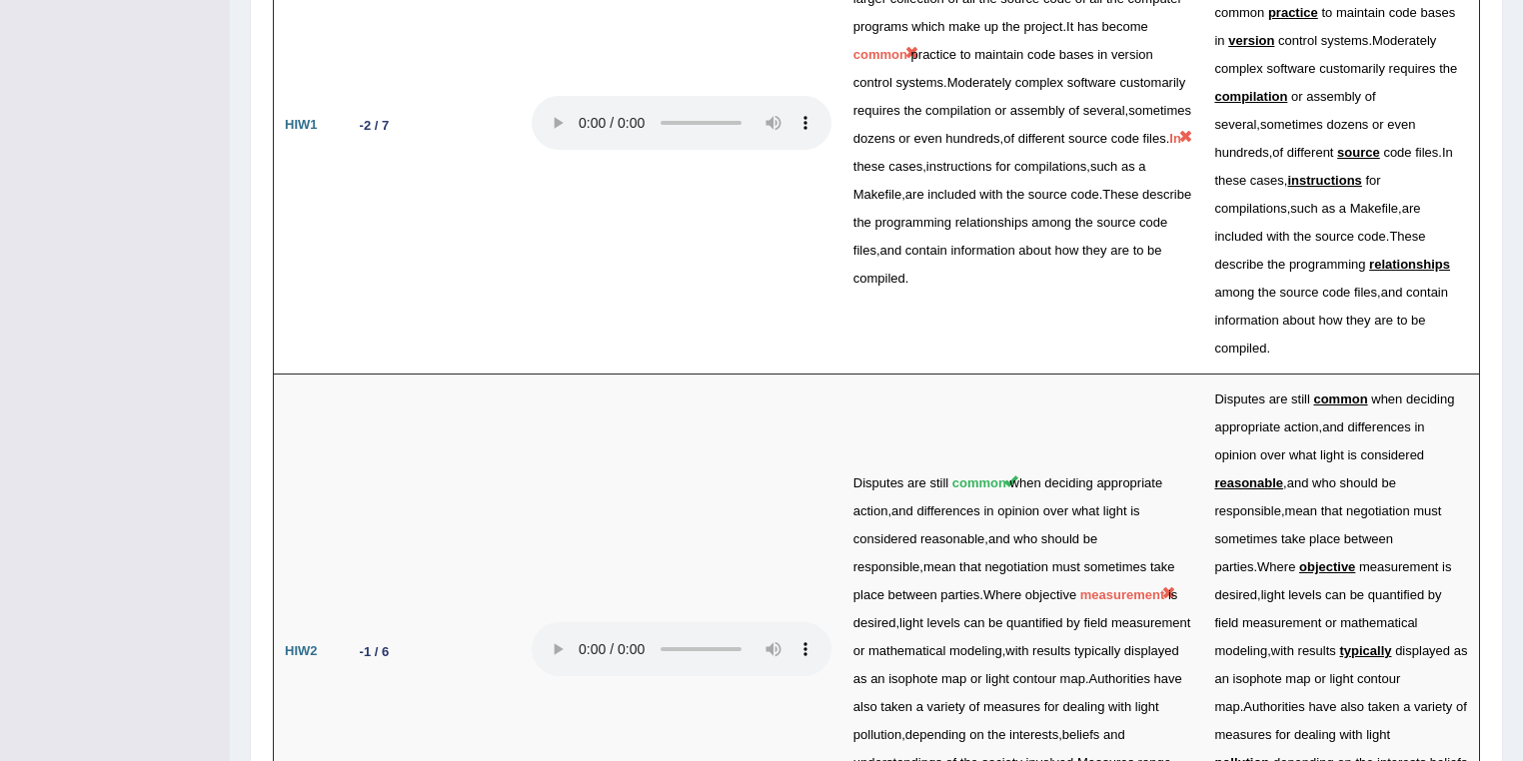
drag, startPoint x: 359, startPoint y: 537, endPoint x: 382, endPoint y: 621, distance: 87.0
drag, startPoint x: 348, startPoint y: 619, endPoint x: 410, endPoint y: 621, distance: 62.0
drag, startPoint x: 354, startPoint y: 452, endPoint x: 400, endPoint y: 637, distance: 190.5
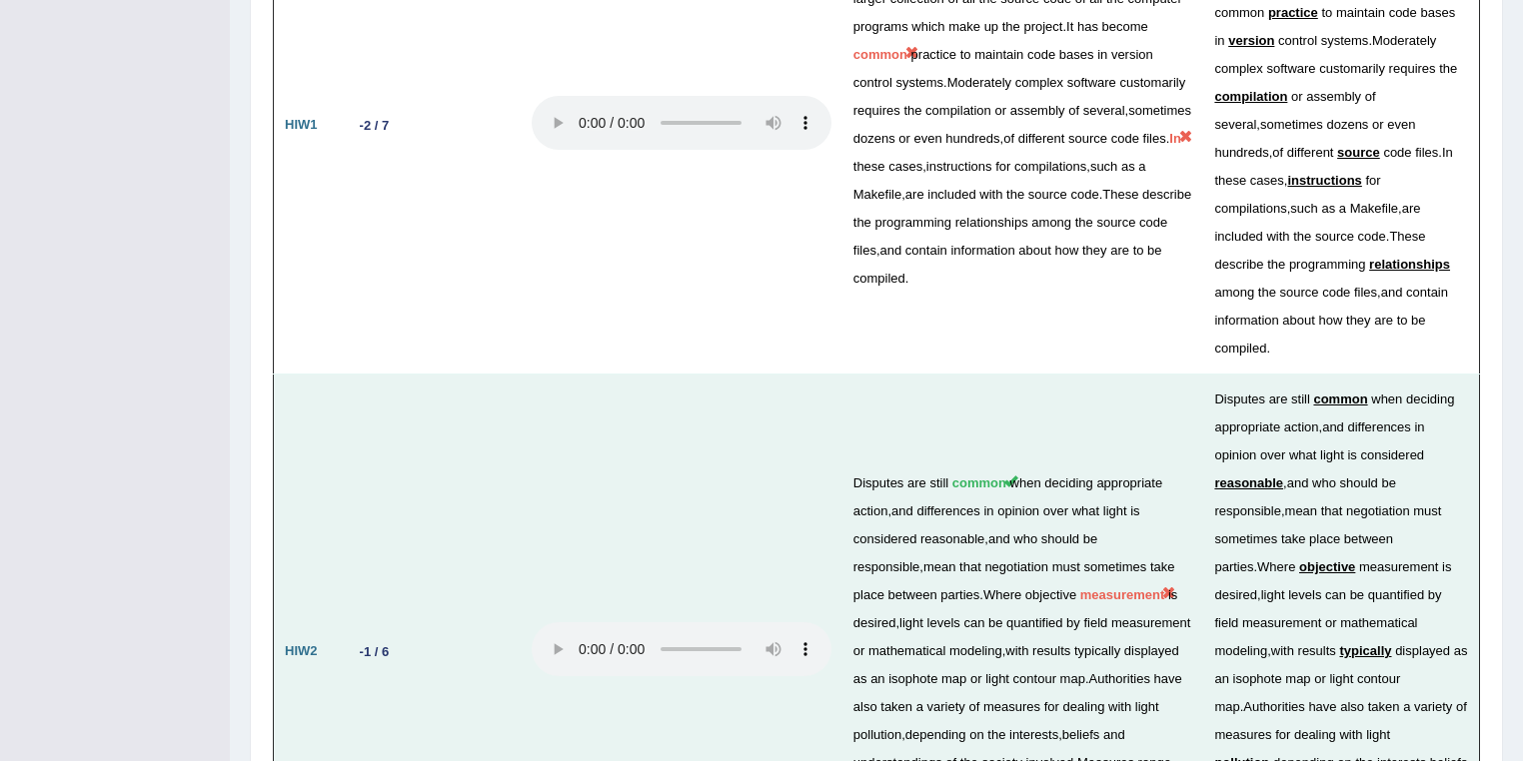
click at [436, 375] on td "-1 / 6" at bounding box center [431, 652] width 180 height 555
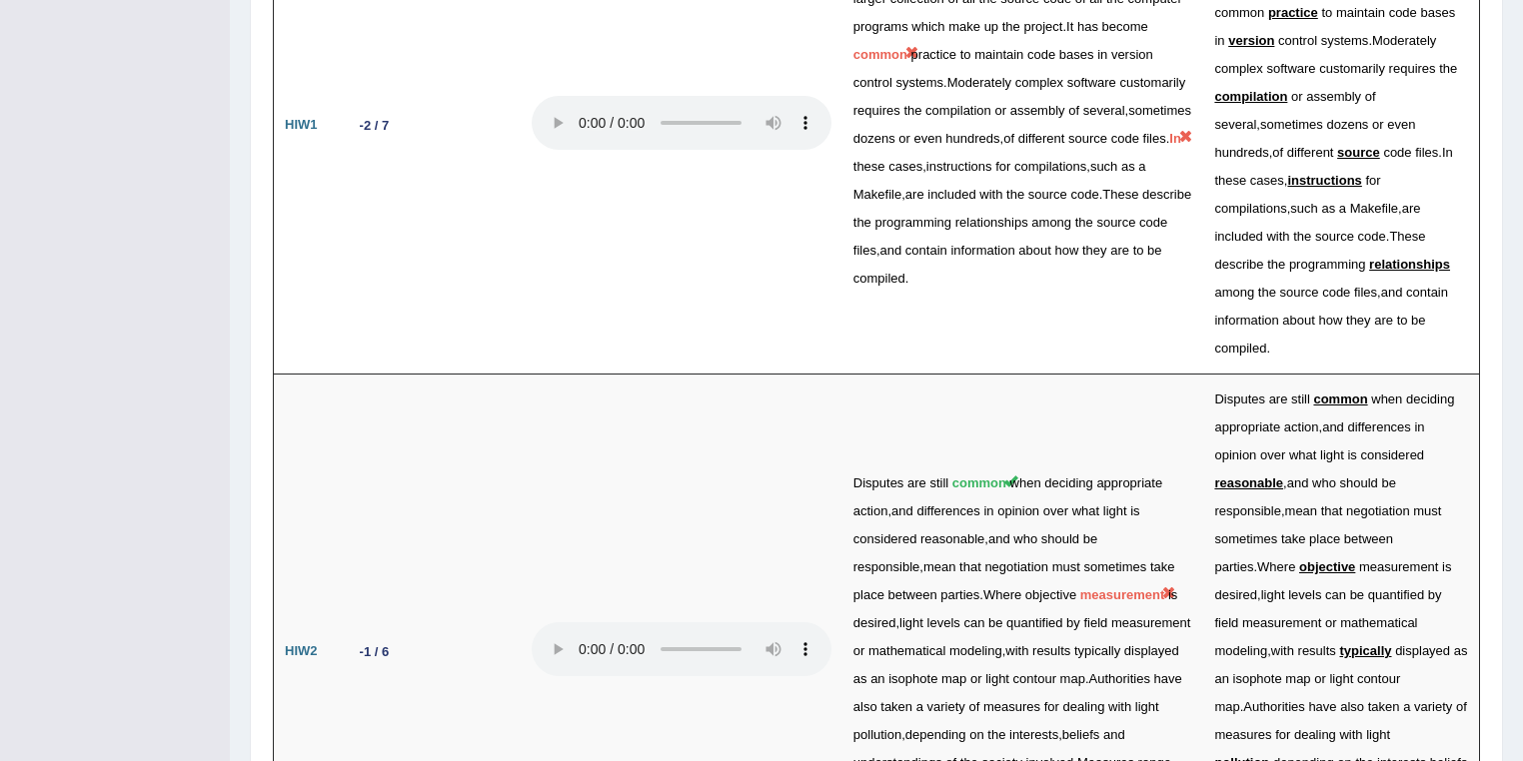
drag, startPoint x: 355, startPoint y: 536, endPoint x: 393, endPoint y: 540, distance: 38.2
drag, startPoint x: 366, startPoint y: 620, endPoint x: 391, endPoint y: 616, distance: 25.3
drag, startPoint x: 359, startPoint y: 455, endPoint x: 400, endPoint y: 453, distance: 41.0
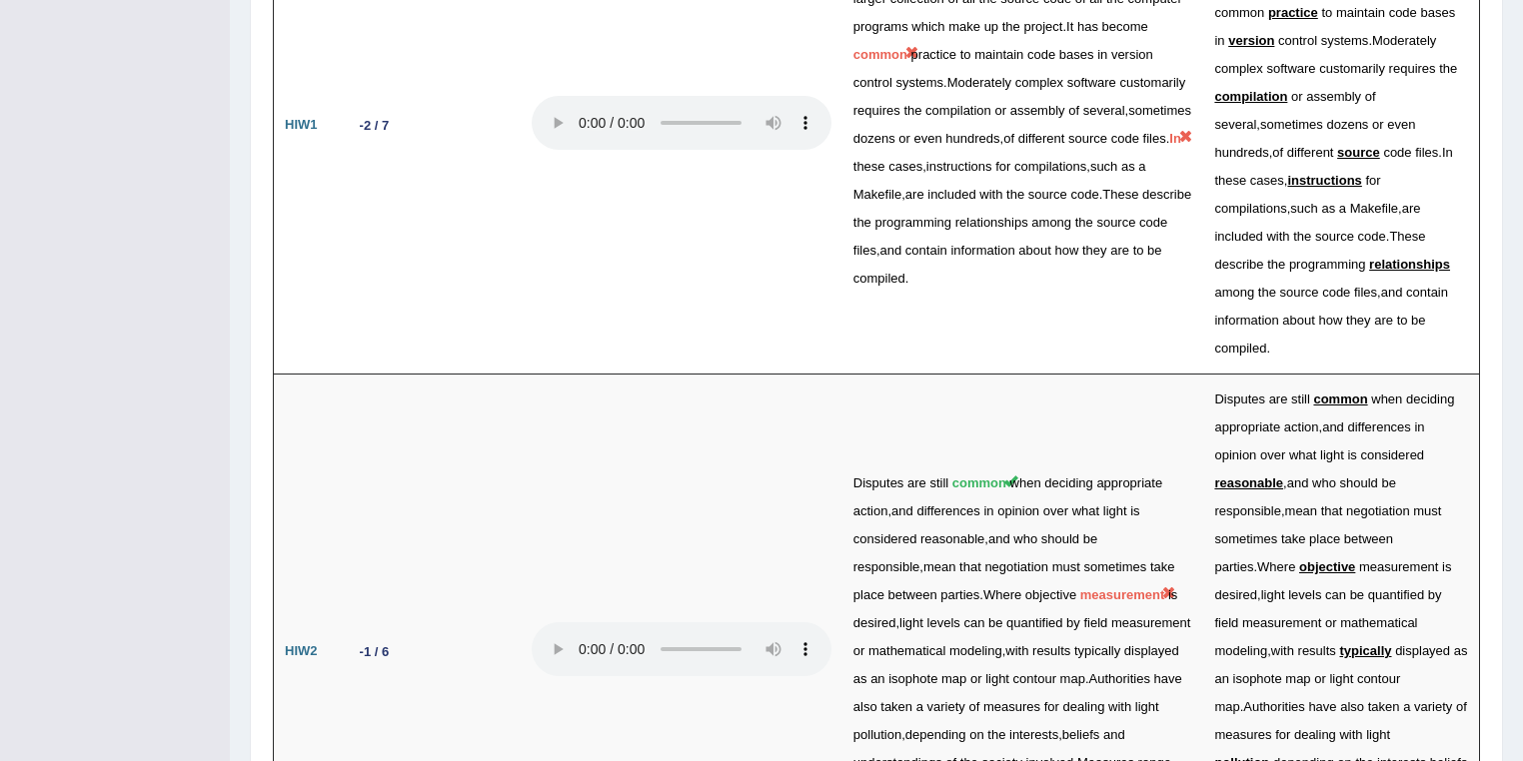
drag, startPoint x: 358, startPoint y: 532, endPoint x: 390, endPoint y: 538, distance: 32.5
drag, startPoint x: 352, startPoint y: 620, endPoint x: 420, endPoint y: 620, distance: 68.0
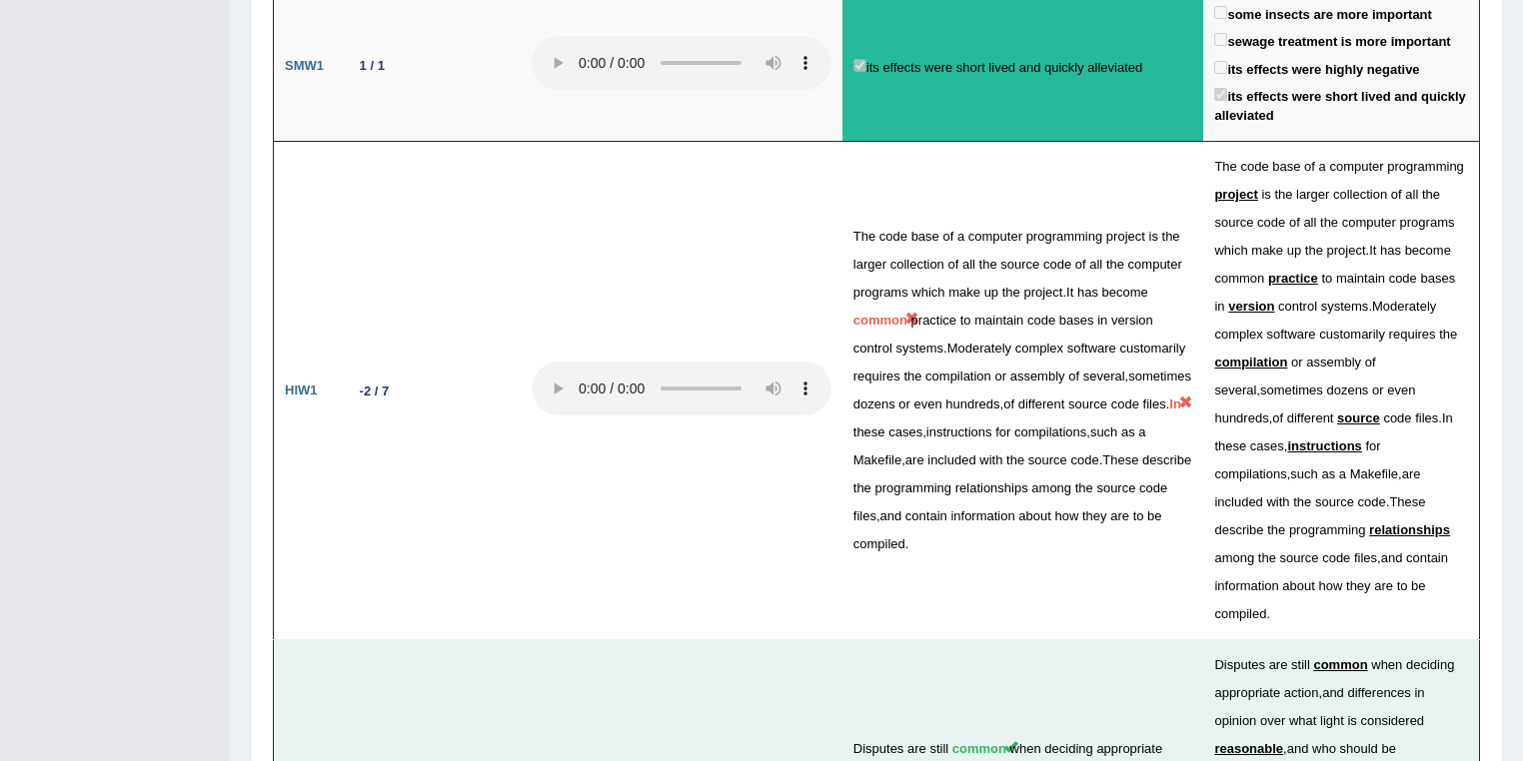
scroll to position [3583, 0]
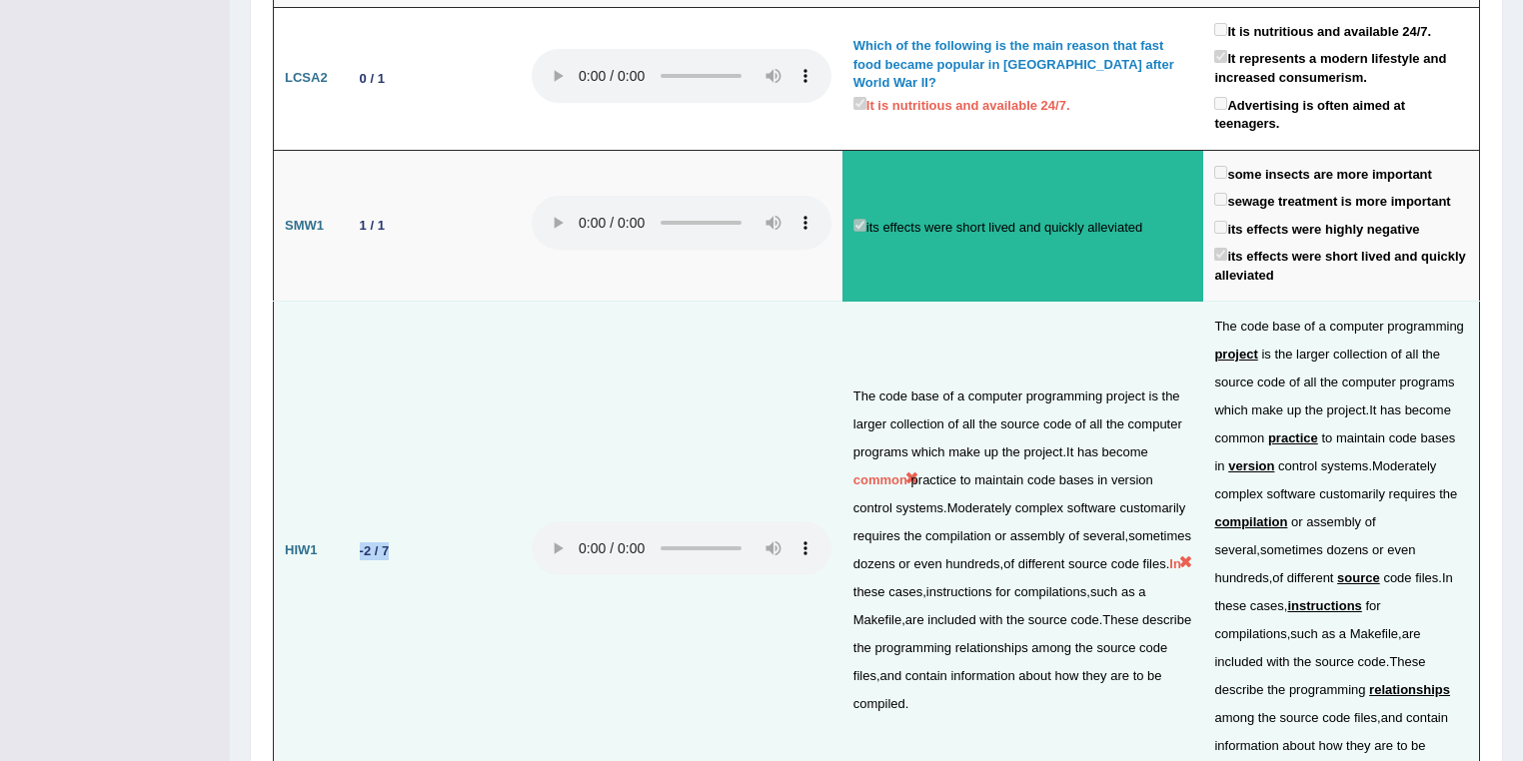
drag, startPoint x: 353, startPoint y: 192, endPoint x: 394, endPoint y: 192, distance: 41.0
click at [394, 541] on div "-2 / 7" at bounding box center [374, 551] width 45 height 21
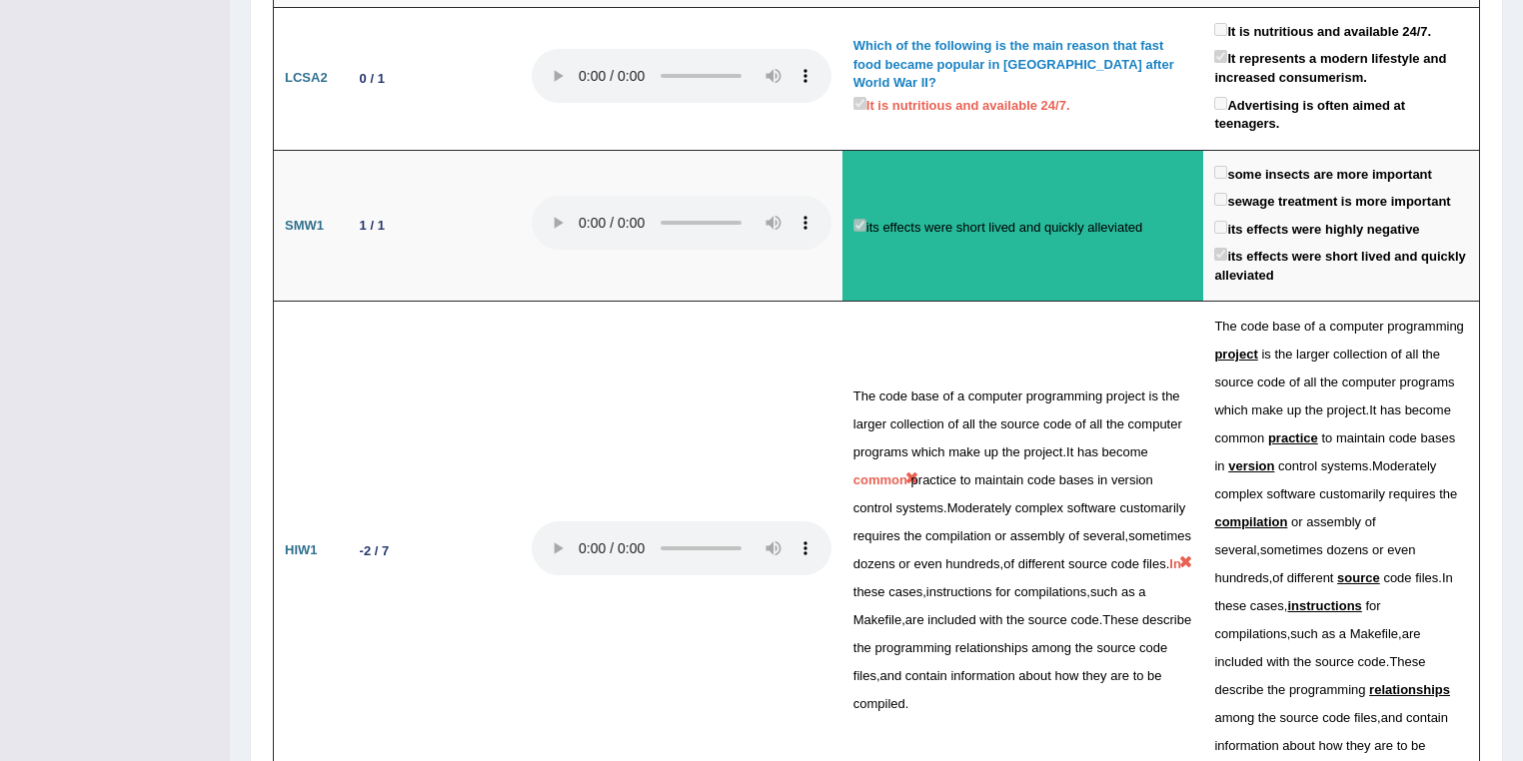
drag, startPoint x: 360, startPoint y: 619, endPoint x: 392, endPoint y: 624, distance: 32.4
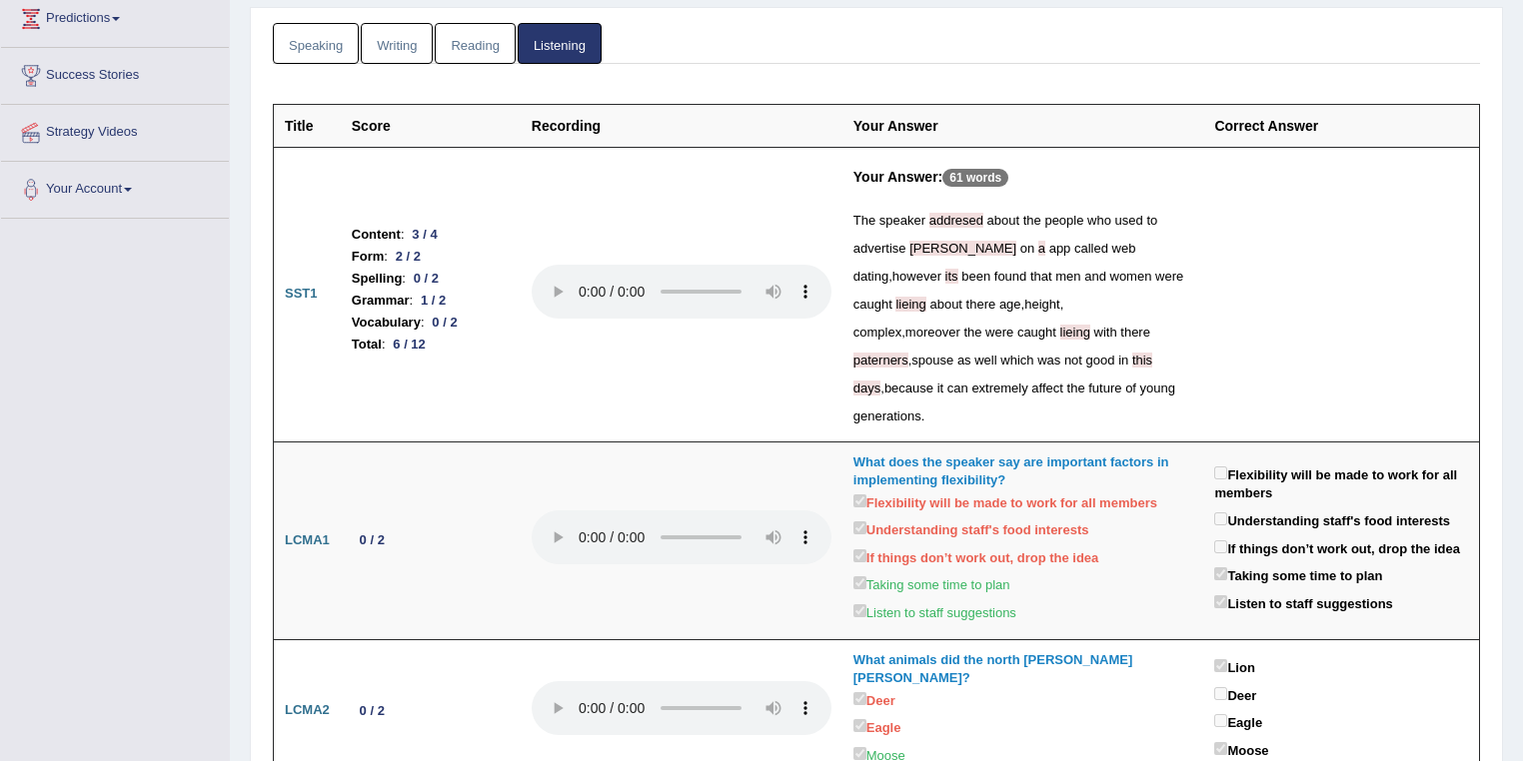
scroll to position [0, 0]
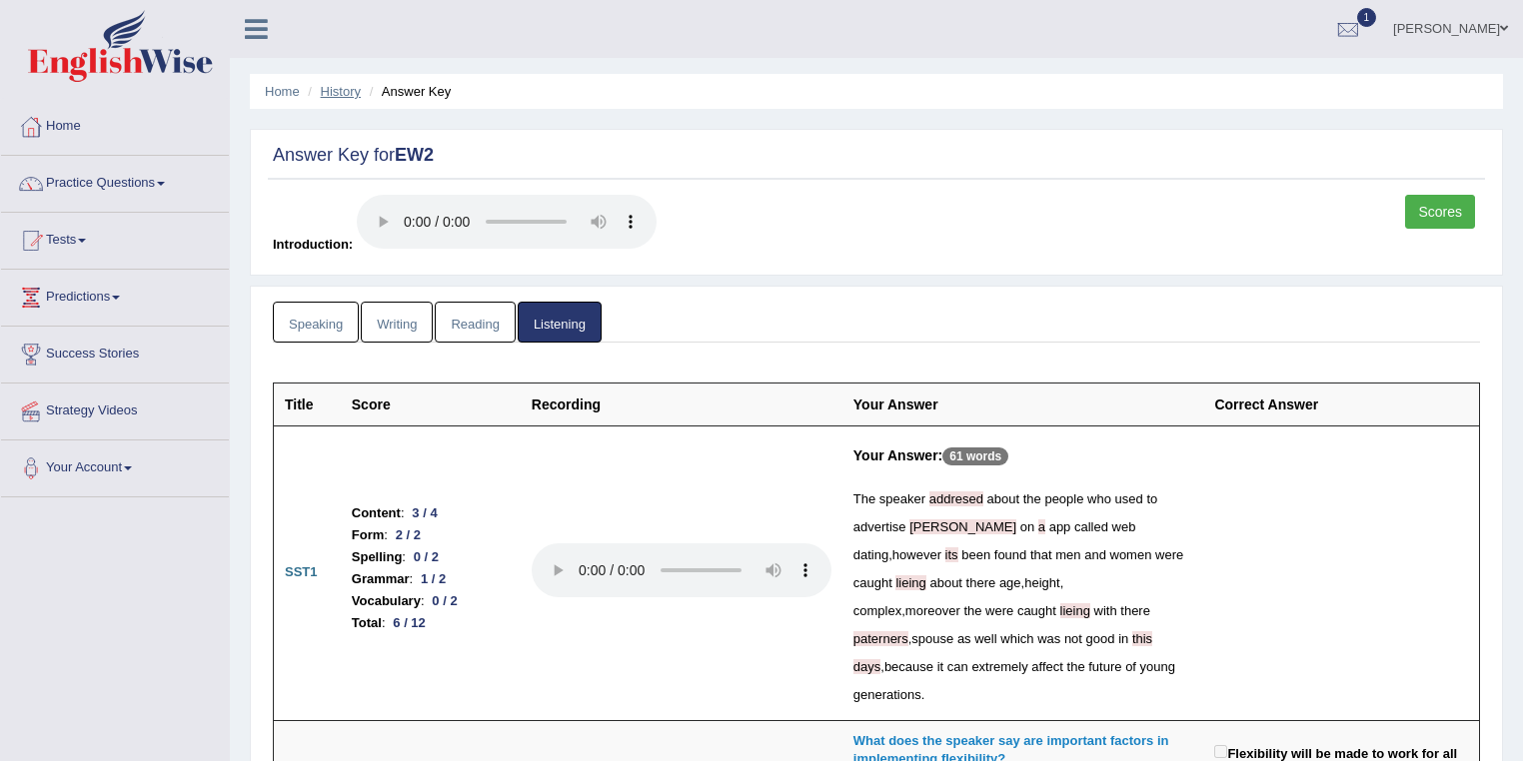
click at [347, 93] on link "History" at bounding box center [341, 91] width 40 height 15
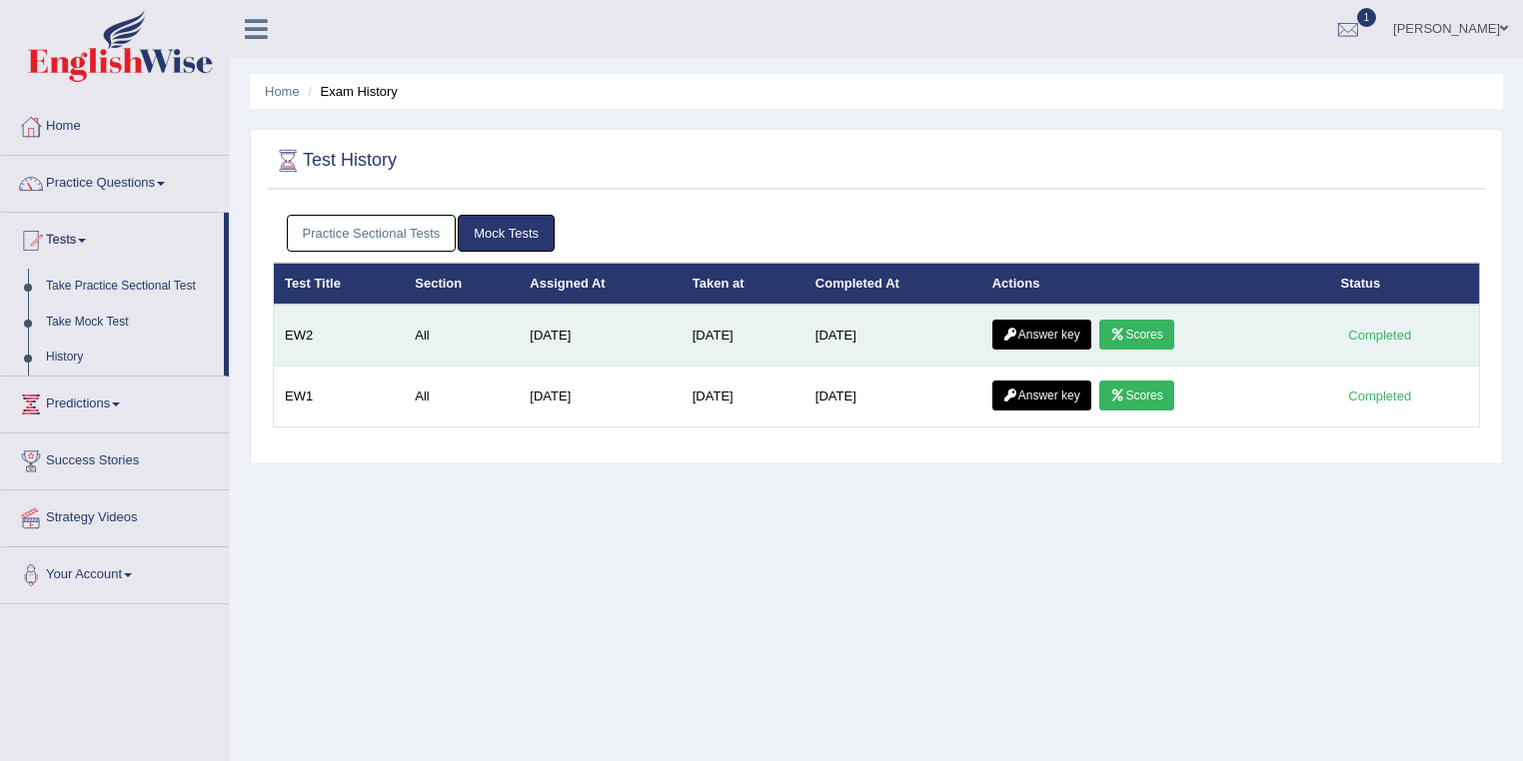
click at [1071, 335] on link "Answer key" at bounding box center [1041, 335] width 99 height 30
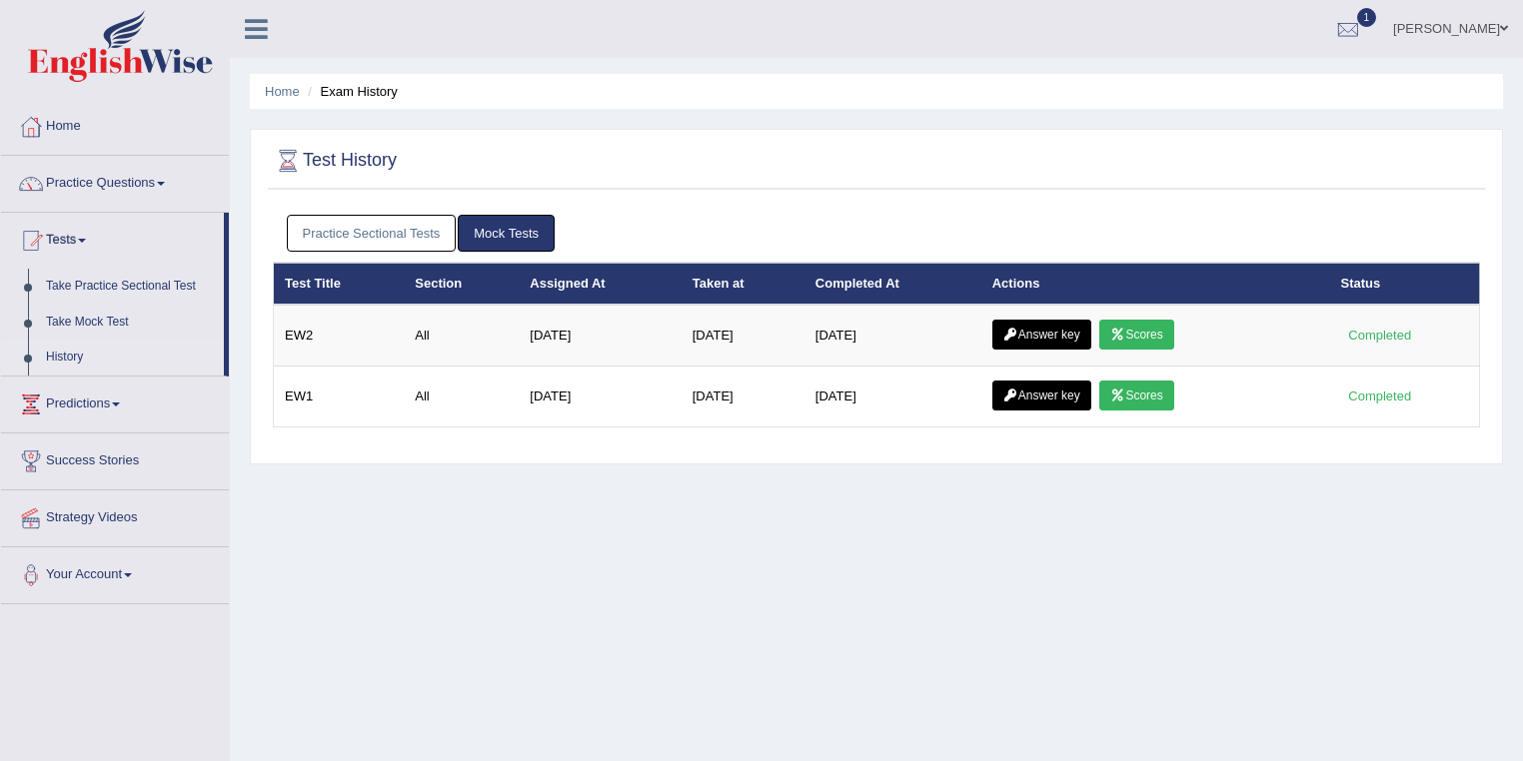
click at [1147, 337] on link "Scores" at bounding box center [1136, 335] width 74 height 30
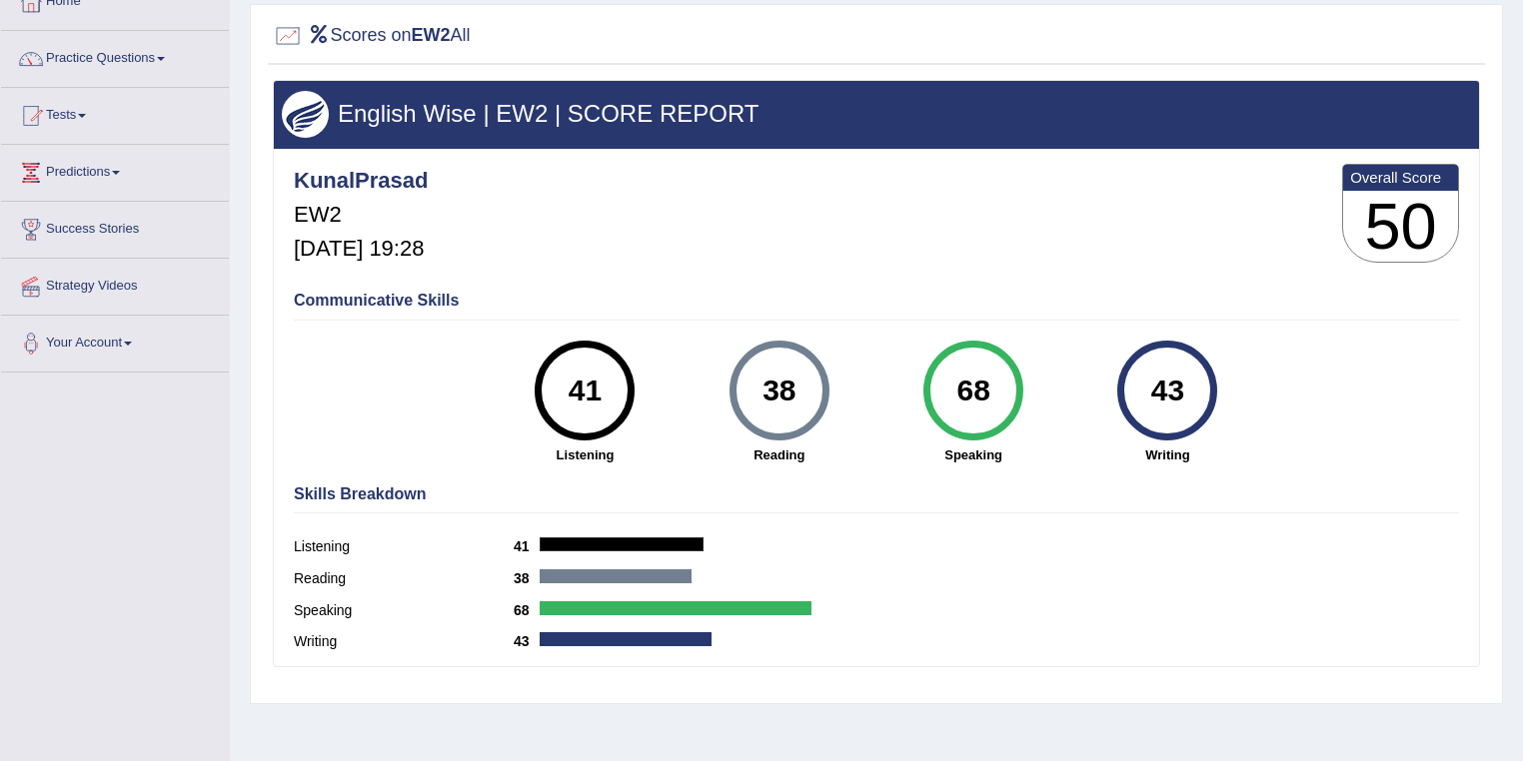
scroll to position [213, 0]
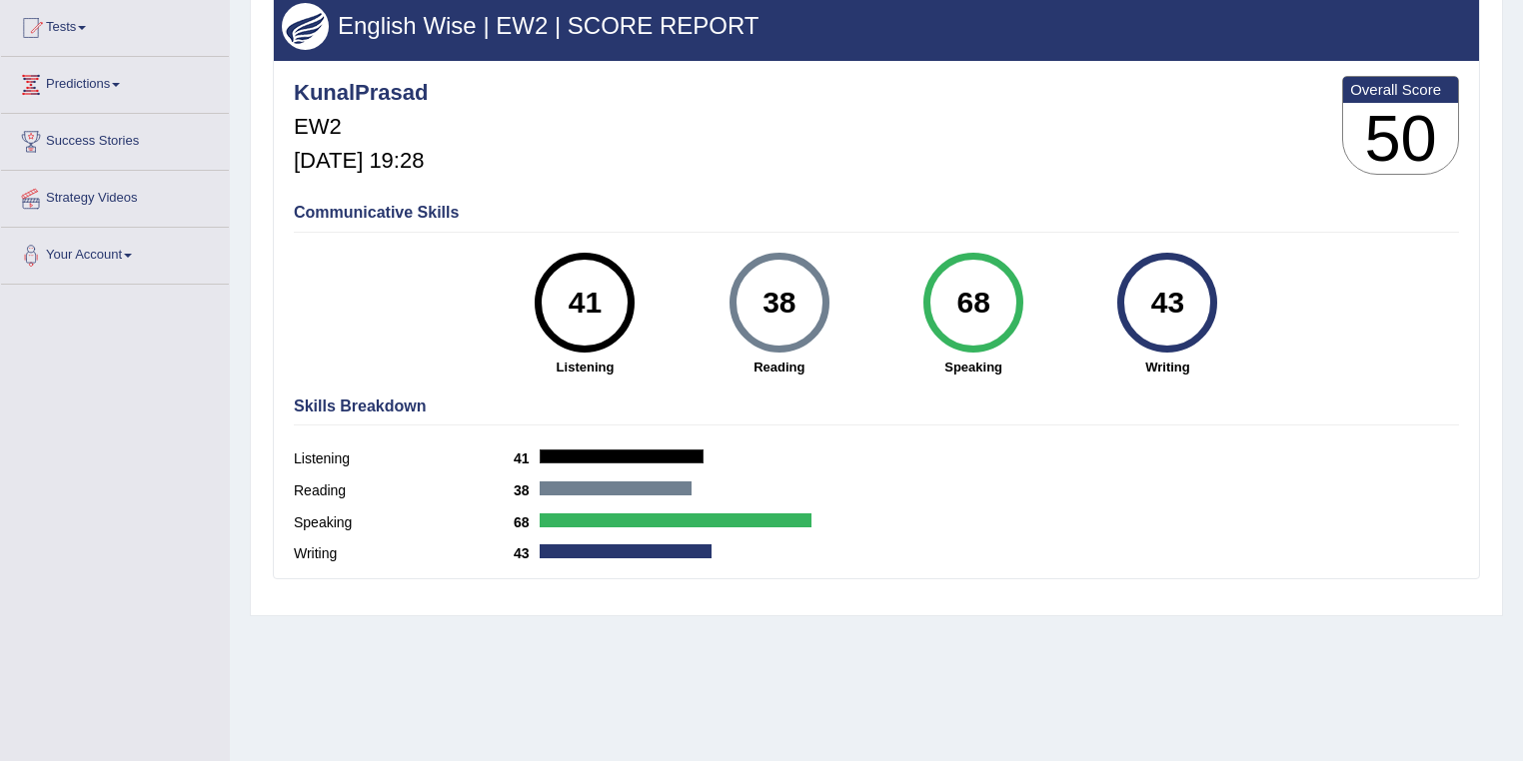
drag, startPoint x: 991, startPoint y: 300, endPoint x: 953, endPoint y: 300, distance: 38.0
click at [953, 300] on div "68" at bounding box center [972, 303] width 73 height 84
drag, startPoint x: 602, startPoint y: 300, endPoint x: 556, endPoint y: 301, distance: 46.0
click at [556, 301] on div "41" at bounding box center [585, 303] width 73 height 84
click at [617, 300] on div "41" at bounding box center [585, 303] width 73 height 84
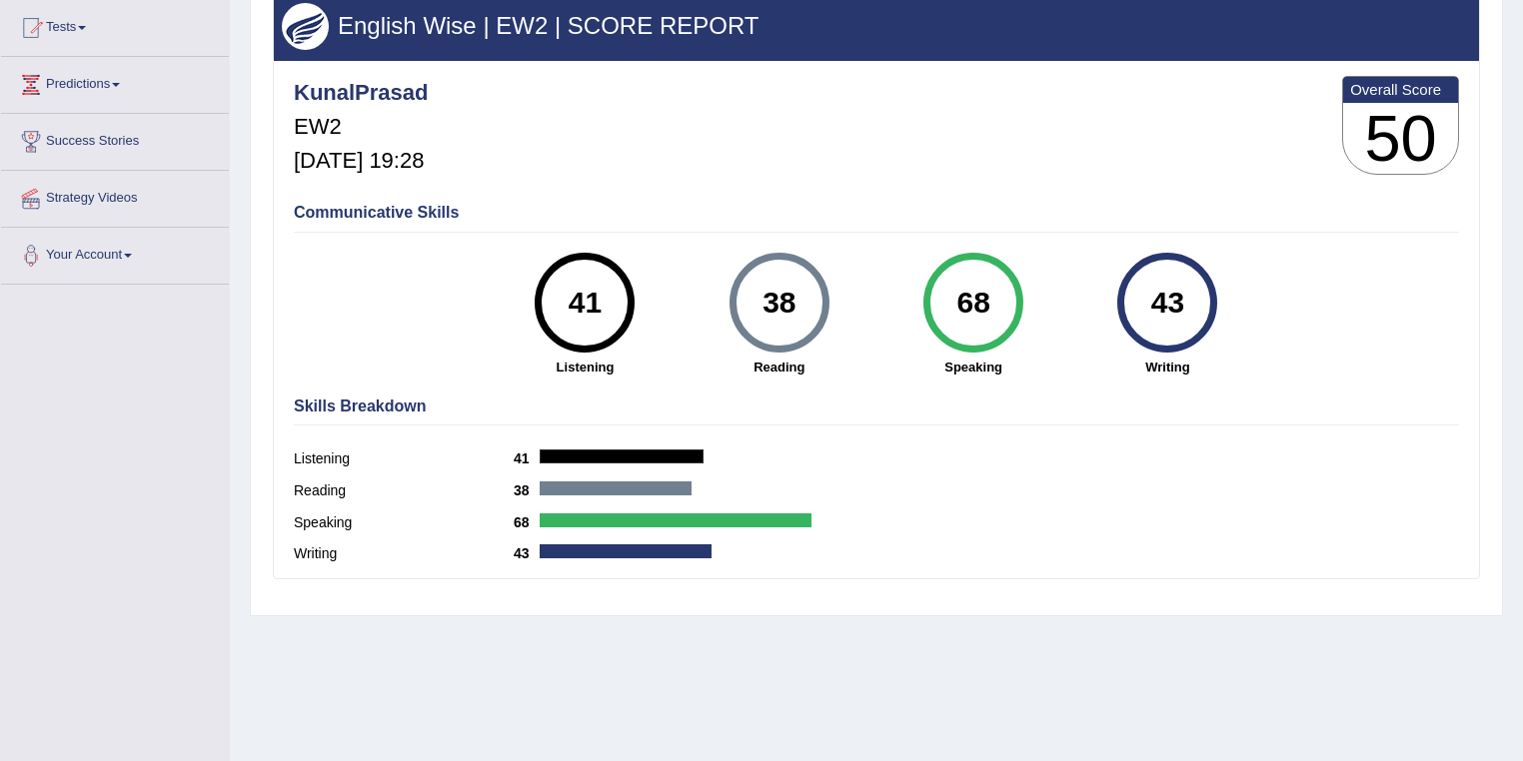
drag, startPoint x: 611, startPoint y: 300, endPoint x: 560, endPoint y: 309, distance: 51.8
click at [560, 309] on div "41" at bounding box center [585, 303] width 73 height 84
click at [608, 302] on div "41" at bounding box center [585, 303] width 73 height 84
drag, startPoint x: 608, startPoint y: 302, endPoint x: 575, endPoint y: 303, distance: 33.0
click at [575, 303] on div "41" at bounding box center [585, 303] width 73 height 84
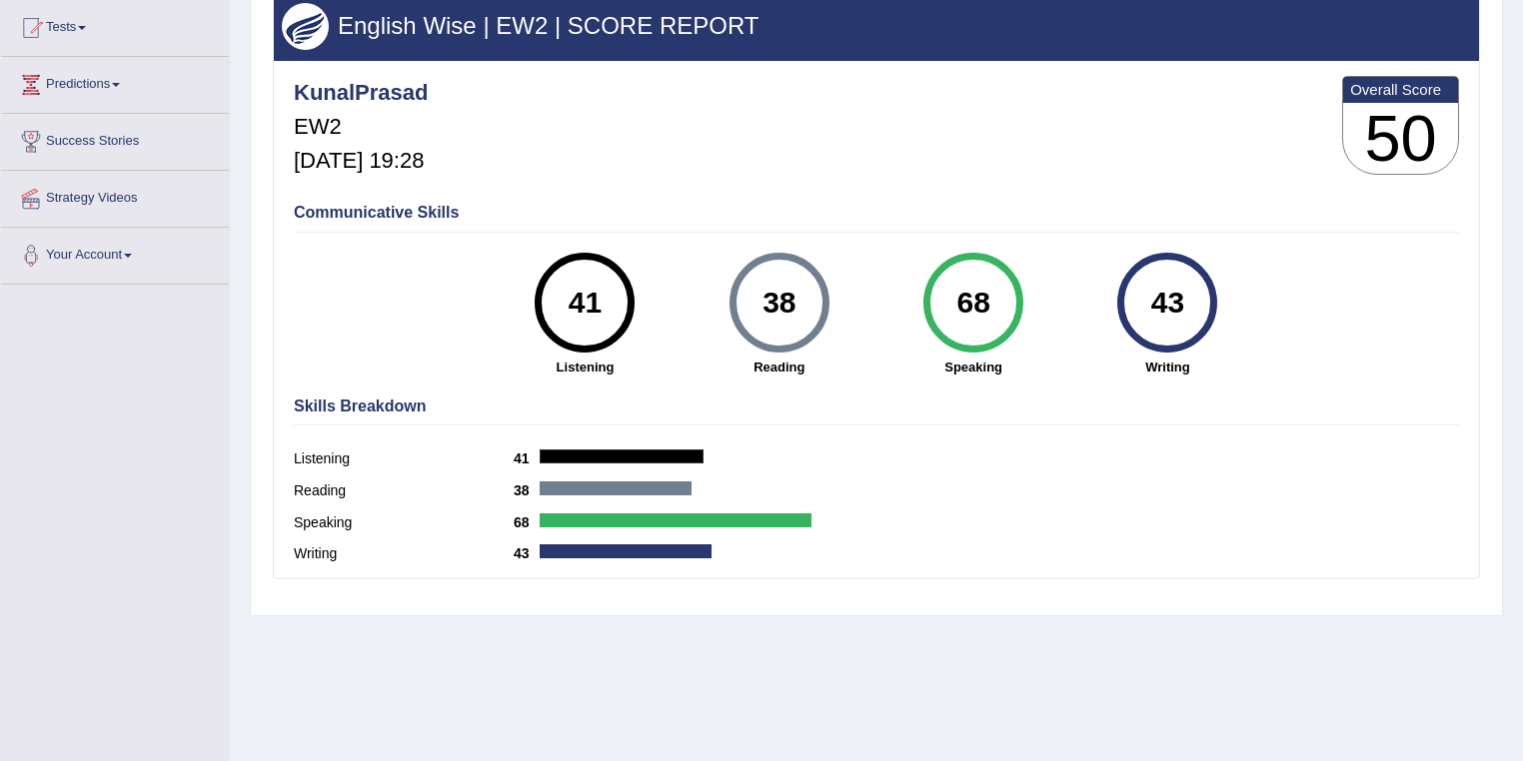
click at [629, 358] on strong "Listening" at bounding box center [585, 367] width 174 height 19
click at [1116, 390] on div "Skills Breakdown Listening 41 Reading 38 Speaking 68 Writing 43" at bounding box center [876, 483] width 1175 height 191
drag, startPoint x: 1287, startPoint y: 302, endPoint x: 591, endPoint y: 296, distance: 696.5
click at [591, 296] on div "Communicative Skills 41 Listening 38 [GEOGRAPHIC_DATA] 68 Speaking 43 Writing" at bounding box center [876, 288] width 1175 height 189
click at [648, 222] on div "Communicative Skills 41 Listening 38 [GEOGRAPHIC_DATA] 68 Speaking 43 Writing" at bounding box center [876, 288] width 1175 height 189
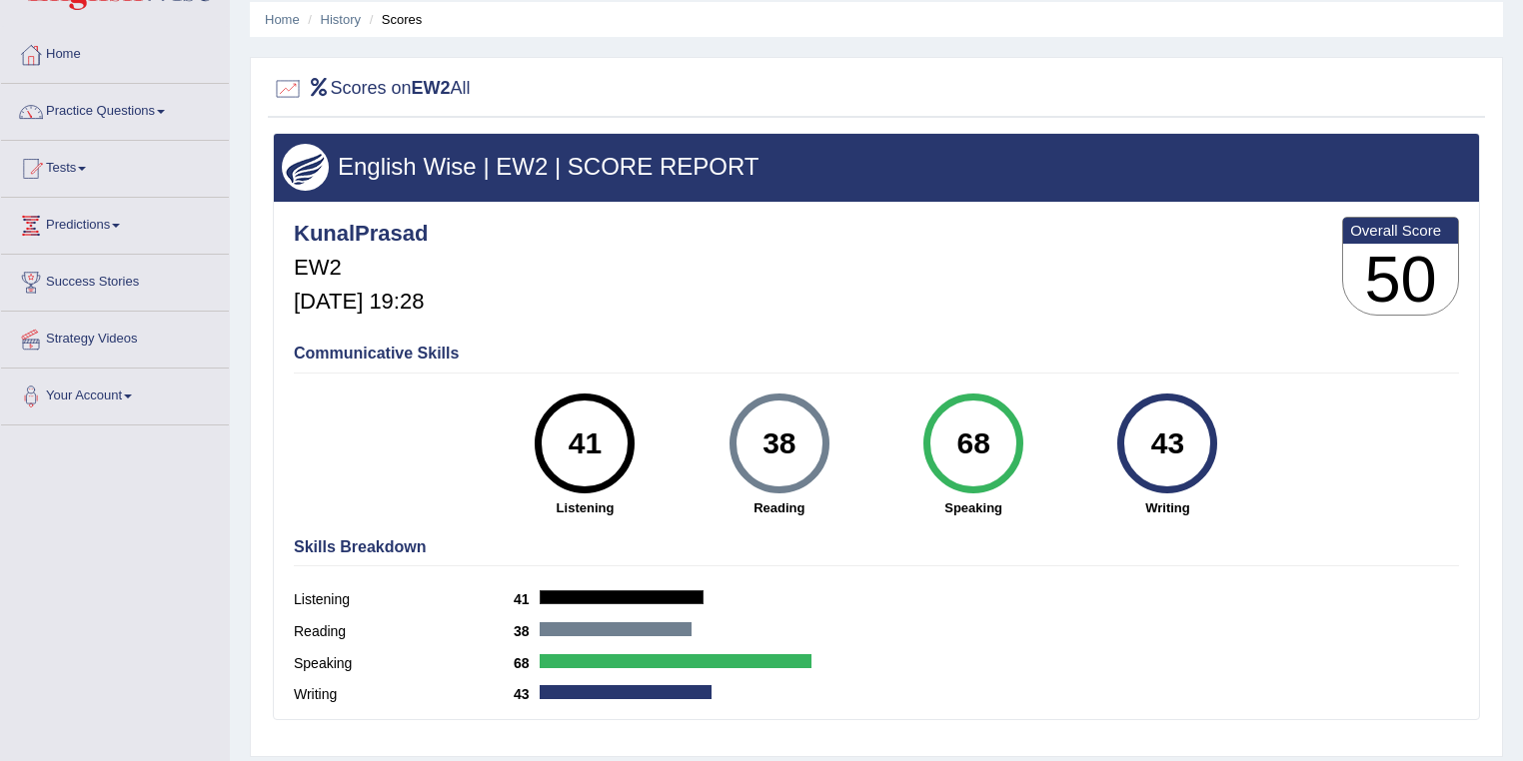
scroll to position [0, 0]
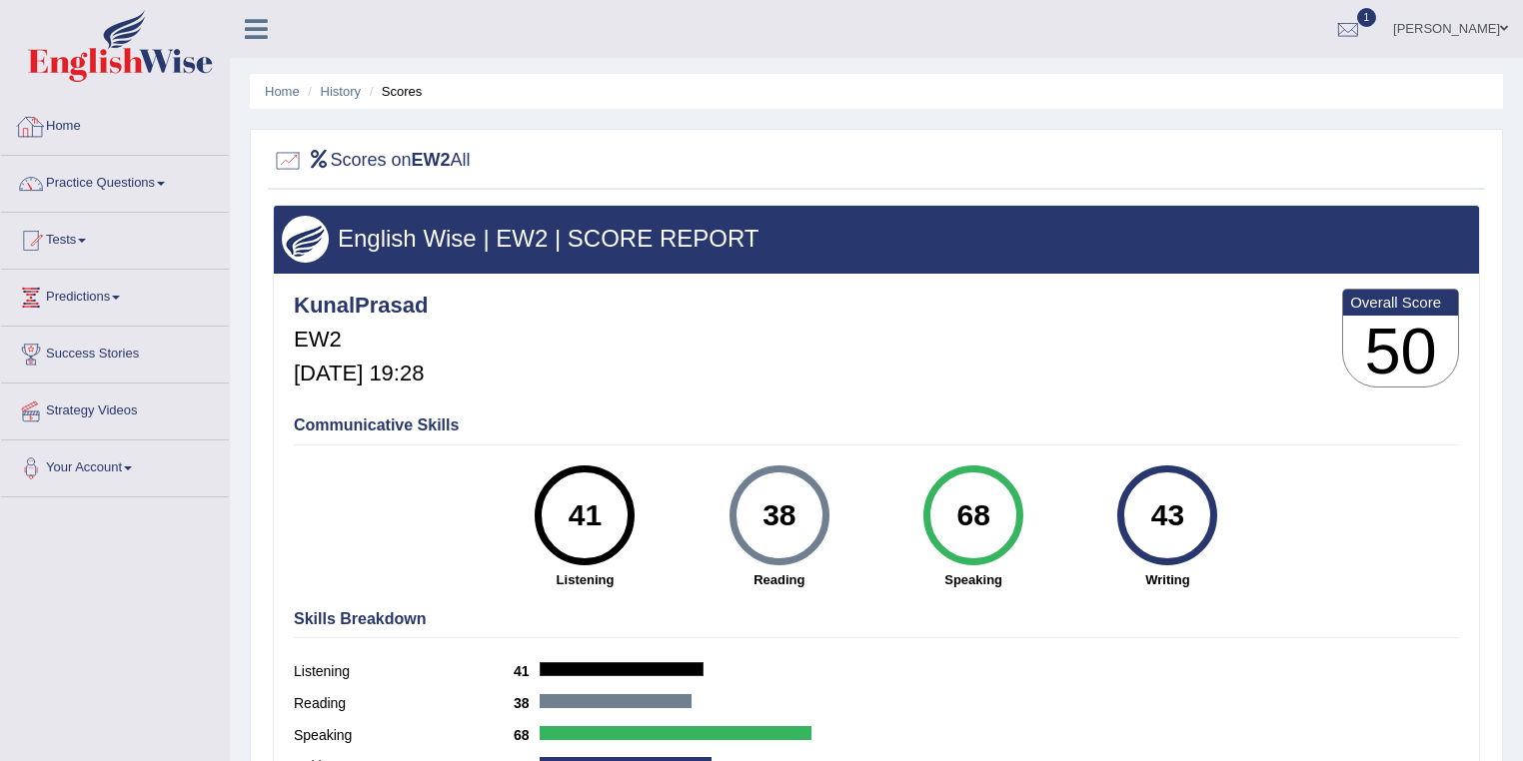
click at [98, 132] on link "Home" at bounding box center [115, 124] width 228 height 50
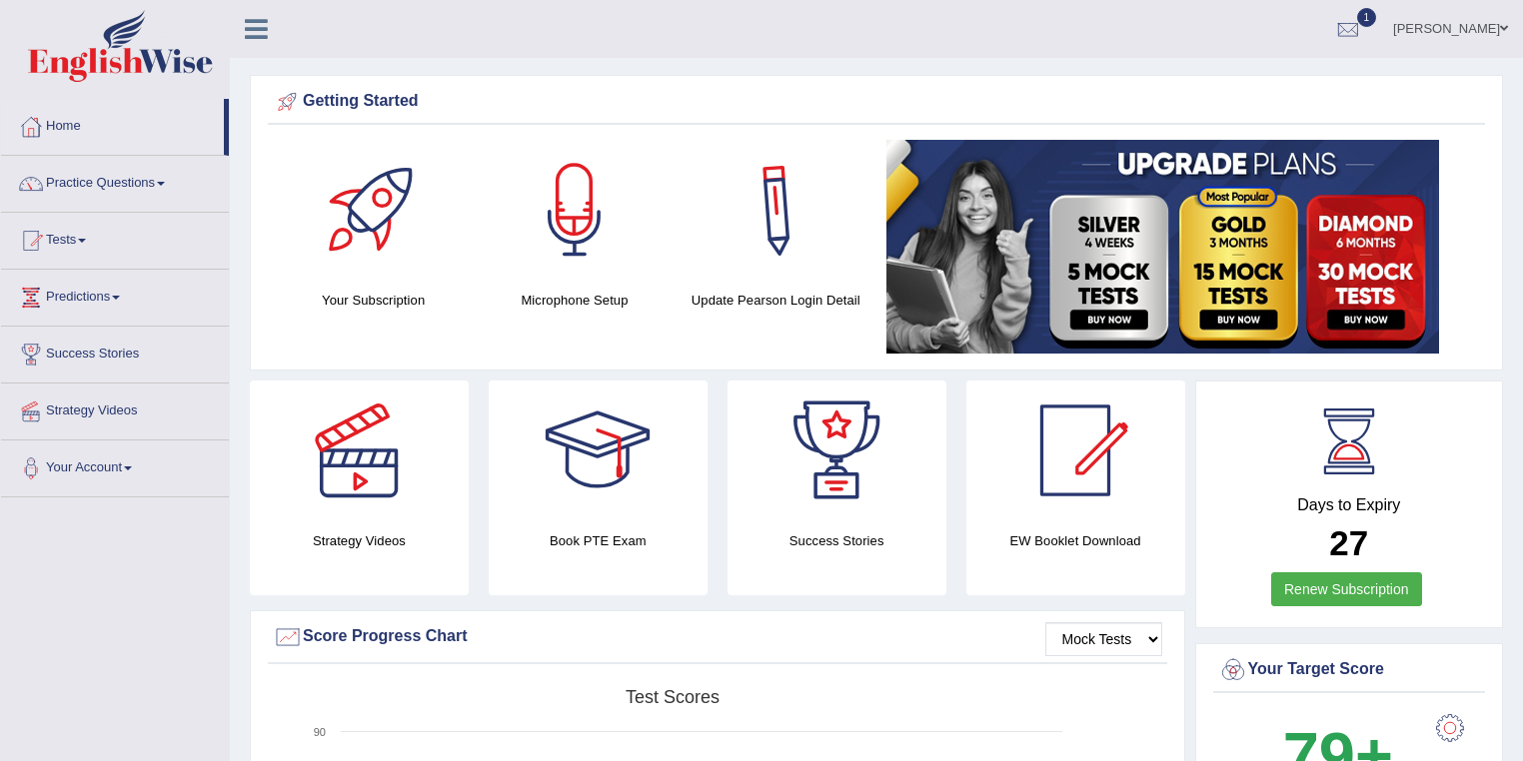
click at [1479, 22] on link "[PERSON_NAME]" at bounding box center [1450, 26] width 145 height 52
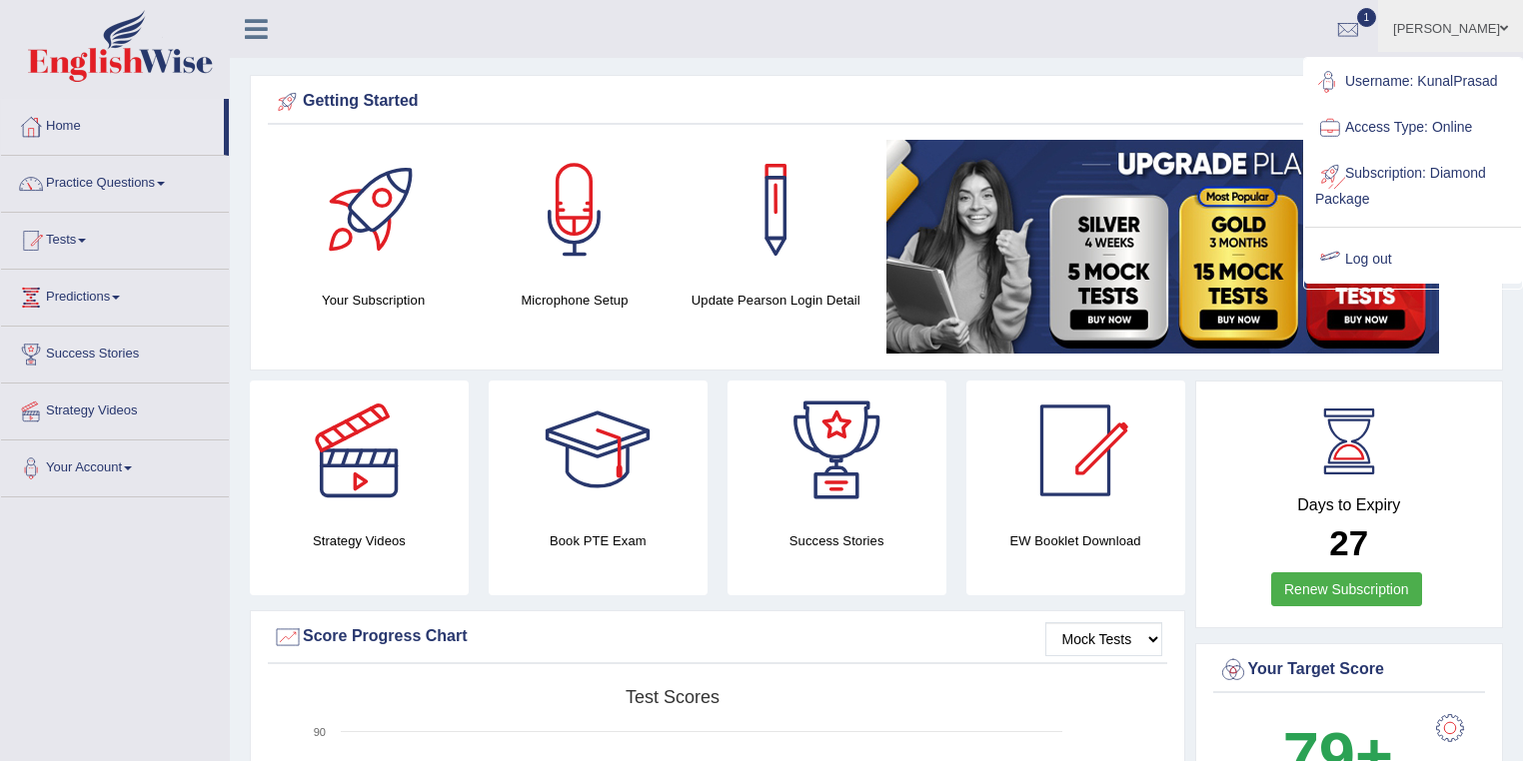
click at [1362, 248] on link "Log out" at bounding box center [1413, 260] width 216 height 46
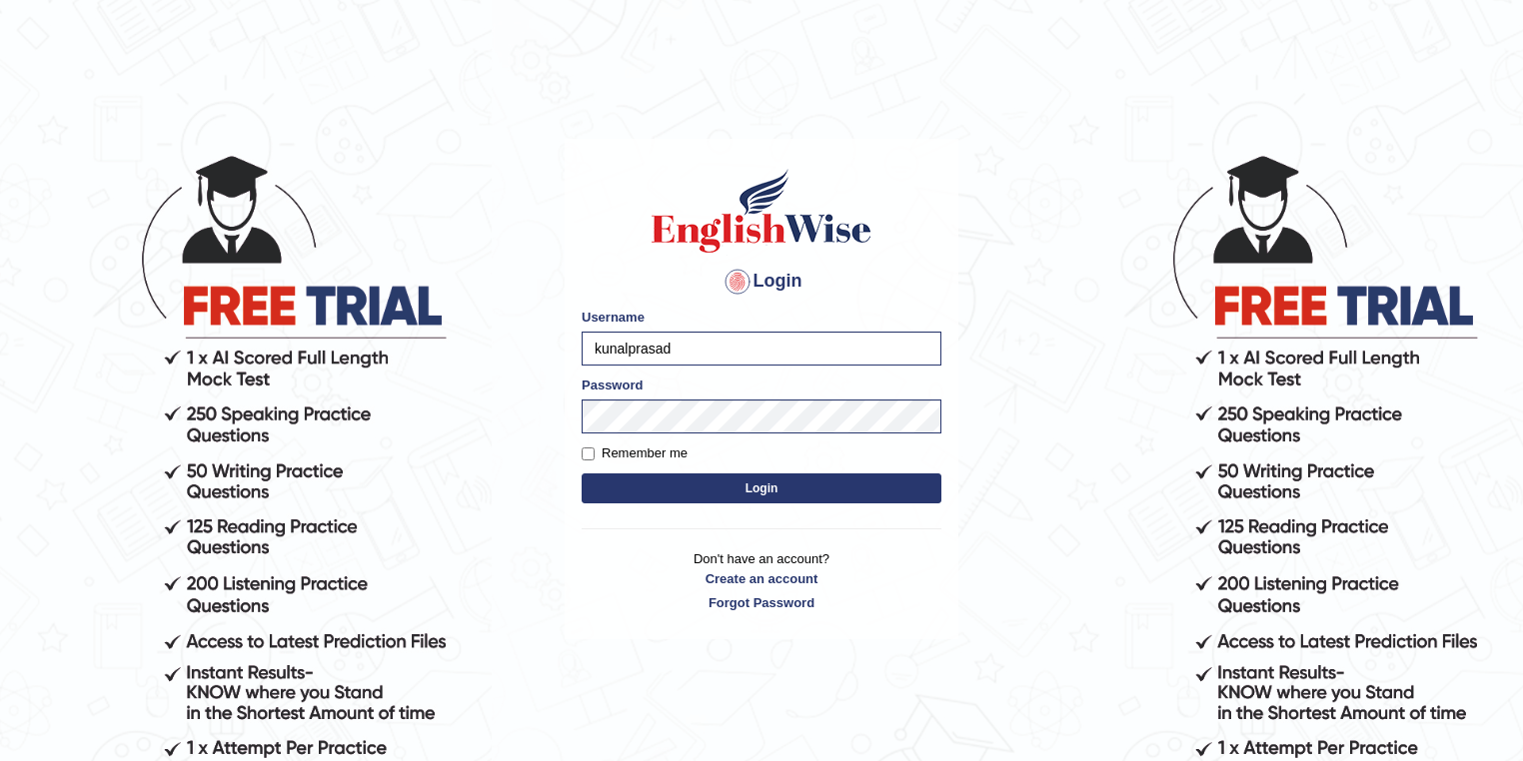
drag, startPoint x: 672, startPoint y: 346, endPoint x: 536, endPoint y: 304, distance: 142.2
click at [519, 333] on body "Login Please fix the following errors: Username kunalprasad Password Remember m…" at bounding box center [761, 456] width 1523 height 761
type input "sinan_parramatta"
click at [707, 487] on button "Login" at bounding box center [762, 489] width 360 height 30
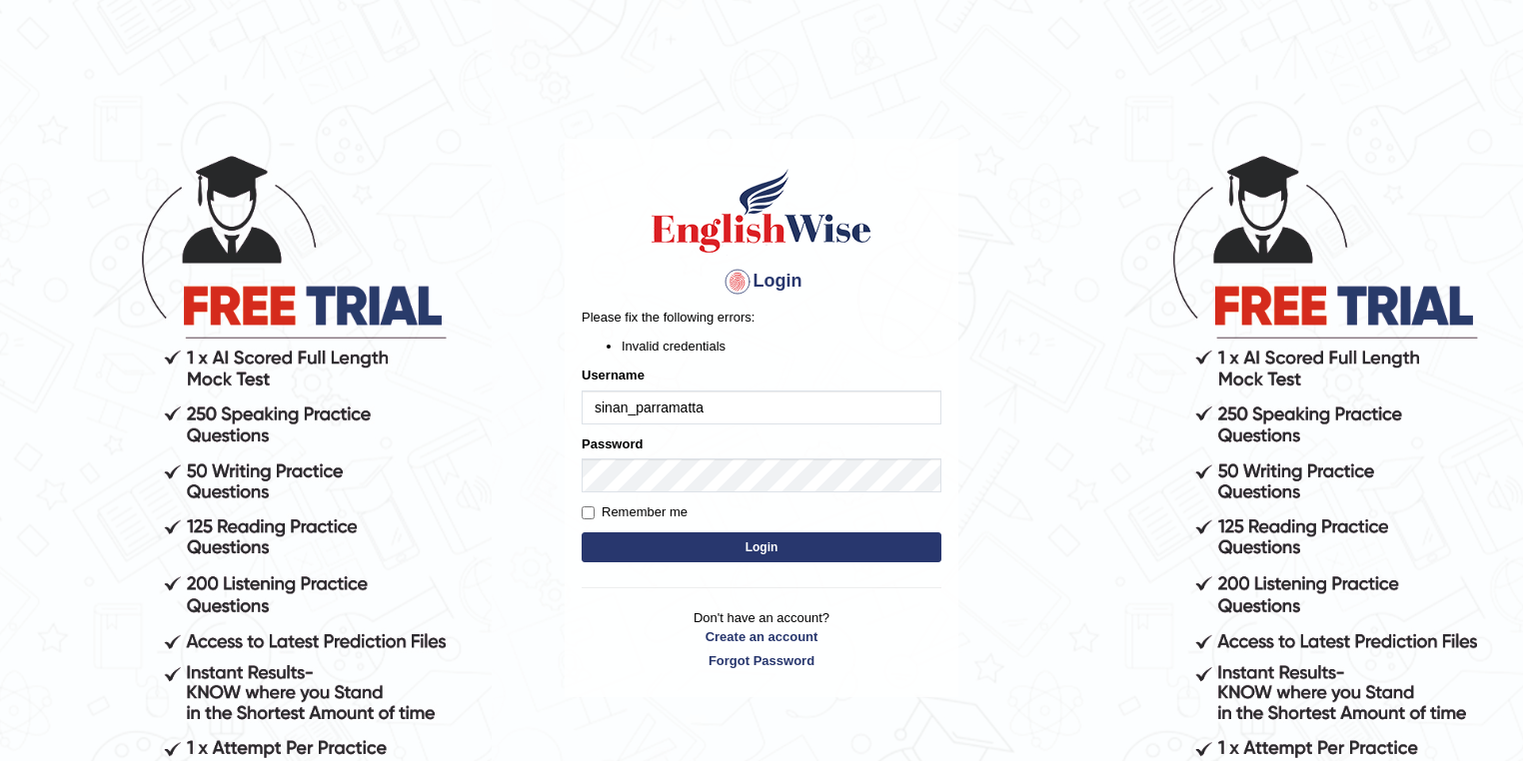
click at [710, 548] on button "Login" at bounding box center [762, 548] width 360 height 30
click at [548, 480] on body "Login Please fix the following errors: Invalid credentials Username sinan_parra…" at bounding box center [761, 456] width 1523 height 761
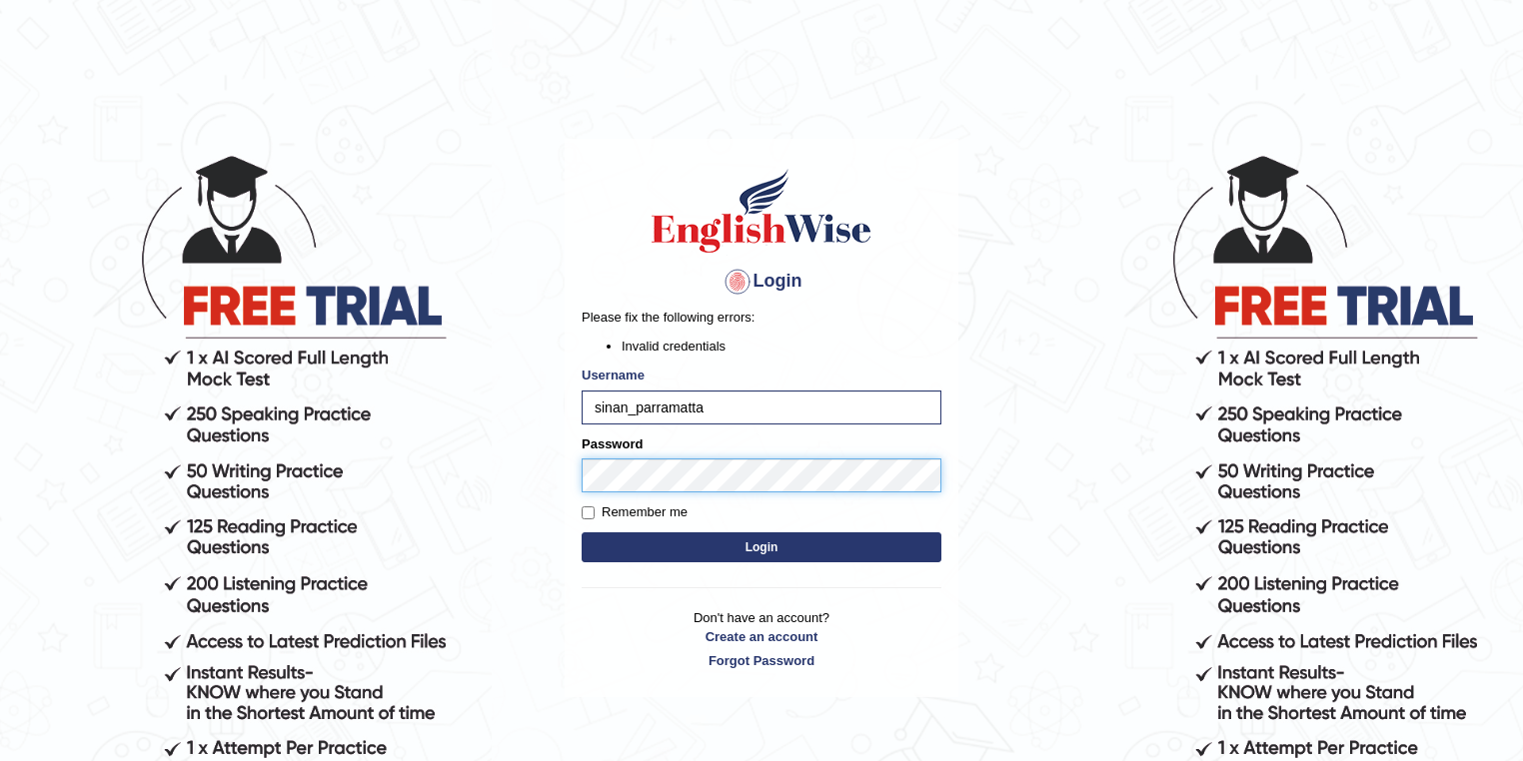
click at [582, 533] on button "Login" at bounding box center [762, 548] width 360 height 30
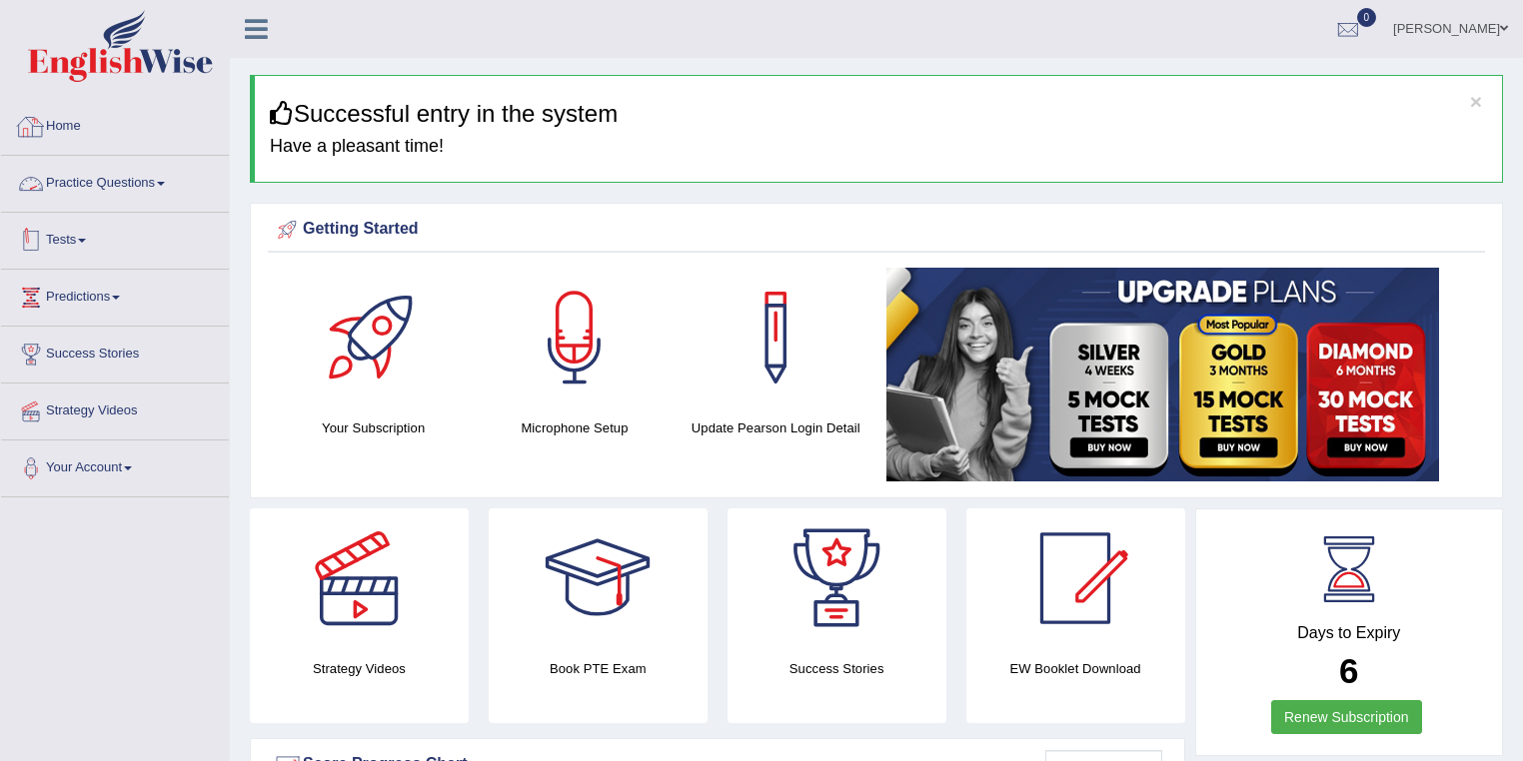
click at [80, 241] on link "Tests" at bounding box center [115, 238] width 228 height 50
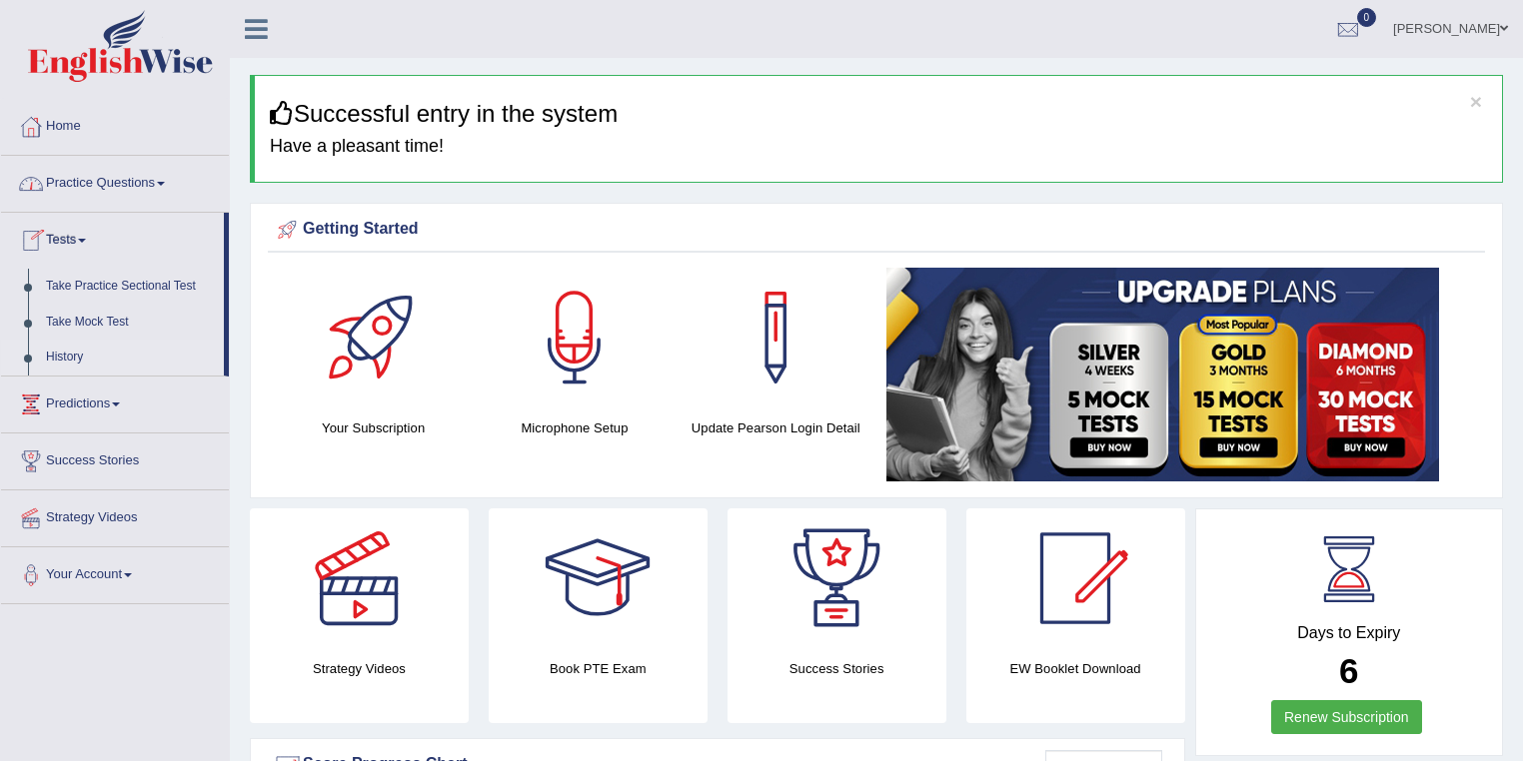
click at [76, 355] on link "History" at bounding box center [130, 358] width 187 height 36
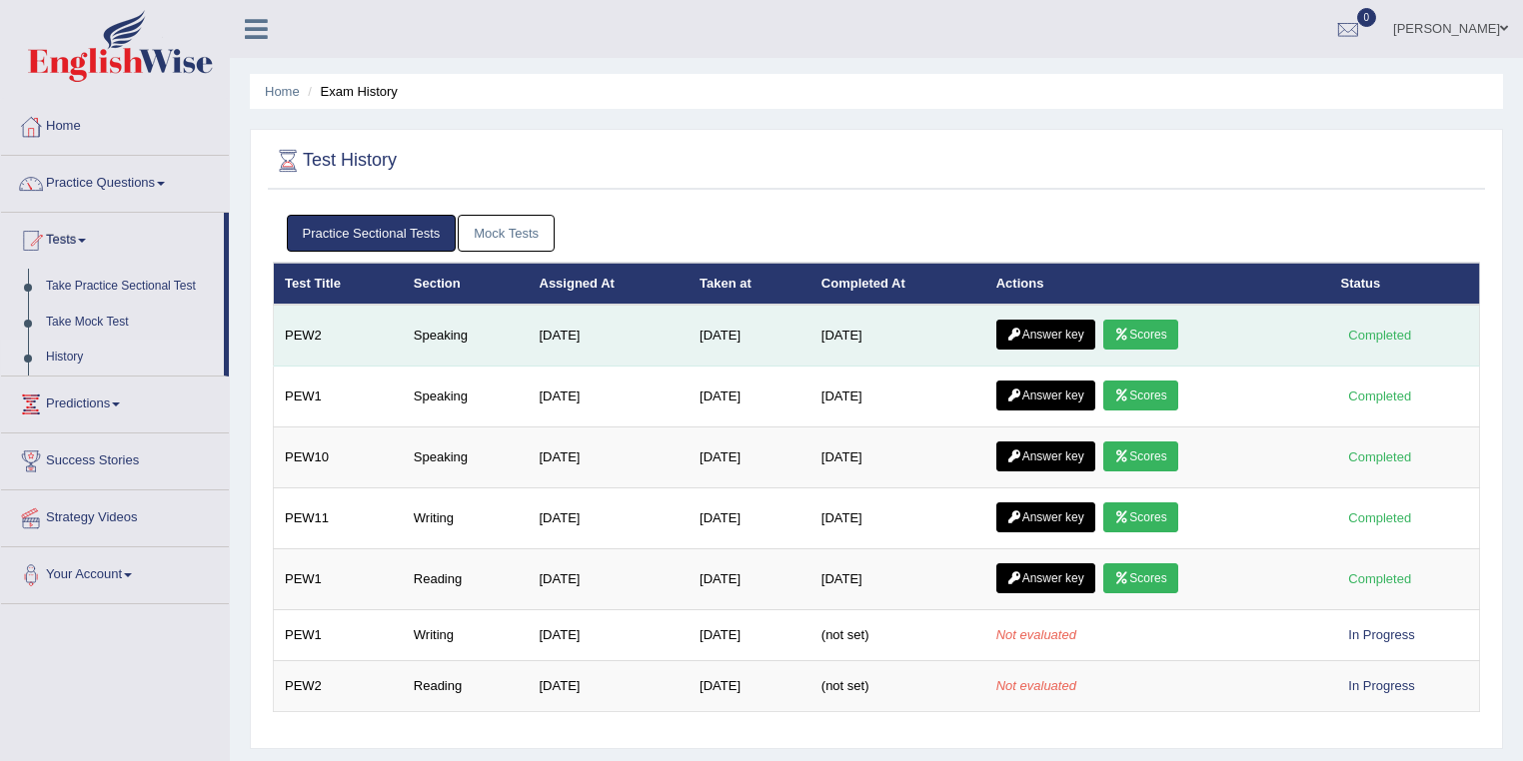
click at [1129, 336] on icon at bounding box center [1121, 335] width 15 height 12
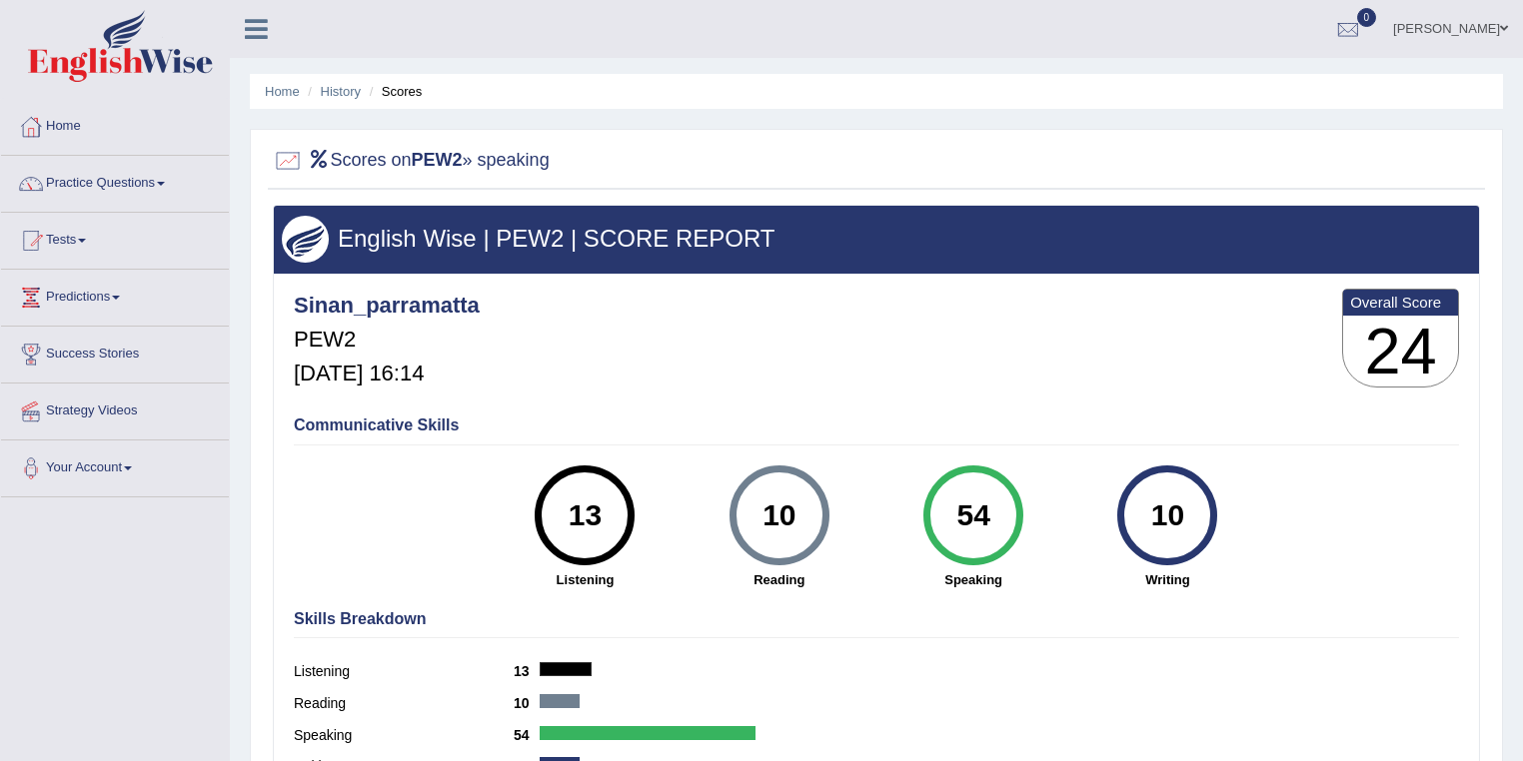
drag, startPoint x: 950, startPoint y: 512, endPoint x: 1006, endPoint y: 508, distance: 56.1
click at [1006, 508] on div "54" at bounding box center [972, 516] width 73 height 84
click at [820, 408] on div "Communicative Skills 13 Listening 10 [GEOGRAPHIC_DATA] 54 Speaking 10 Writing" at bounding box center [876, 501] width 1175 height 189
click at [1433, 20] on link "[PERSON_NAME]" at bounding box center [1450, 26] width 145 height 52
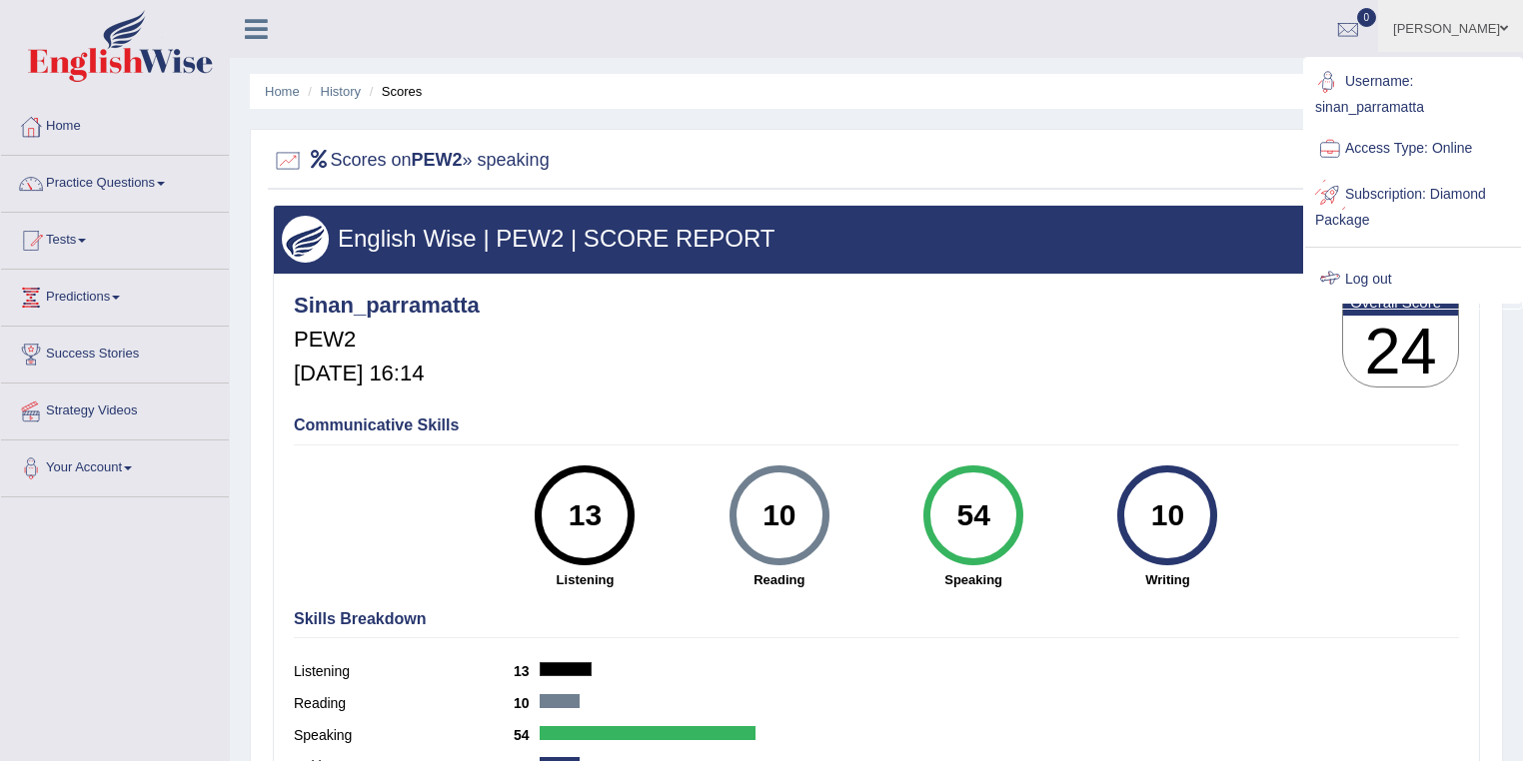
click at [1346, 274] on link "Log out" at bounding box center [1413, 280] width 216 height 46
